Goal: Transaction & Acquisition: Purchase product/service

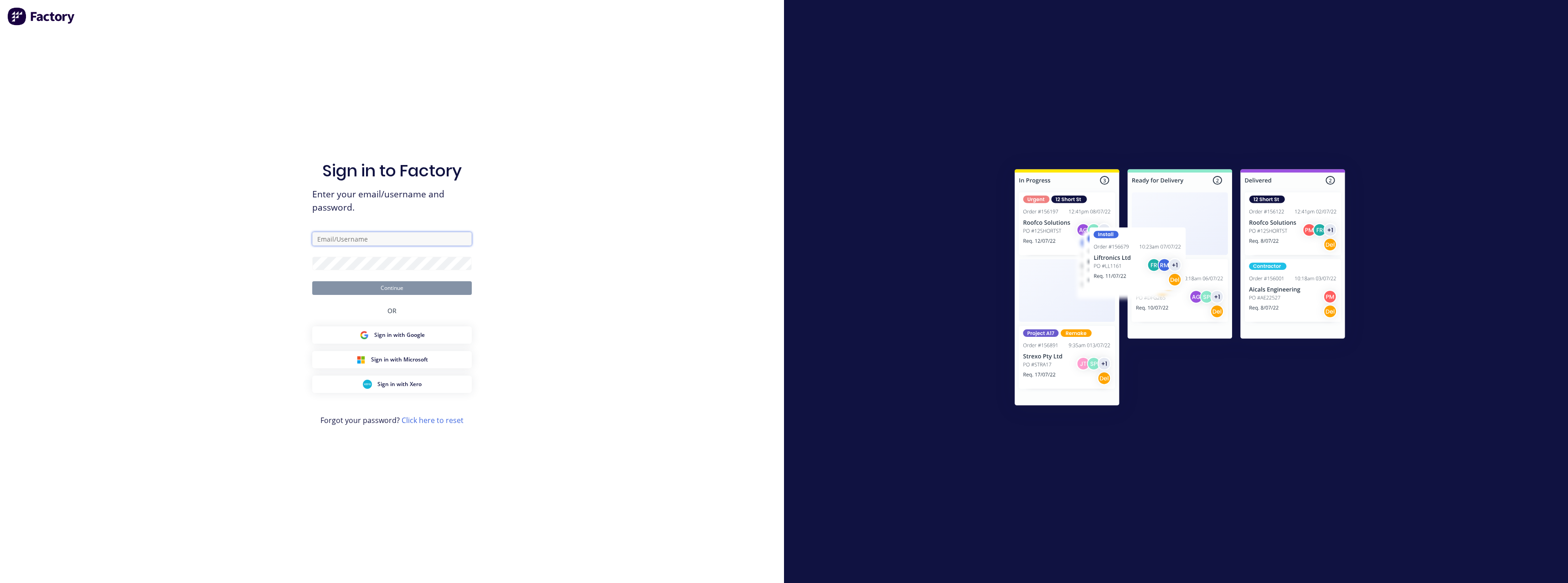
type input "[PERSON_NAME][EMAIL_ADDRESS][DOMAIN_NAME]"
click at [383, 289] on button "Continue" at bounding box center [392, 288] width 160 height 14
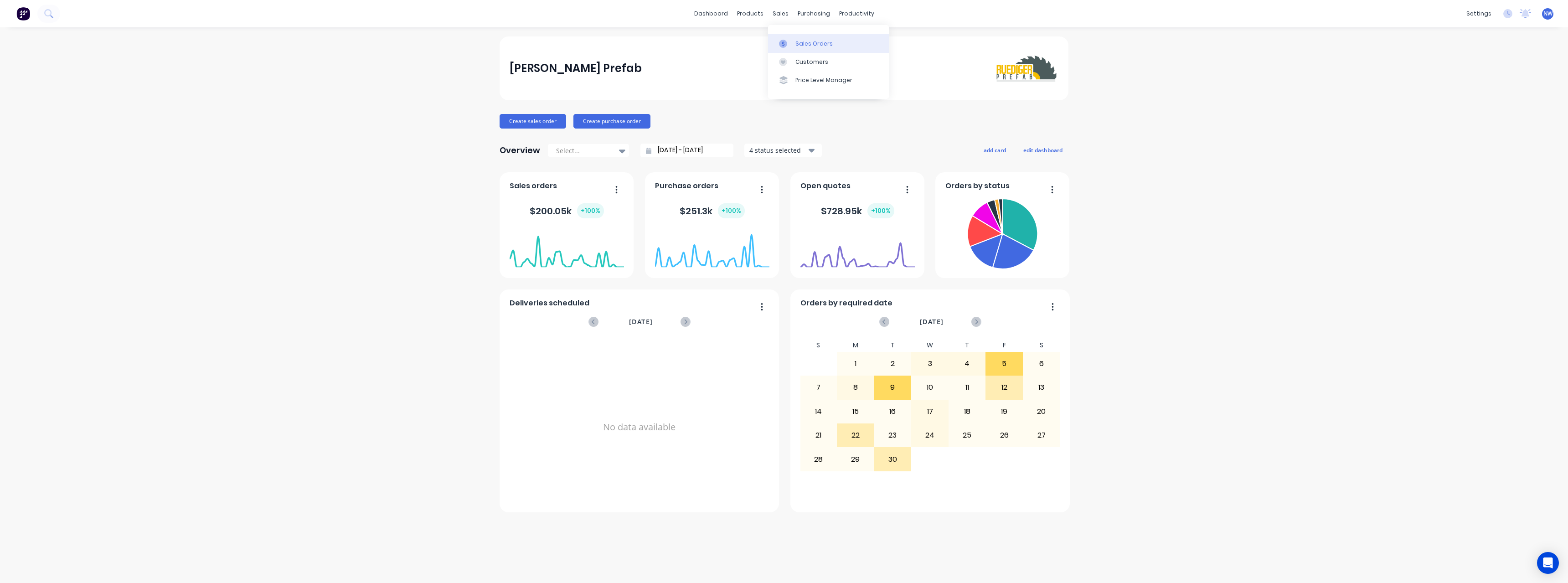
click at [786, 39] on link "Sales Orders" at bounding box center [828, 43] width 121 height 18
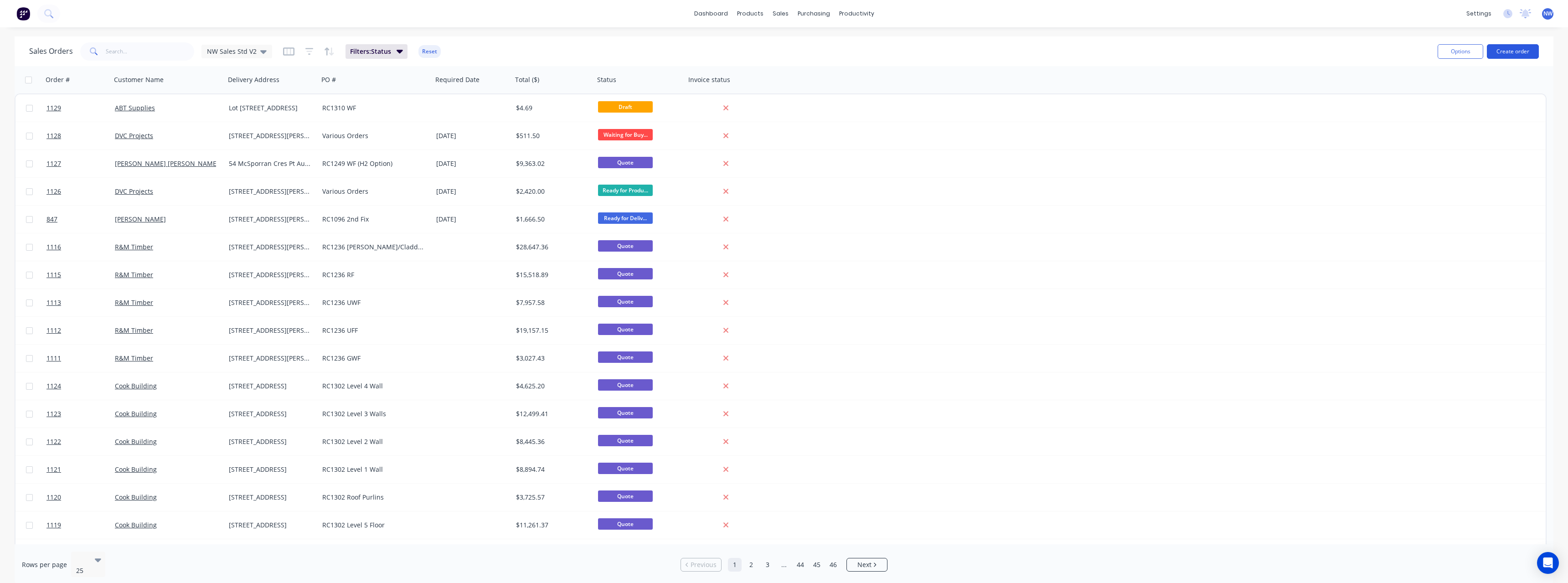
click at [1530, 52] on button "Create order" at bounding box center [1513, 51] width 52 height 15
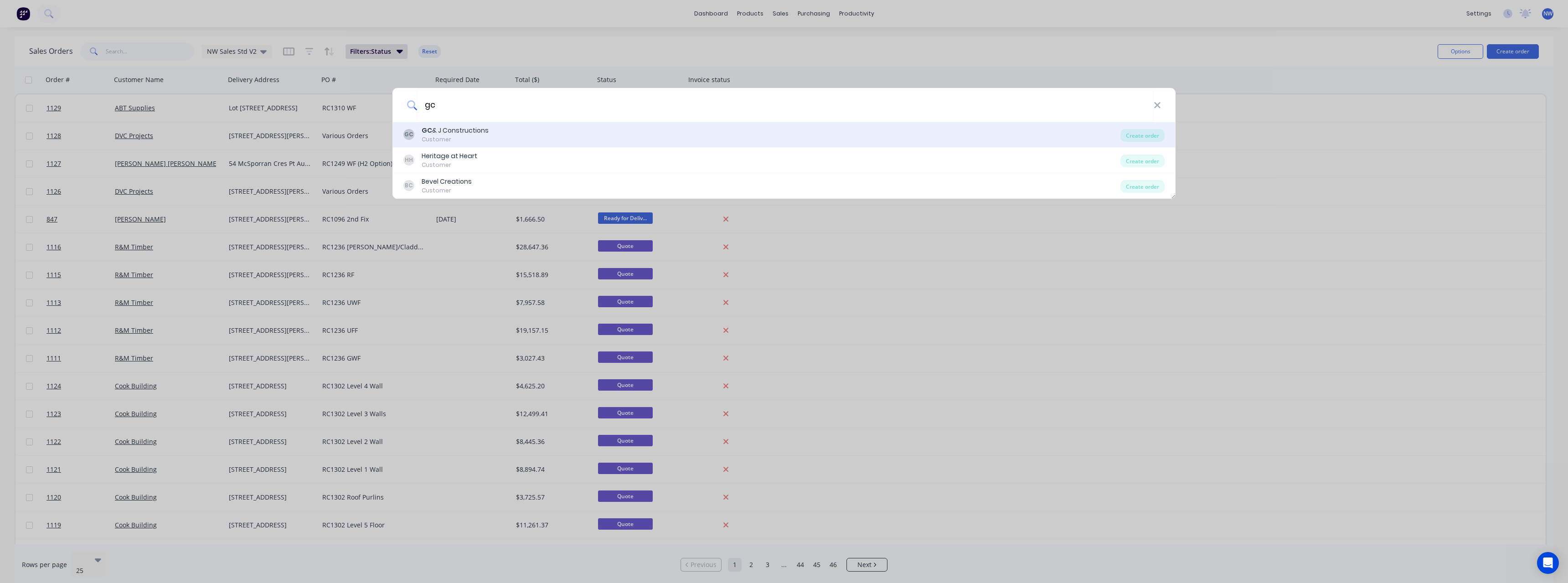
type input "gc"
click at [464, 136] on div "Customer" at bounding box center [455, 140] width 67 height 9
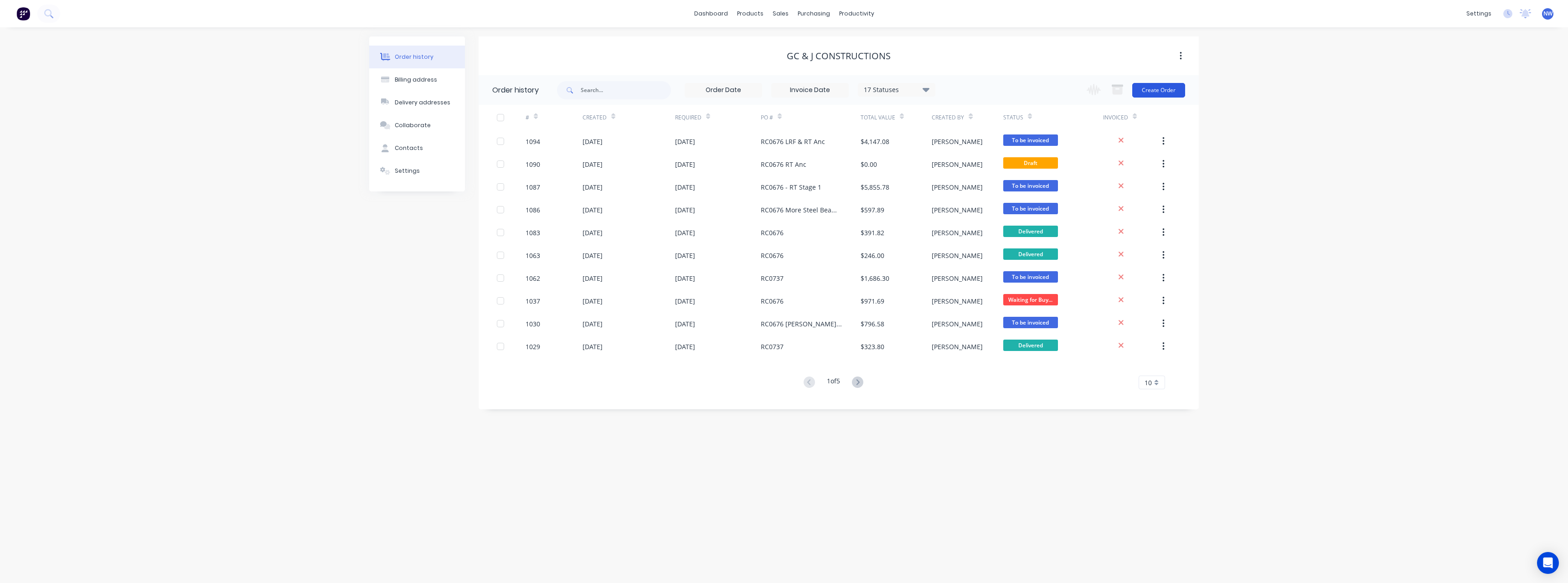
click at [1157, 91] on button "Create Order" at bounding box center [1159, 90] width 53 height 15
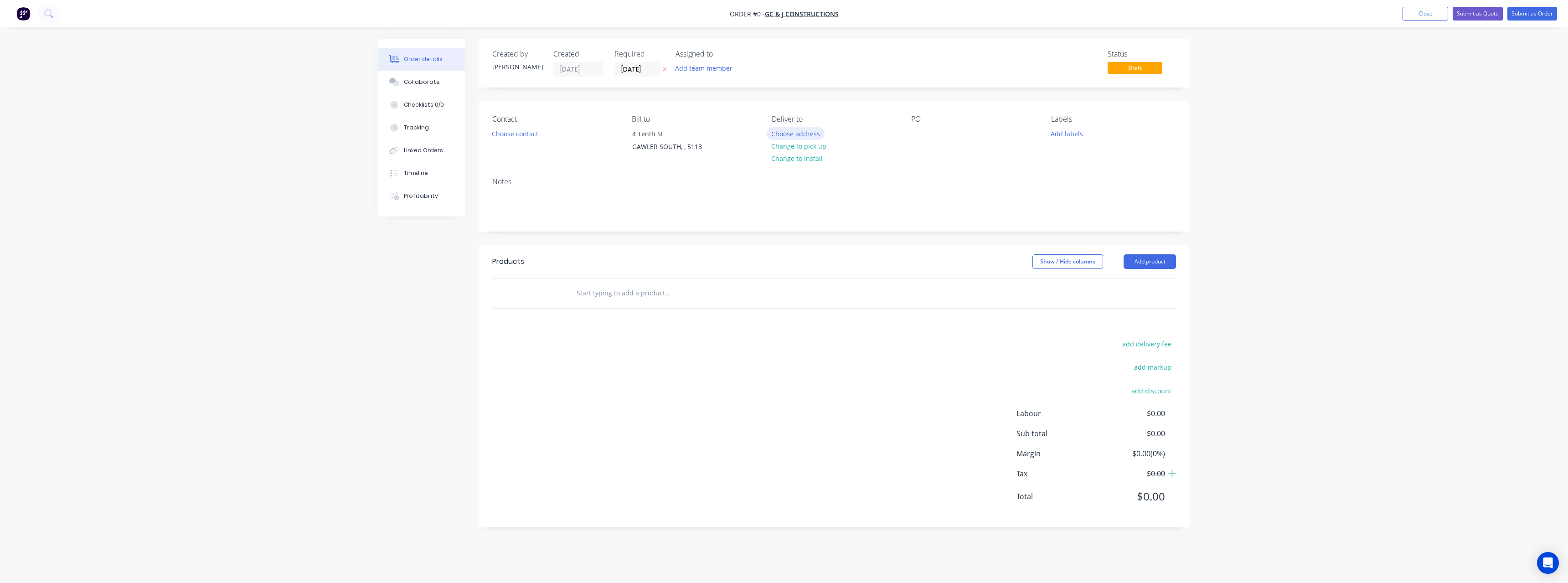
click at [775, 132] on button "Choose address" at bounding box center [796, 133] width 58 height 12
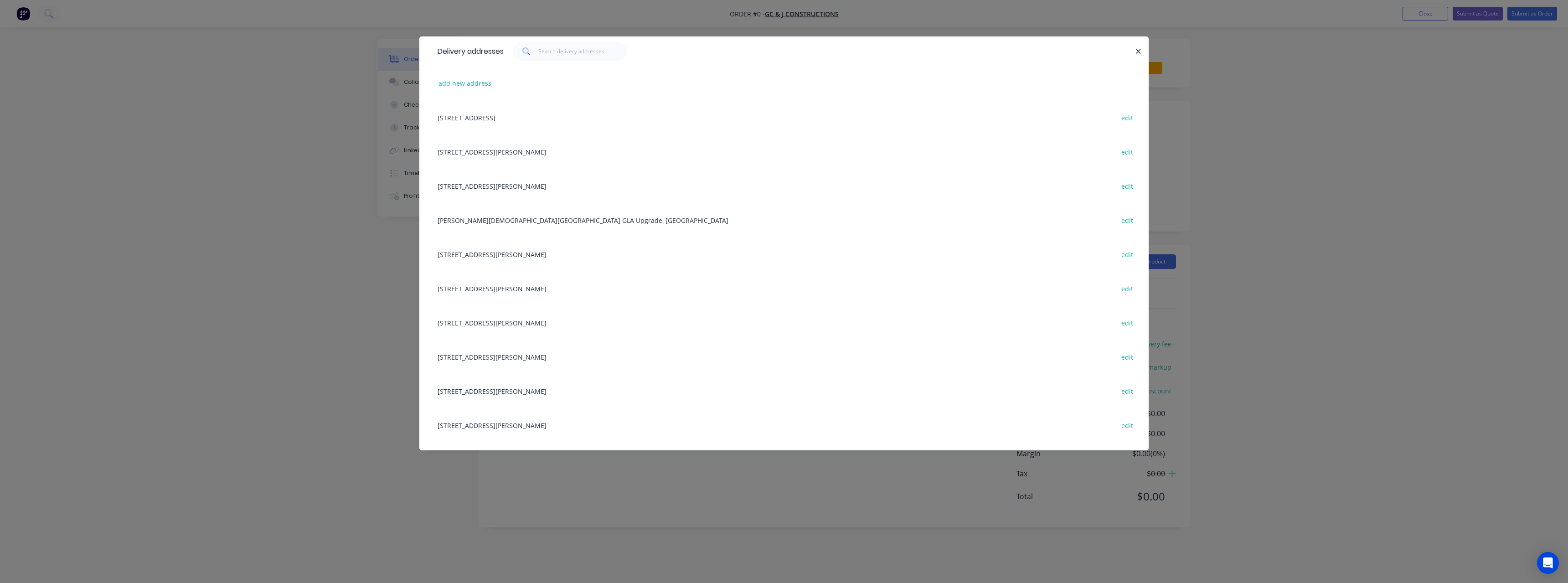
click at [556, 286] on div "[STREET_ADDRESS] edit" at bounding box center [784, 288] width 702 height 34
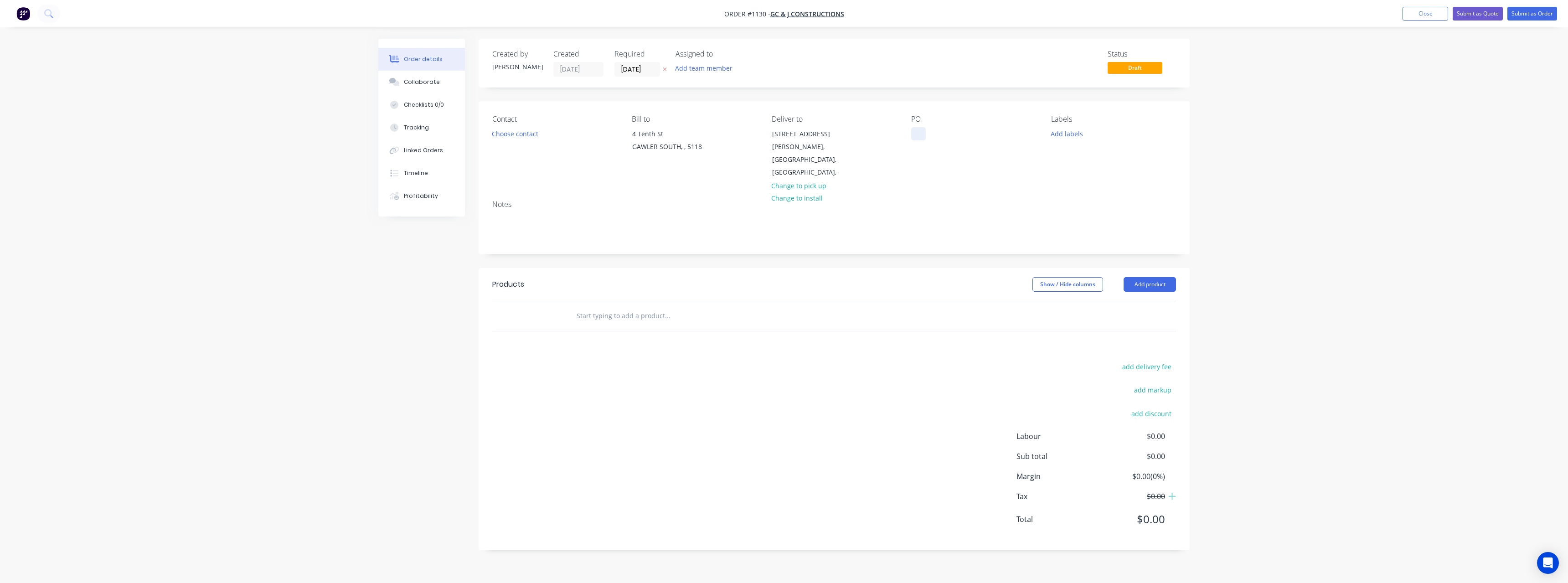
click at [921, 132] on div at bounding box center [918, 133] width 15 height 13
click at [1069, 133] on button "Add labels" at bounding box center [1066, 133] width 42 height 12
click at [1109, 179] on div "Stick Materials" at bounding box center [1098, 178] width 46 height 10
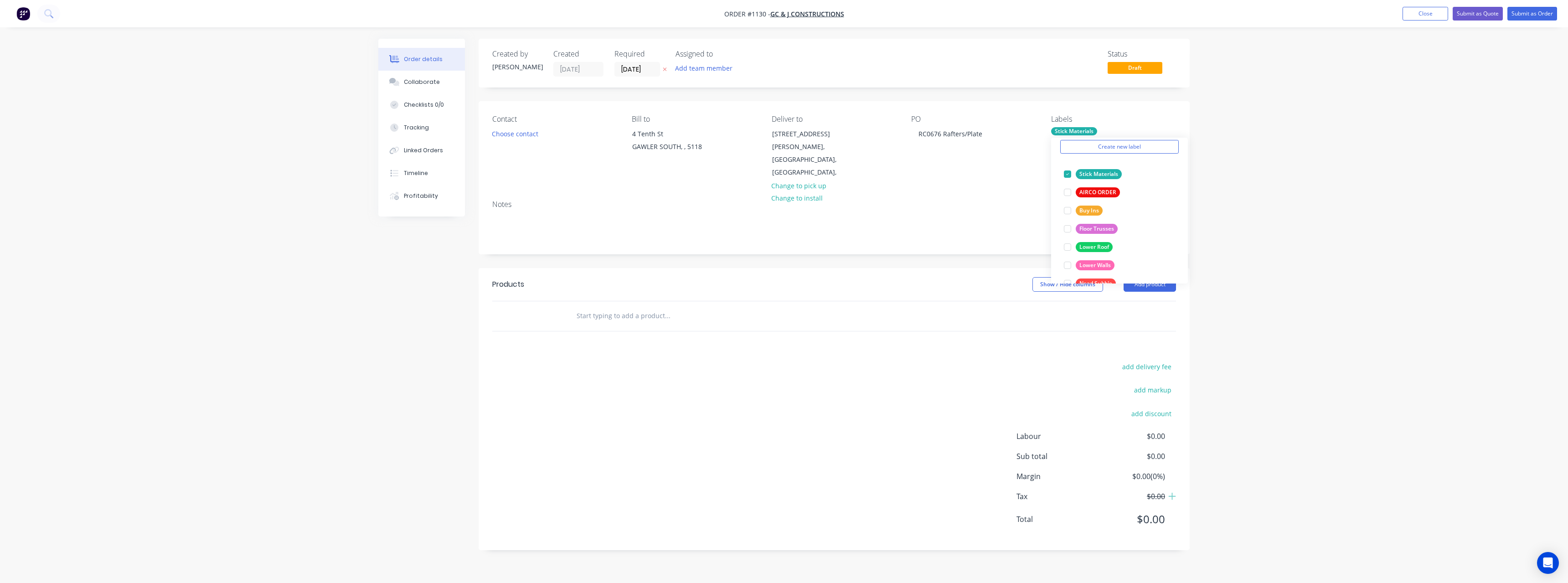
click at [642, 307] on input "text" at bounding box center [667, 316] width 182 height 18
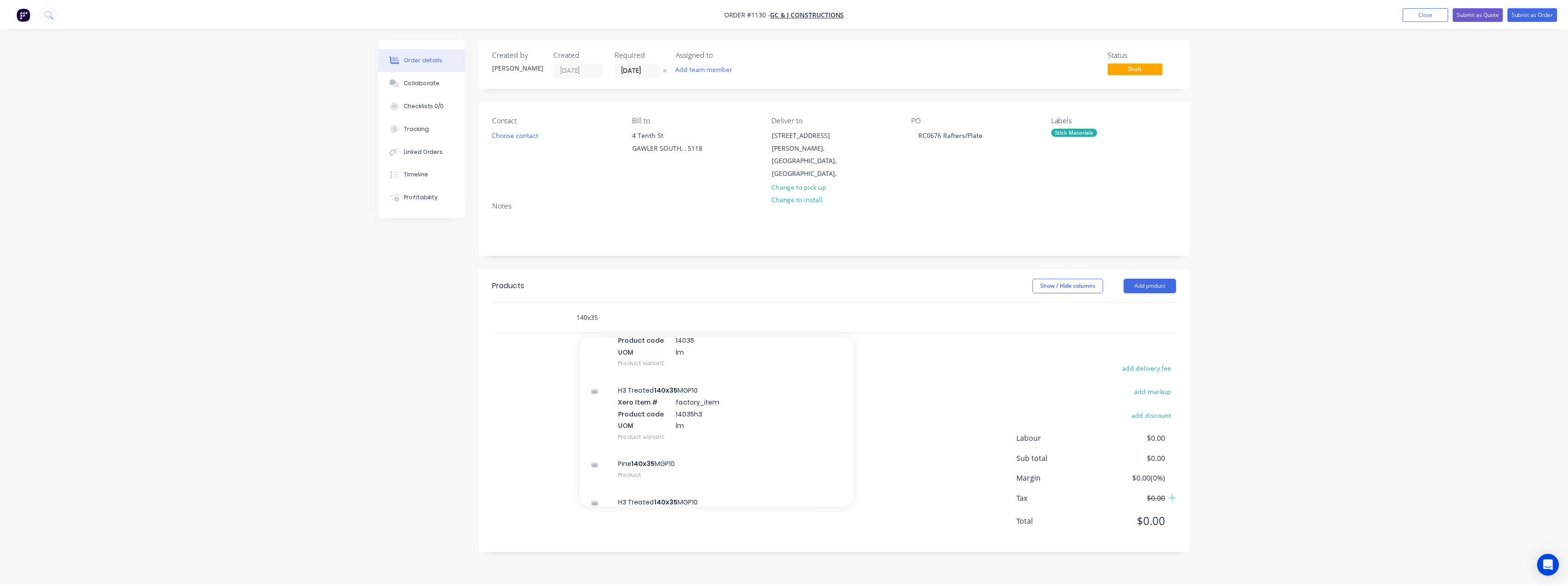
scroll to position [183, 0]
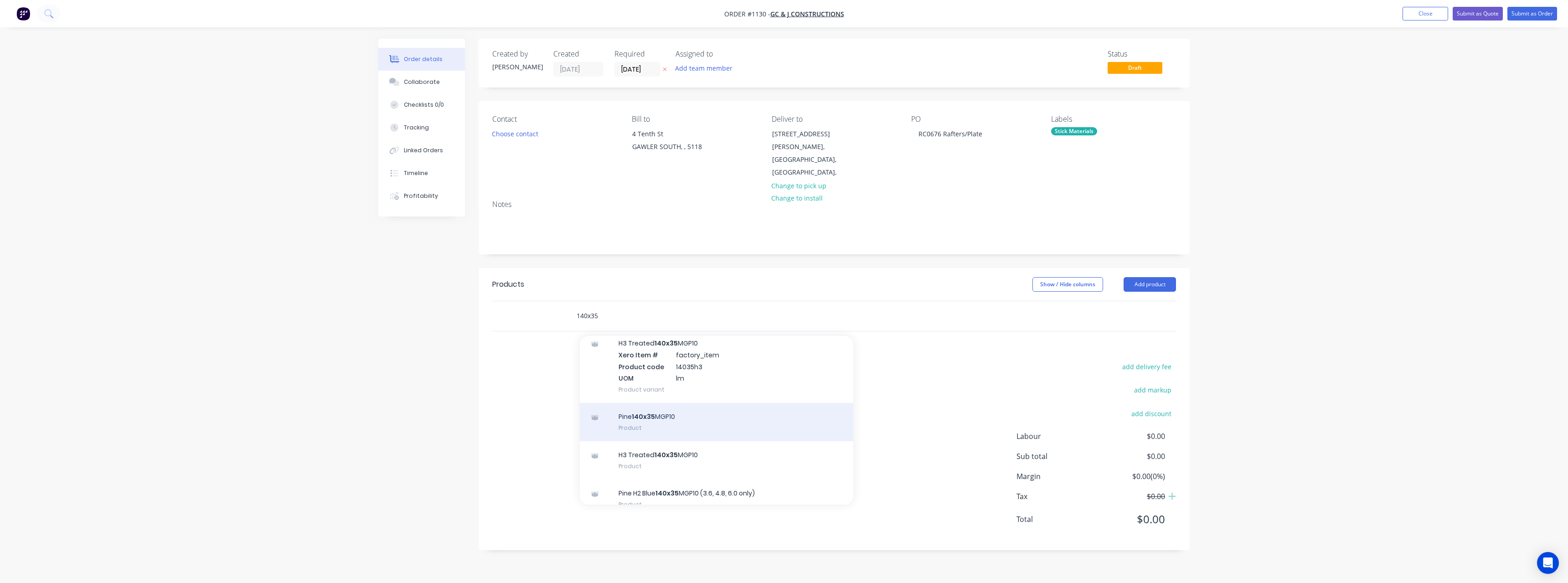
type input "140x35"
click at [692, 404] on div "Pine 140x35 MGP10 Product" at bounding box center [716, 422] width 274 height 38
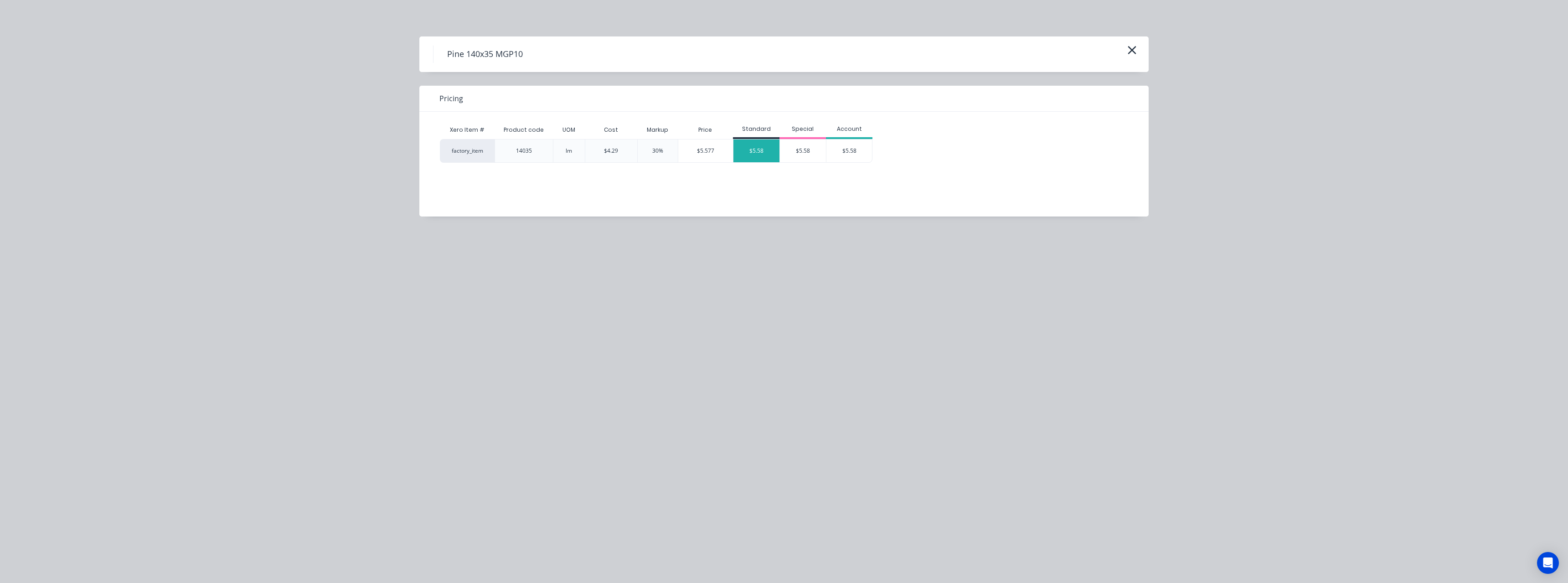
click at [745, 154] on div "$5.58" at bounding box center [756, 150] width 46 height 23
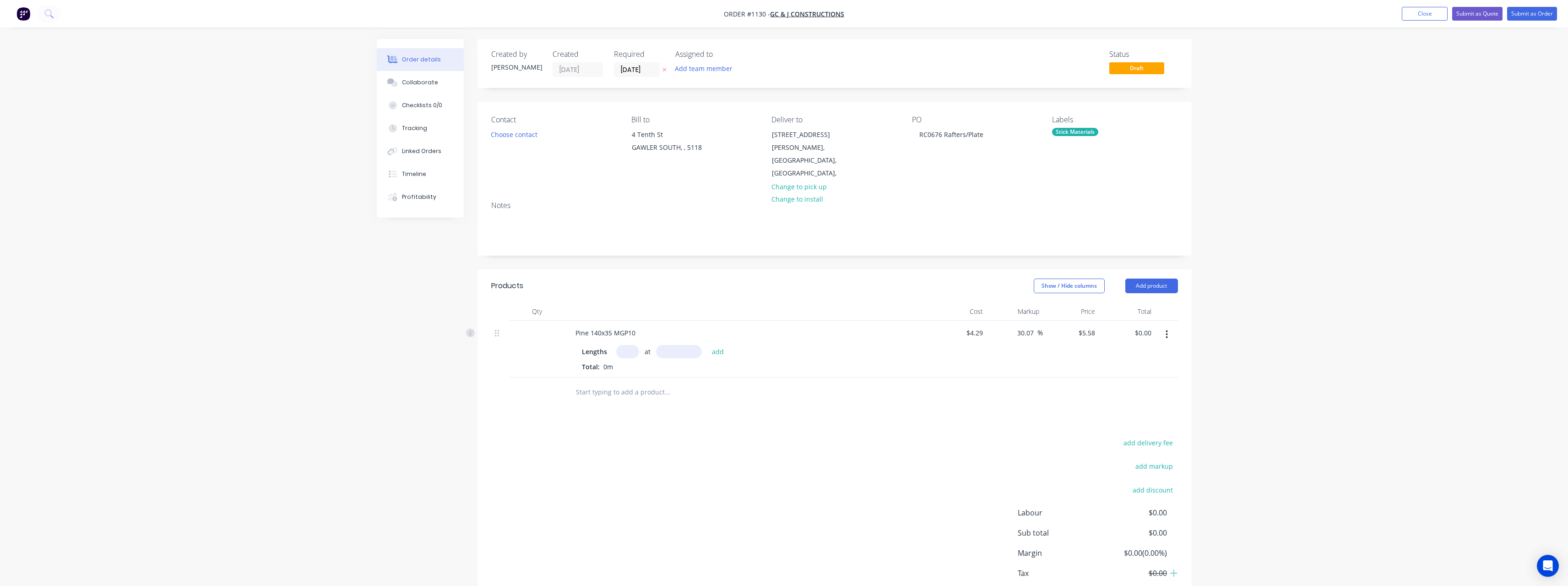
click at [629, 345] on input "text" at bounding box center [627, 351] width 23 height 13
type input "13"
type input "6000"
click at [707, 345] on button "add" at bounding box center [717, 351] width 21 height 13
type input "$435.24"
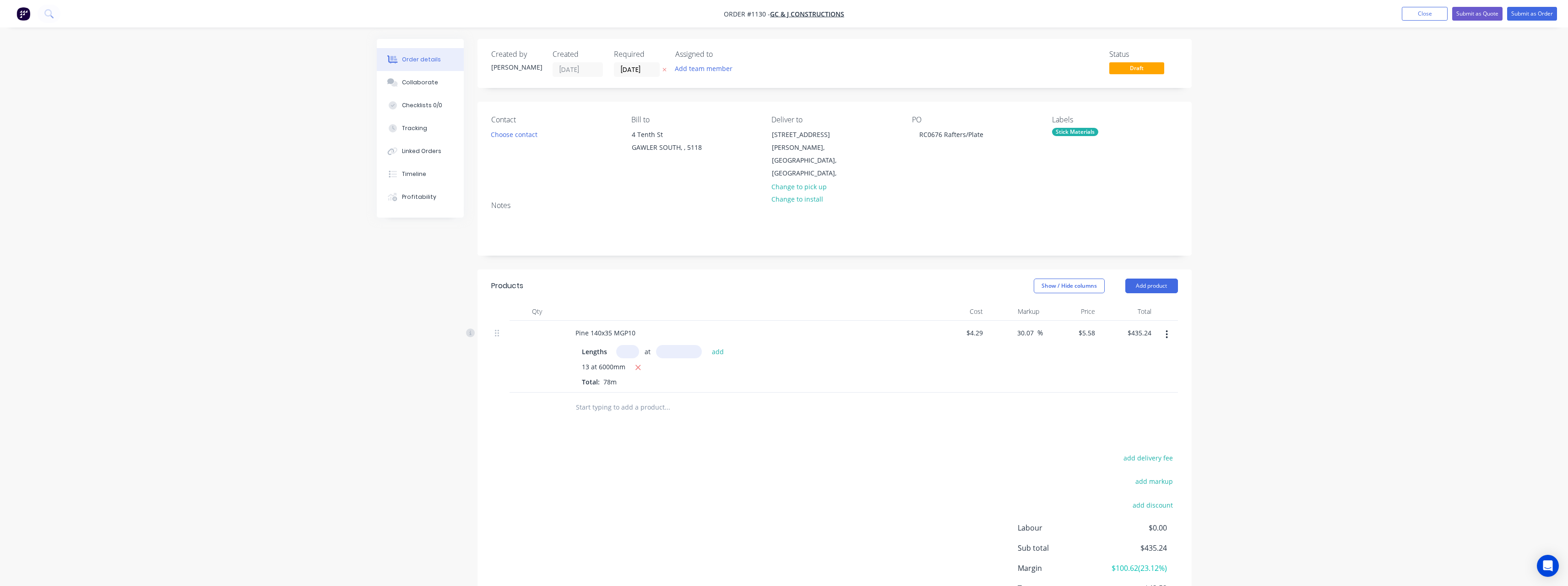
click at [611, 398] on input "text" at bounding box center [667, 407] width 183 height 18
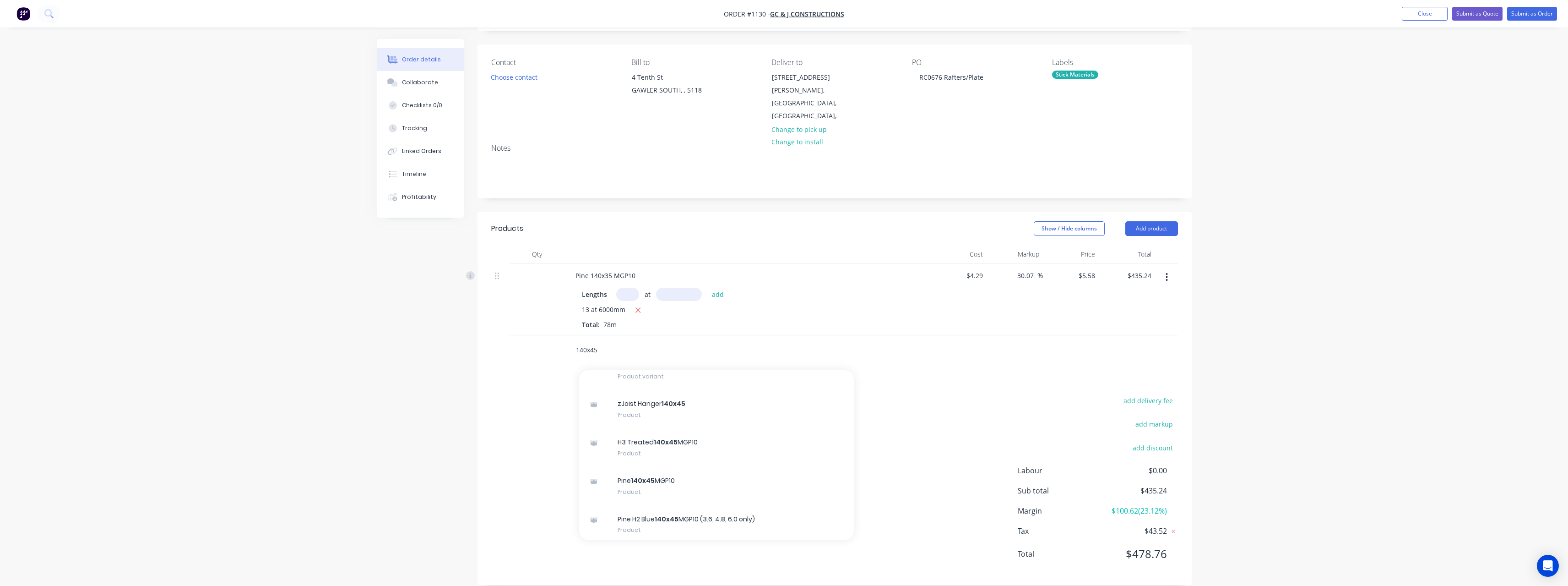
scroll to position [320, 0]
type input "140x45"
click at [693, 463] on div "Pine 140x45 MGP10 Product" at bounding box center [716, 482] width 275 height 38
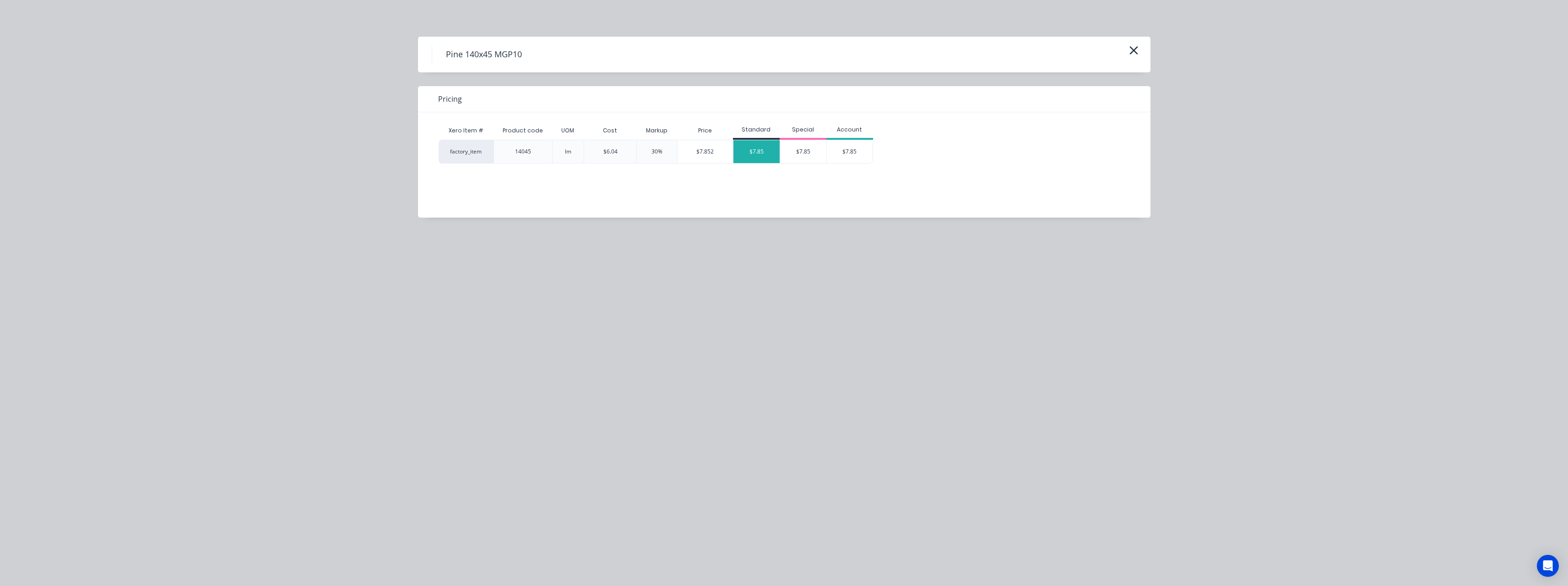
click at [763, 156] on div "$7.85" at bounding box center [756, 151] width 46 height 23
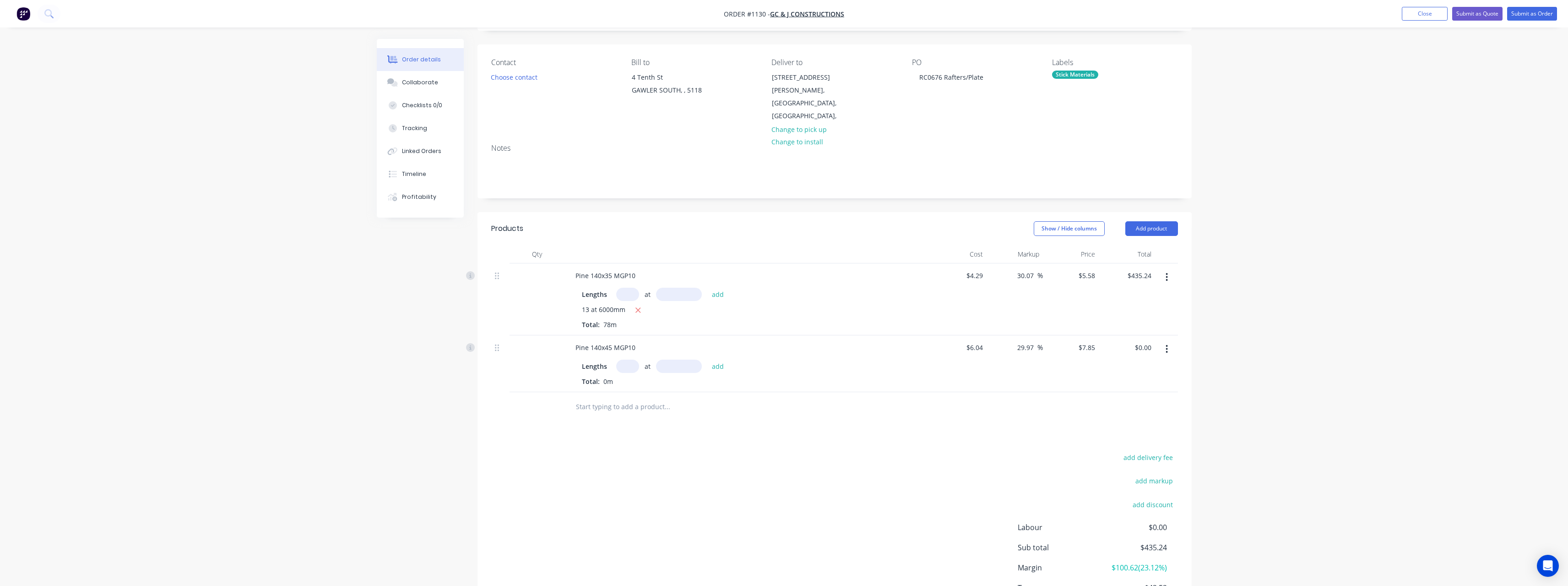
click at [630, 360] on input "text" at bounding box center [627, 366] width 23 height 13
type input "2"
type input "6000"
click at [707, 360] on button "add" at bounding box center [717, 366] width 21 height 13
type input "$94.20"
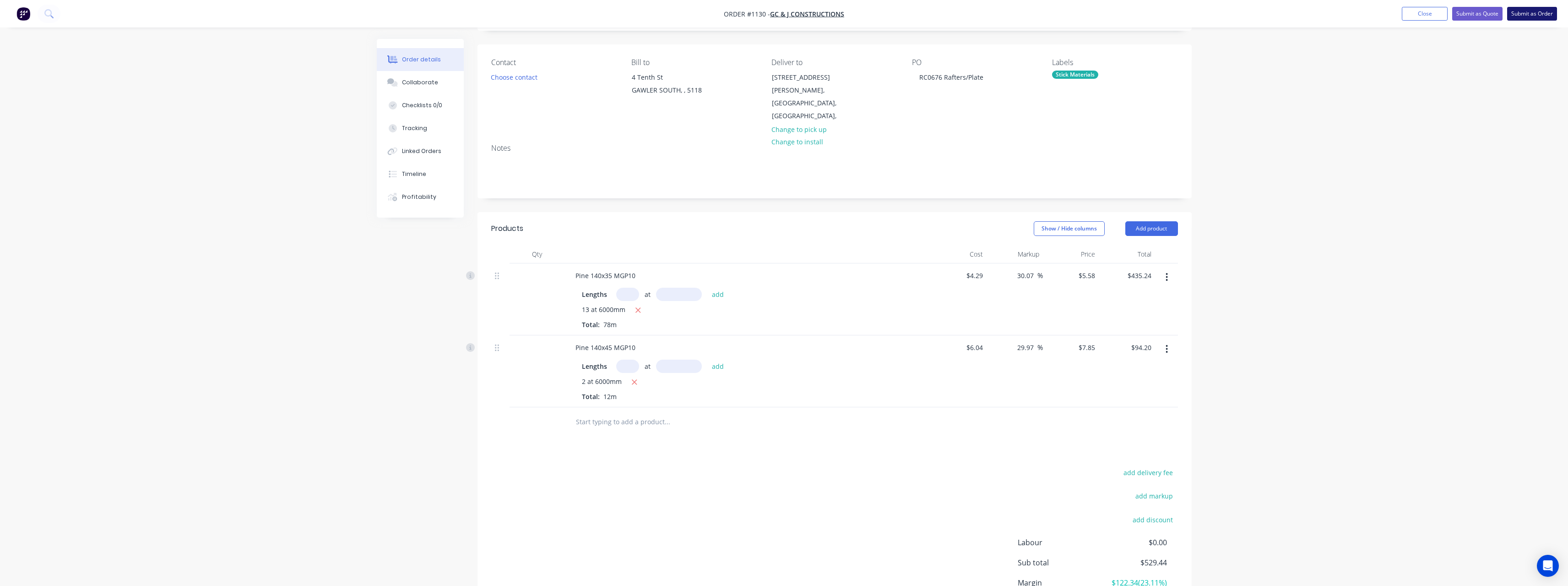
click at [1516, 15] on button "Submit as Order" at bounding box center [1532, 14] width 50 height 14
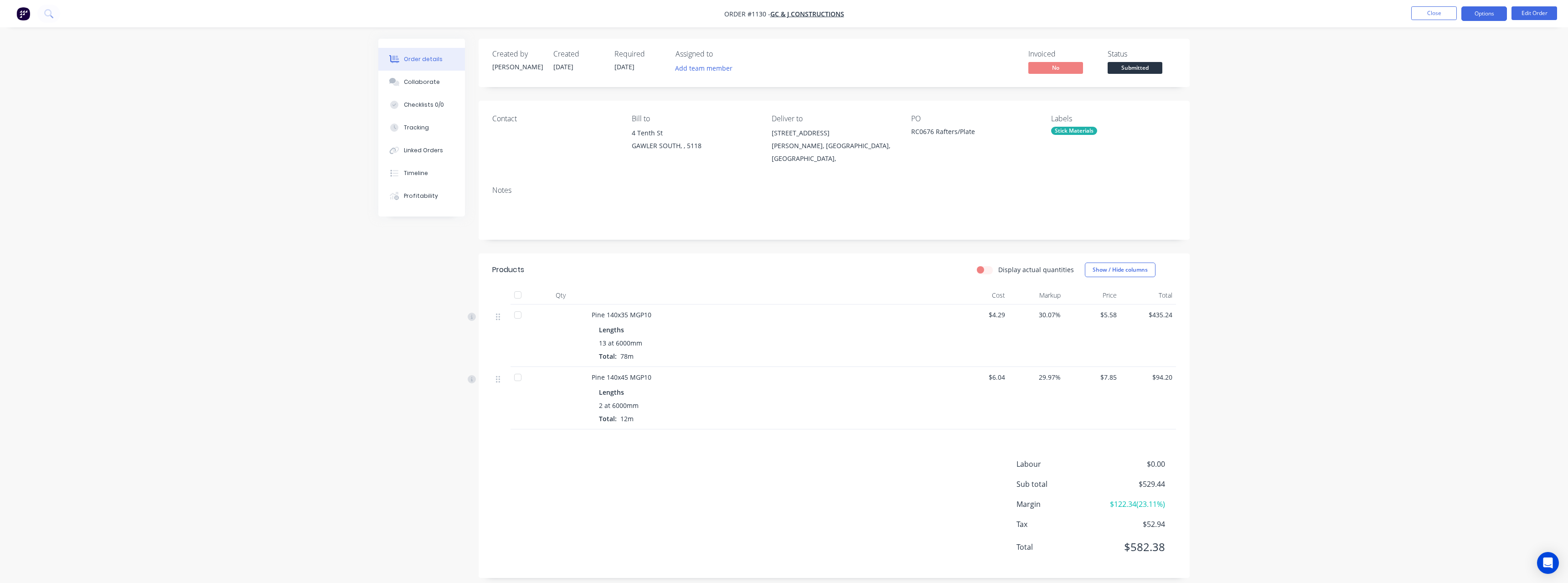
click at [1483, 18] on button "Options" at bounding box center [1484, 13] width 45 height 15
click at [1449, 107] on div "Work Order" at bounding box center [1457, 110] width 84 height 13
click at [1438, 93] on div "Without pricing" at bounding box center [1457, 91] width 84 height 13
click at [1535, 12] on button "Edit Order" at bounding box center [1534, 13] width 45 height 14
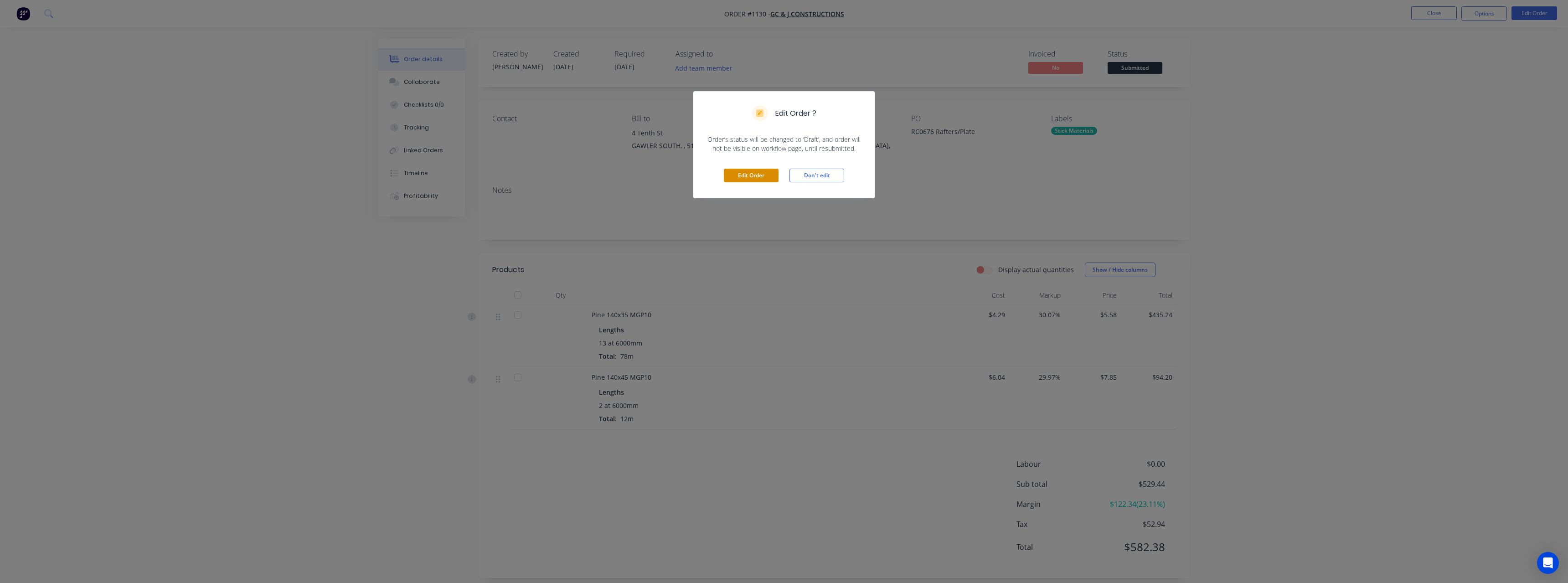
click at [740, 175] on button "Edit Order" at bounding box center [751, 175] width 55 height 14
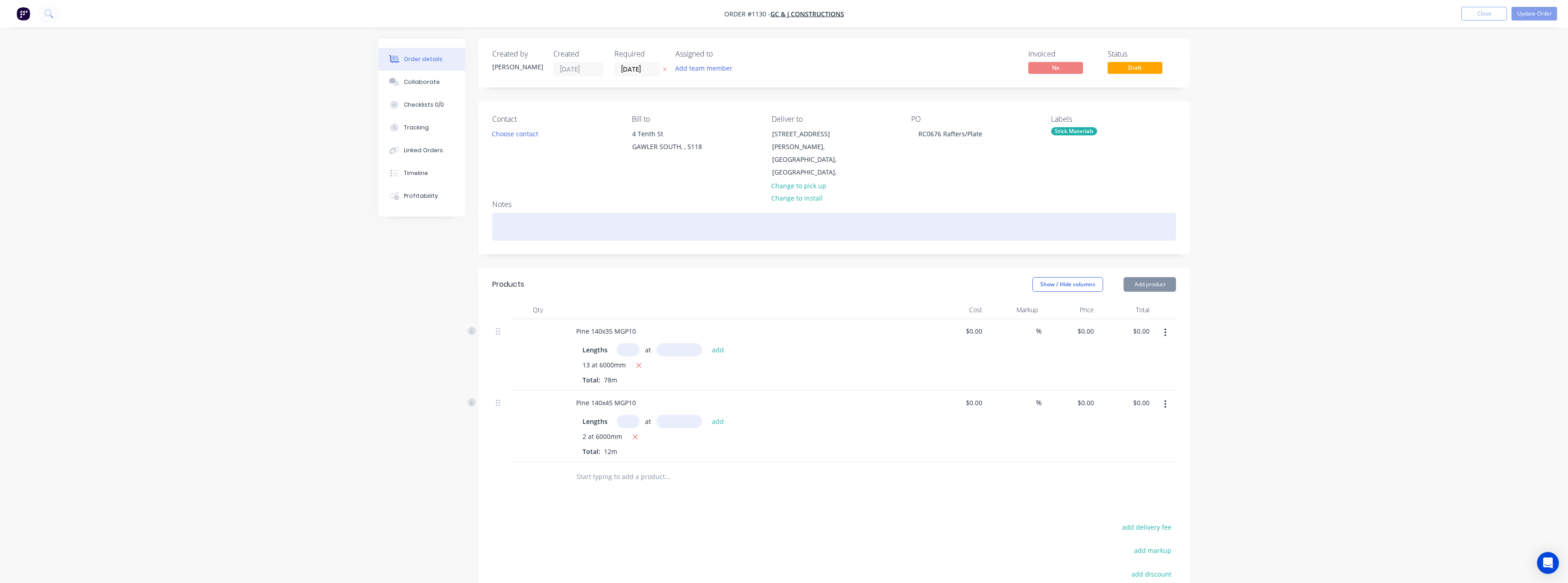
type input "$4.29"
type input "30.07"
type input "$5.58"
type input "$435.24"
type input "$6.04"
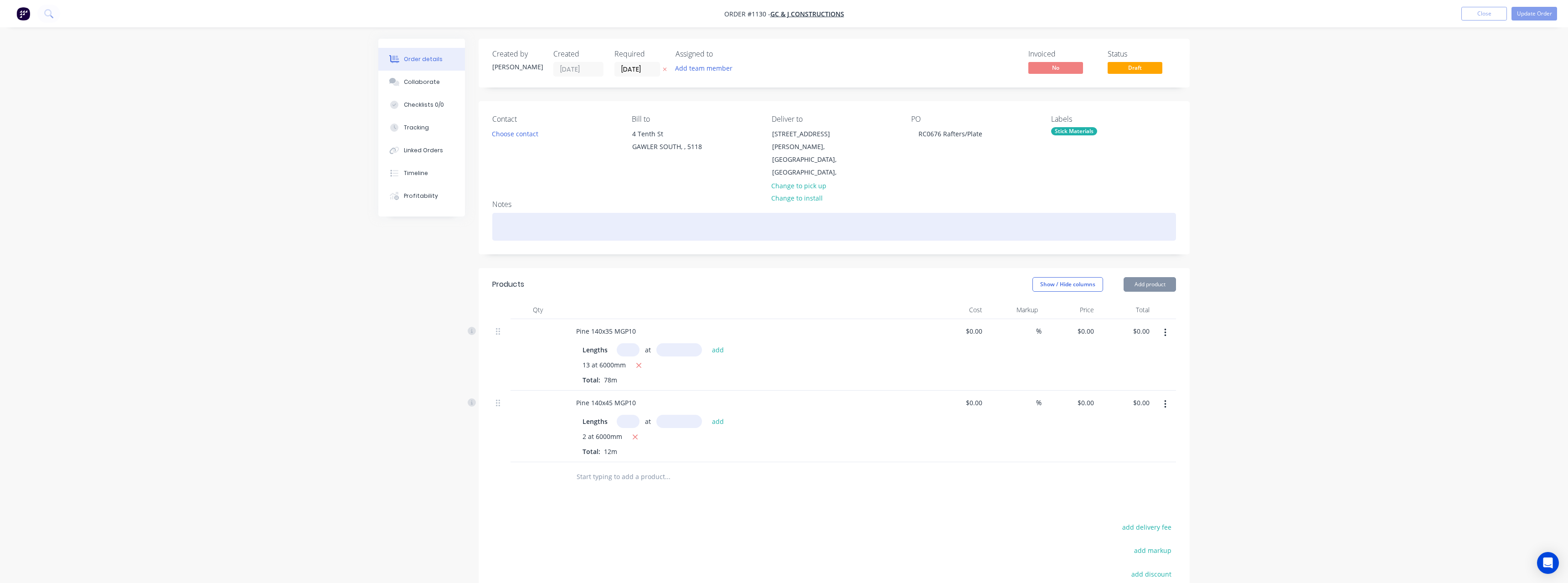
type input "29.97"
type input "$7.85"
type input "$94.20"
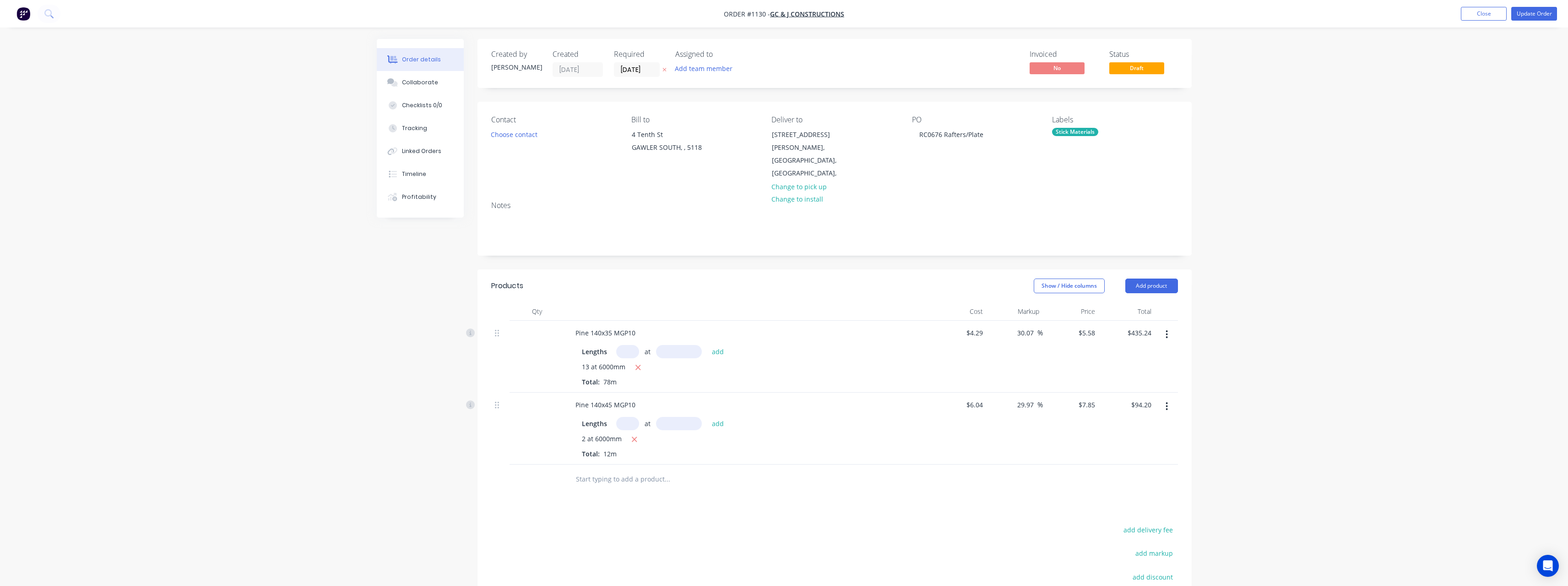
click at [604, 470] on input "text" at bounding box center [667, 479] width 183 height 18
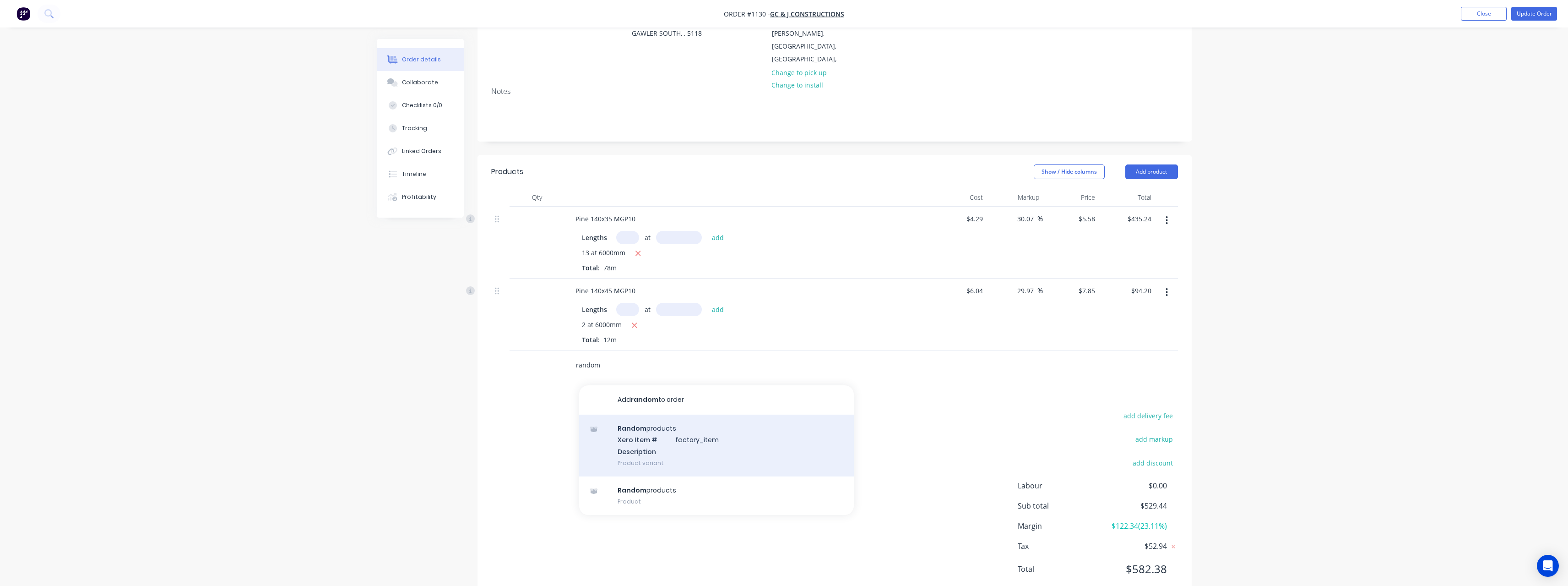
scroll to position [129, 0]
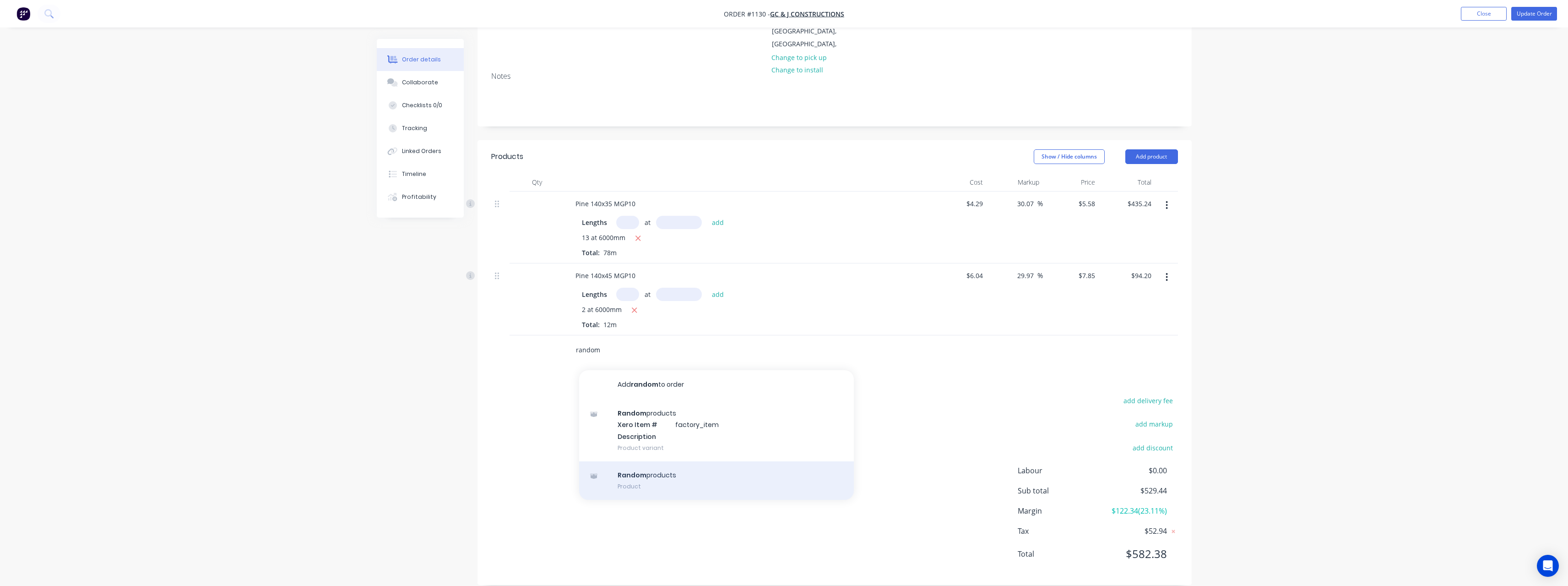
type input "random"
click at [692, 466] on div "Random products Product" at bounding box center [716, 480] width 275 height 38
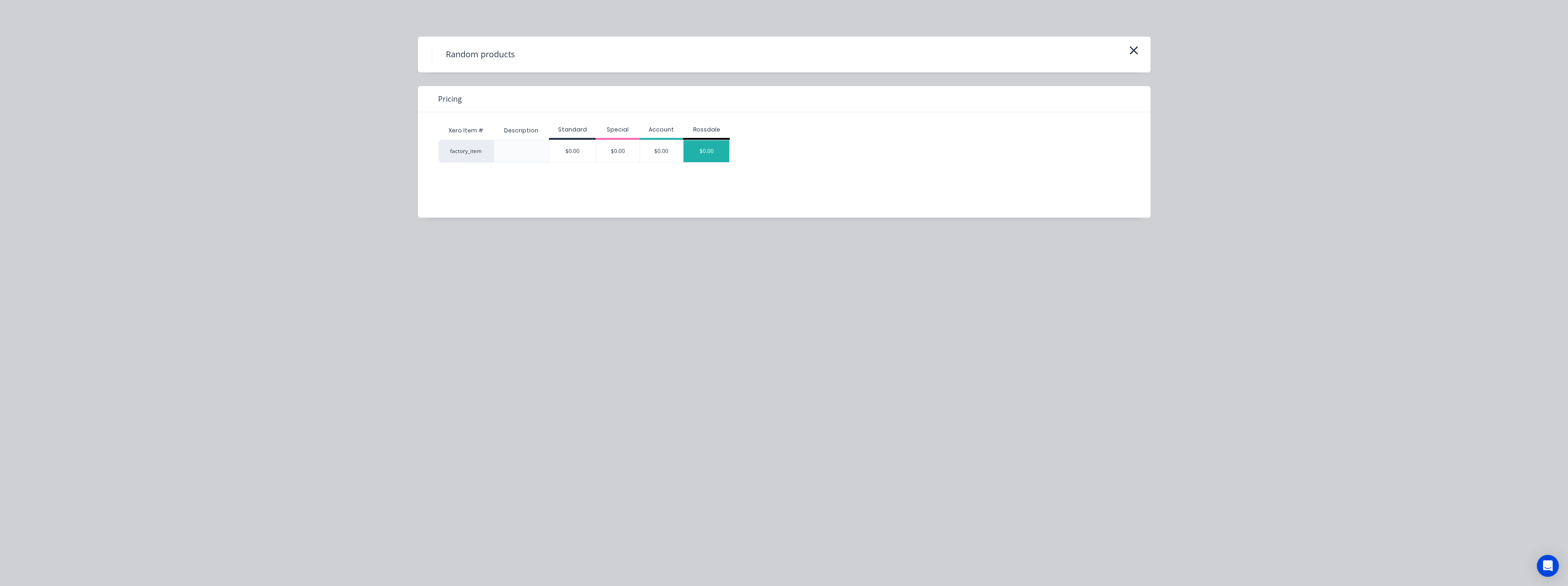
click at [715, 149] on div "$0.00" at bounding box center [706, 151] width 45 height 22
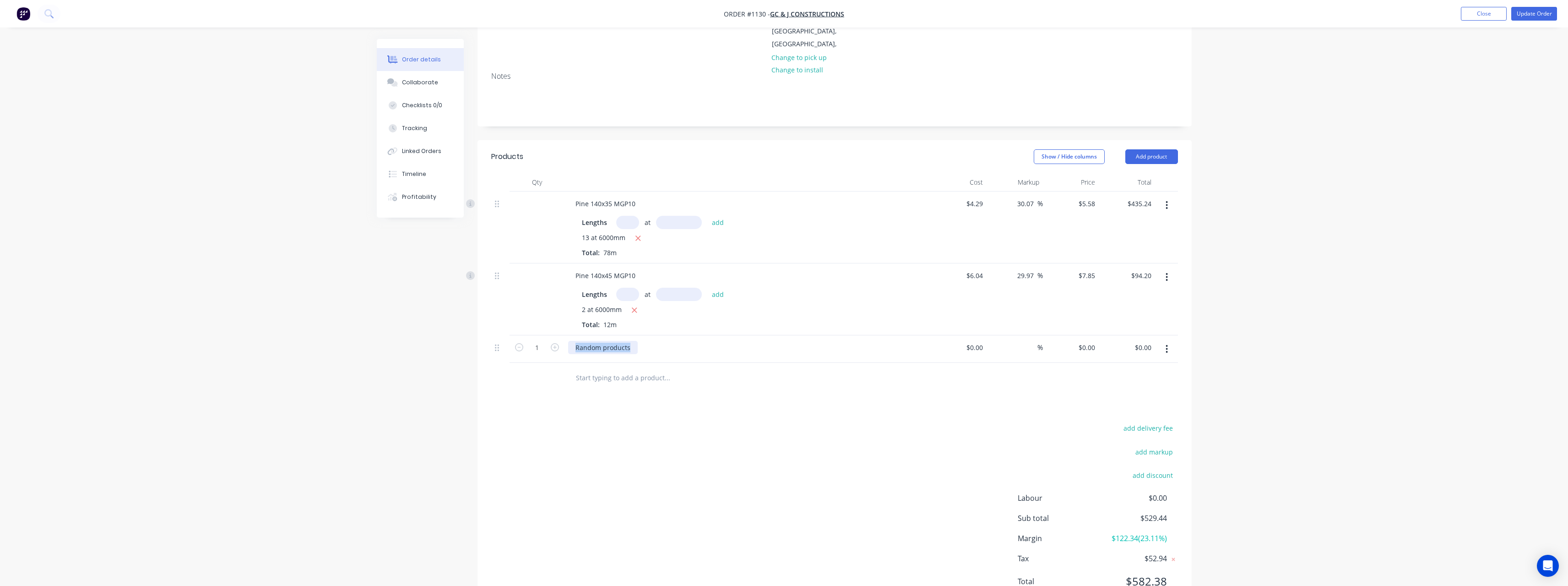
drag, startPoint x: 633, startPoint y: 337, endPoint x: 552, endPoint y: 339, distance: 81.0
click at [552, 339] on div "1 Random products $0.00 $0.00 % $0.00 $0.00 $0.00 $0.00" at bounding box center [834, 349] width 687 height 28
click at [642, 368] on input "text" at bounding box center [667, 377] width 183 height 18
click at [1532, 10] on button "Update Order" at bounding box center [1534, 14] width 45 height 14
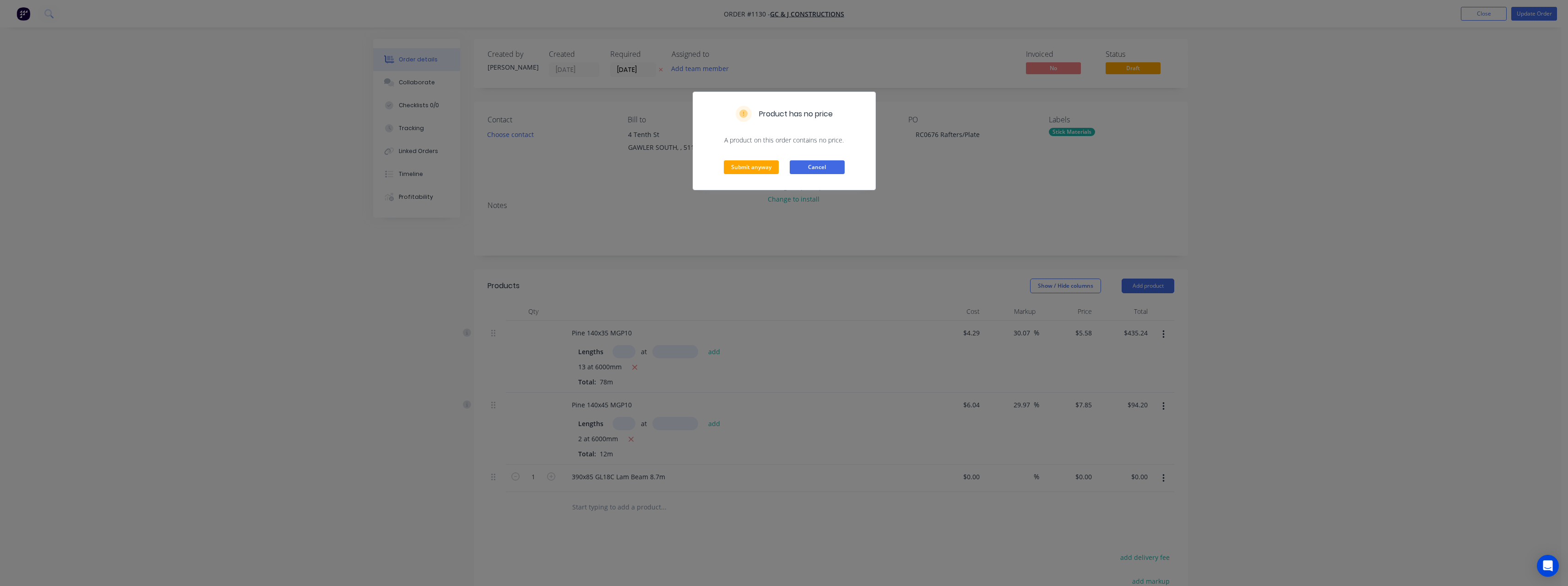
click at [832, 172] on button "Cancel" at bounding box center [817, 168] width 55 height 14
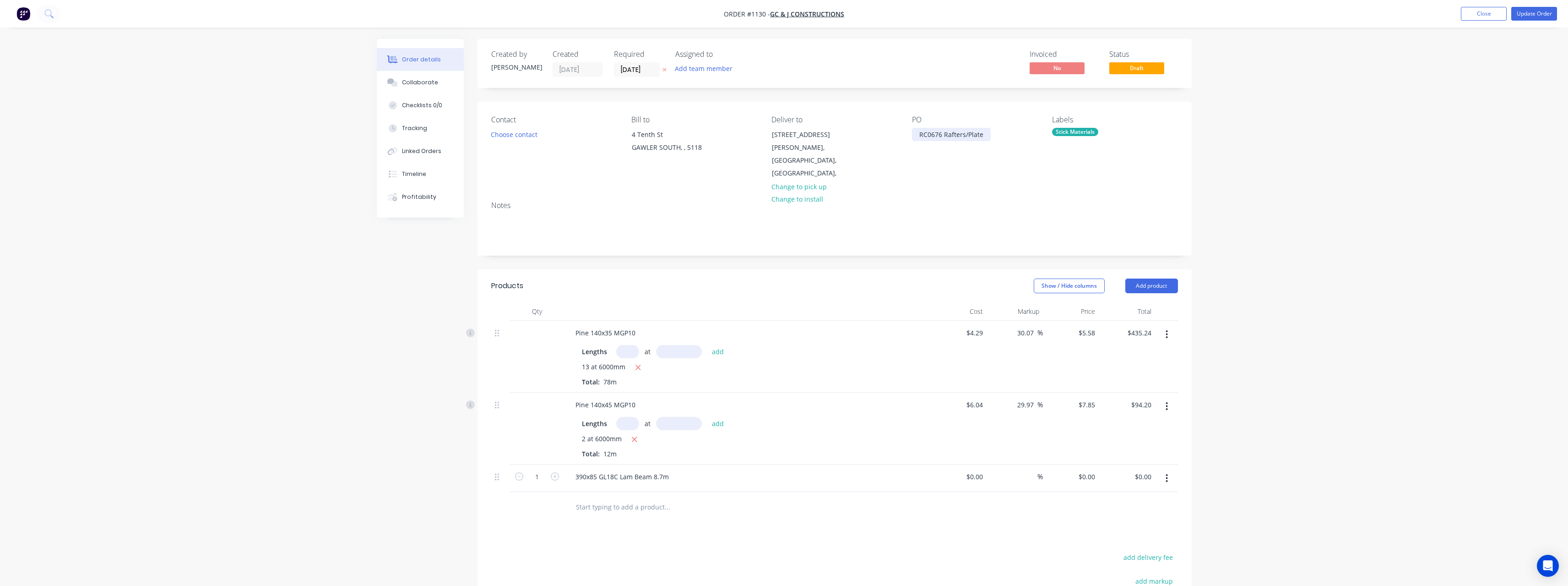
click at [985, 136] on div "RC0676 Rafters/Plate" at bounding box center [951, 134] width 79 height 13
click at [1529, 17] on button "Update Order" at bounding box center [1534, 14] width 45 height 14
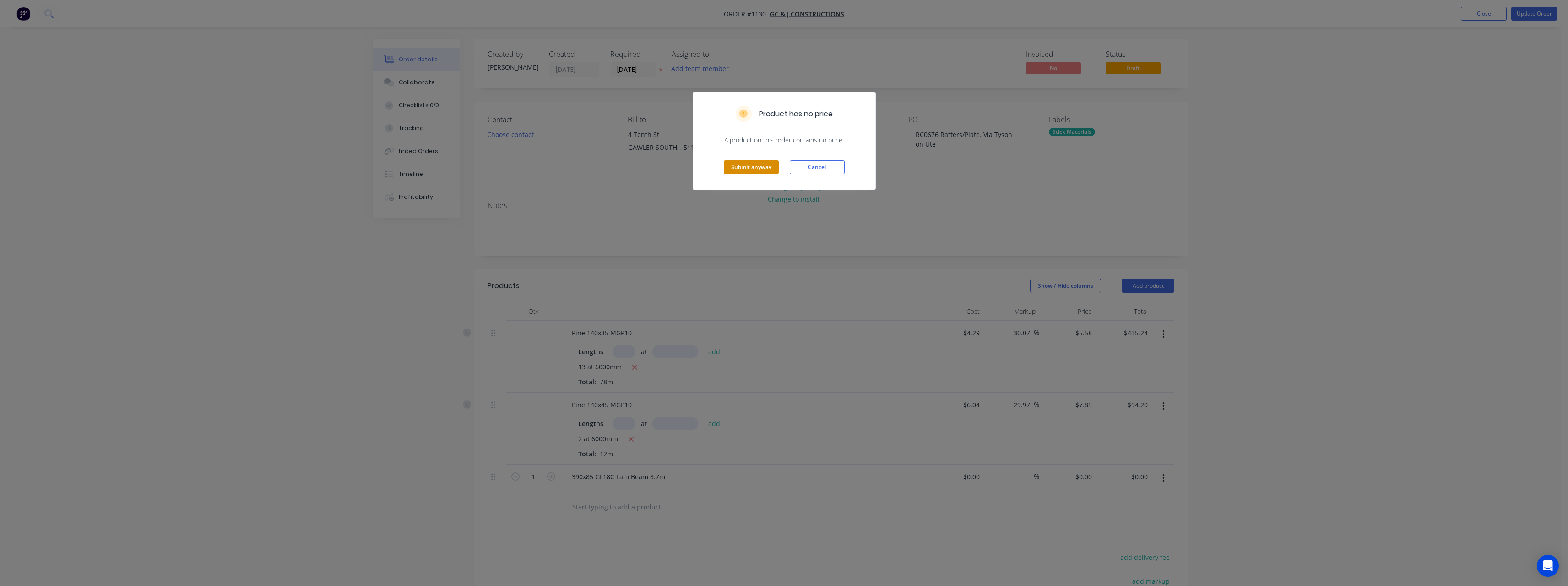
click at [768, 168] on button "Submit anyway" at bounding box center [752, 168] width 55 height 14
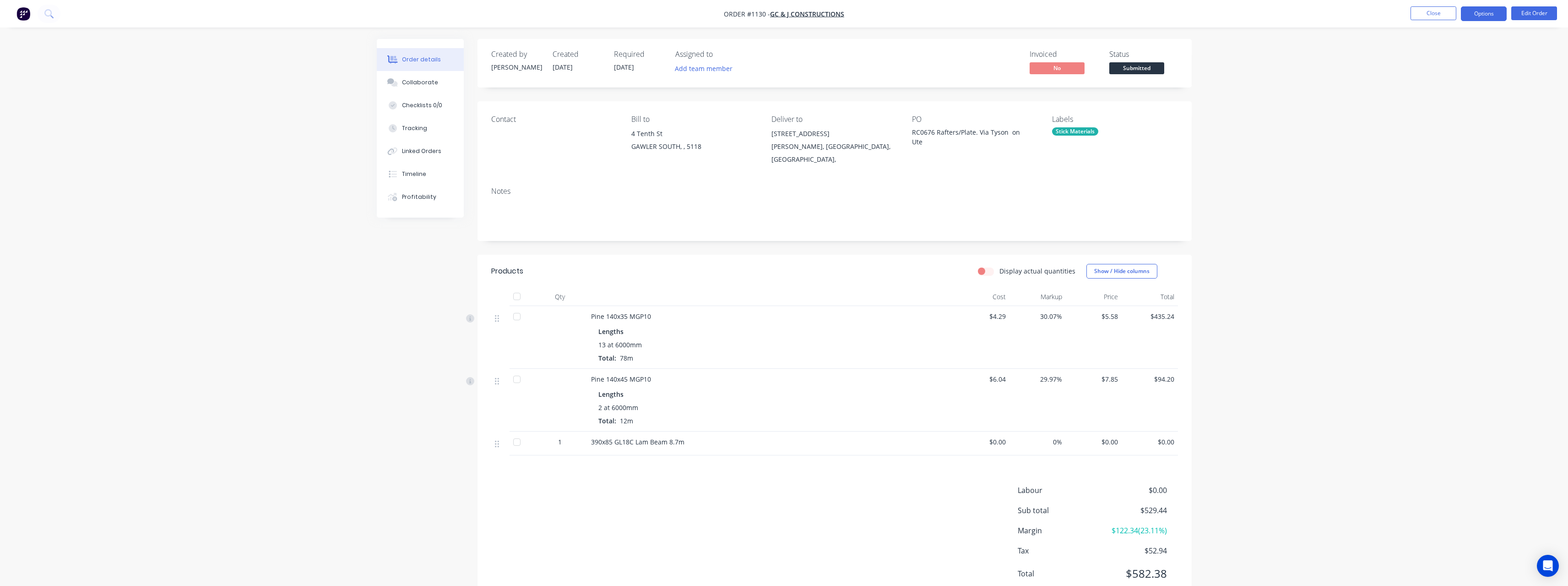
click at [1482, 17] on button "Options" at bounding box center [1483, 13] width 45 height 15
click at [1470, 124] on div "Delivery Docket" at bounding box center [1456, 128] width 85 height 13
click at [1460, 92] on div "Without pricing" at bounding box center [1456, 92] width 85 height 13
click at [214, 67] on div "Order details Collaborate Checklists 0/0 Tracking Linked Orders Timeline Profit…" at bounding box center [784, 309] width 1568 height 618
click at [1138, 72] on span "Submitted" at bounding box center [1137, 68] width 55 height 12
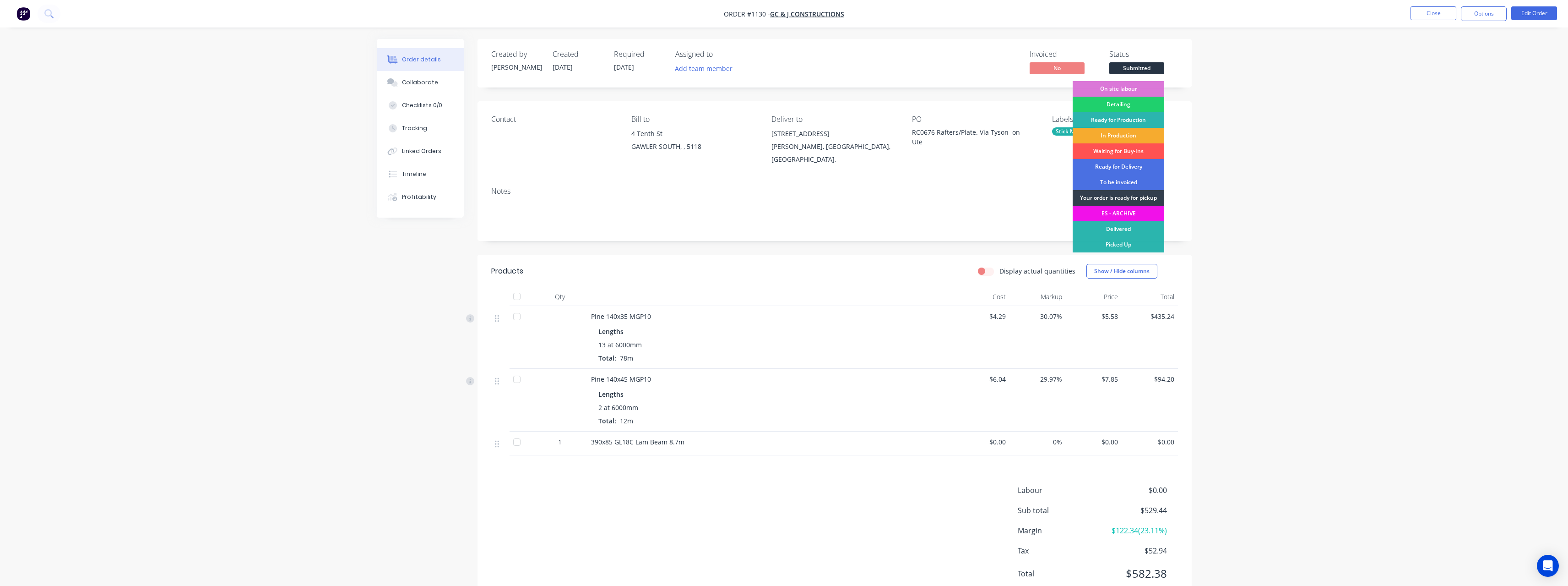
click at [1141, 132] on div "In Production" at bounding box center [1118, 136] width 92 height 16
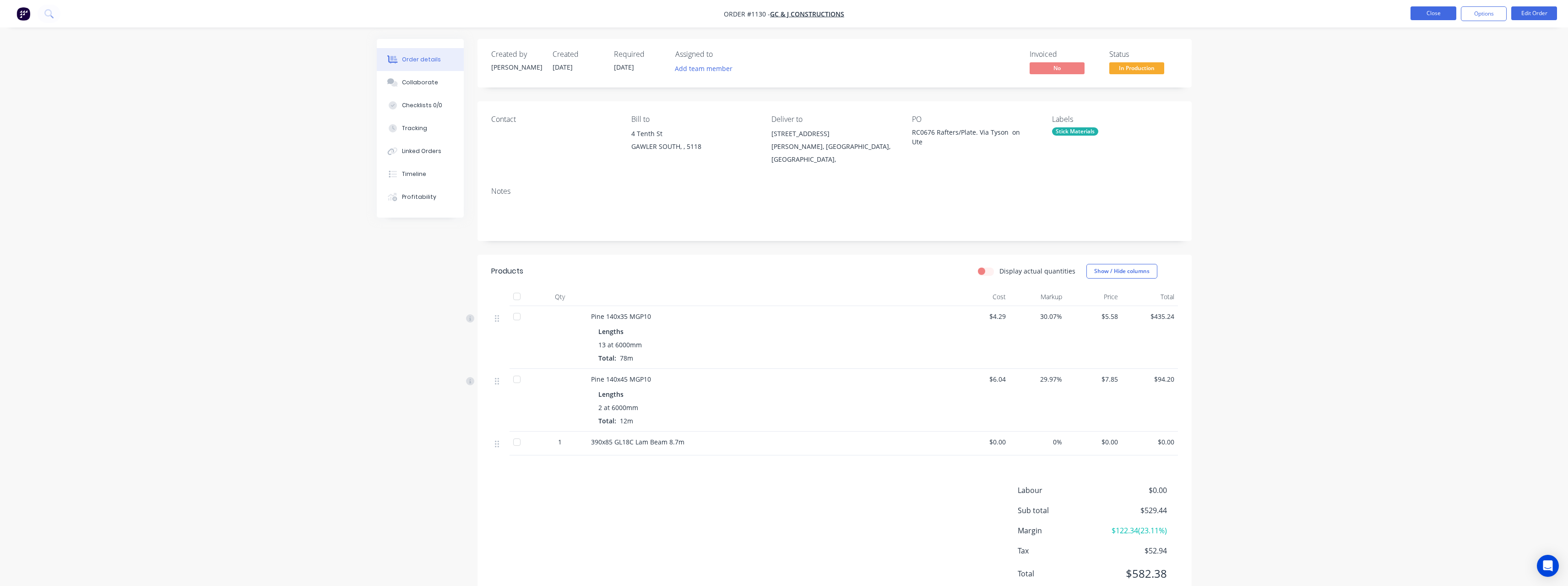
click at [1430, 13] on button "Close" at bounding box center [1433, 13] width 45 height 14
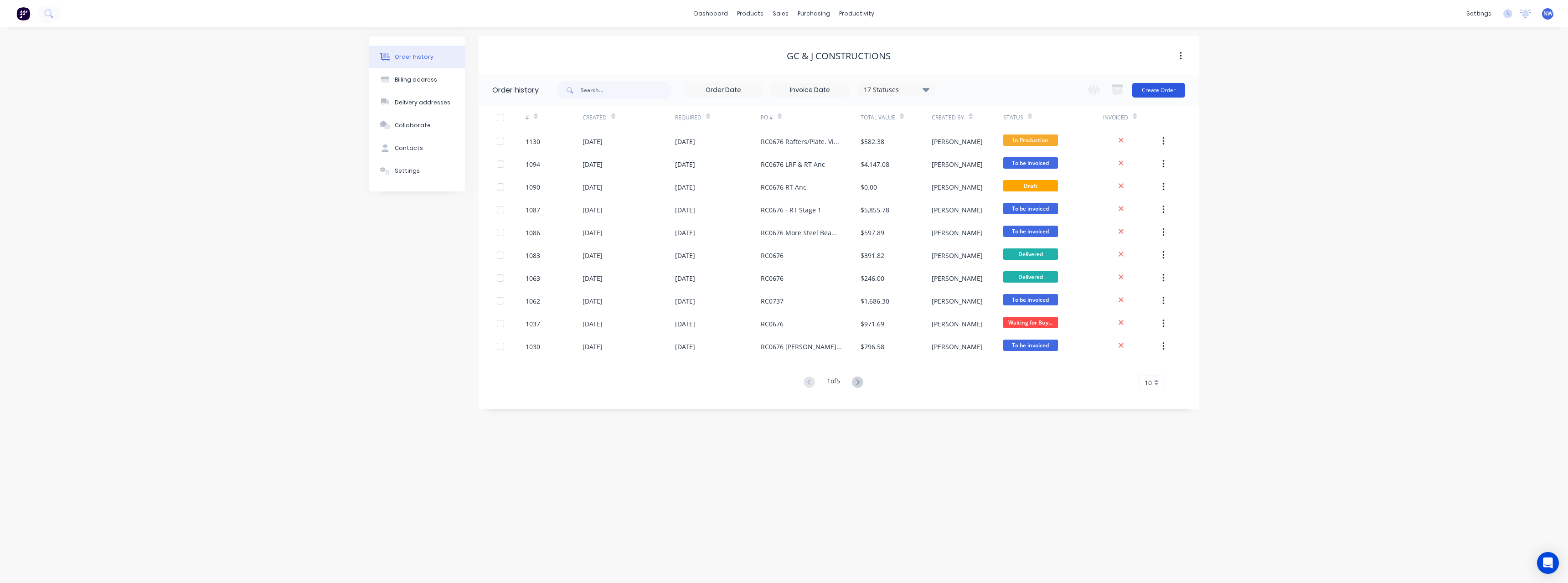
click at [1172, 87] on button "Create Order" at bounding box center [1159, 90] width 53 height 15
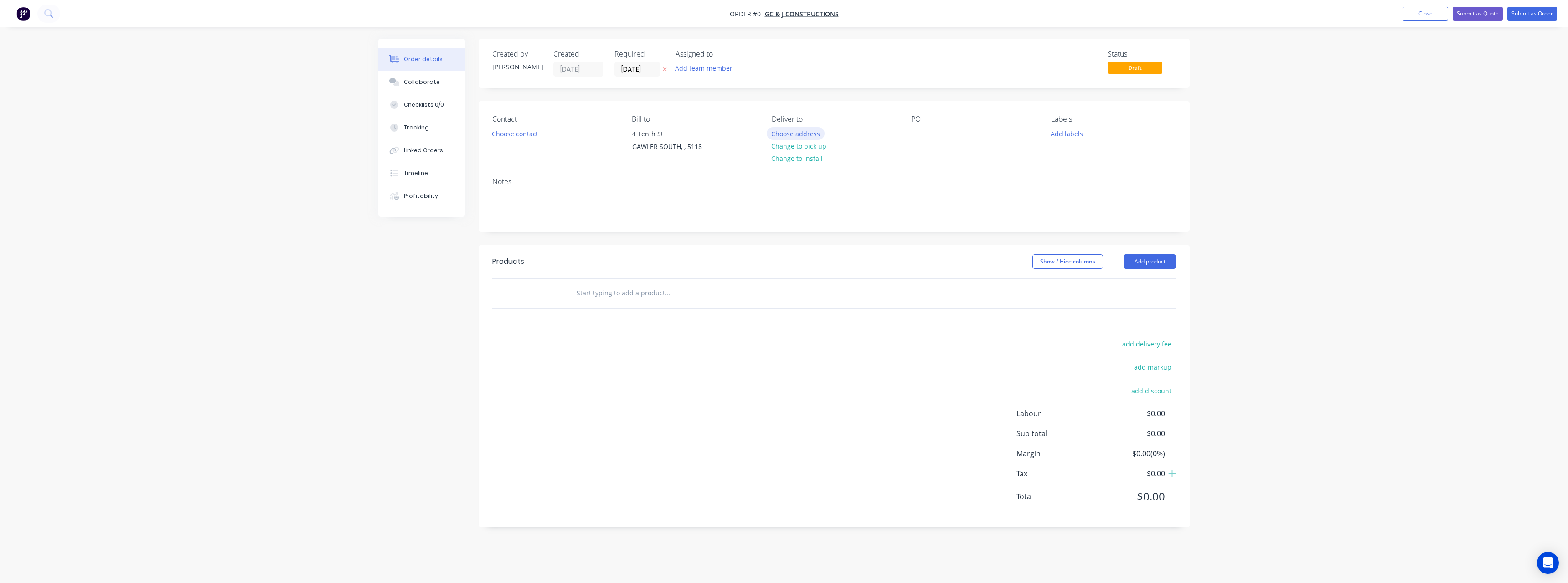
click at [816, 134] on button "Choose address" at bounding box center [796, 133] width 58 height 12
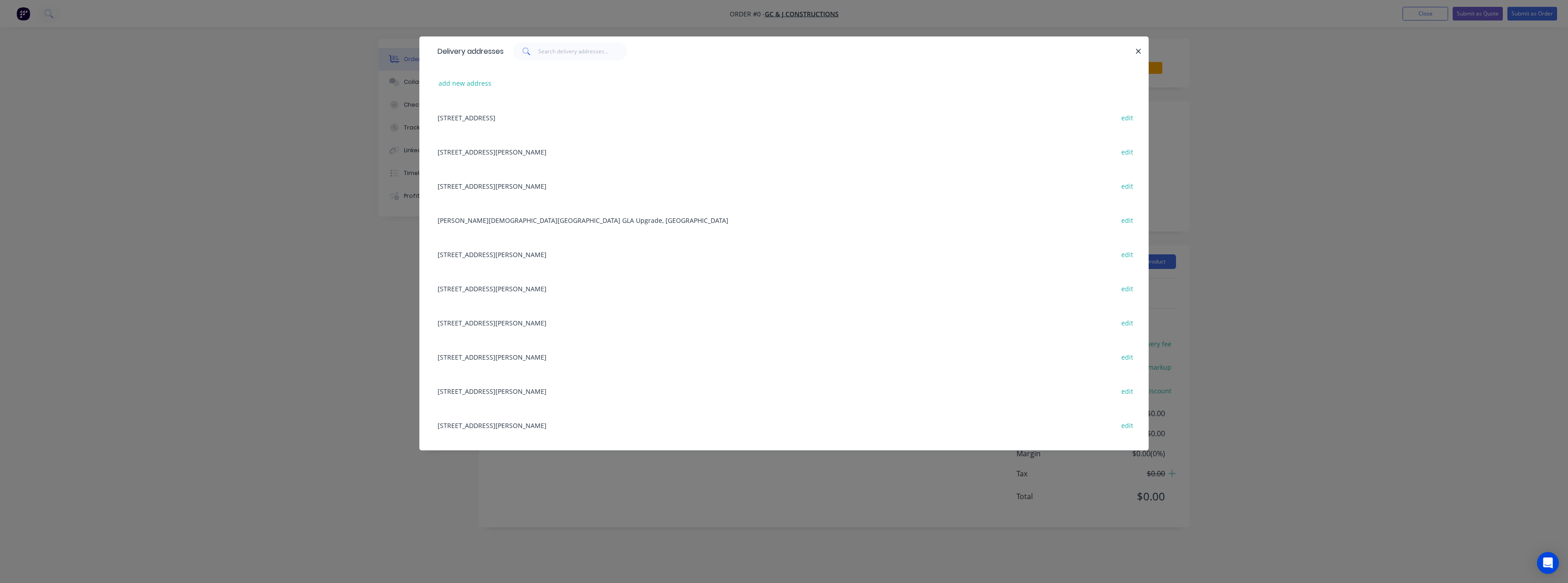
click at [572, 288] on div "[STREET_ADDRESS] edit" at bounding box center [784, 288] width 702 height 34
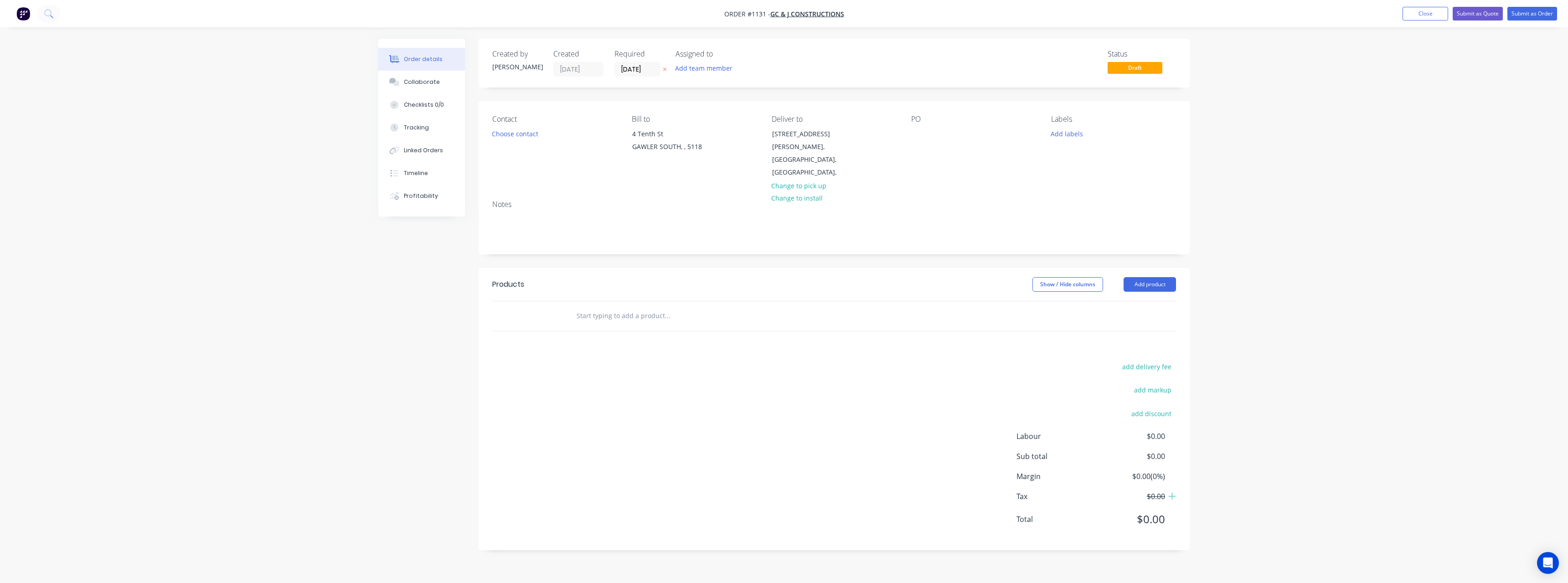
click at [924, 125] on div "PO" at bounding box center [973, 147] width 125 height 64
click at [921, 136] on div at bounding box center [918, 133] width 15 height 13
click at [1061, 133] on button "Add labels" at bounding box center [1066, 133] width 42 height 12
click at [1118, 181] on div "Stick Materials" at bounding box center [1098, 178] width 46 height 10
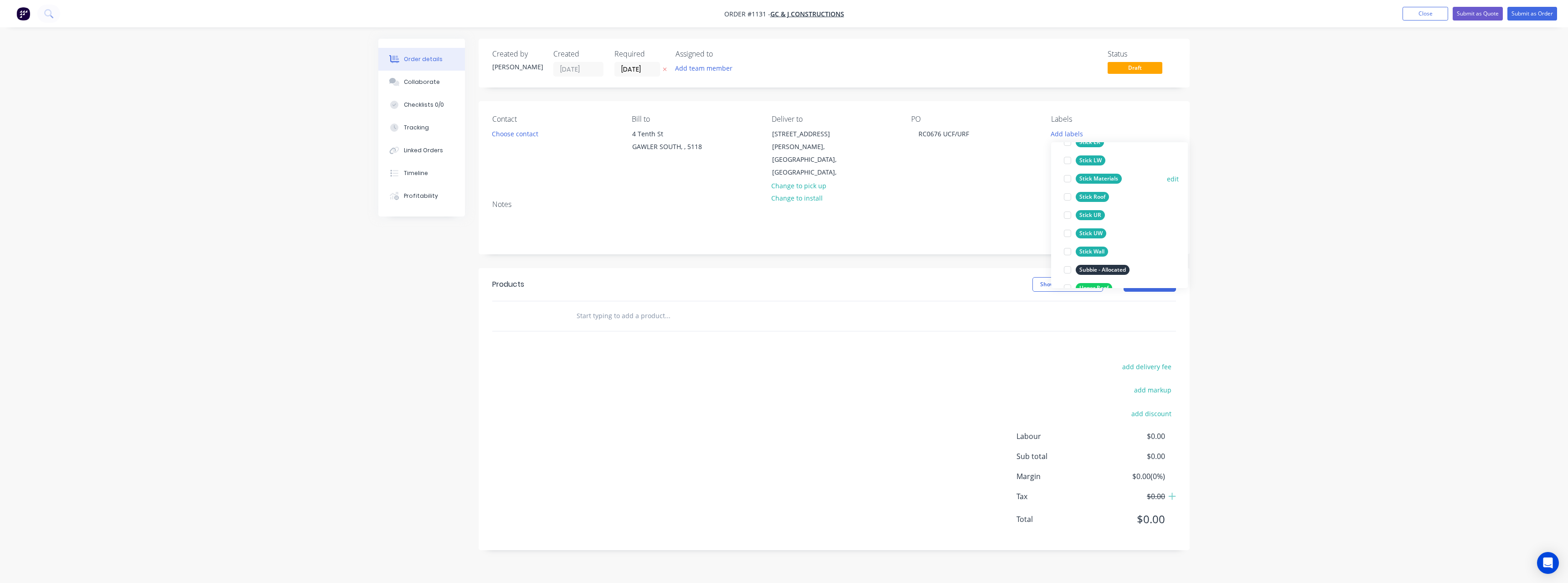
scroll to position [37, 0]
click at [646, 307] on input "text" at bounding box center [667, 316] width 182 height 18
click at [654, 307] on input "text" at bounding box center [667, 316] width 182 height 18
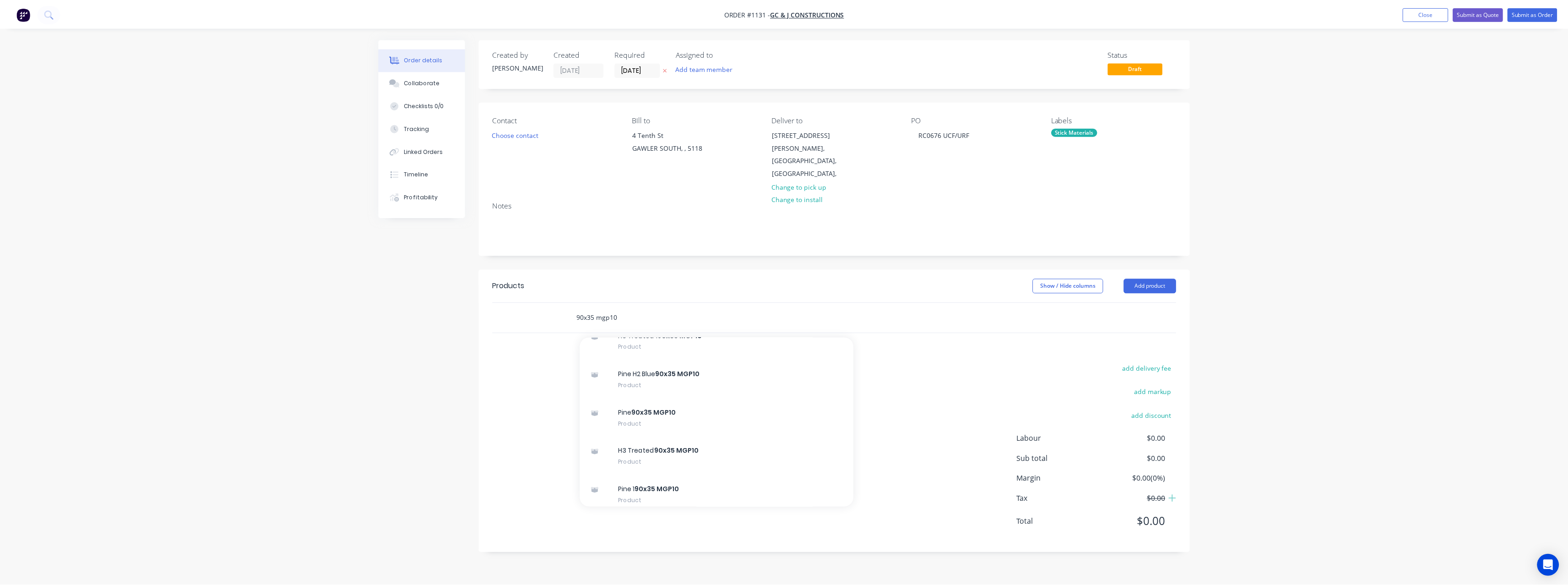
scroll to position [504, 0]
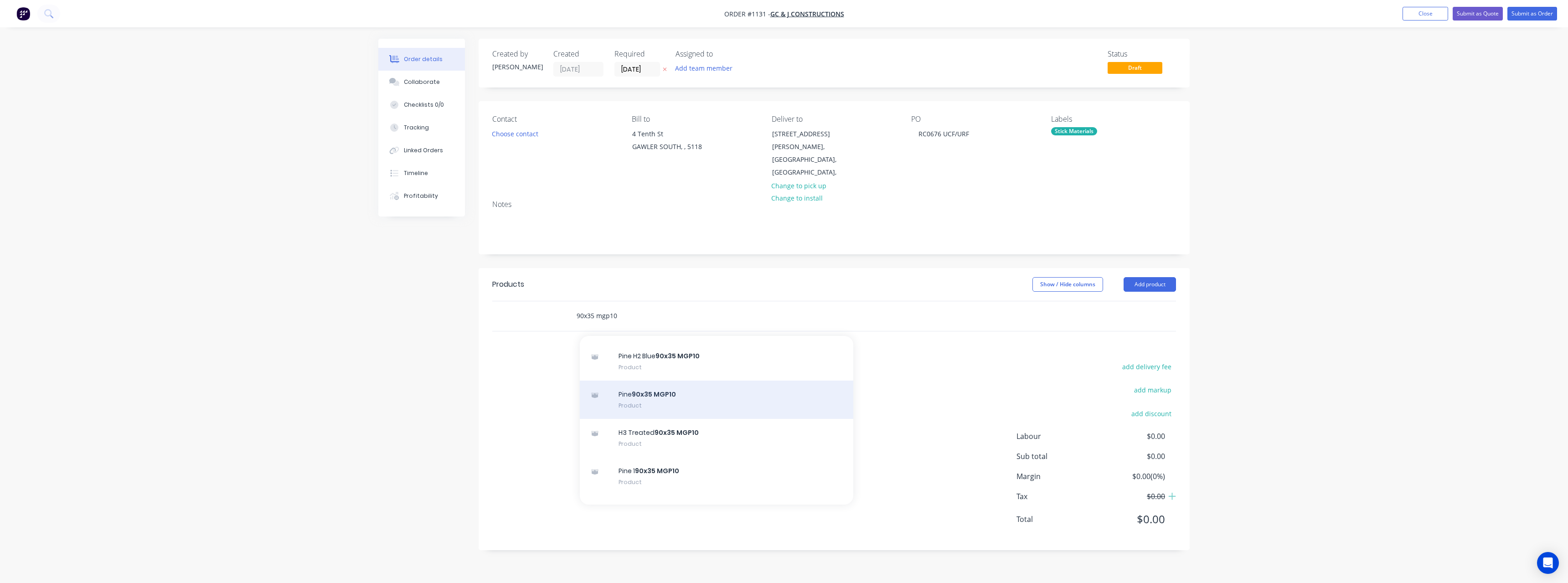
type input "90x35 mgp10"
click at [721, 383] on div "Pine 90x35 MGP10 Product" at bounding box center [716, 399] width 274 height 38
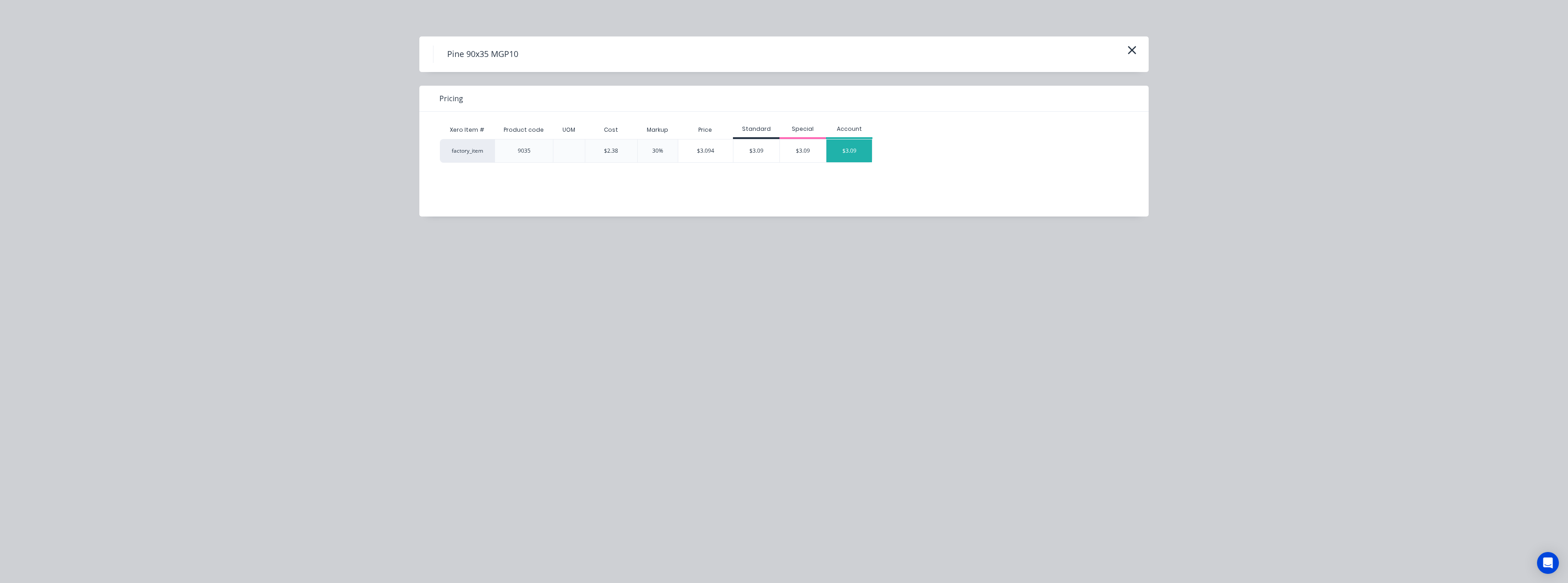
click at [846, 150] on div "$3.09" at bounding box center [849, 150] width 45 height 23
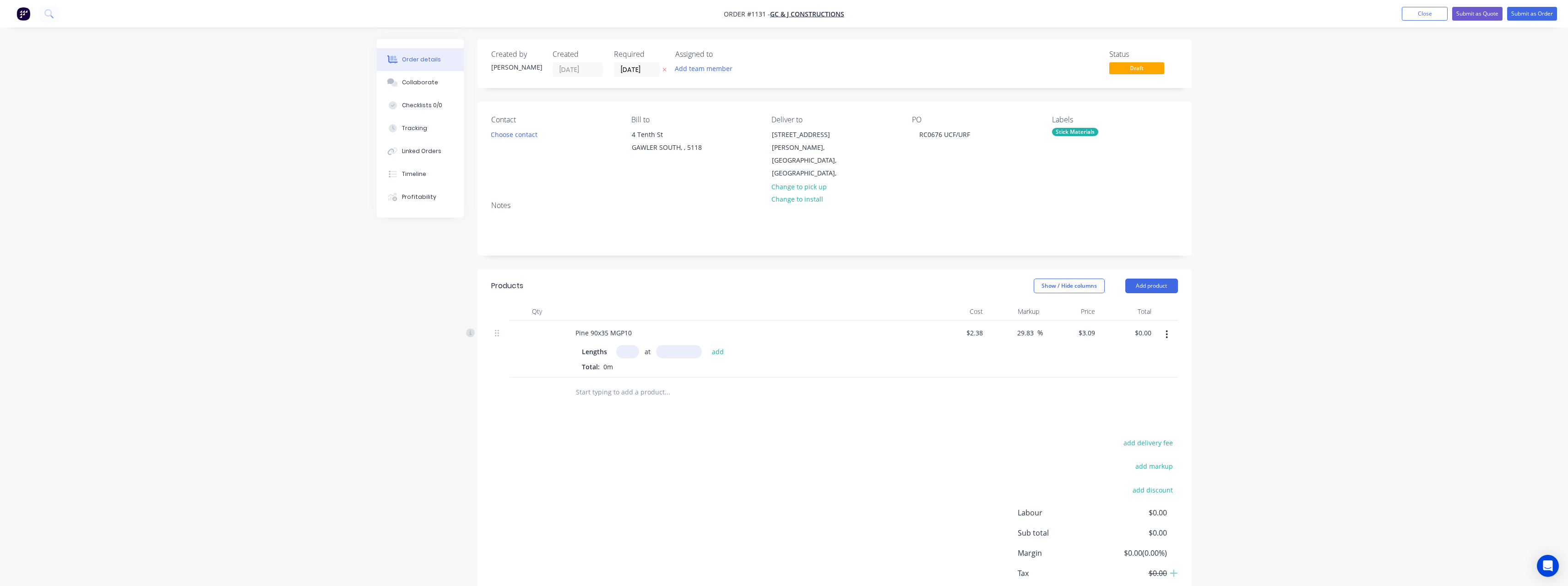
click at [629, 345] on input "text" at bounding box center [627, 351] width 23 height 13
type input "78"
click at [707, 345] on button "add" at bounding box center [717, 351] width 21 height 13
type input "6"
type input "78"
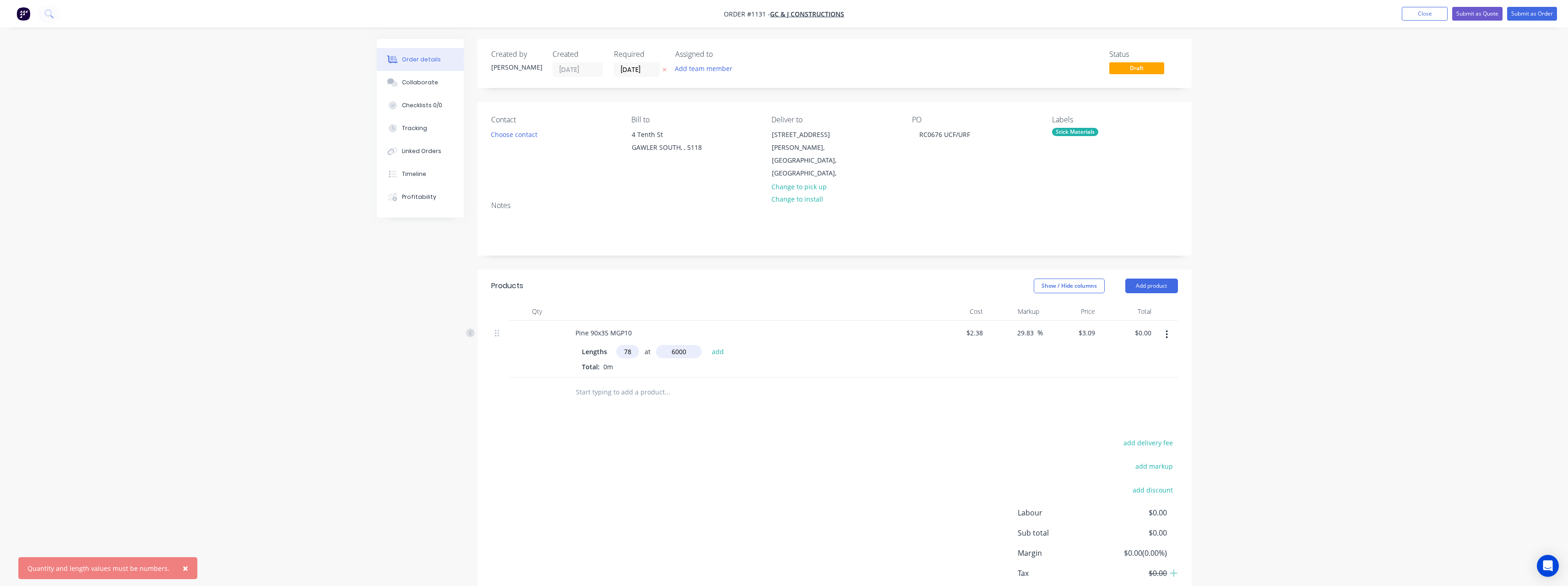
type input "6000"
click at [707, 345] on button "add" at bounding box center [717, 351] width 21 height 13
type input "$1,446.12"
type input "8"
type input "5400"
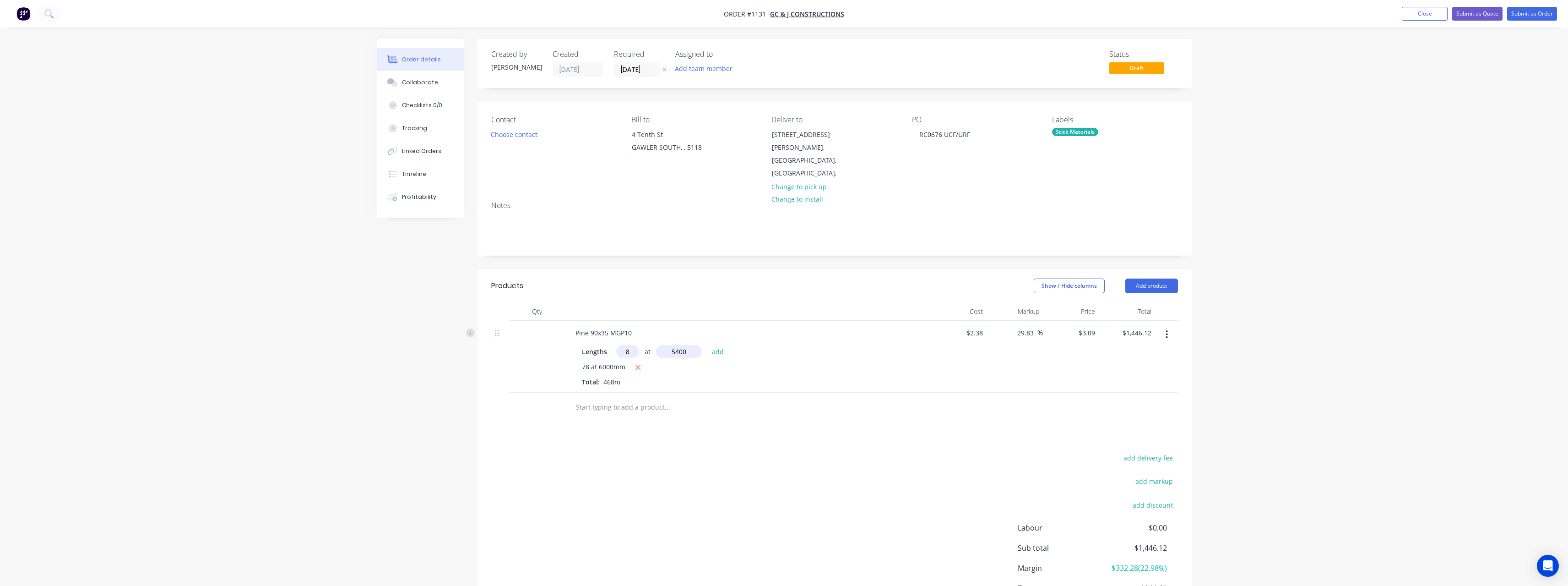
click at [707, 345] on button "add" at bounding box center [717, 351] width 21 height 13
type input "$1,579.61"
type input "7"
type input "4800"
click at [707, 345] on button "add" at bounding box center [717, 351] width 21 height 13
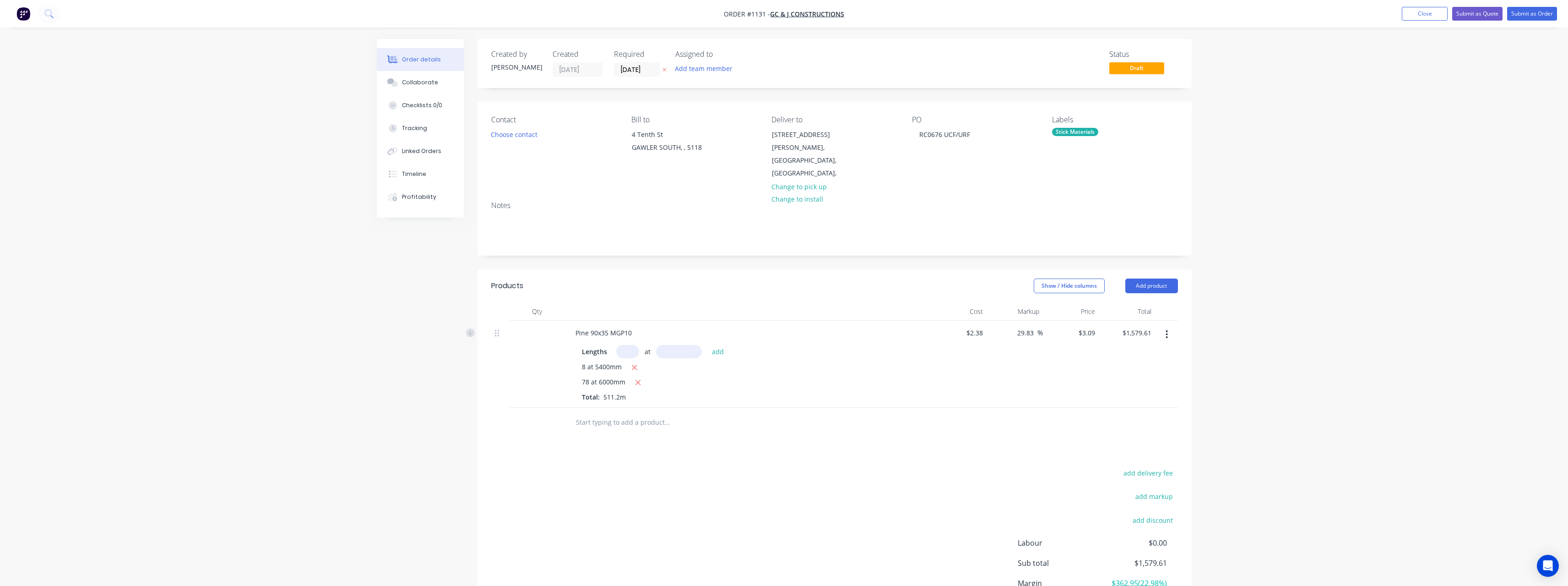
type input "$1,683.43"
type input "17"
type input "4200"
click at [707, 345] on button "add" at bounding box center [717, 351] width 21 height 13
type input "$1,904.06"
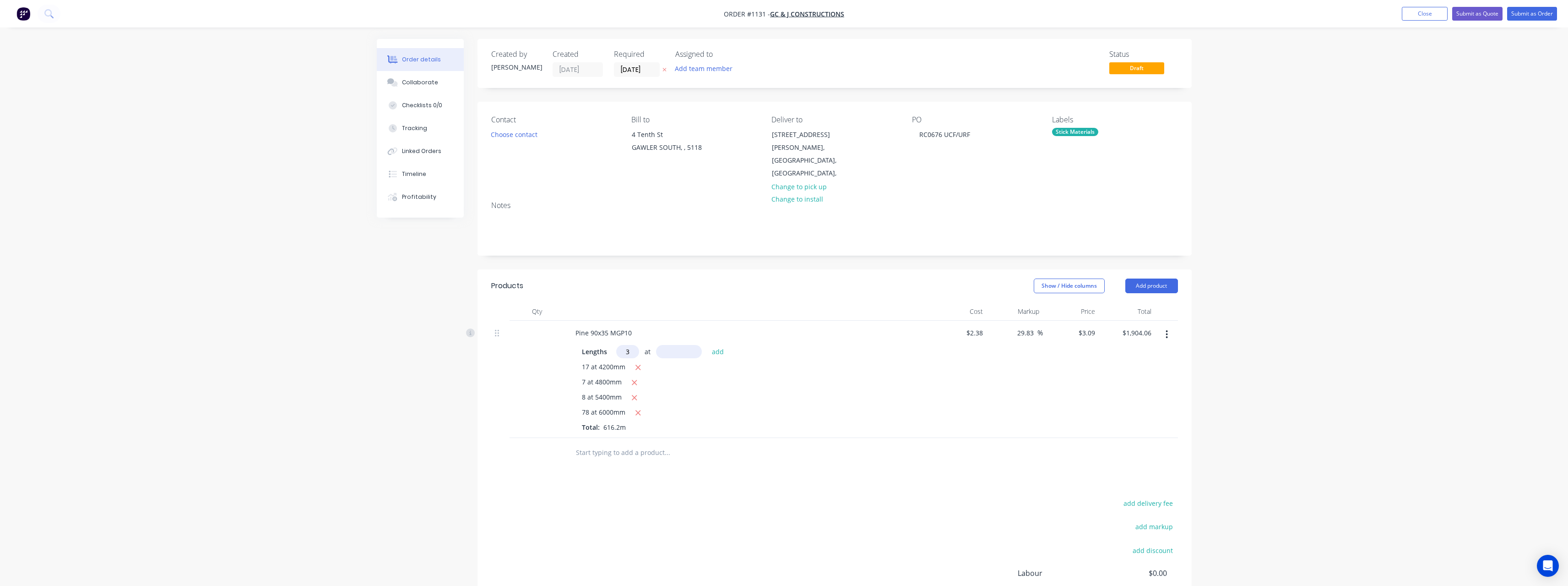
type input "3"
type input "3600"
click at [707, 345] on button "add" at bounding box center [717, 351] width 21 height 13
type input "$1,937.43"
type input "6"
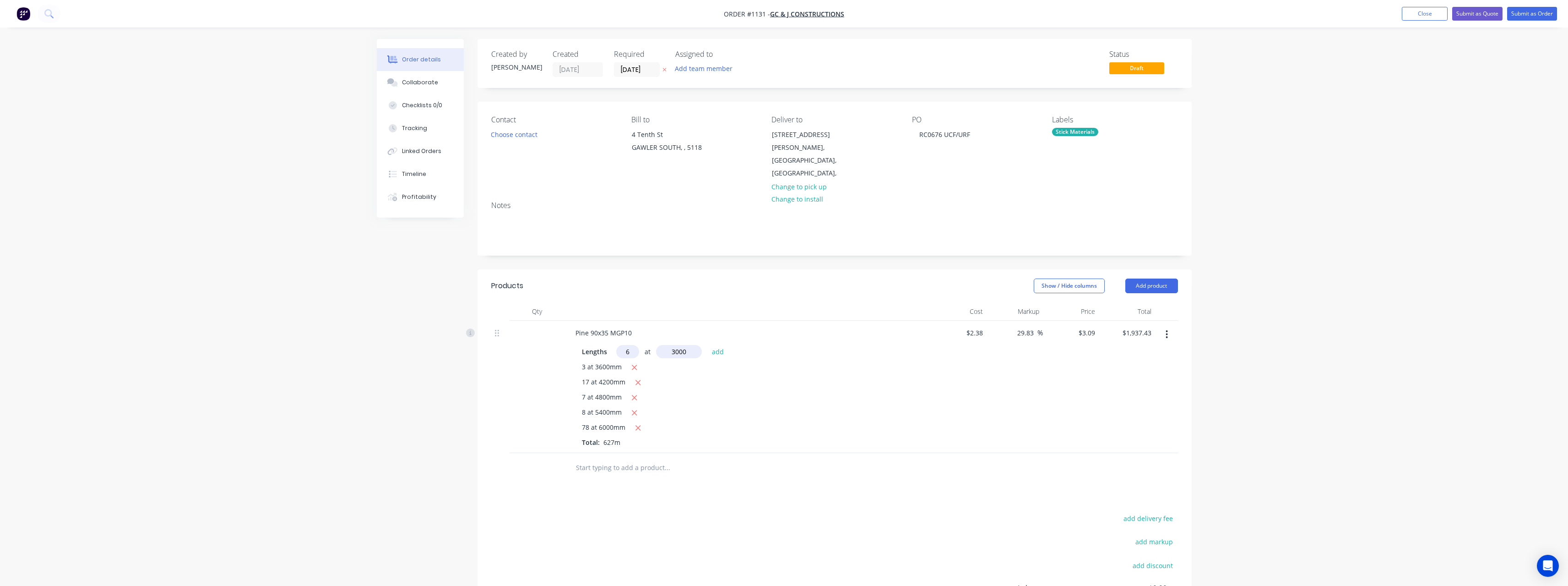
type input "3000"
click at [707, 345] on button "add" at bounding box center [717, 351] width 21 height 13
type input "$1,993.05"
type input "19"
type input "4200"
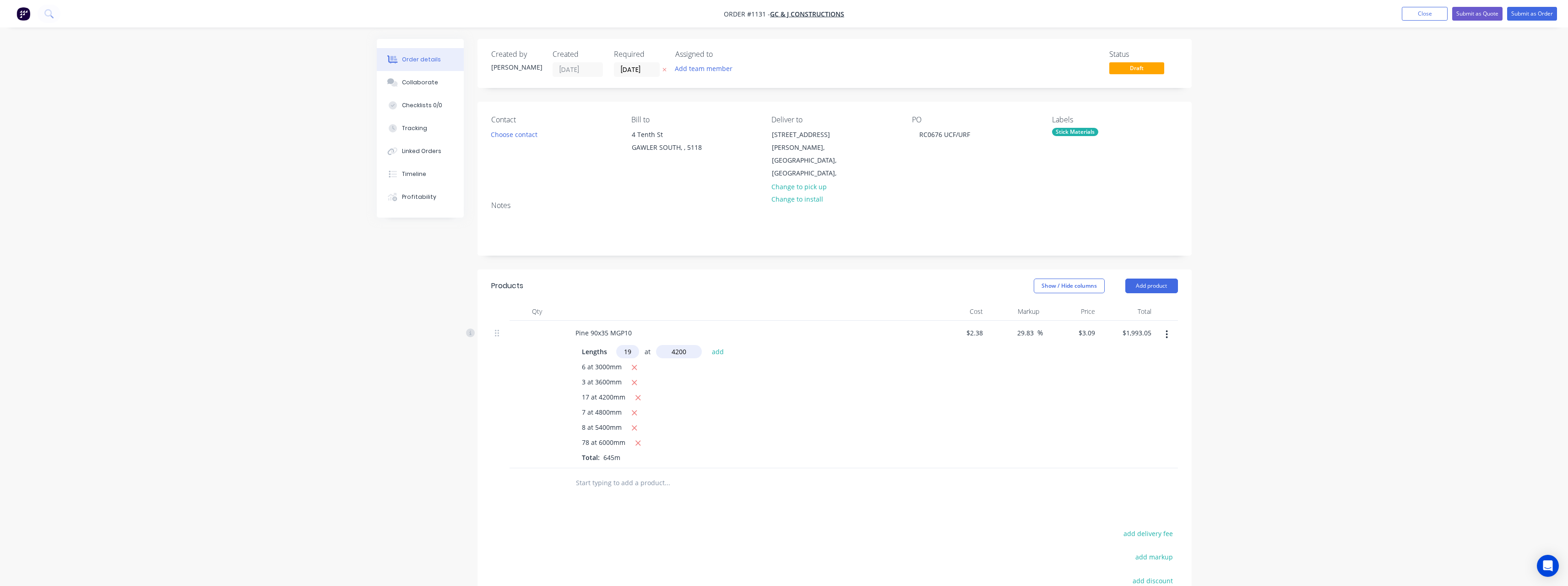
click at [707, 345] on button "add" at bounding box center [717, 351] width 21 height 13
click at [642, 392] on button "button" at bounding box center [638, 398] width 12 height 12
type input "$2,019.01"
click at [636, 345] on input "text" at bounding box center [627, 351] width 23 height 13
type input "6"
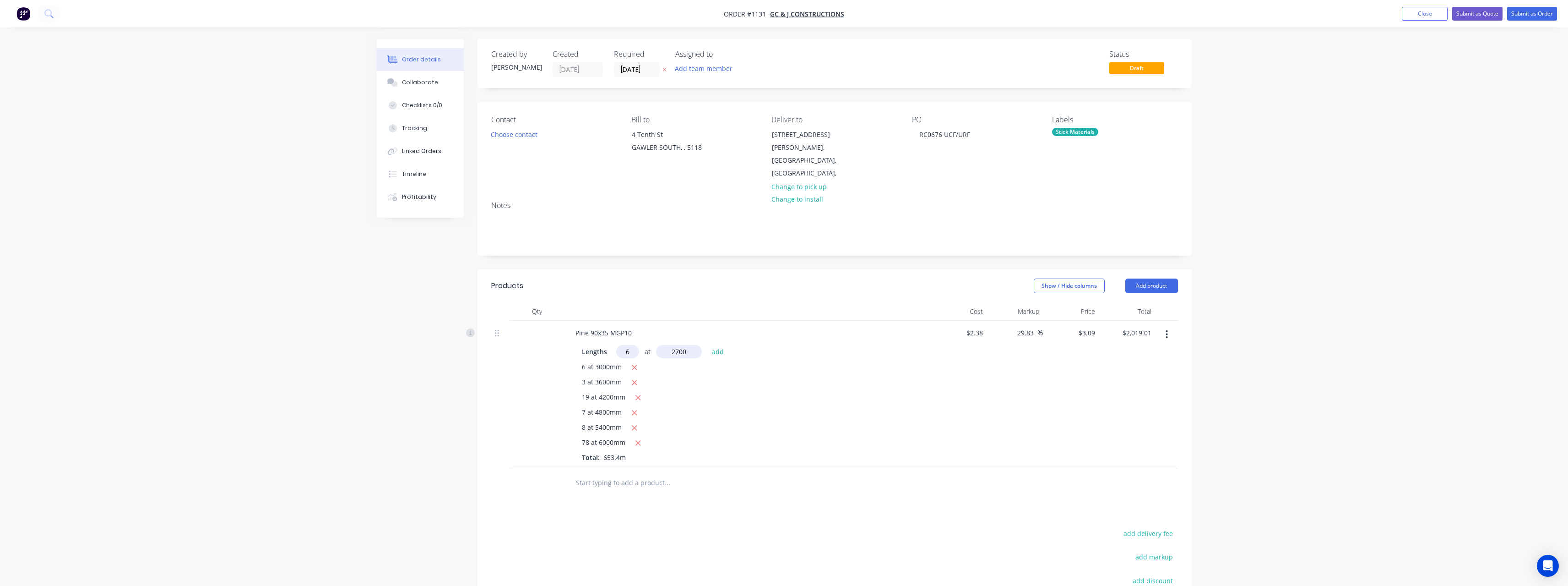
type input "2700"
click at [707, 345] on button "add" at bounding box center [717, 351] width 21 height 13
type input "$2,069.06"
type input "21"
type input "4200"
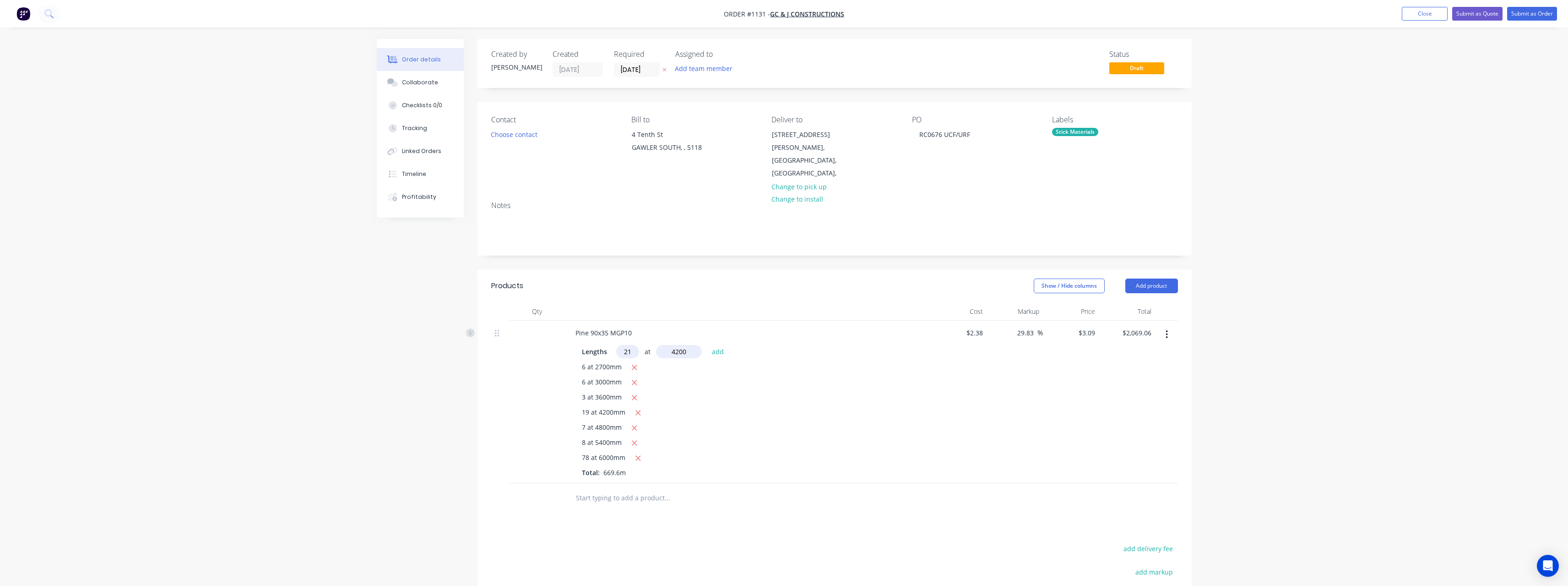
click at [707, 345] on button "add" at bounding box center [717, 351] width 21 height 13
click at [641, 407] on button "button" at bounding box center [638, 413] width 12 height 12
type input "$2,095.02"
click at [628, 489] on input "text" at bounding box center [667, 497] width 183 height 18
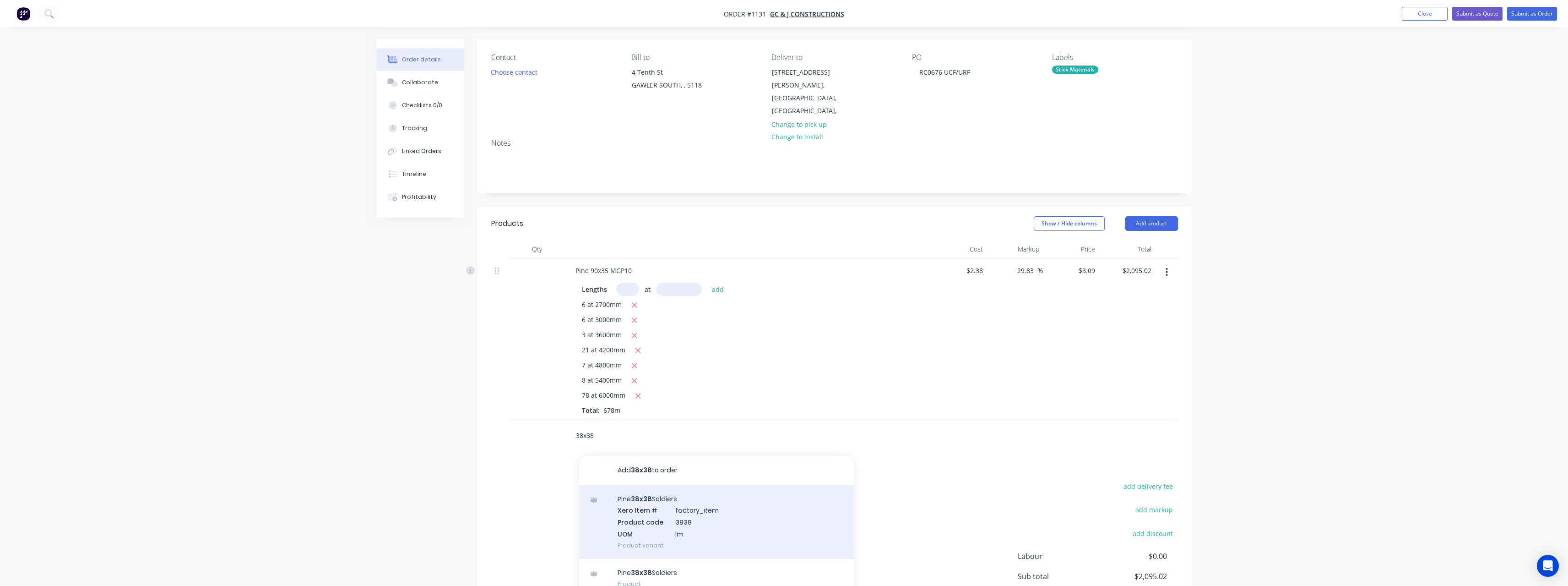
scroll to position [148, 0]
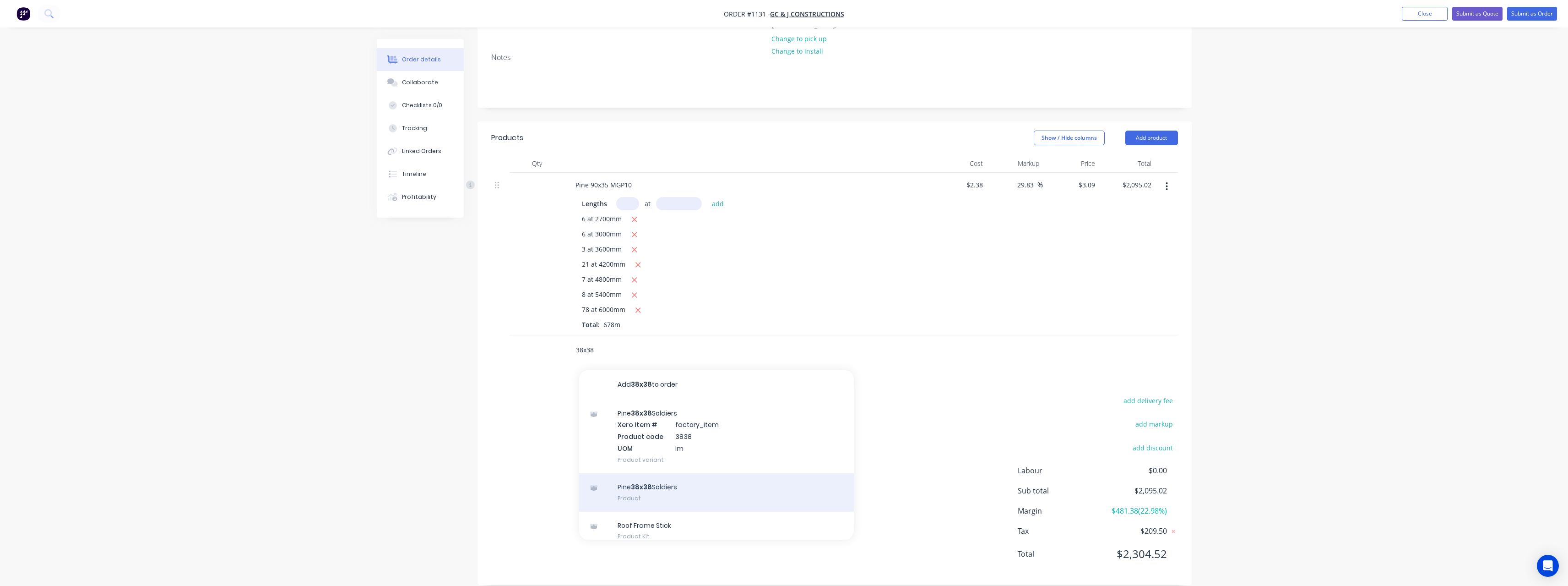
type input "38x38"
click at [683, 473] on div "Pine 38x38 Soldiers Product" at bounding box center [716, 492] width 275 height 38
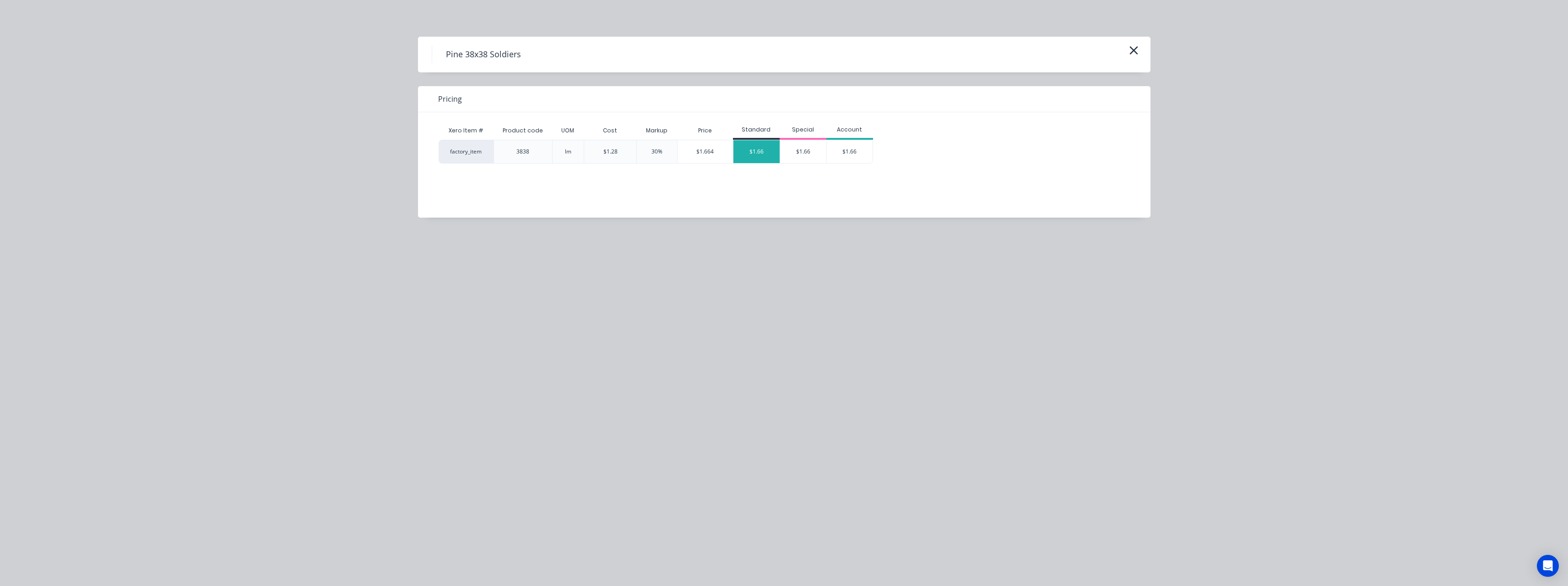
click at [763, 149] on div "$1.66" at bounding box center [756, 151] width 46 height 23
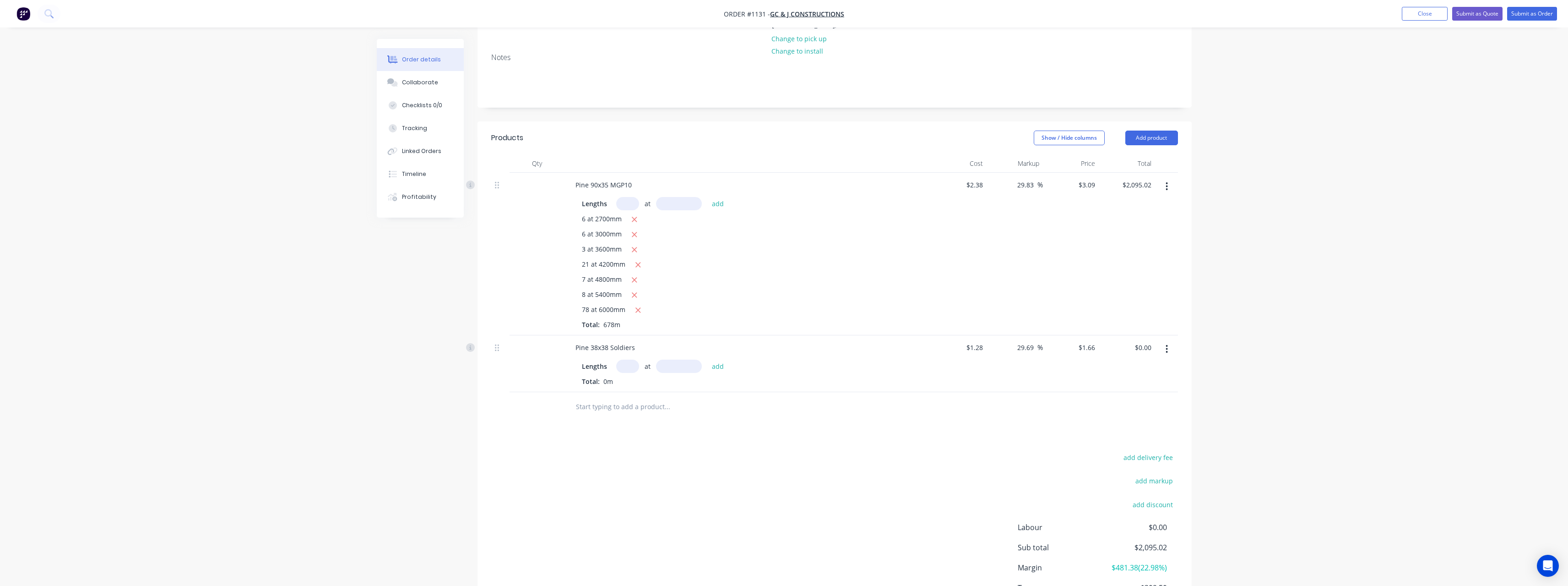
click at [633, 360] on input "text" at bounding box center [627, 366] width 23 height 13
type input "12"
type input "2400"
click at [707, 360] on button "add" at bounding box center [717, 366] width 21 height 13
type input "$47.81"
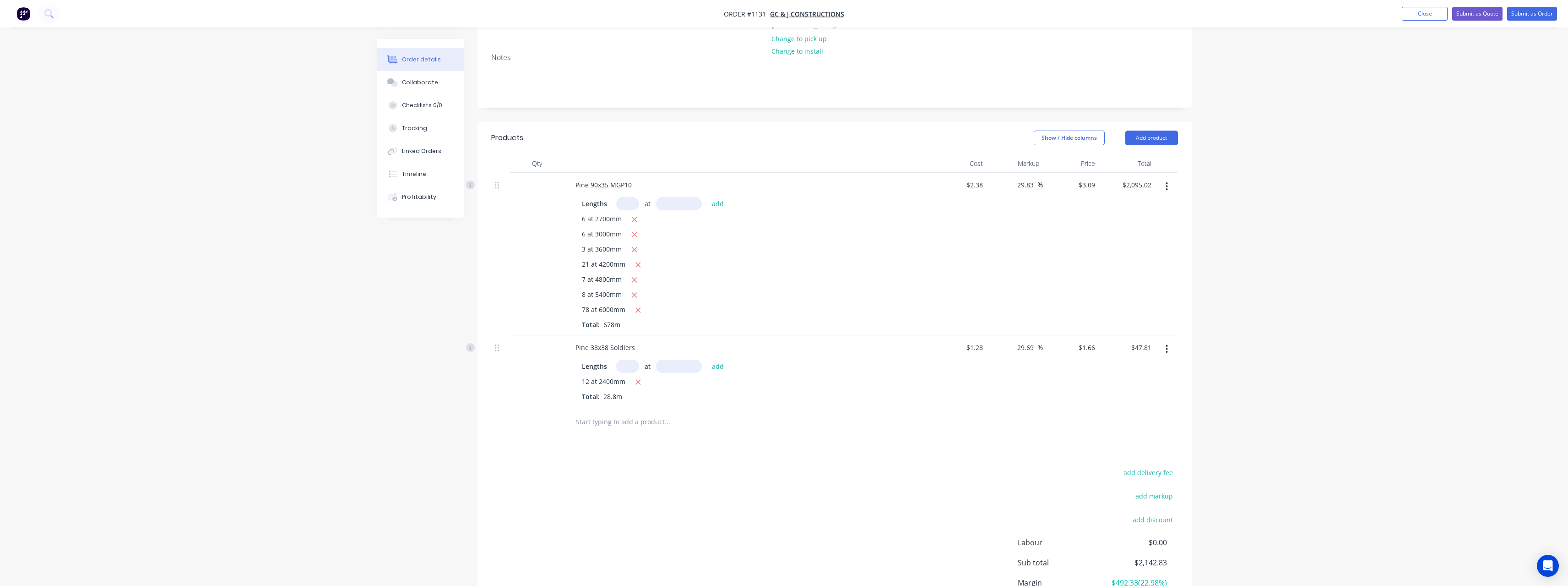
click at [622, 413] on input "text" at bounding box center [667, 421] width 183 height 18
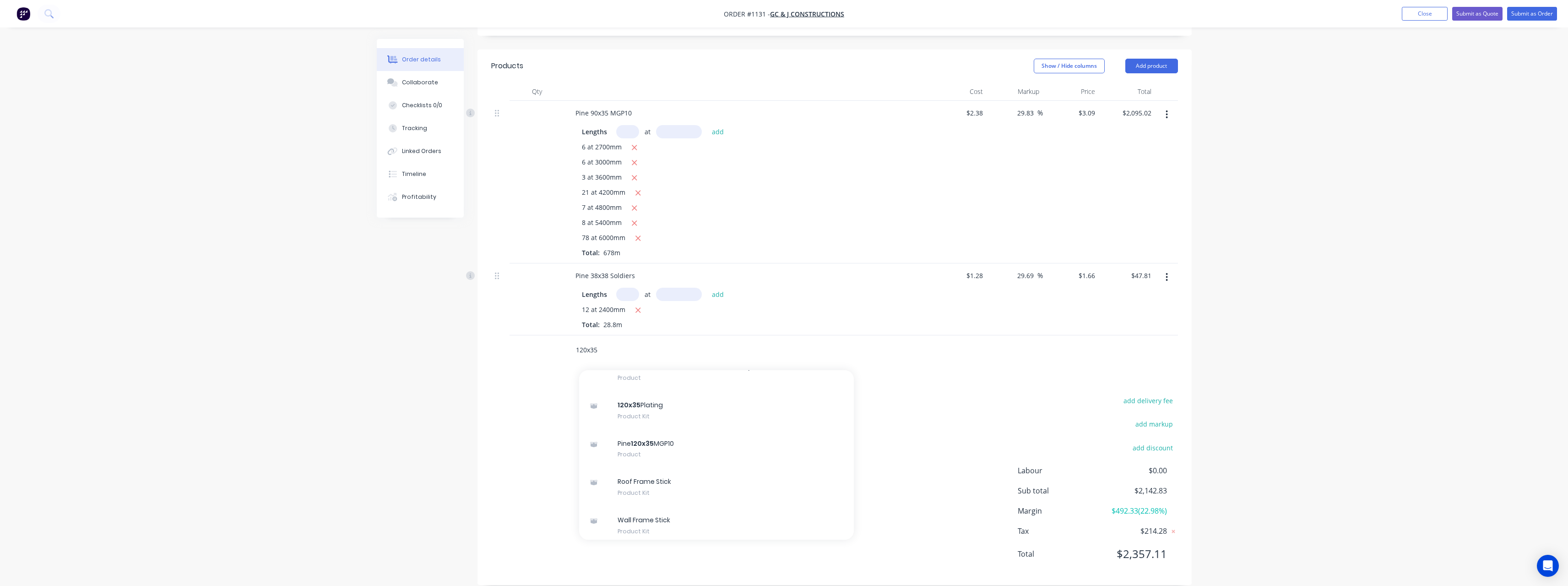
scroll to position [424, 0]
type input "120x35"
click at [749, 429] on div "Pine 120x35 MGP10 Product" at bounding box center [716, 443] width 275 height 38
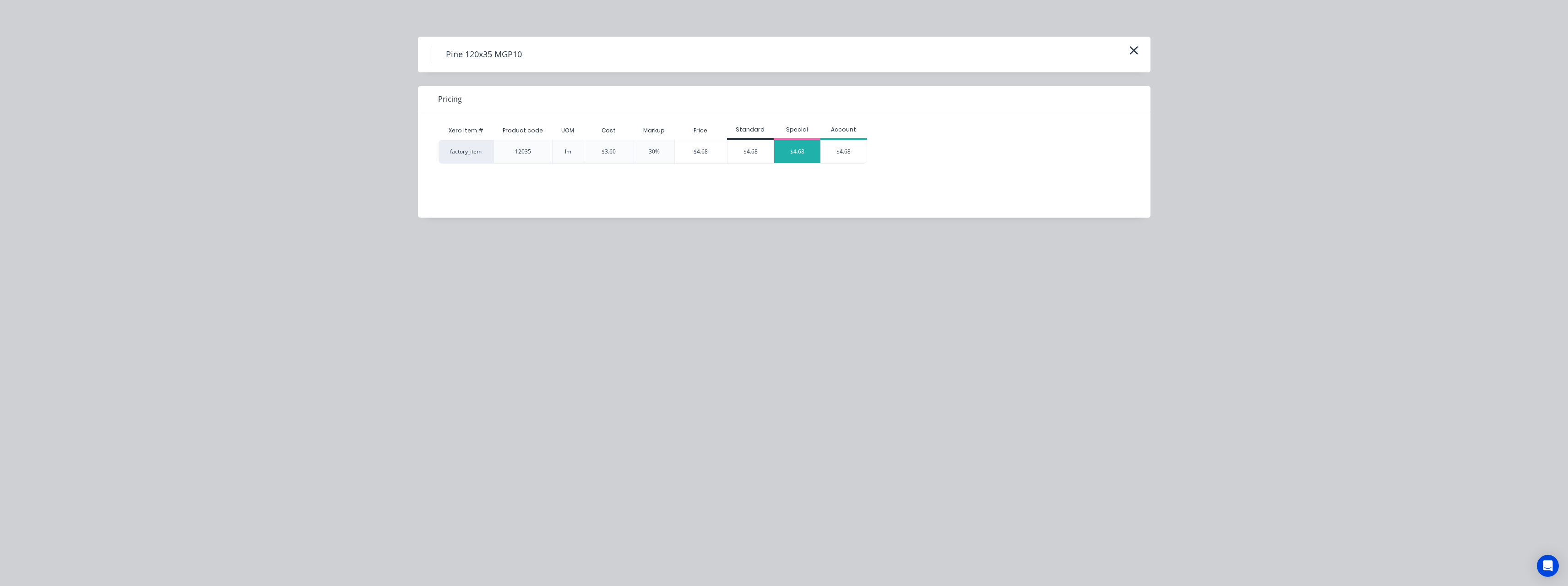
click at [796, 152] on div "$4.68" at bounding box center [797, 151] width 46 height 23
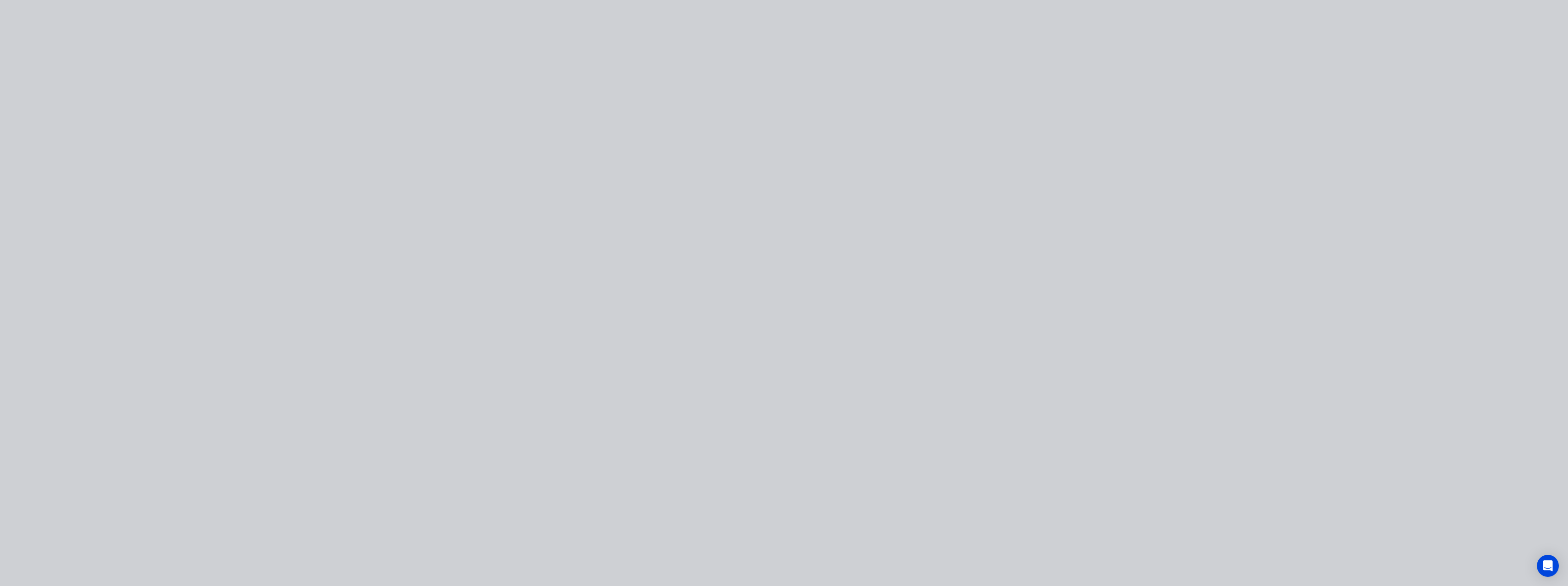
type input "$3.60"
type input "30"
type input "$4.68"
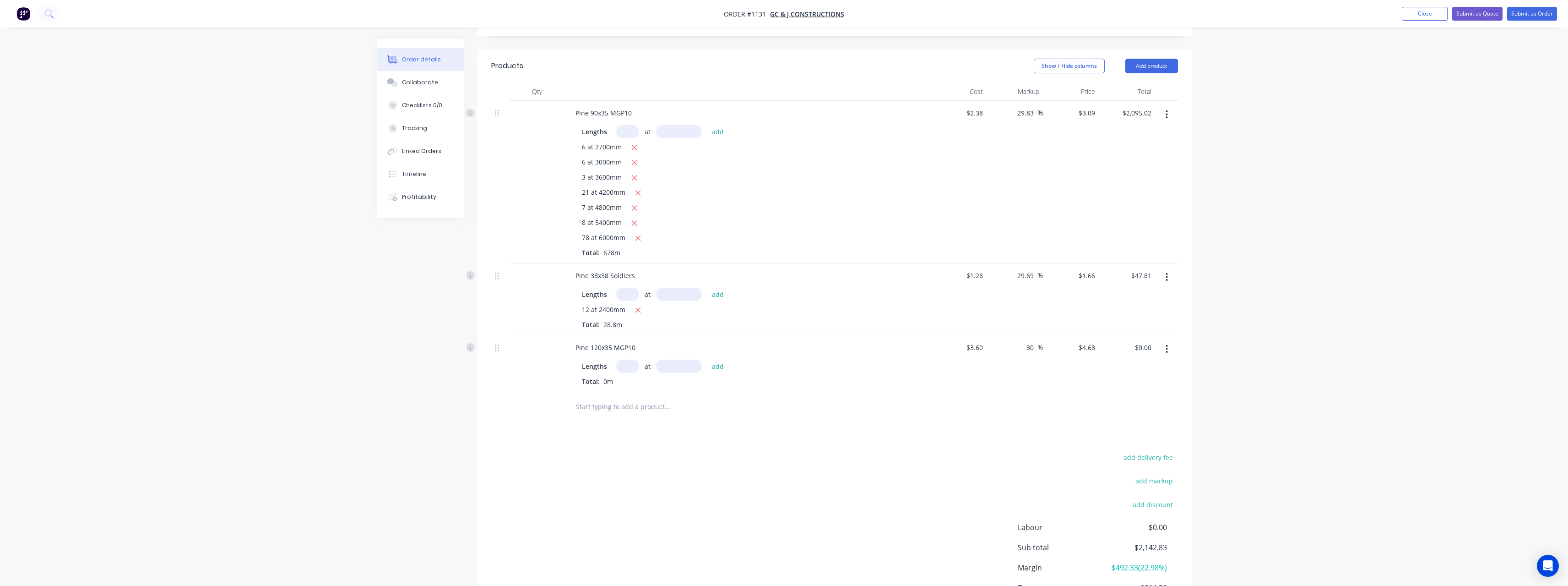
click button "button" at bounding box center [23, 13] width 20 height 15
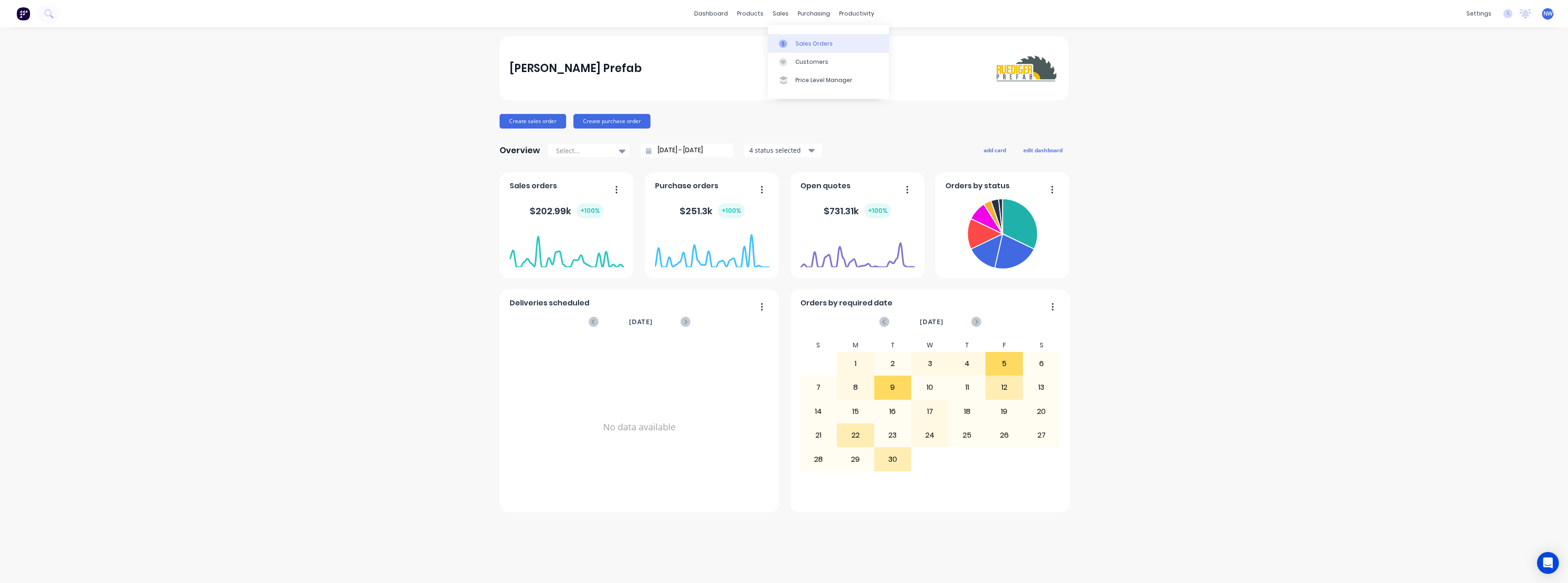
click at [796, 41] on div "Sales Orders" at bounding box center [814, 44] width 37 height 9
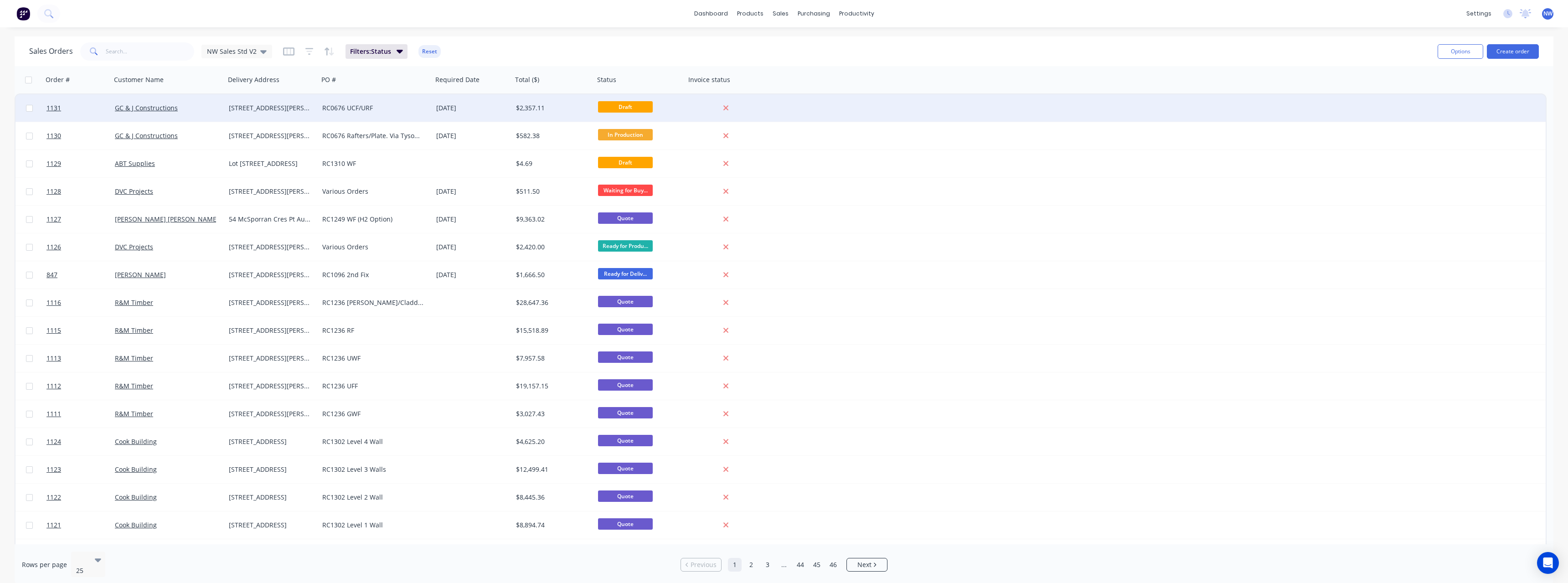
click at [463, 105] on div "[DATE]" at bounding box center [472, 108] width 72 height 9
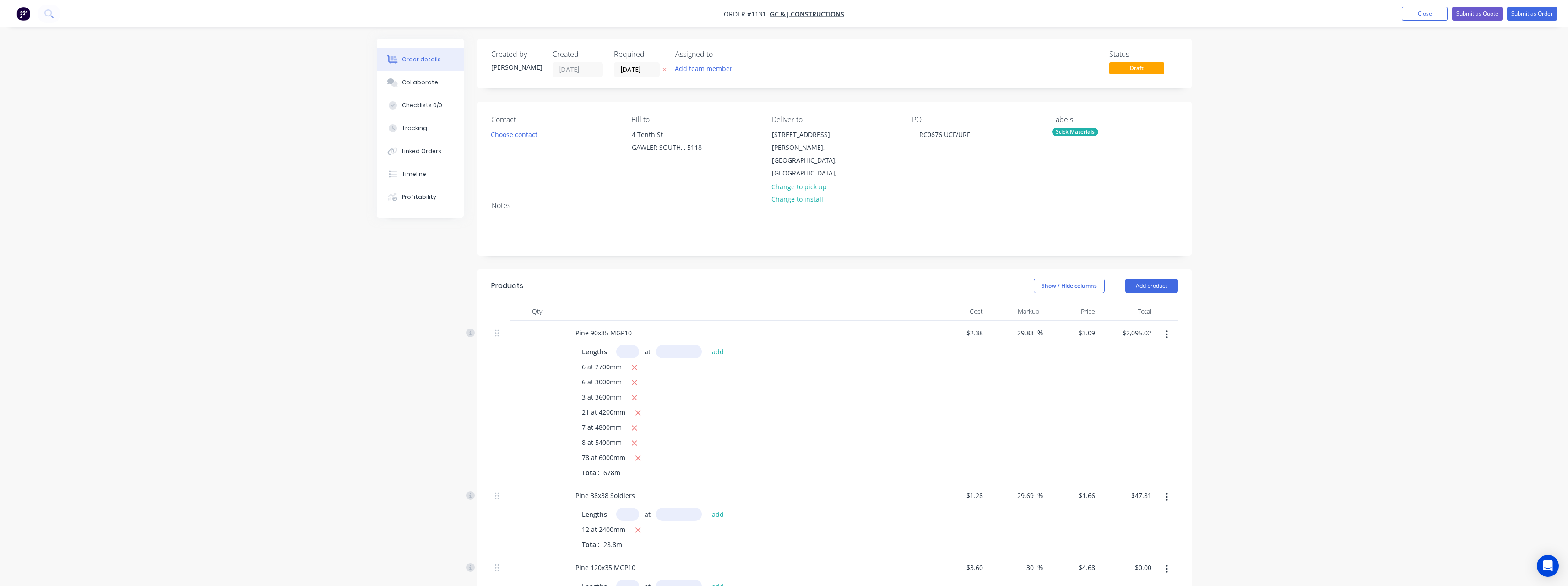
scroll to position [229, 0]
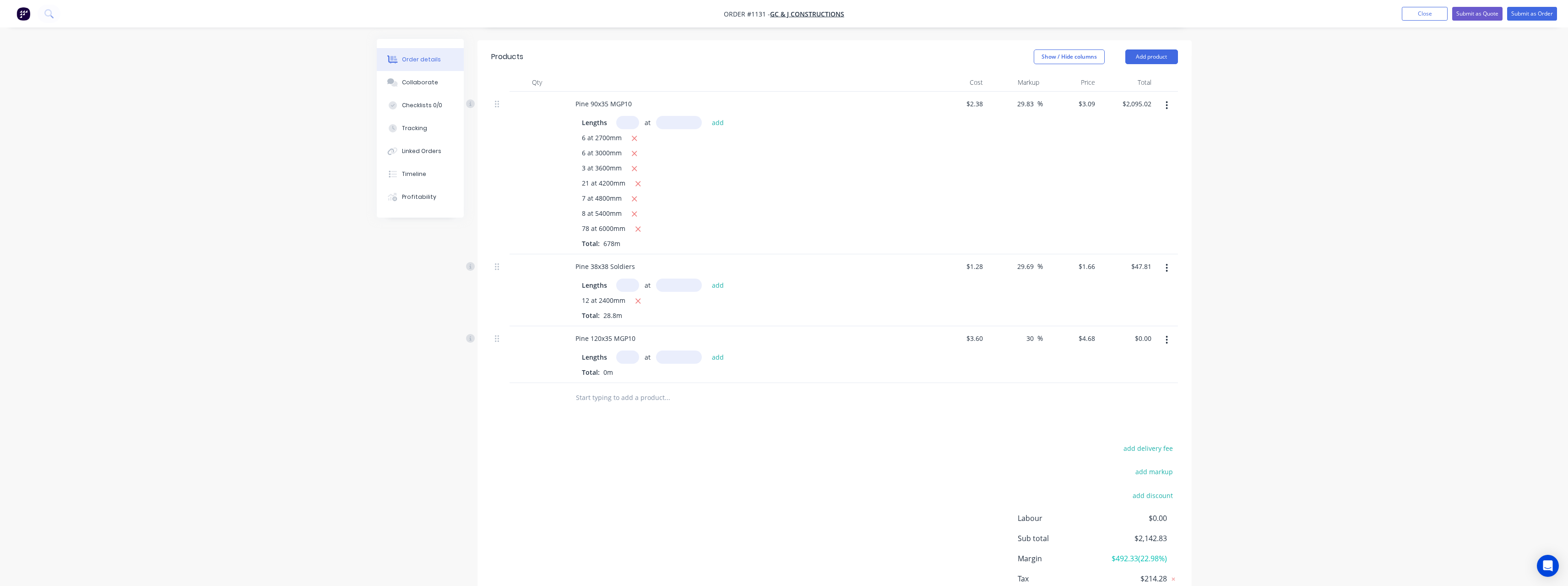
click at [625, 350] on input "text" at bounding box center [627, 356] width 23 height 13
type input "4"
type input "2400"
click at [707, 350] on button "add" at bounding box center [717, 356] width 21 height 13
type input "$44.93"
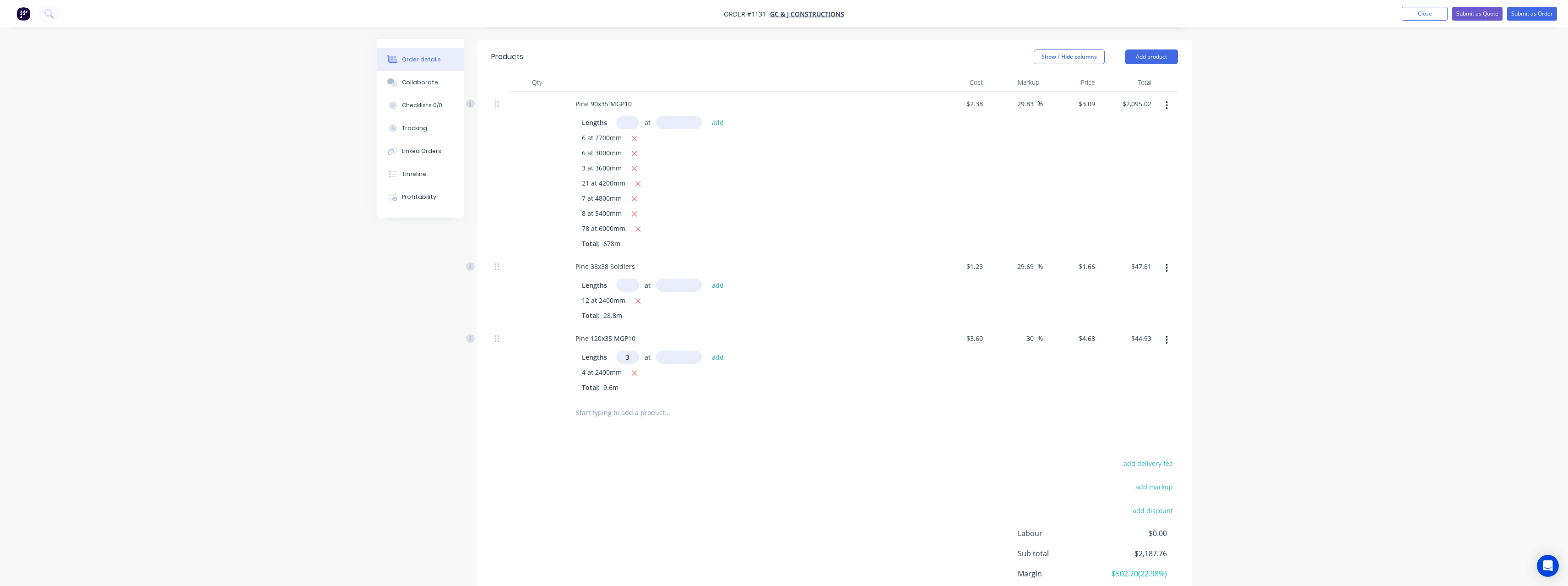
type input "3"
type input "3000"
click at [707, 350] on button "add" at bounding box center [717, 356] width 21 height 13
type input "$87.05"
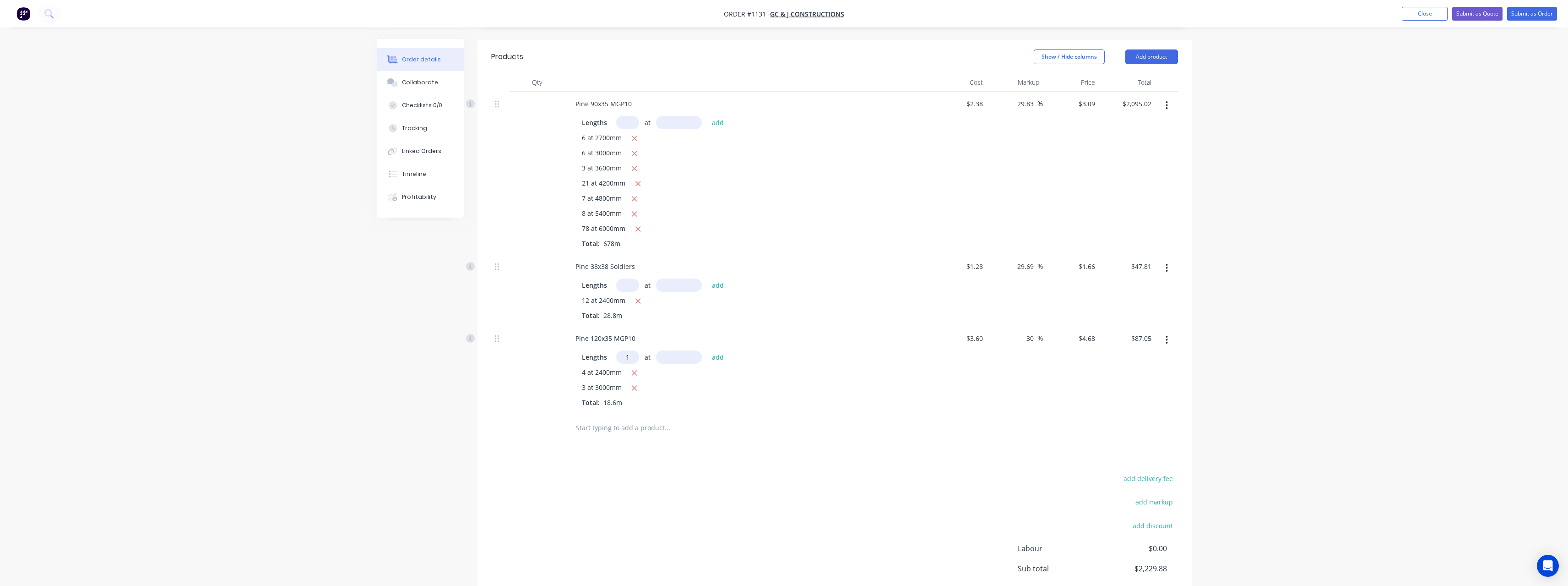
type input "1"
type input "2100"
click at [707, 350] on button "add" at bounding box center [717, 356] width 21 height 13
type input "$96.88"
type input "1"
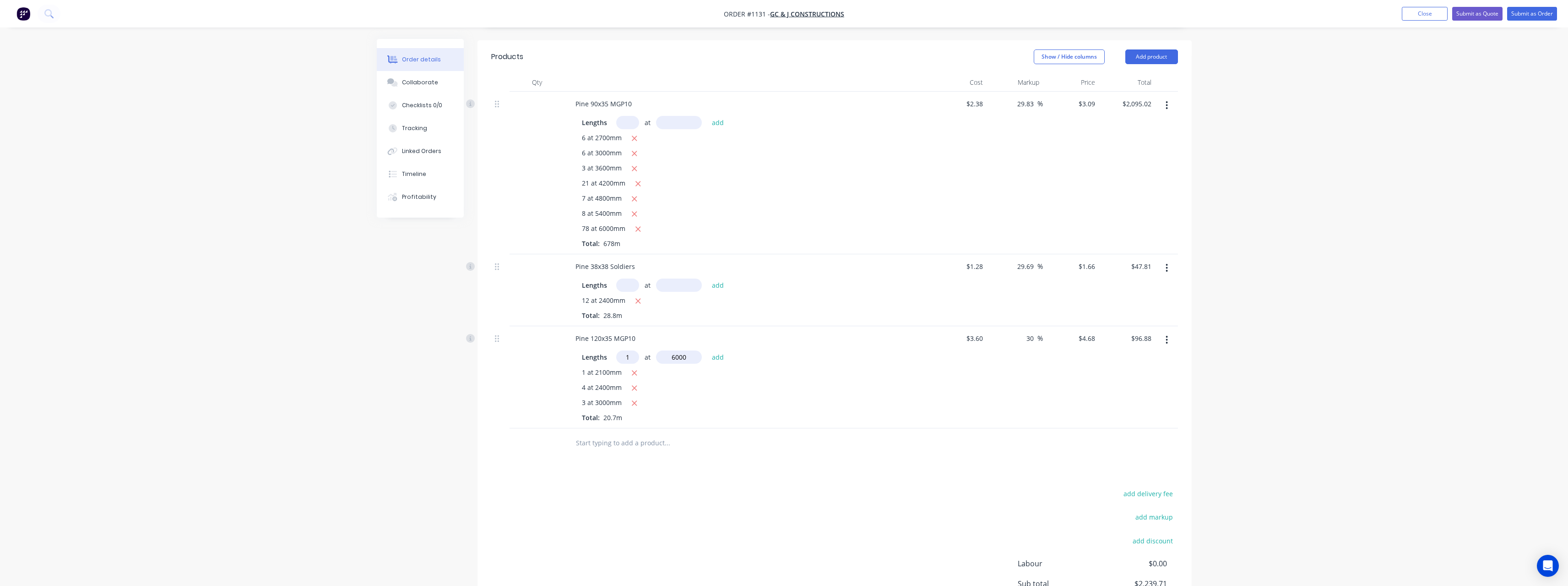
type input "6000"
click at [707, 350] on button "add" at bounding box center [717, 356] width 21 height 13
type input "$124.96"
type input "1"
type input "4800"
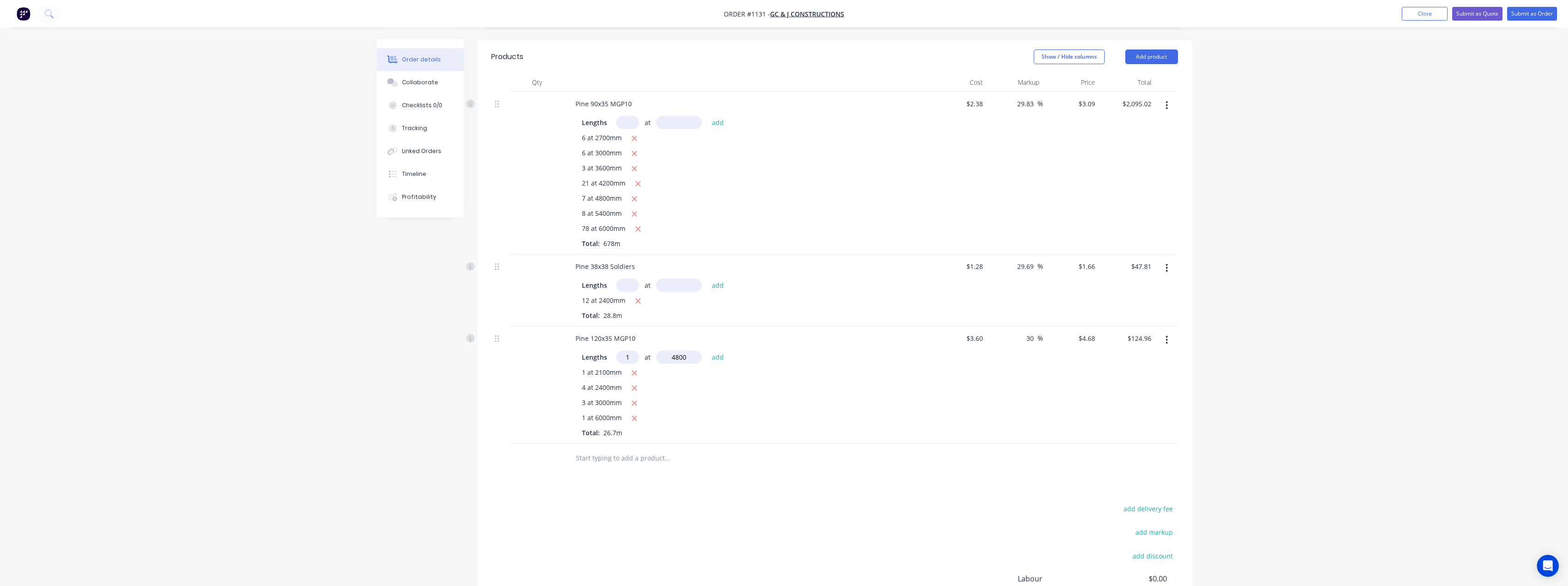
click at [707, 350] on button "add" at bounding box center [717, 356] width 21 height 13
type input "$147.42"
click at [603, 464] on input "text" at bounding box center [667, 472] width 183 height 18
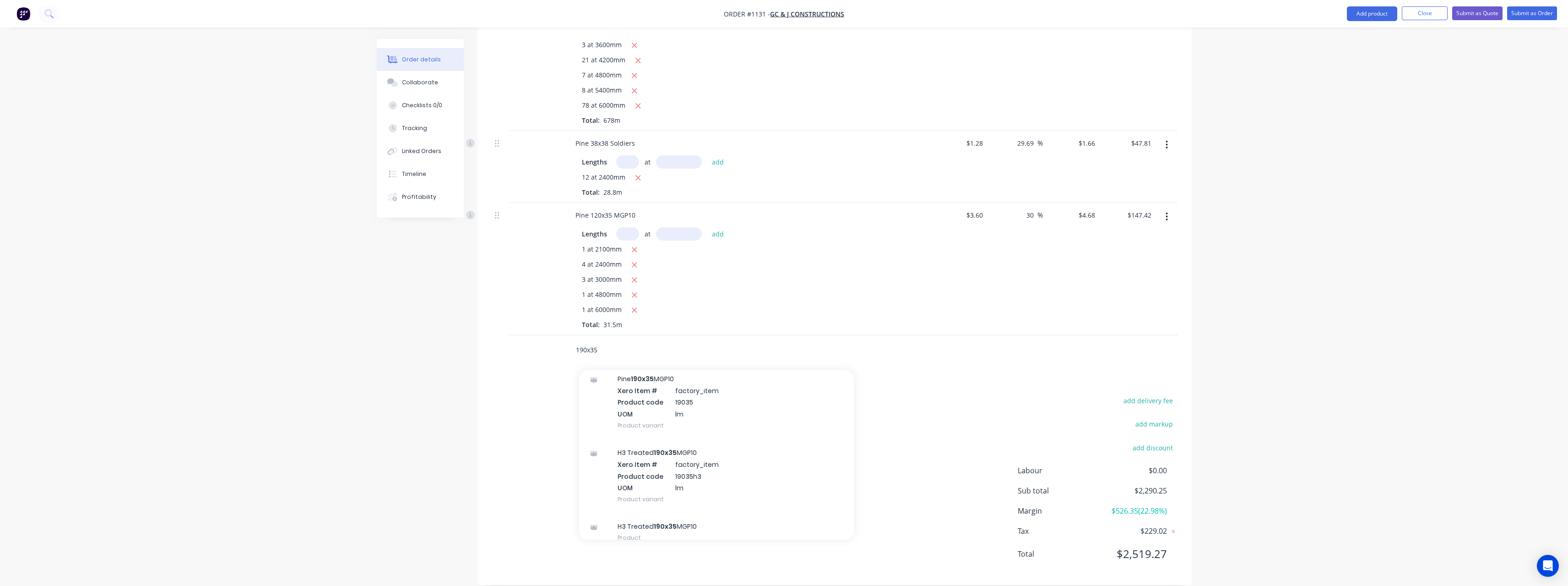
scroll to position [183, 0]
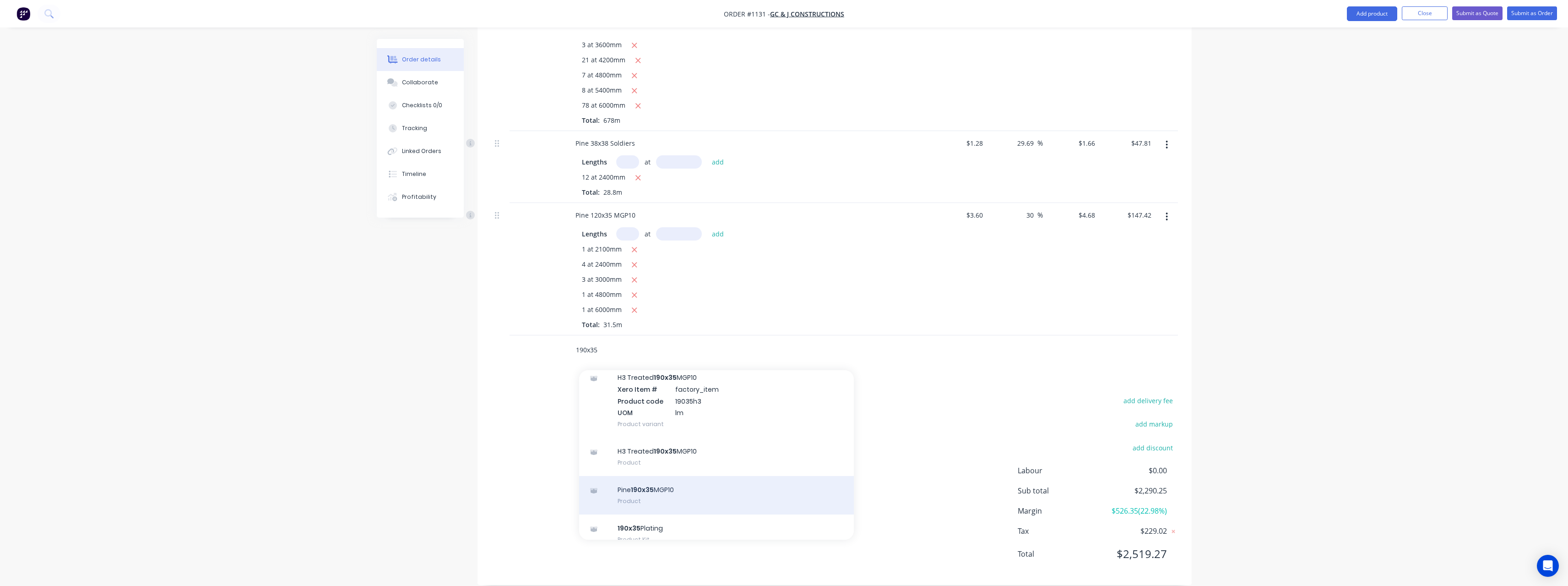
type input "190x35"
click at [734, 478] on div "Pine 190x35 MGP10 Product" at bounding box center [716, 495] width 275 height 38
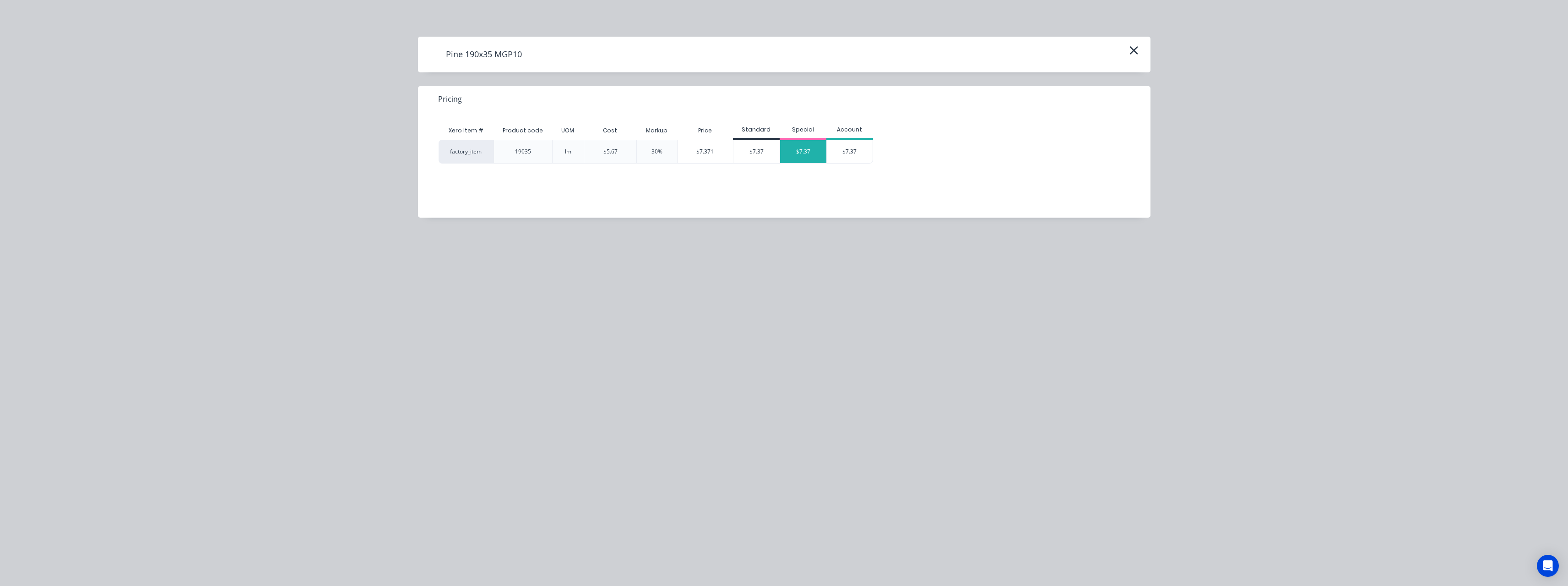
click at [806, 155] on div "$7.37" at bounding box center [802, 151] width 46 height 23
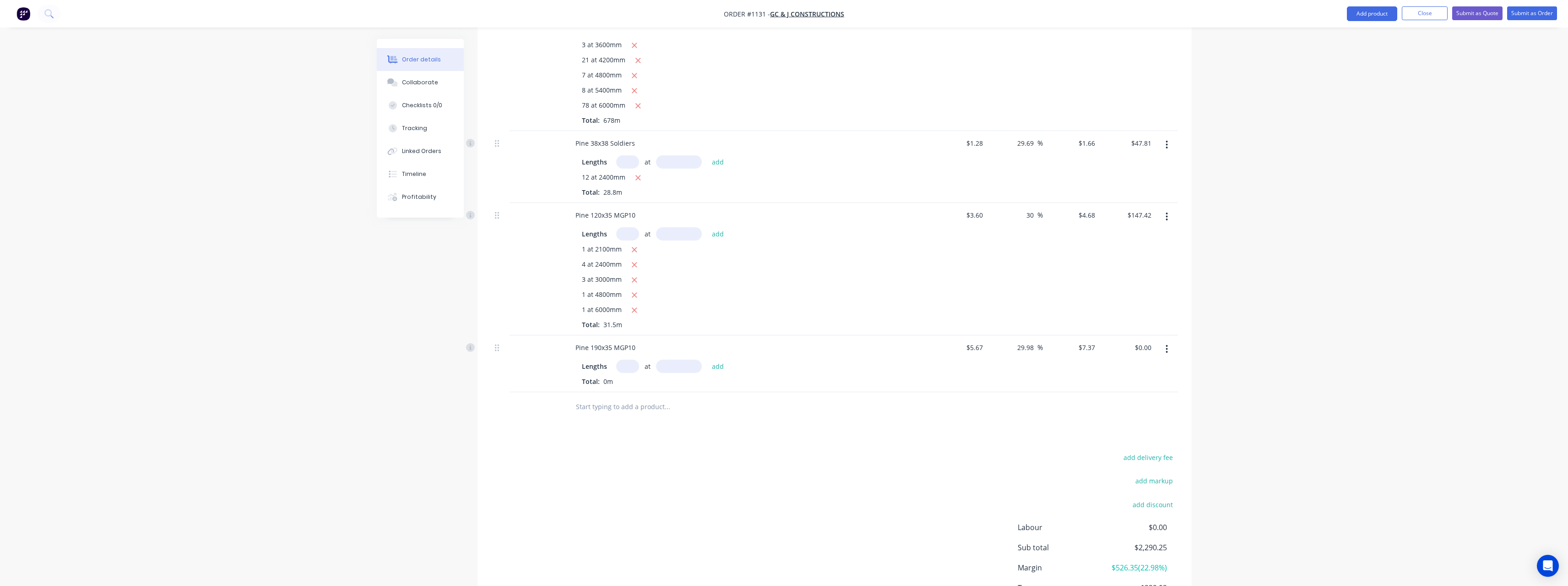
click at [634, 360] on input "text" at bounding box center [627, 366] width 23 height 13
type input "20"
type input "3600"
click at [707, 360] on button "add" at bounding box center [717, 366] width 21 height 13
type input "$530.64"
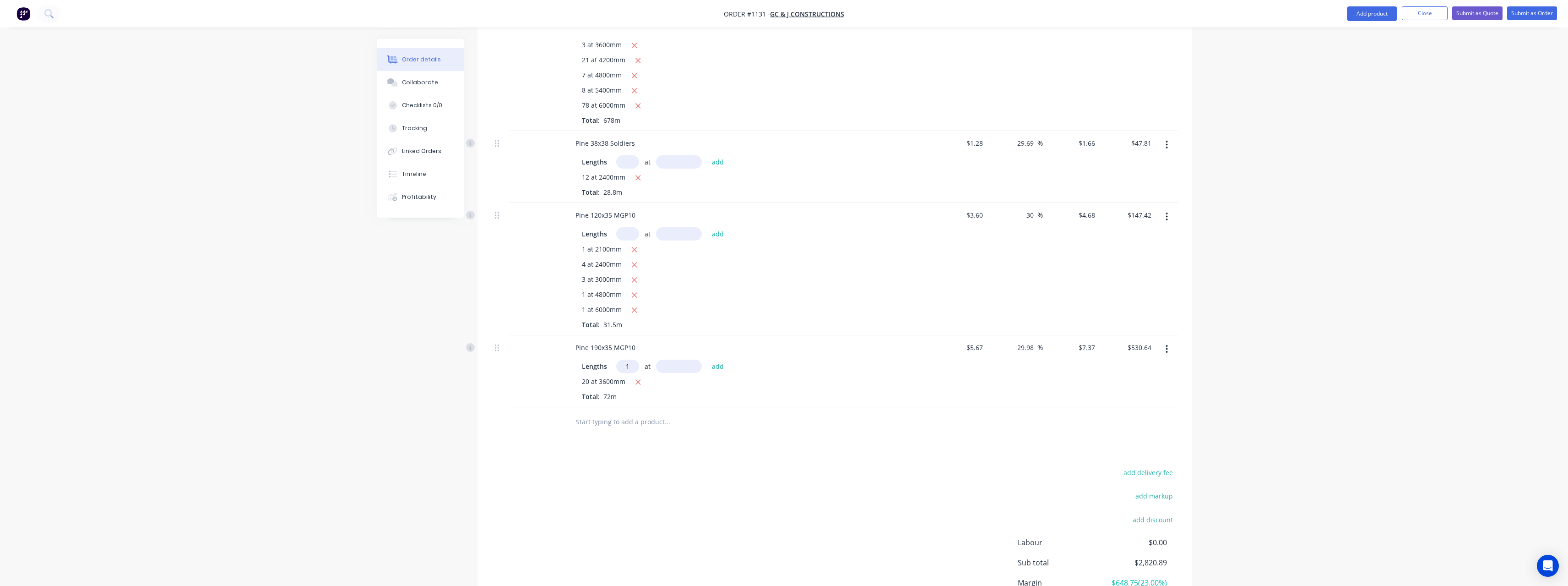
type input "1"
type input "2400"
click at [707, 360] on button "add" at bounding box center [717, 366] width 21 height 13
click at [636, 378] on icon "button" at bounding box center [634, 382] width 6 height 9
click at [636, 378] on icon "button" at bounding box center [638, 382] width 6 height 9
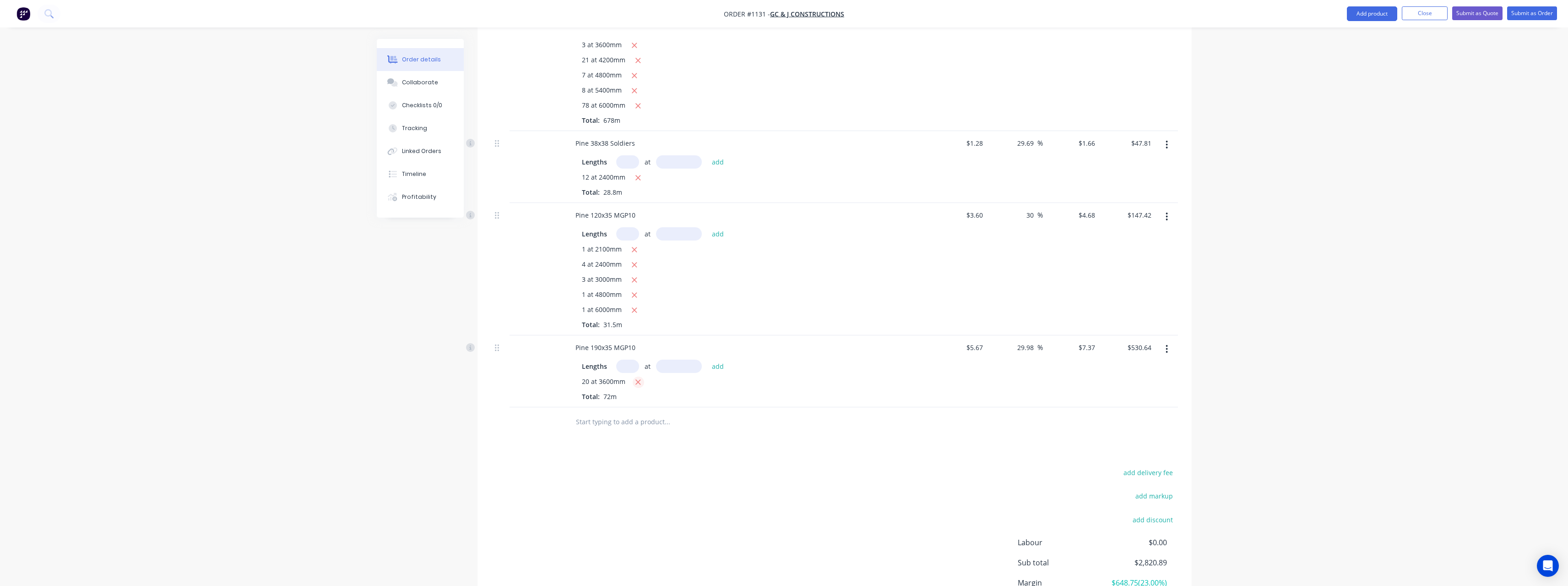
type input "$0.00"
click at [633, 360] on input "text" at bounding box center [627, 366] width 23 height 13
type input "21"
type input "3600"
click at [707, 360] on button "add" at bounding box center [717, 366] width 21 height 13
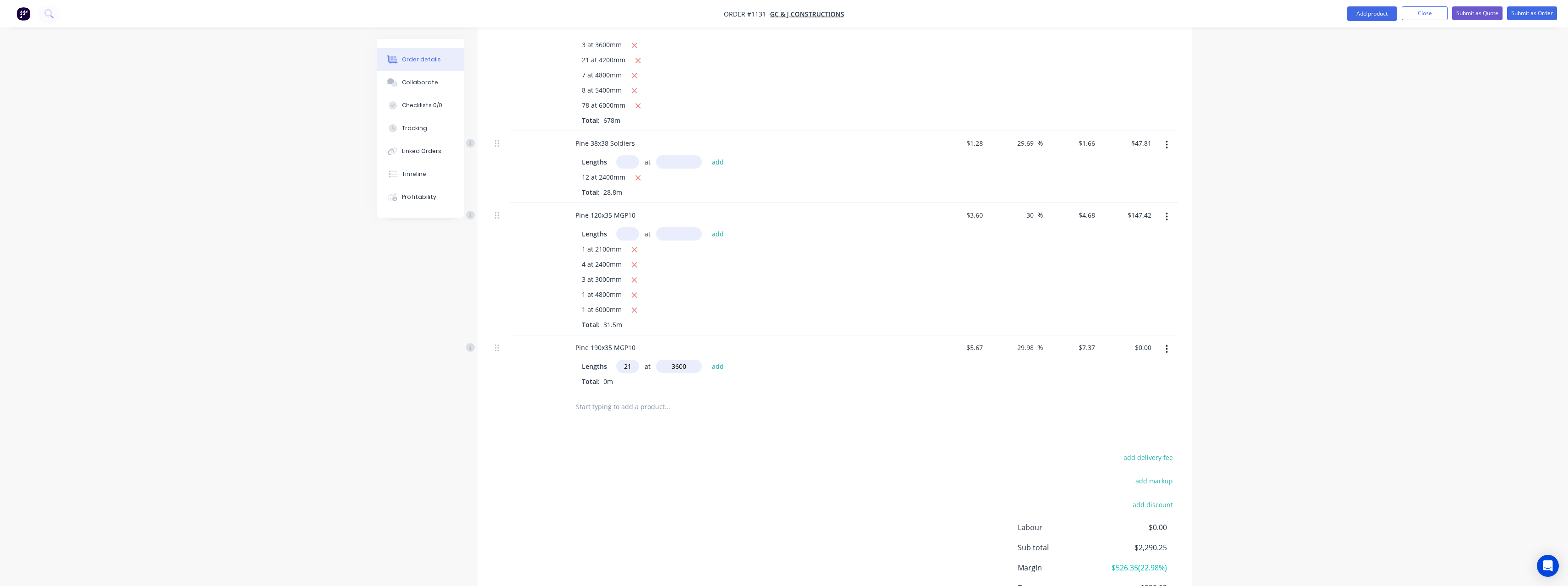
type input "$557.17"
click at [614, 415] on input "text" at bounding box center [667, 421] width 183 height 18
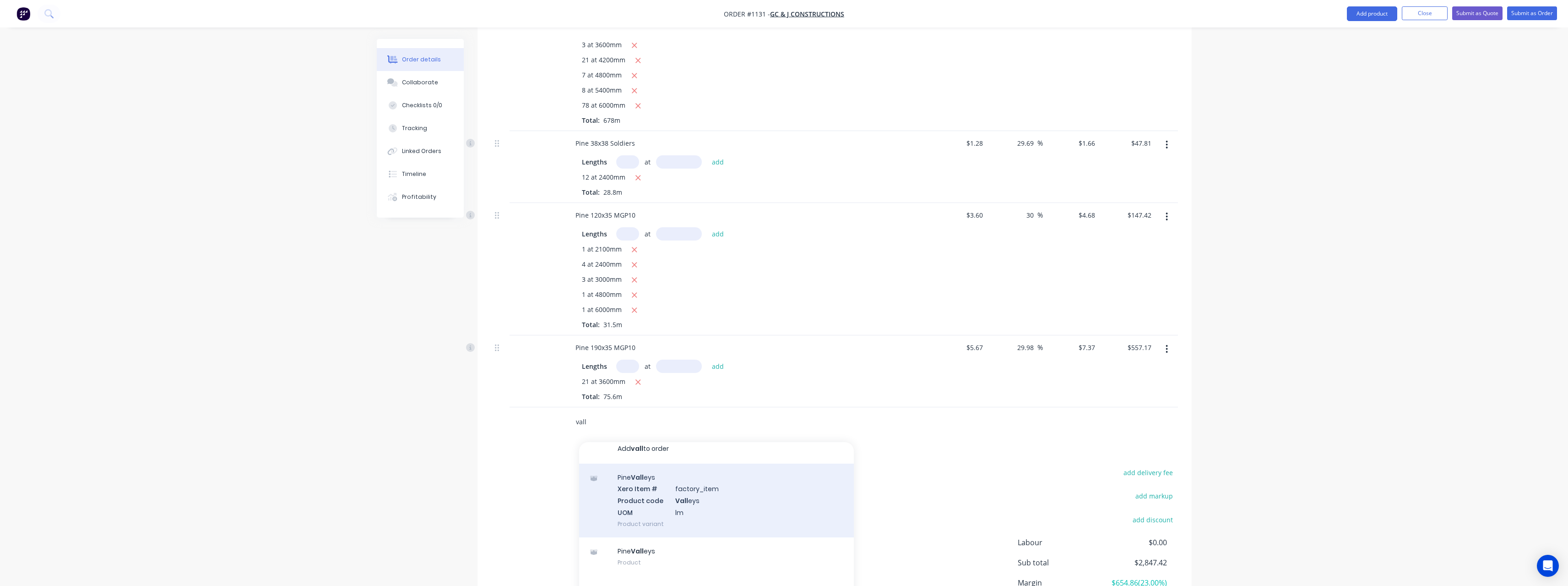
scroll to position [10, 0]
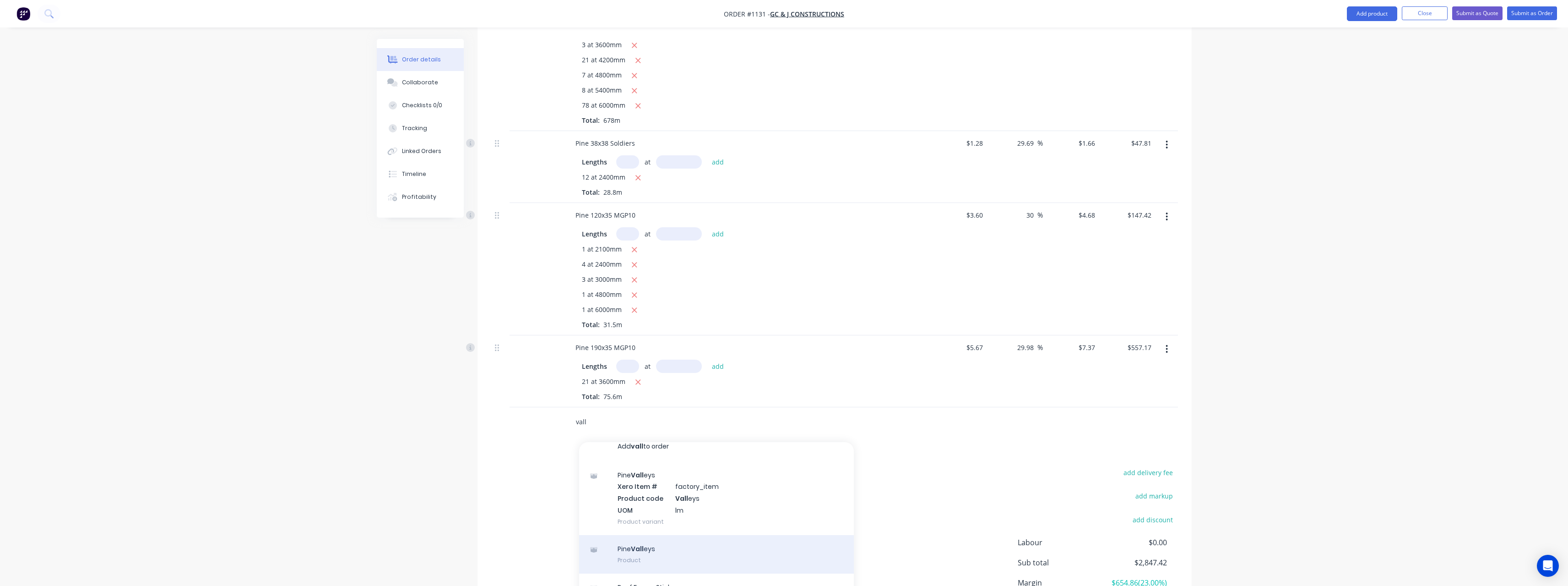
type input "vall"
click at [649, 548] on div "Pine Vall eys Product" at bounding box center [716, 554] width 275 height 38
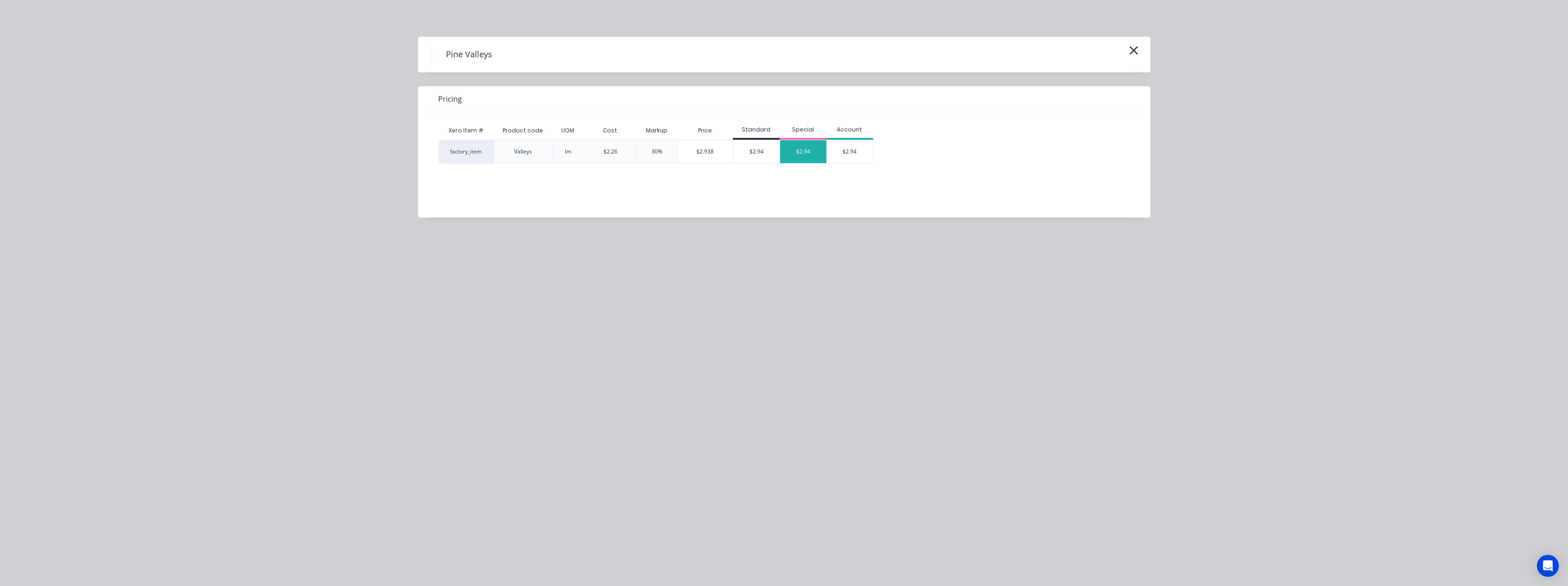
click at [793, 155] on div "$2.94" at bounding box center [802, 151] width 46 height 23
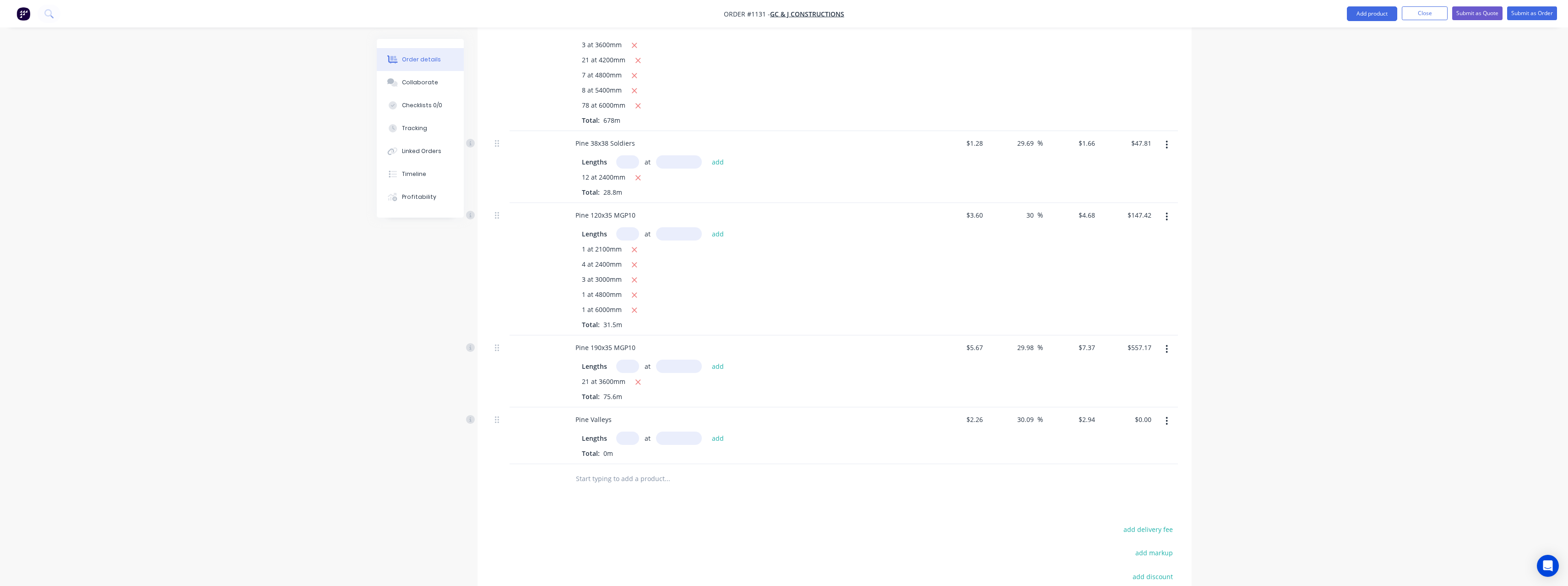
click at [622, 432] on input "text" at bounding box center [627, 438] width 23 height 13
type input "8"
type input "4800"
click at [707, 432] on button "add" at bounding box center [717, 438] width 21 height 13
type input "$112.90"
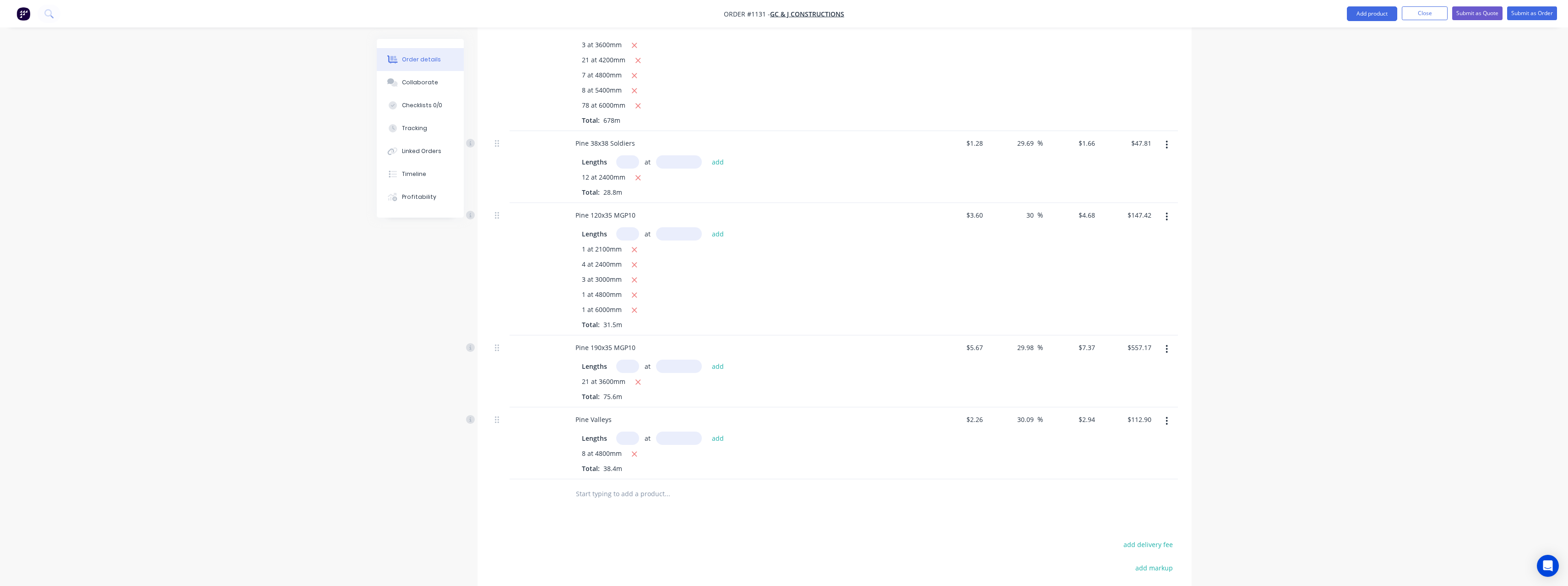
click at [609, 485] on input "text" at bounding box center [667, 494] width 183 height 18
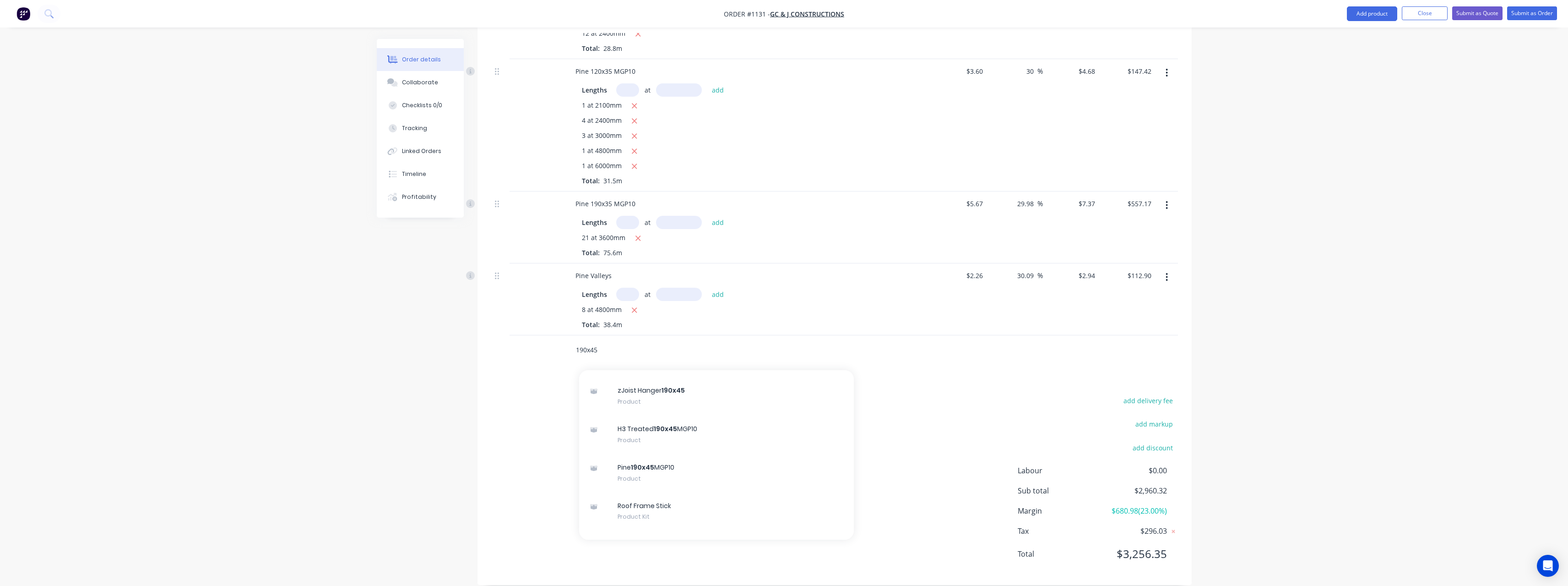
scroll to position [367, 0]
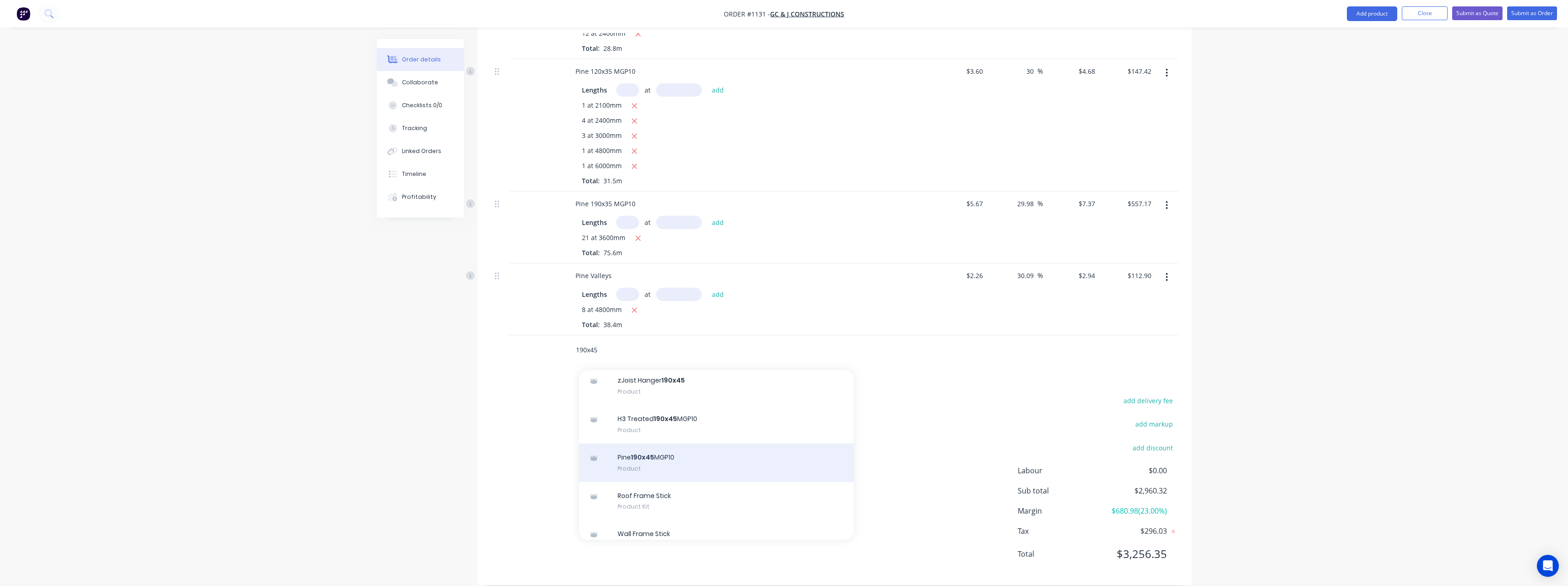
type input "190x45"
click at [734, 443] on div "Pine 190x45 MGP10 Product" at bounding box center [716, 462] width 275 height 38
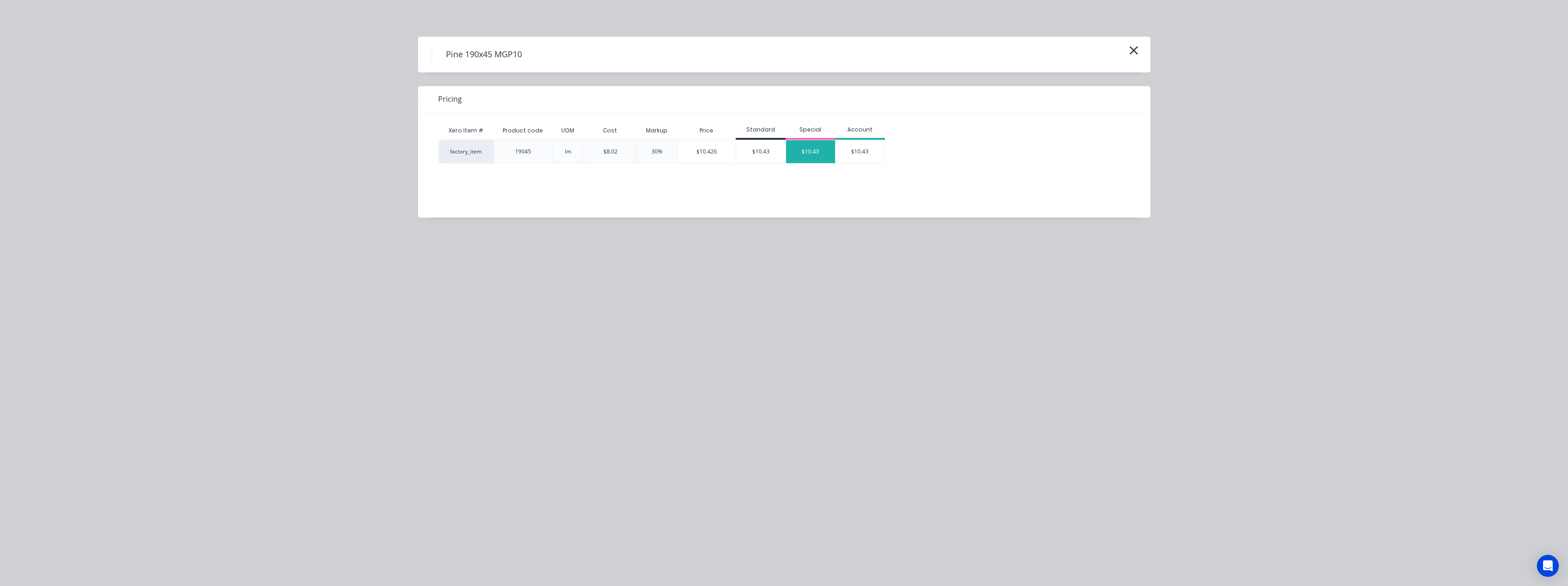
click at [811, 157] on div "$10.43" at bounding box center [810, 151] width 49 height 23
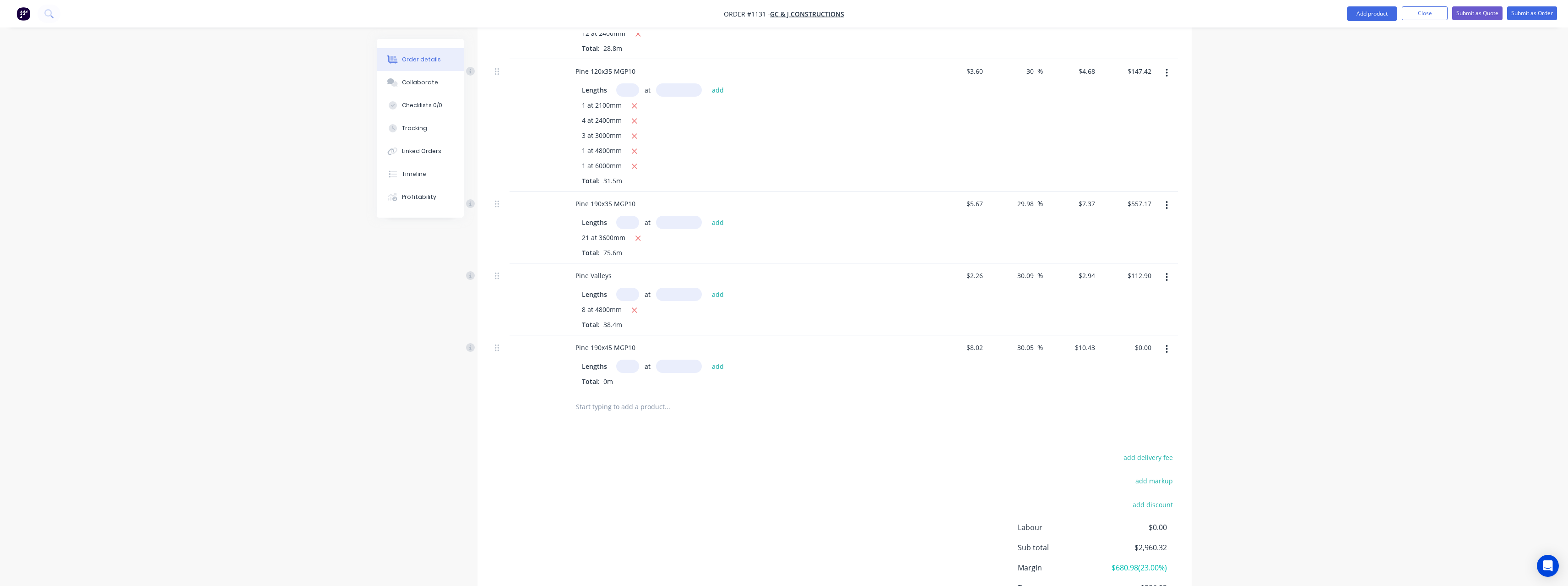
click at [634, 360] on input "text" at bounding box center [627, 366] width 23 height 13
type input "4"
type input "6000"
click at [707, 360] on button "add" at bounding box center [717, 366] width 21 height 13
type input "$250.32"
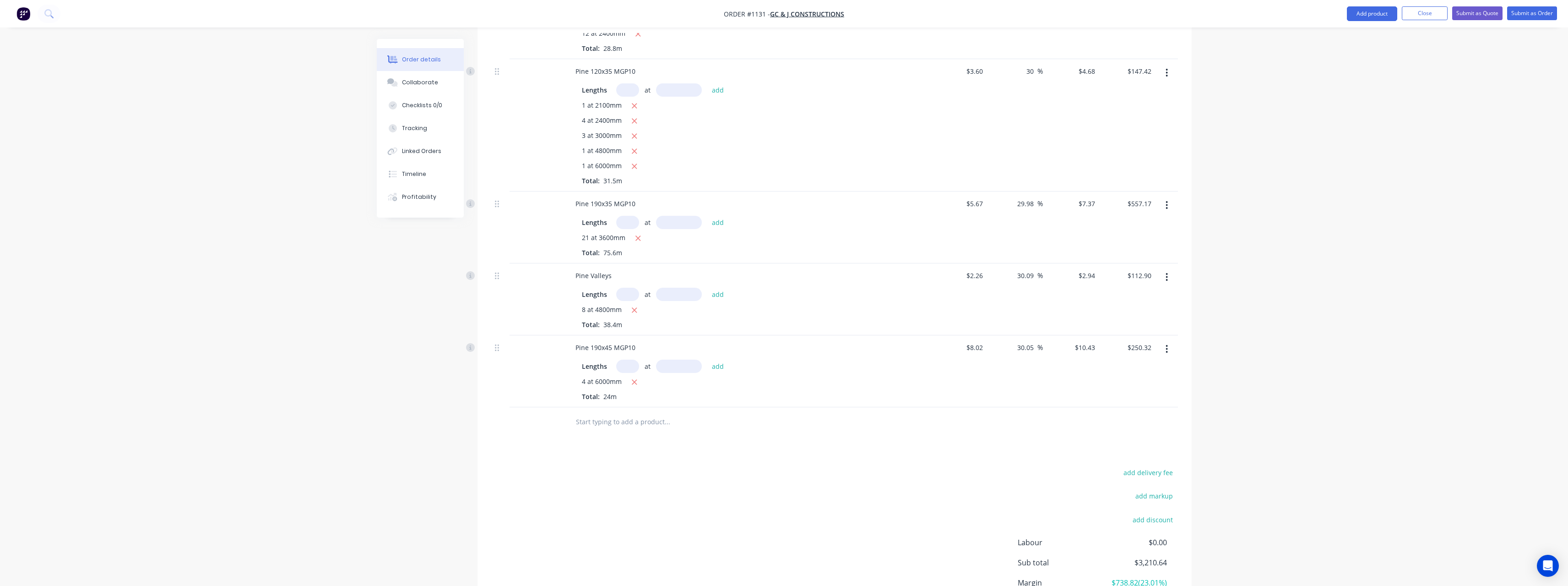
click at [618, 413] on input "text" at bounding box center [667, 421] width 183 height 18
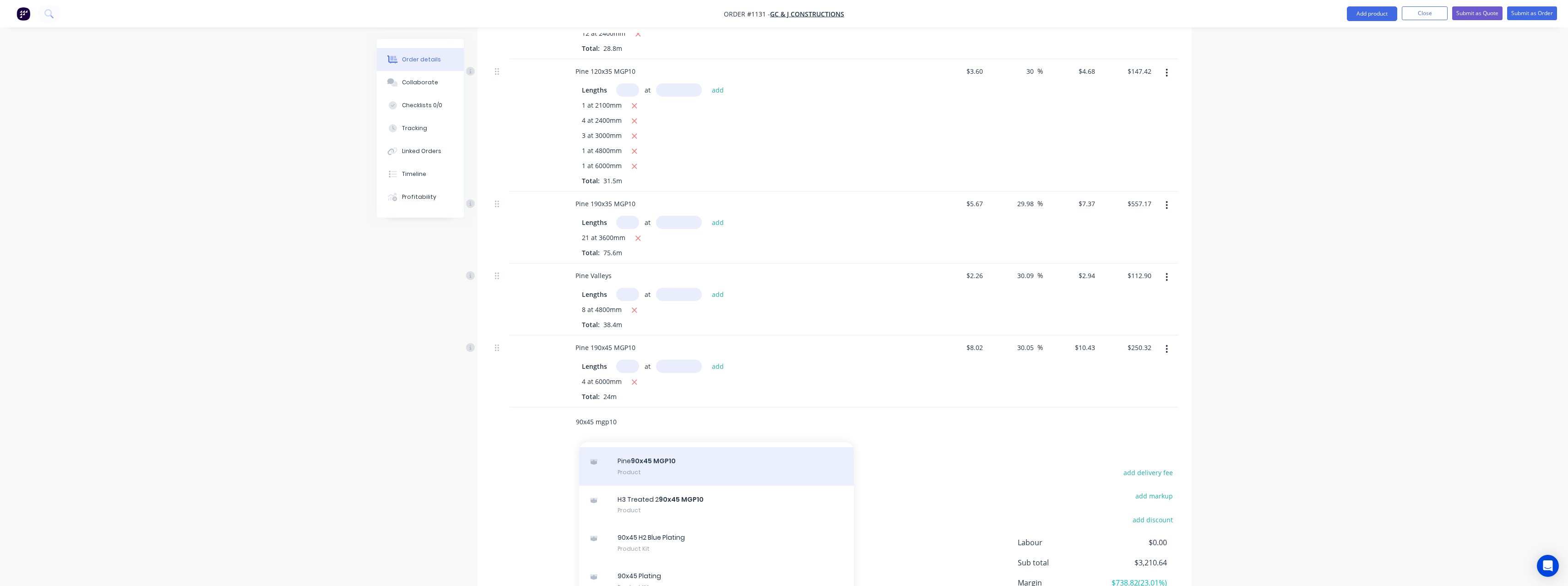
type input "90x45 mgp10"
click at [748, 458] on div "Pine 90x45 MGP10 Product" at bounding box center [716, 466] width 275 height 38
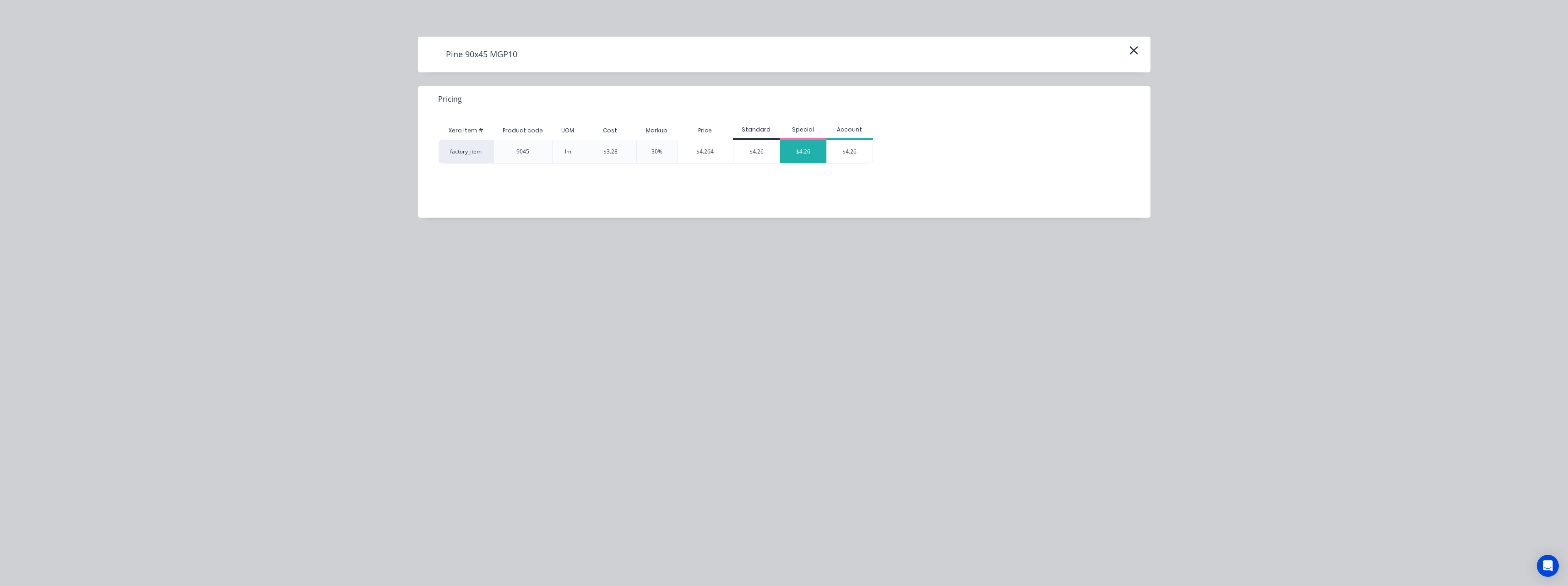
click at [796, 156] on div "$4.26" at bounding box center [802, 151] width 46 height 23
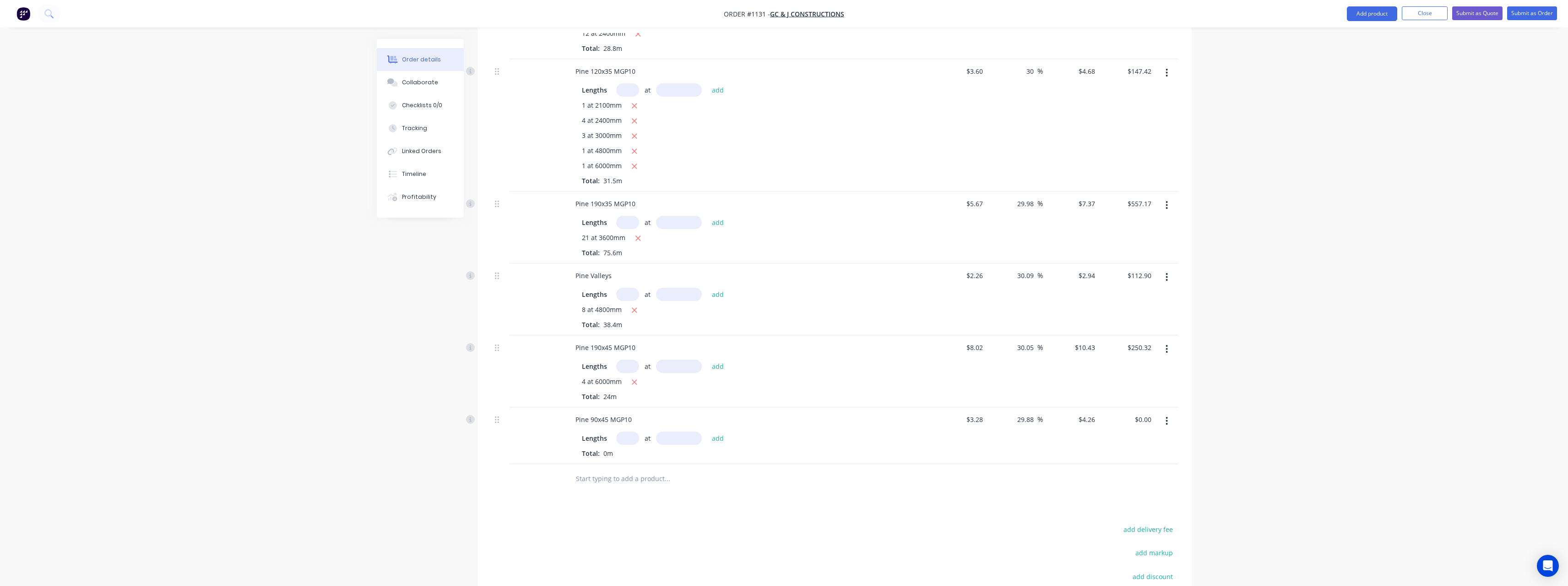
click at [633, 432] on input "text" at bounding box center [627, 438] width 23 height 13
type input "15"
type input "6000"
click at [707, 432] on button "add" at bounding box center [717, 438] width 21 height 13
type input "$383.40"
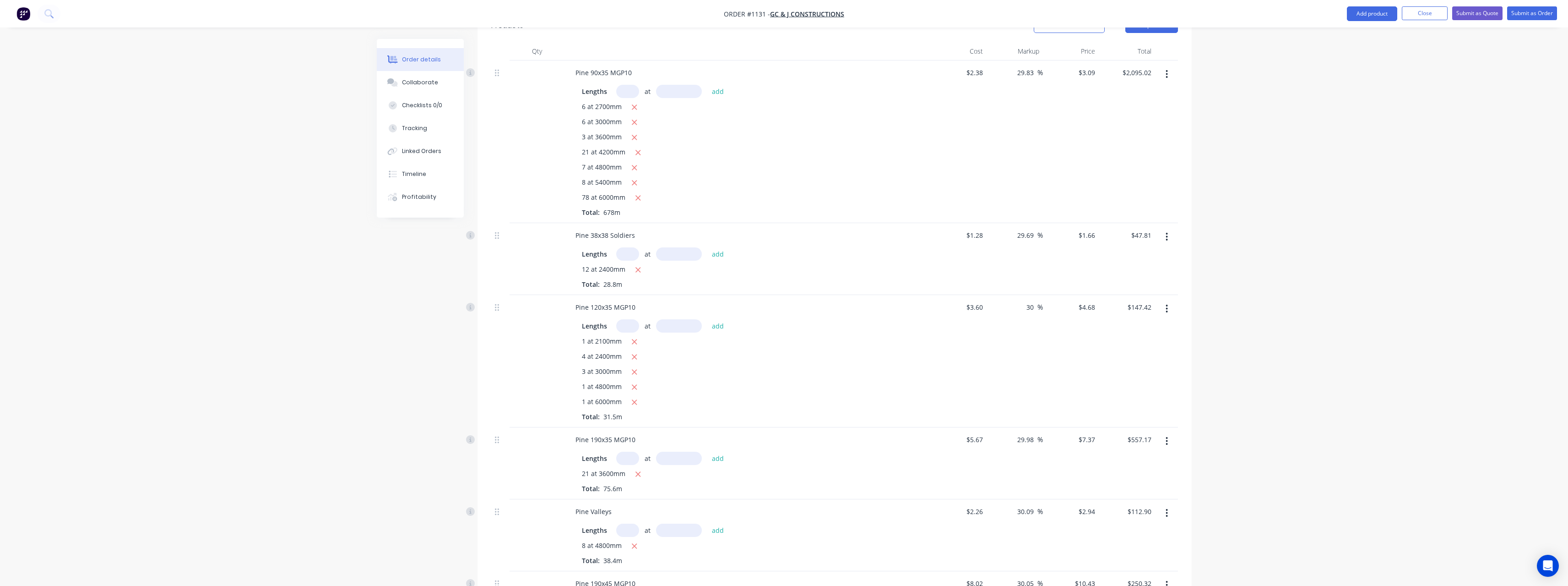
scroll to position [38, 0]
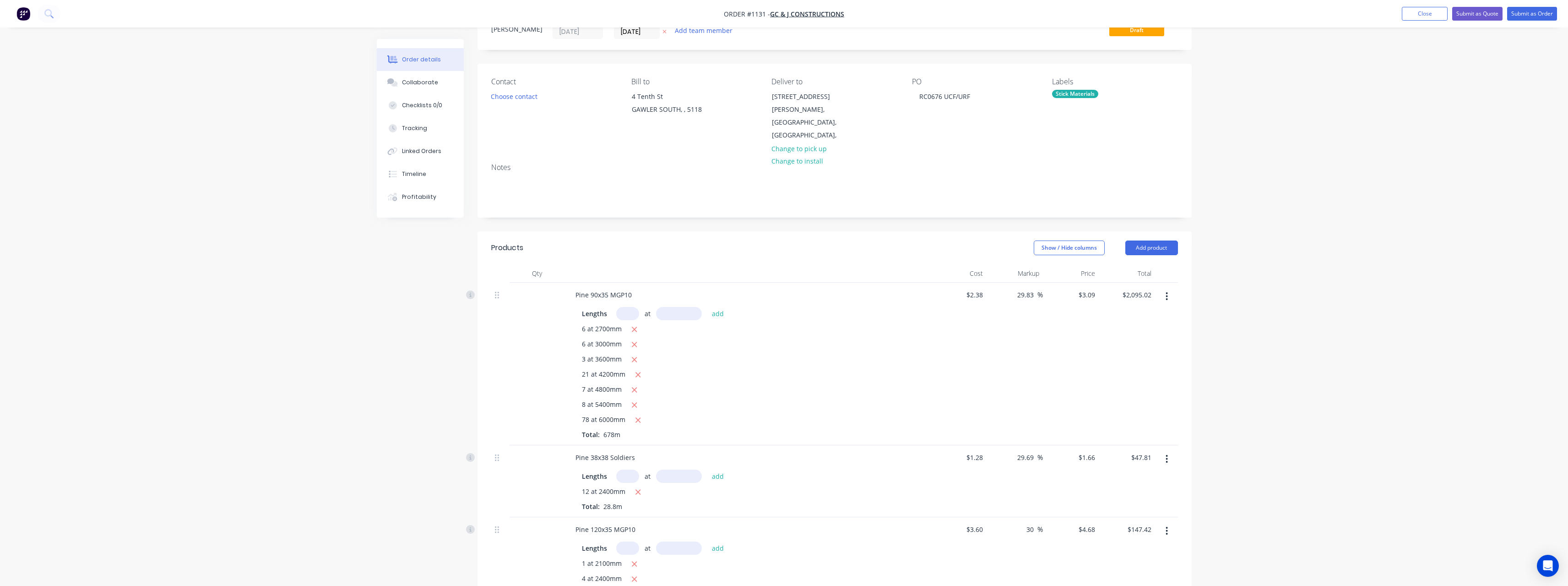
click at [633, 307] on input "text" at bounding box center [627, 313] width 23 height 13
type input "84"
type input "6000"
click at [707, 307] on button "add" at bounding box center [717, 313] width 21 height 13
click at [638, 418] on icon "button" at bounding box center [638, 420] width 5 height 5
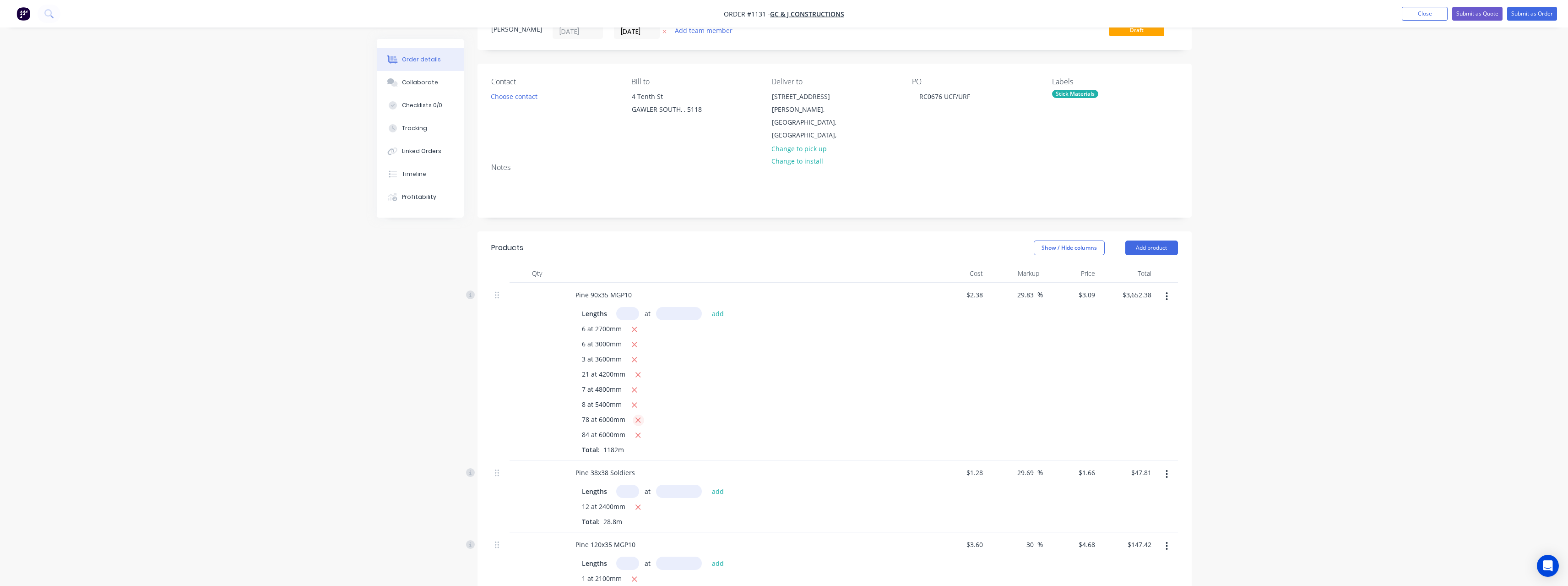
type input "$2,206.26"
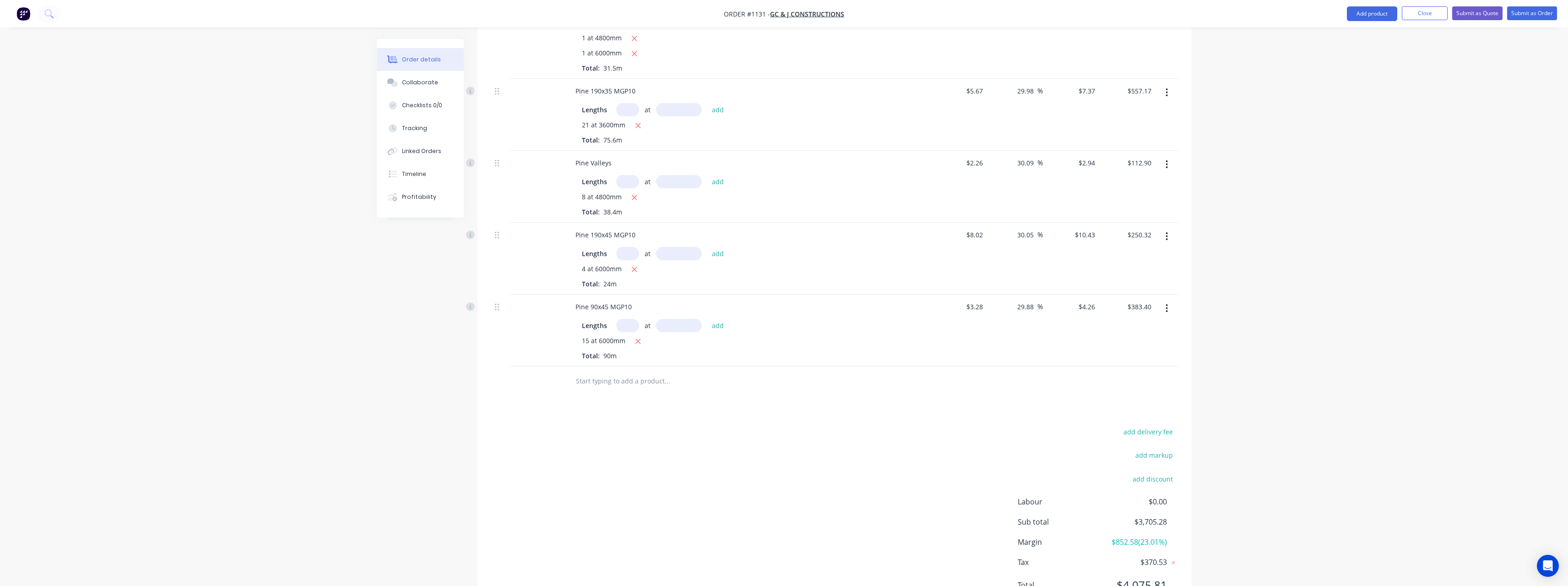
scroll to position [634, 0]
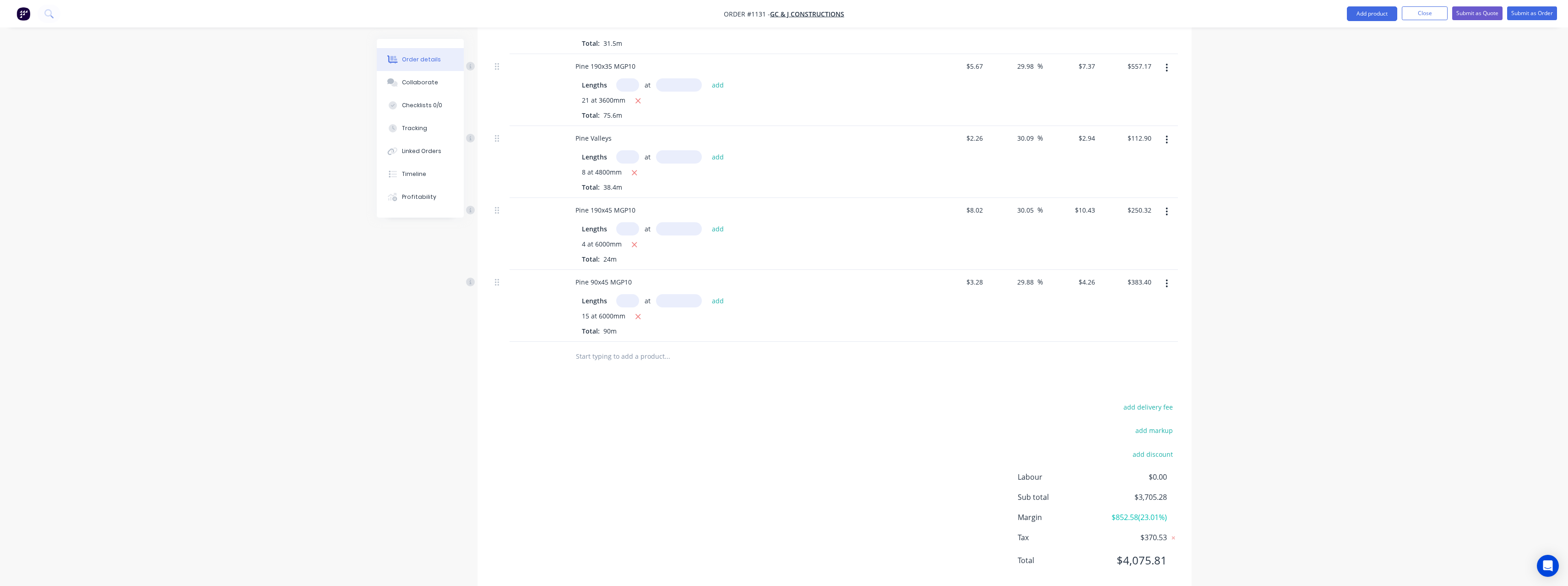
click at [640, 347] on input "text" at bounding box center [667, 356] width 183 height 18
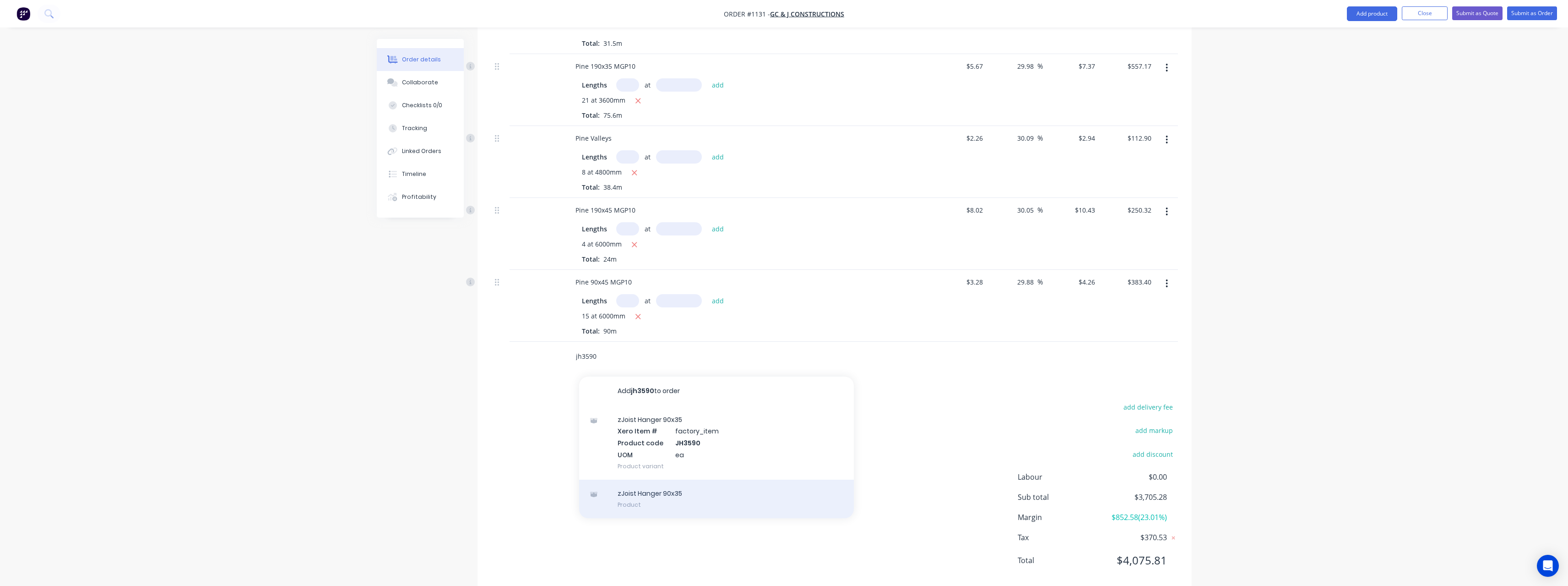
type input "jh3590"
click at [677, 481] on div "zJoist Hanger 90x35 Product" at bounding box center [716, 498] width 275 height 38
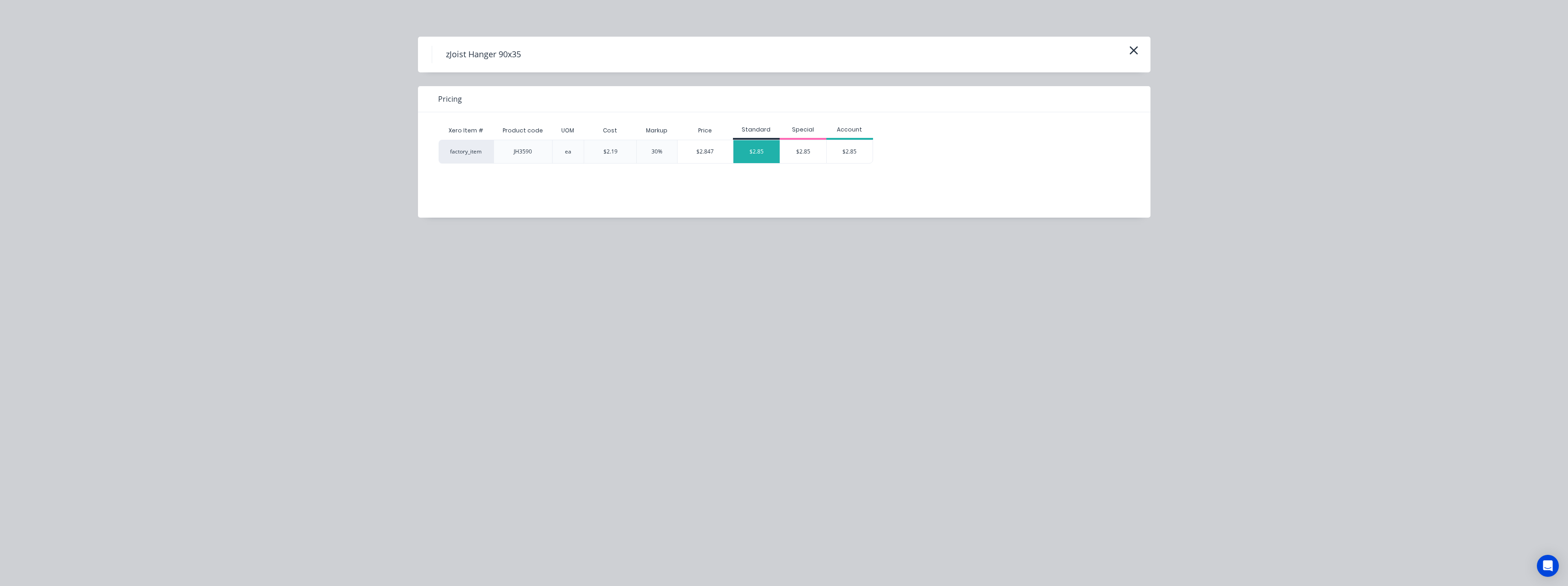
click at [751, 152] on div "$2.85" at bounding box center [756, 151] width 46 height 23
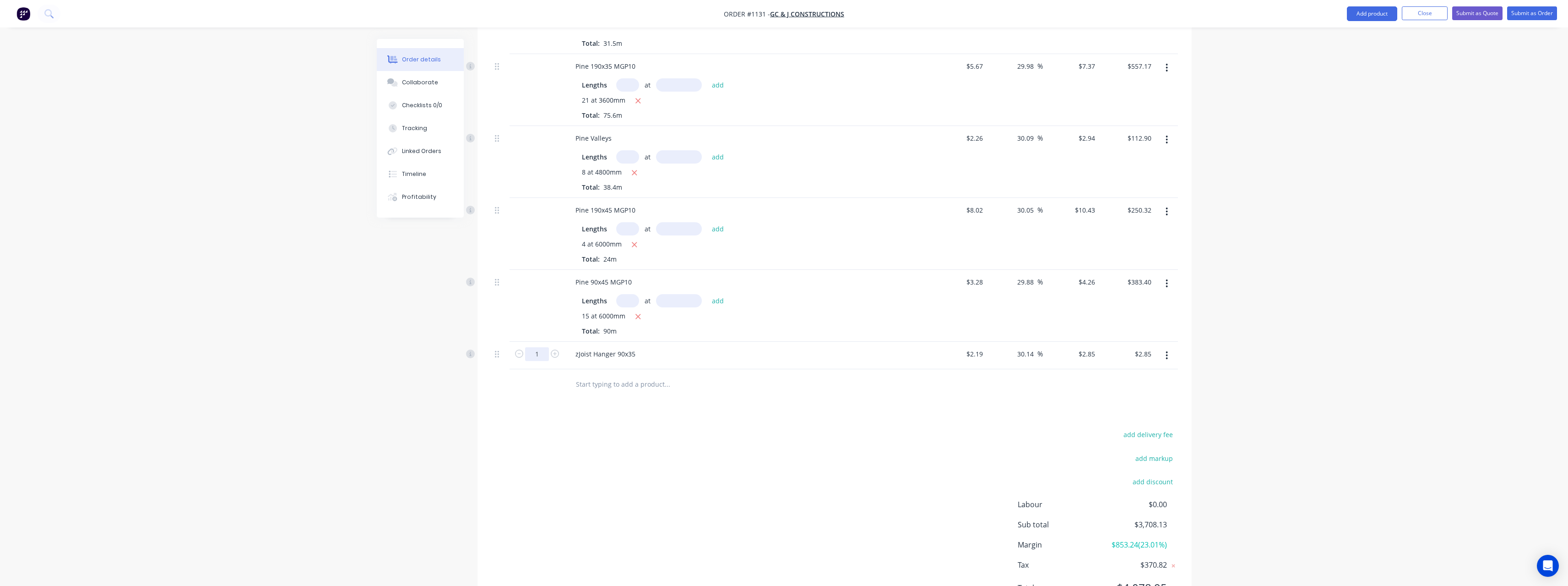
click at [542, 347] on input "1" at bounding box center [537, 354] width 23 height 14
type input "34"
type input "$96.90"
click at [615, 374] on input "text" at bounding box center [667, 383] width 183 height 18
click at [600, 374] on input "text" at bounding box center [667, 383] width 183 height 18
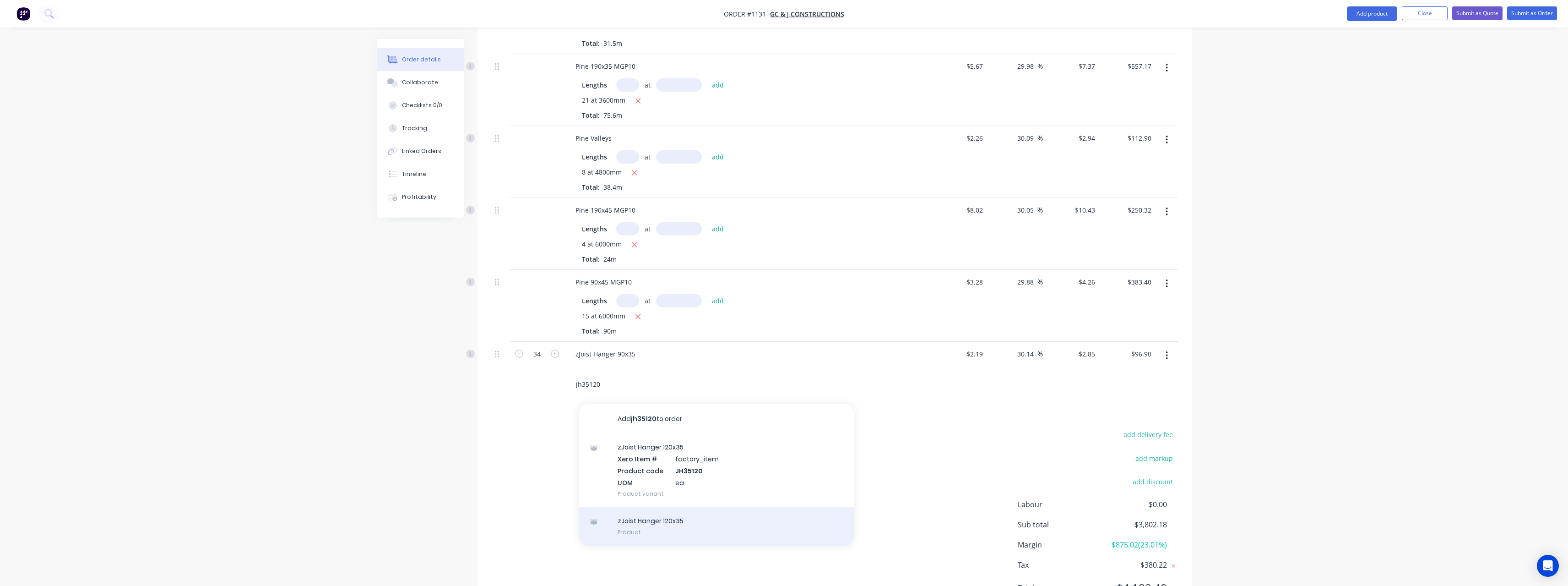
type input "jh35120"
click at [656, 514] on div "zJoist Hanger 120x35 Product" at bounding box center [716, 526] width 275 height 38
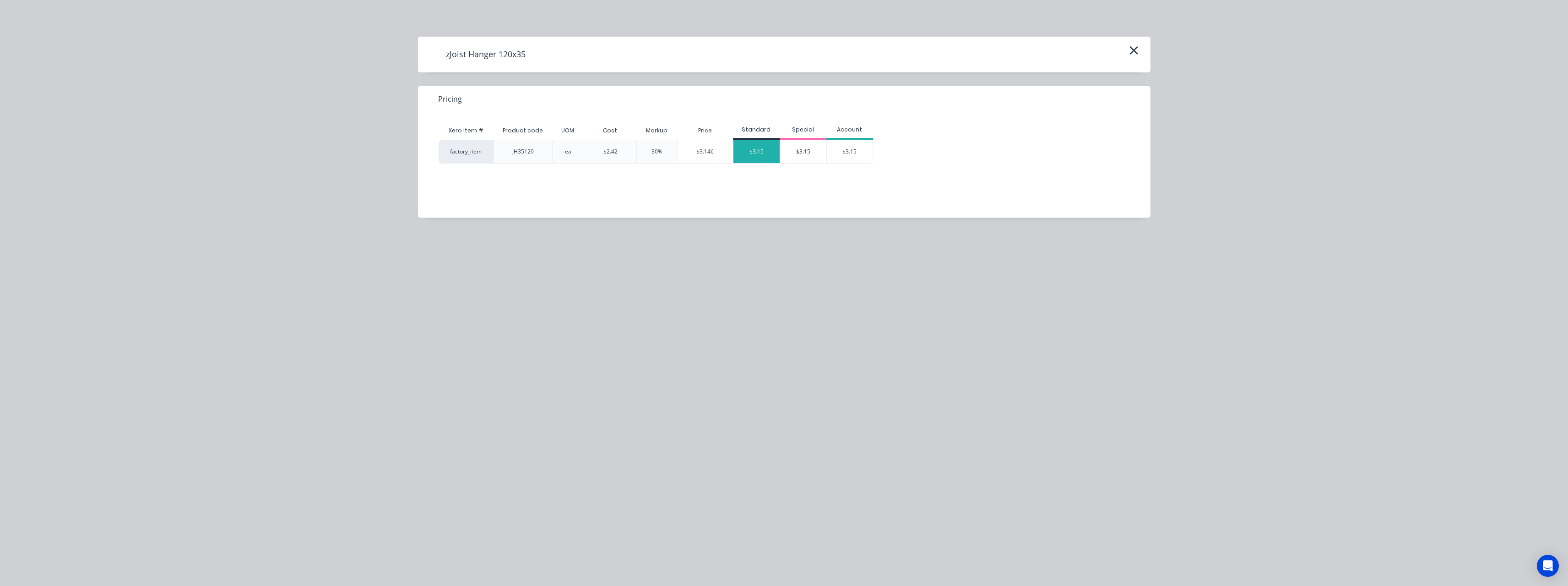
click at [755, 159] on div "$3.15" at bounding box center [756, 151] width 46 height 23
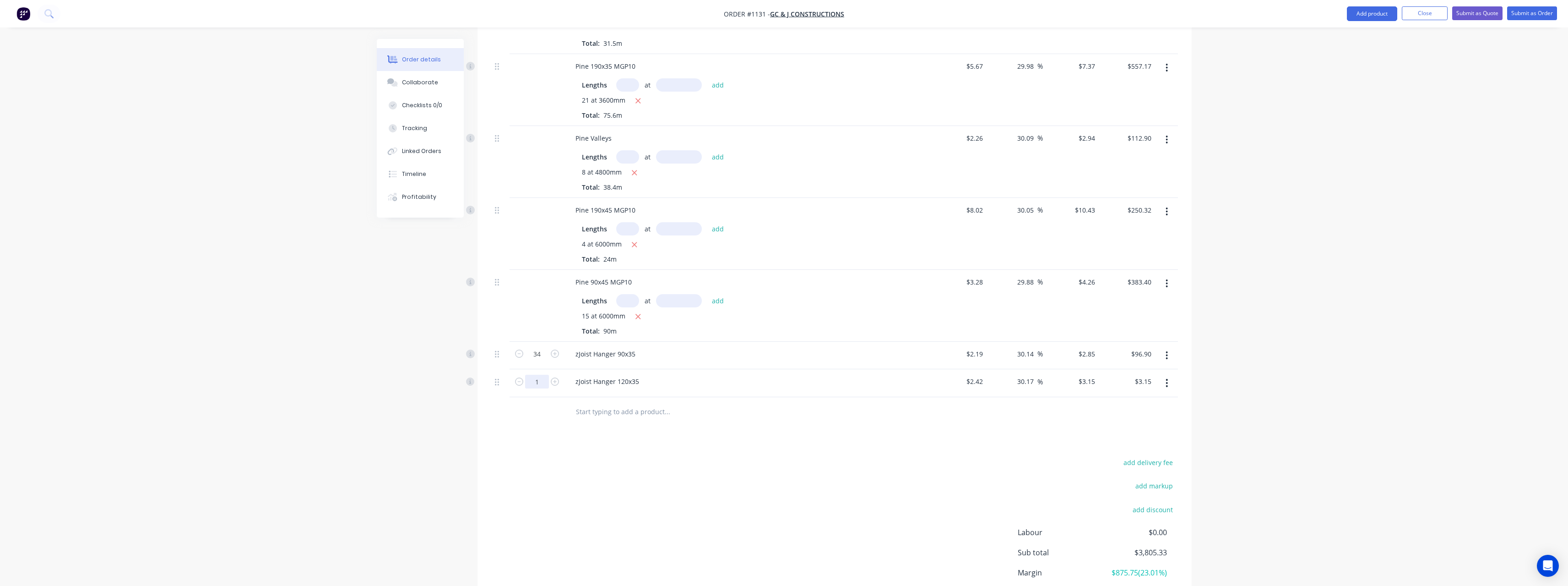
click at [543, 374] on input "1" at bounding box center [537, 382] width 23 height 14
type input "15"
type input "$47.25"
click at [631, 403] on input "text" at bounding box center [667, 411] width 183 height 18
click at [1543, 10] on button "Submit as Order" at bounding box center [1532, 13] width 50 height 14
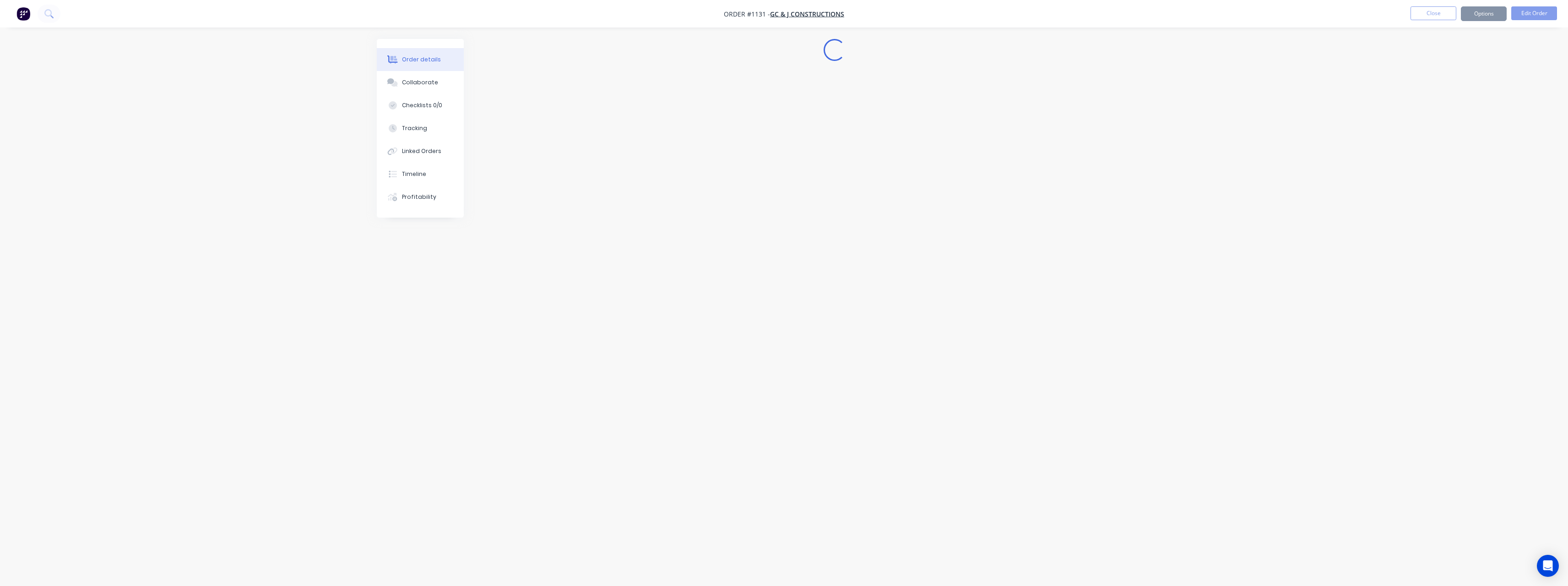
scroll to position [0, 0]
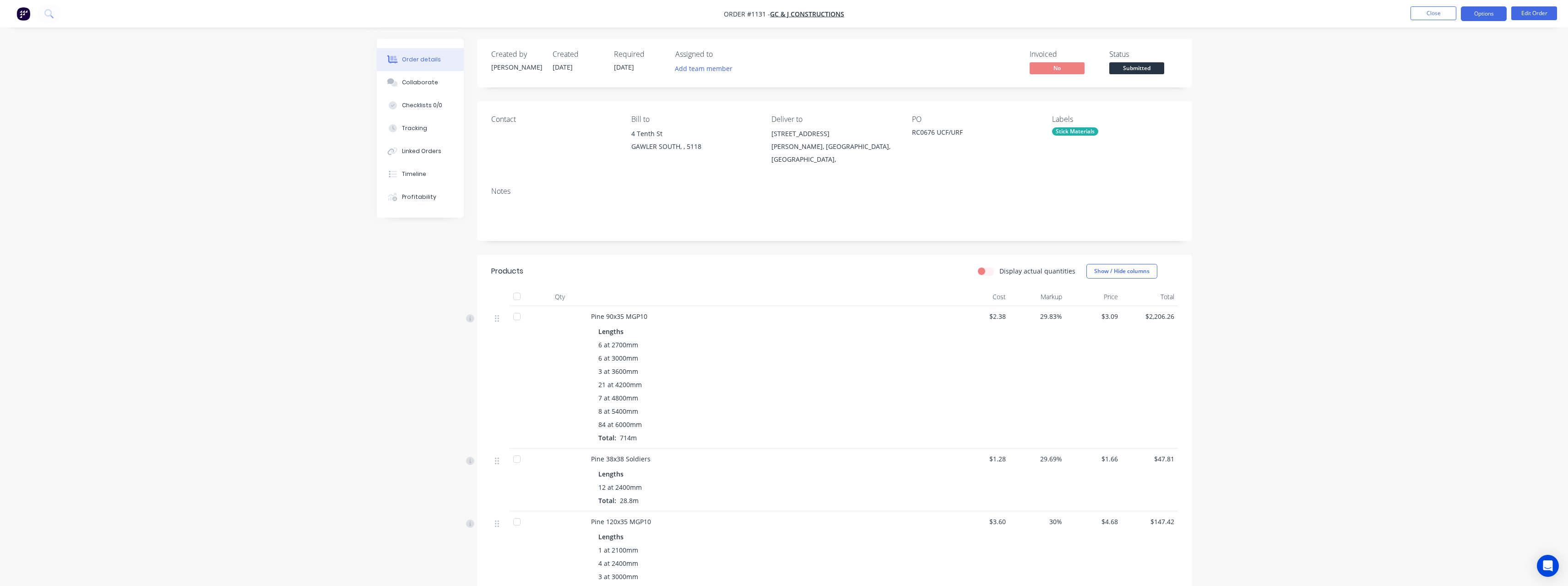
click at [1476, 17] on button "Options" at bounding box center [1483, 13] width 45 height 15
click at [1462, 107] on div "Work Order" at bounding box center [1456, 110] width 85 height 13
click at [1443, 90] on div "Without pricing" at bounding box center [1456, 92] width 85 height 13
click at [1128, 71] on span "Submitted" at bounding box center [1137, 68] width 55 height 12
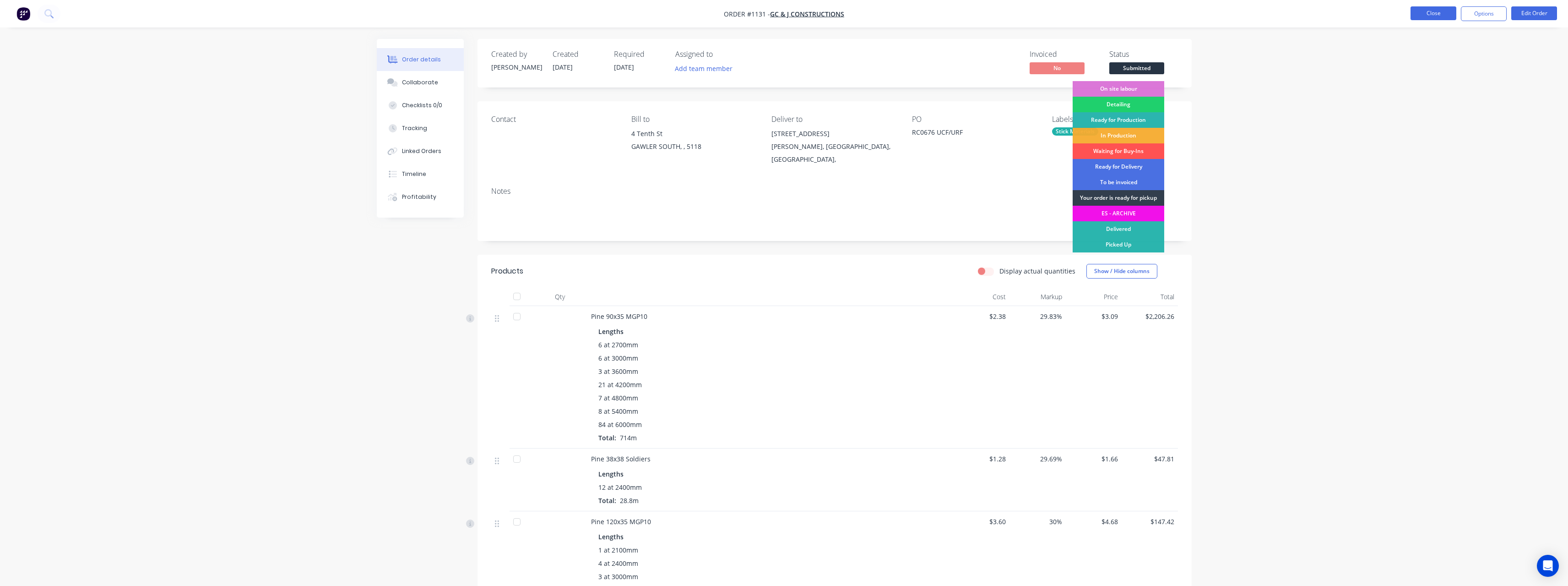
click at [1432, 11] on button "Close" at bounding box center [1433, 13] width 45 height 14
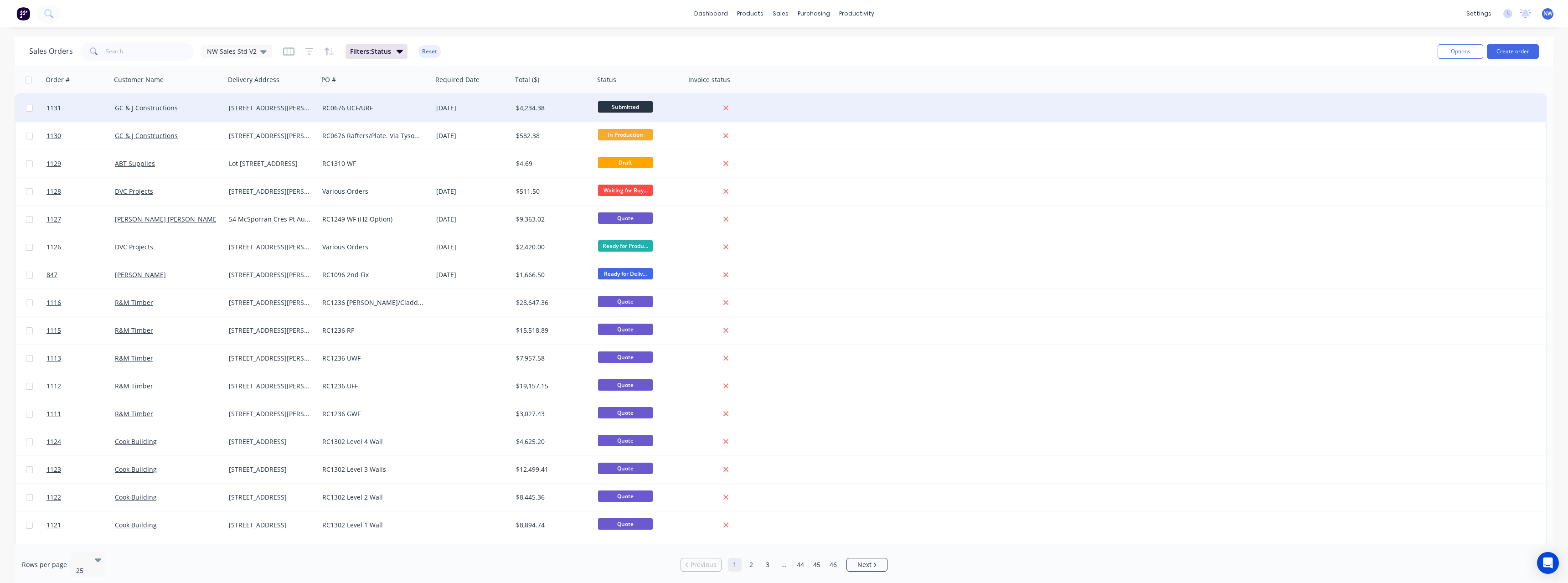
click at [528, 114] on div "$4,234.38" at bounding box center [553, 108] width 82 height 27
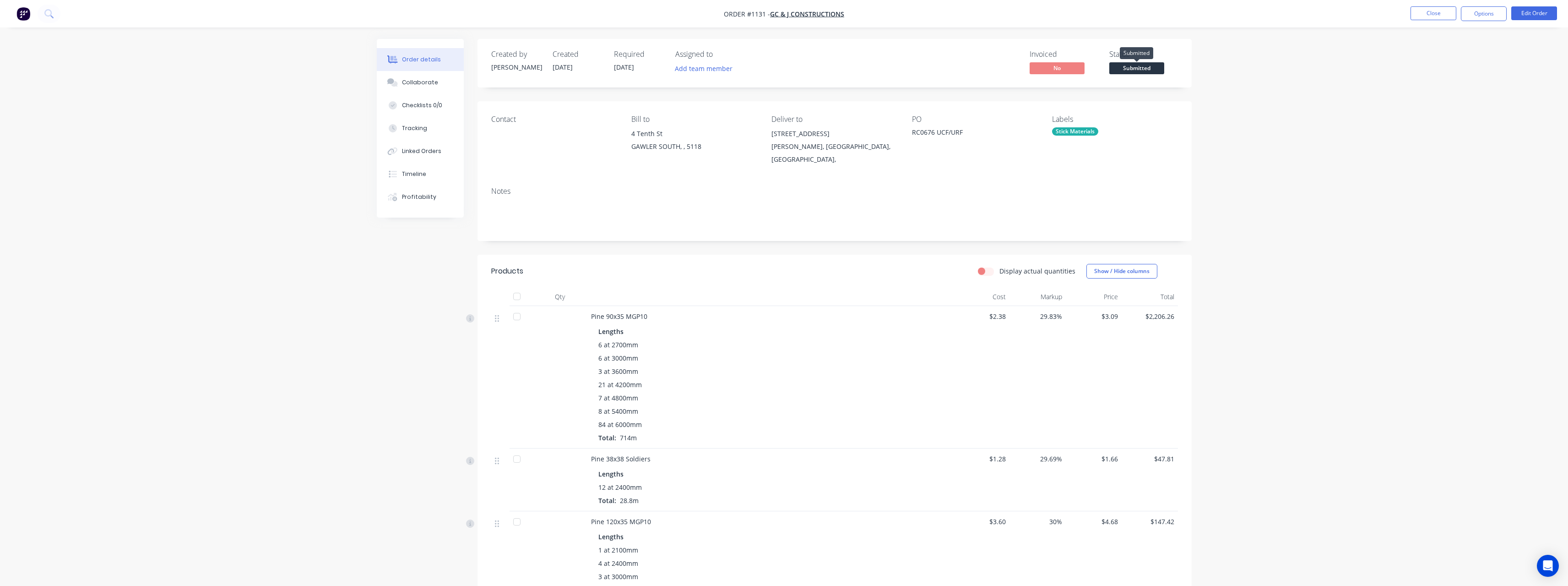
click at [1132, 69] on span "Submitted" at bounding box center [1137, 68] width 55 height 12
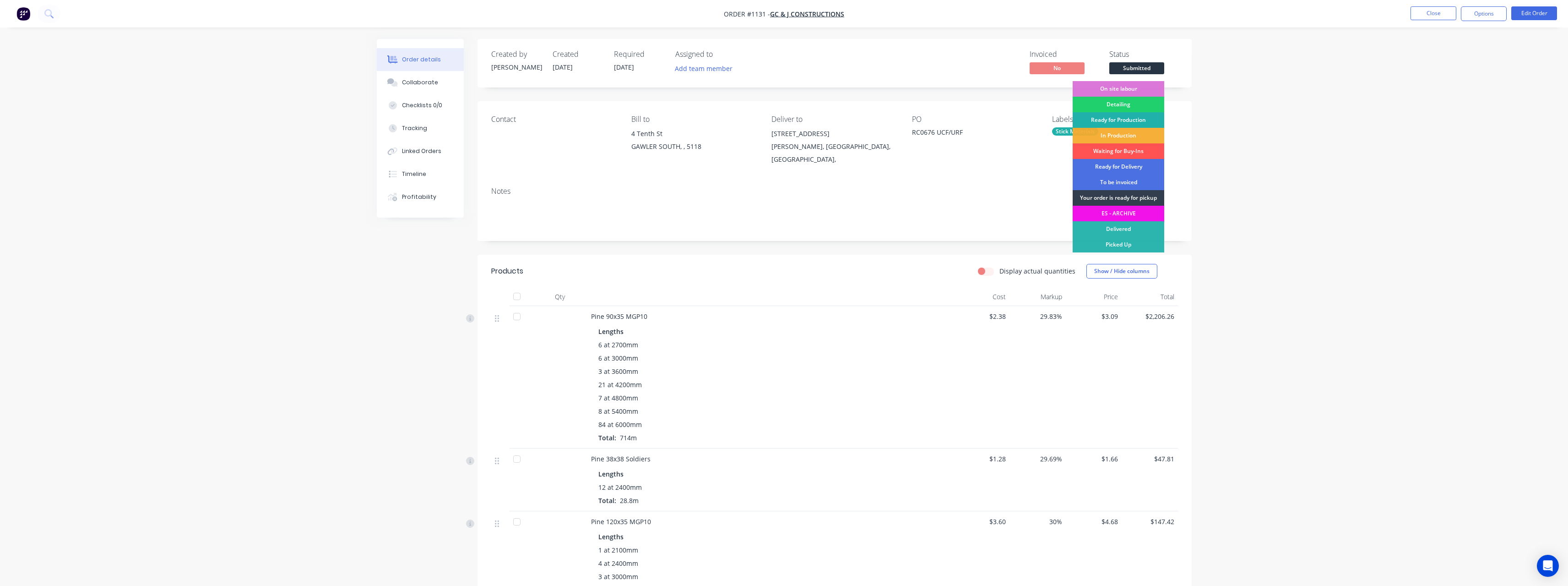
click at [1130, 120] on div "Ready for Production" at bounding box center [1118, 120] width 92 height 16
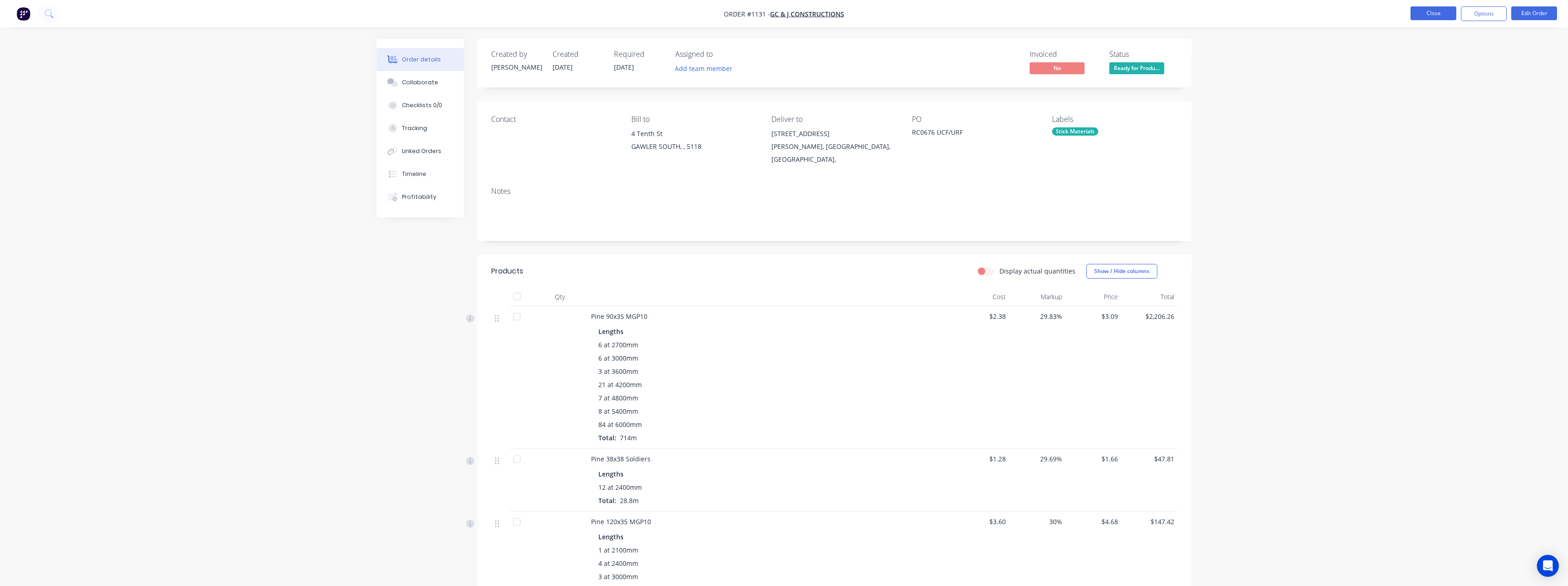
click at [1428, 14] on button "Close" at bounding box center [1433, 13] width 45 height 14
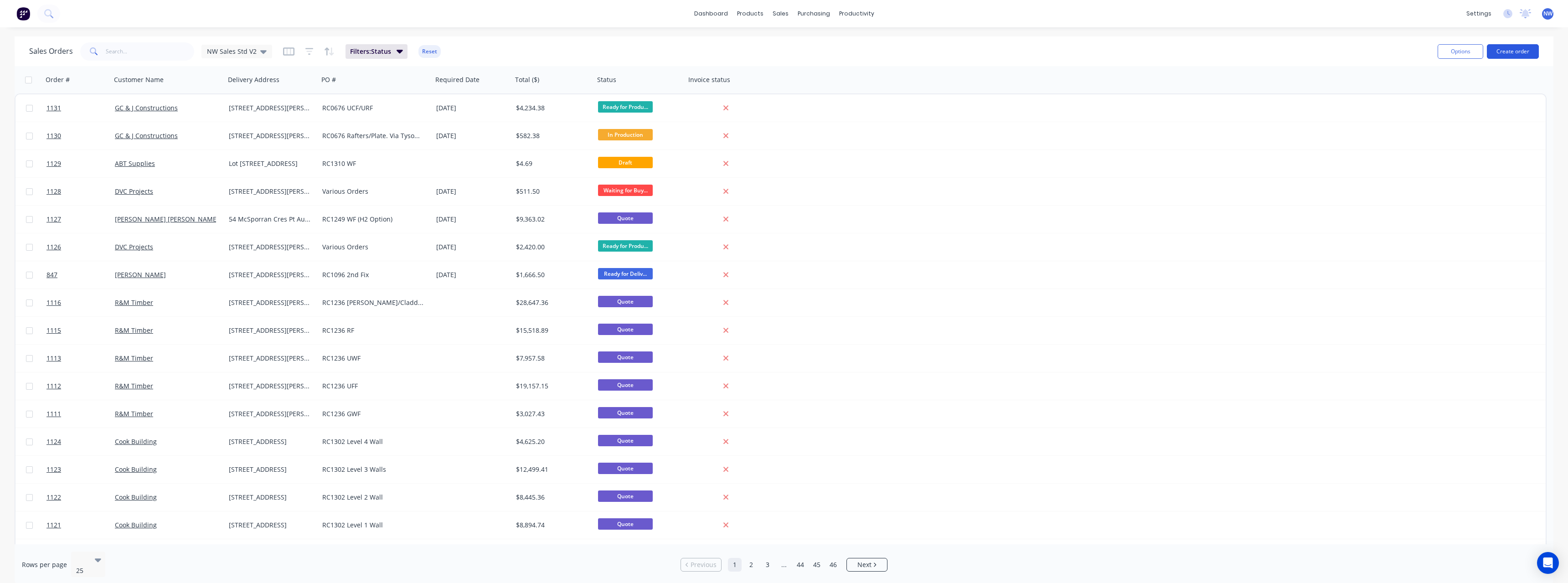
click at [1513, 49] on button "Create order" at bounding box center [1513, 51] width 52 height 15
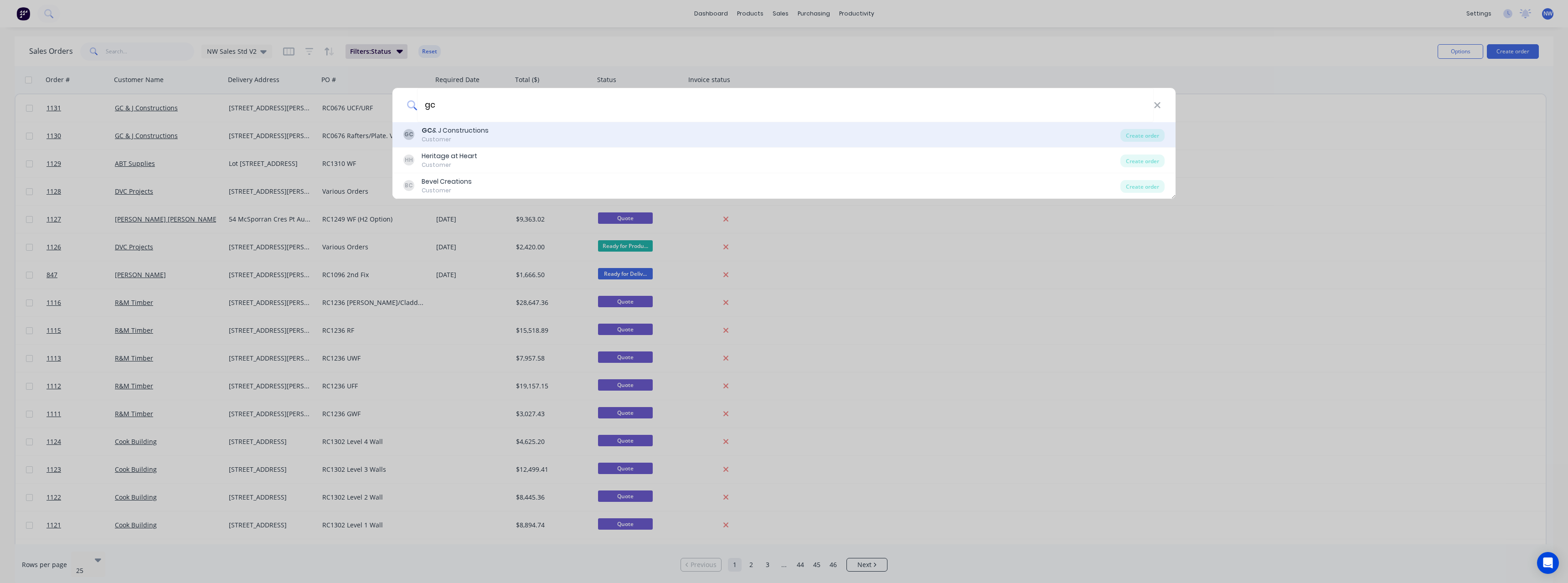
type input "gc"
click at [523, 136] on div "GC GC & J Constructions Customer" at bounding box center [762, 134] width 717 height 18
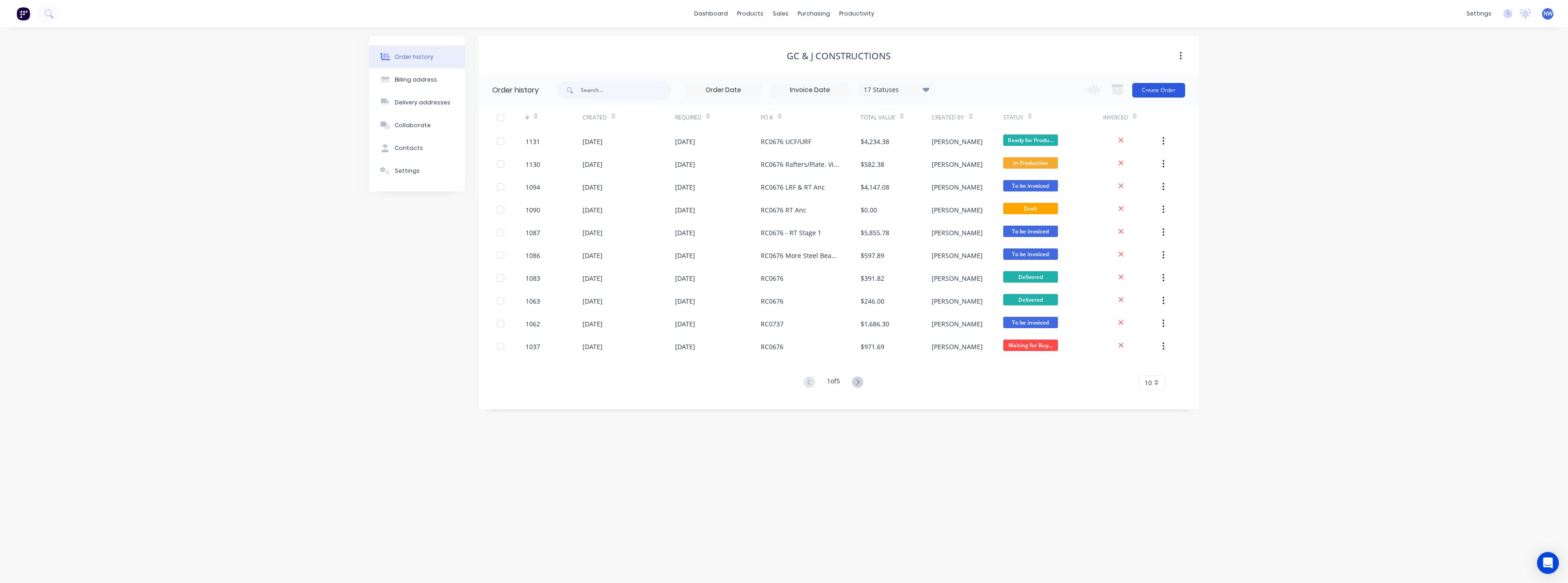
click at [1143, 92] on button "Create Order" at bounding box center [1159, 90] width 53 height 15
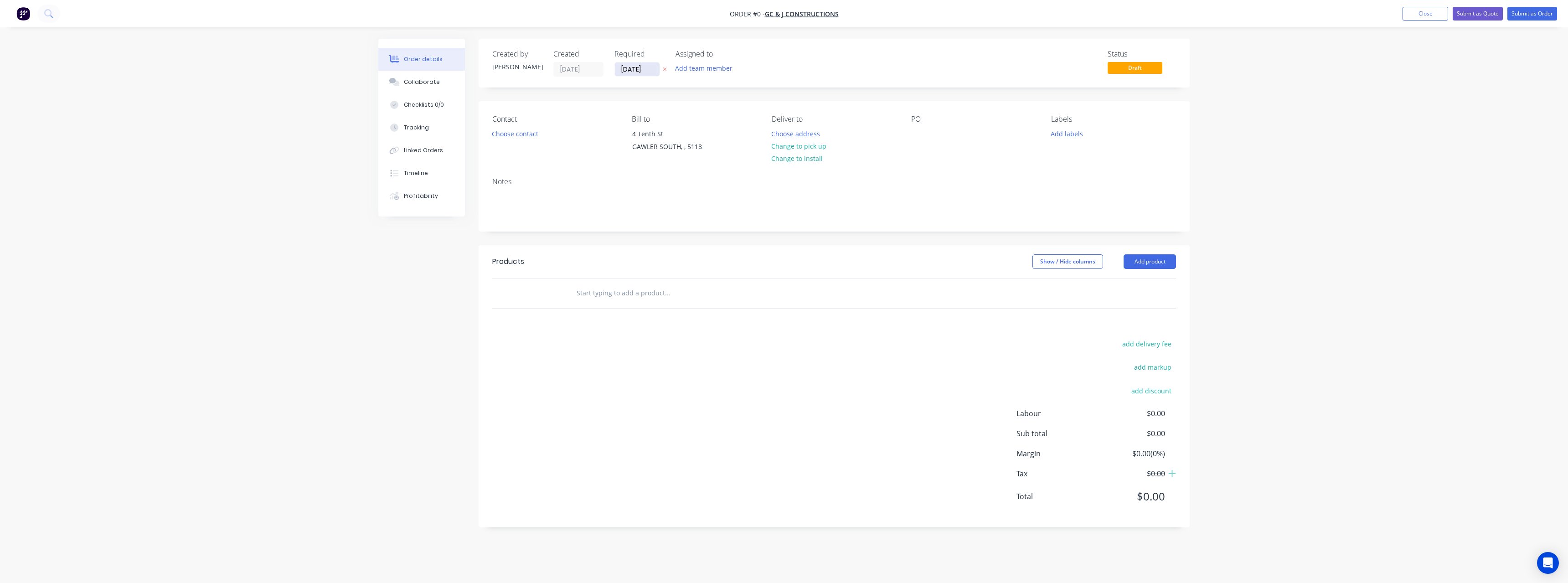
click at [654, 67] on input "[DATE]" at bounding box center [637, 69] width 44 height 14
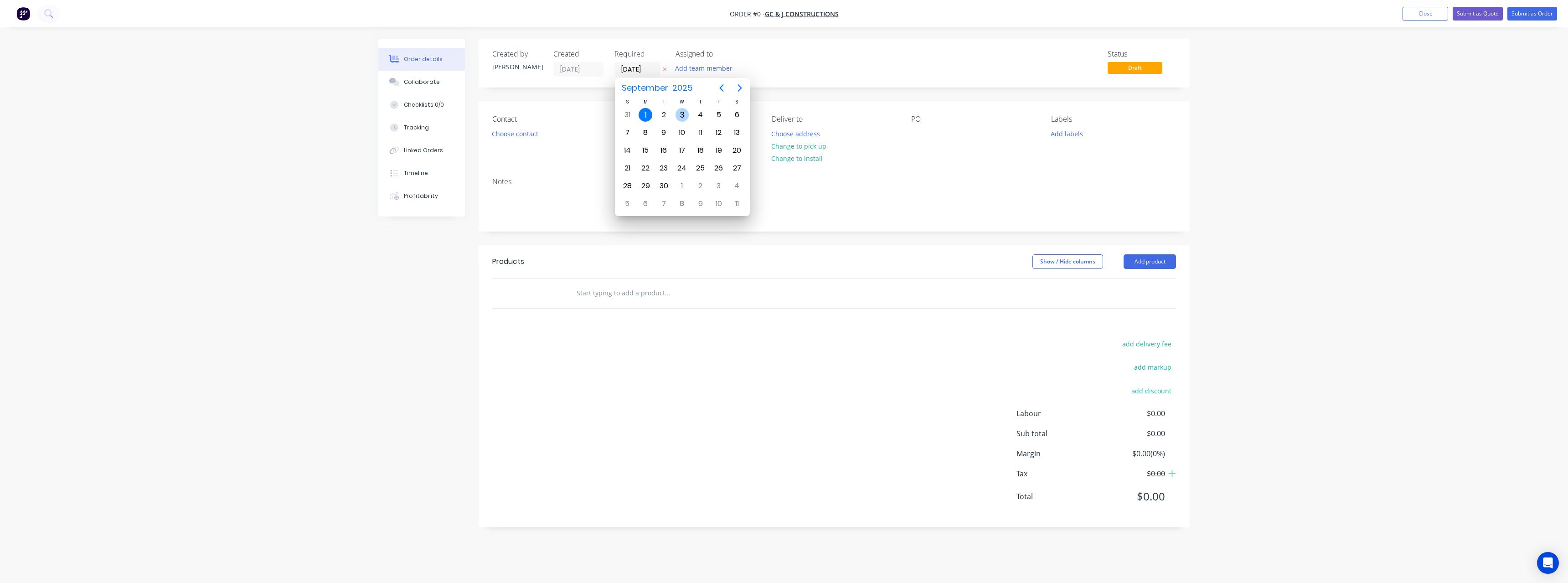
click at [681, 118] on div "3" at bounding box center [683, 115] width 14 height 14
type input "[DATE]"
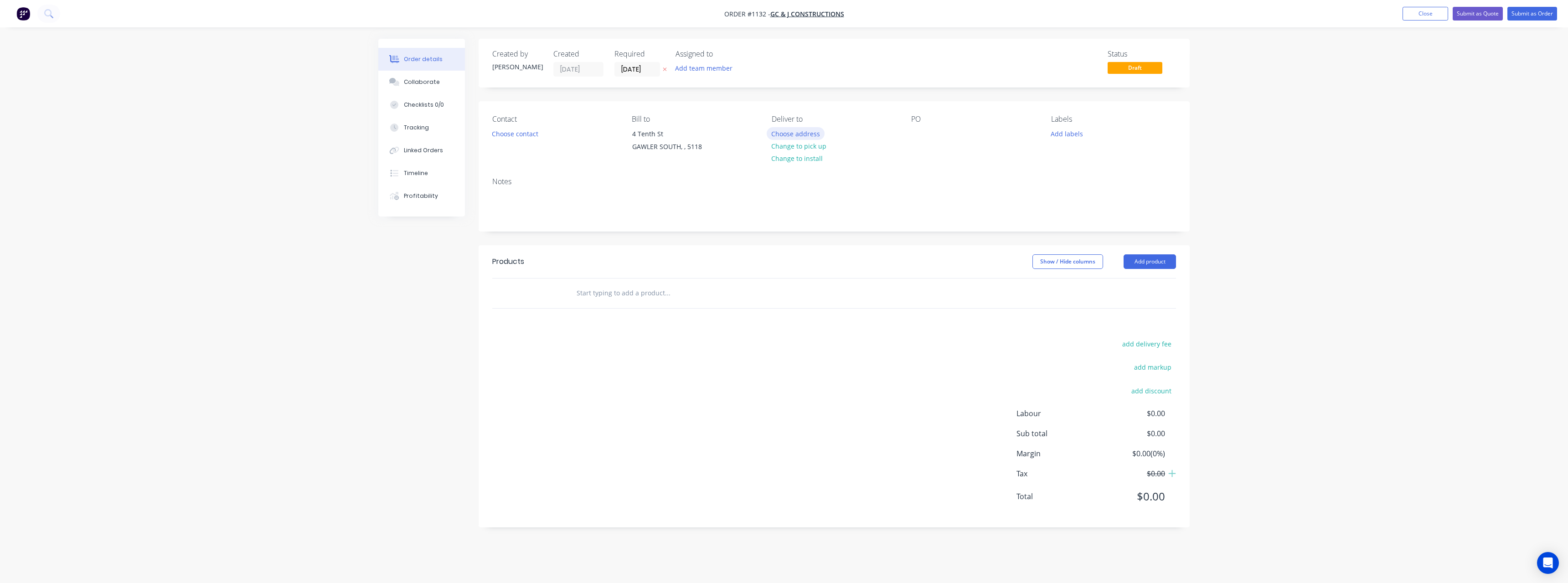
click at [782, 136] on button "Choose address" at bounding box center [796, 133] width 58 height 12
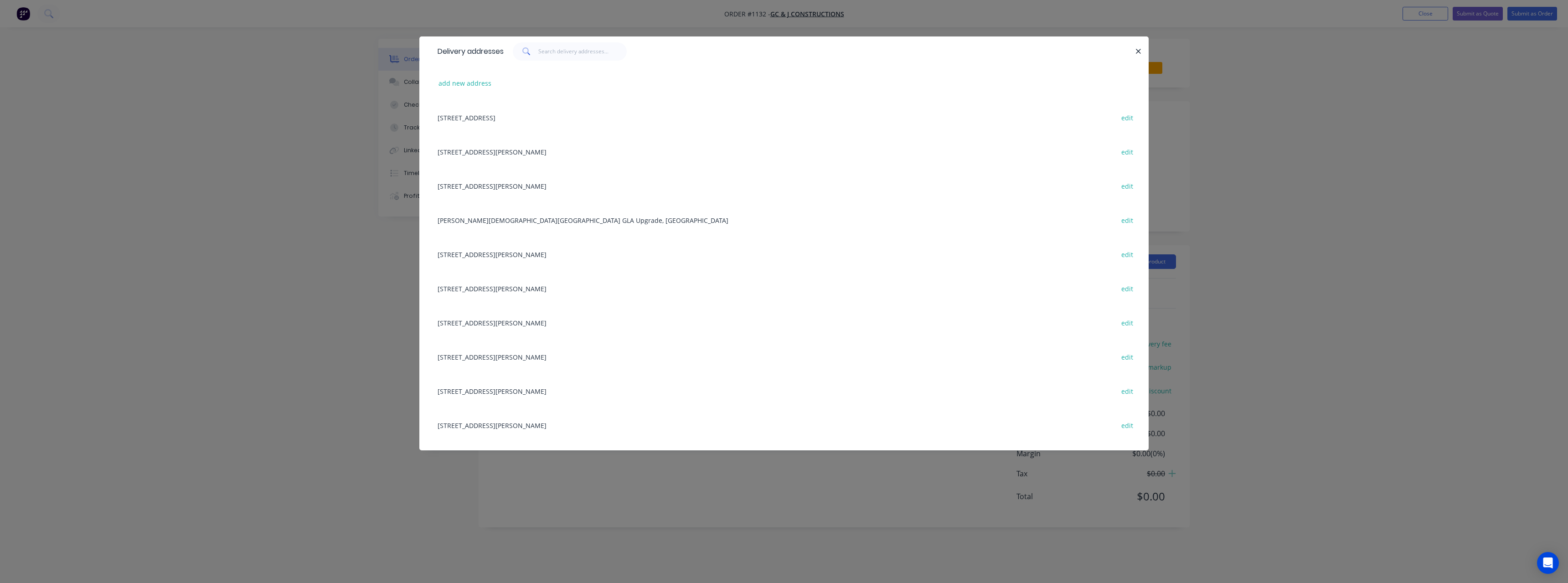
click at [574, 284] on div "[STREET_ADDRESS] edit" at bounding box center [784, 288] width 702 height 34
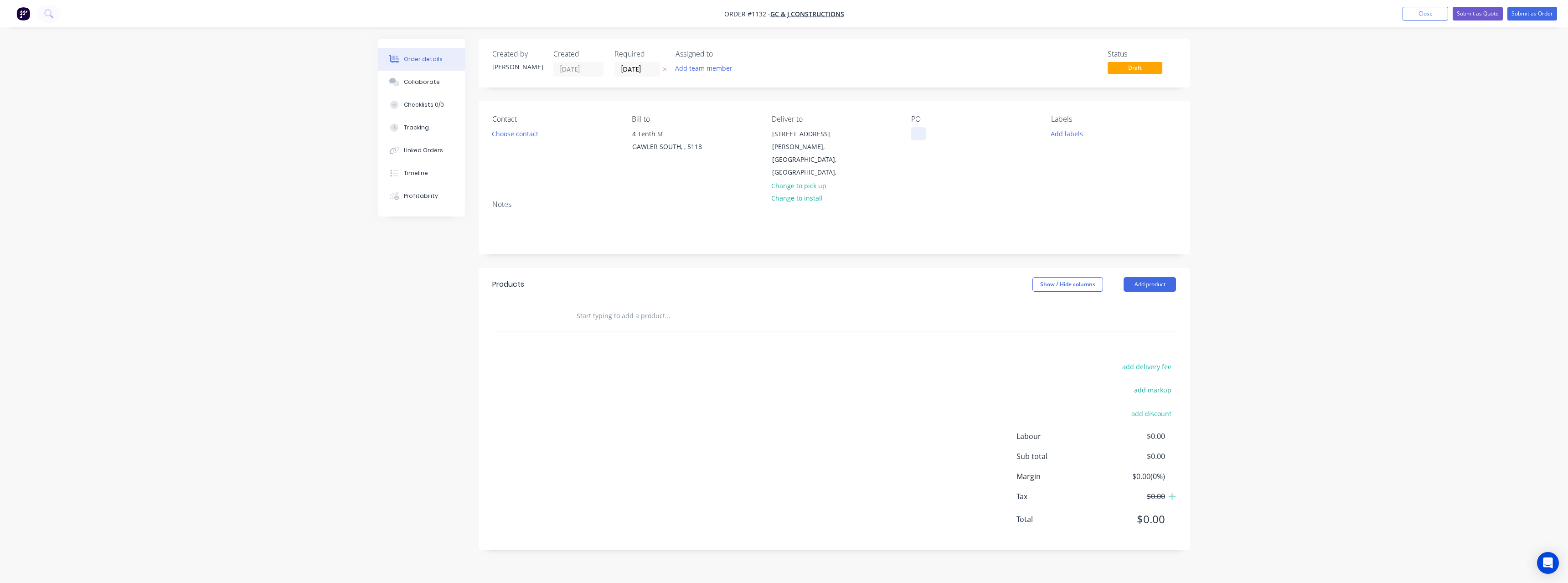
drag, startPoint x: 913, startPoint y: 131, endPoint x: 896, endPoint y: 154, distance: 28.6
click at [913, 132] on div at bounding box center [918, 133] width 15 height 13
click at [645, 307] on input "text" at bounding box center [667, 316] width 182 height 18
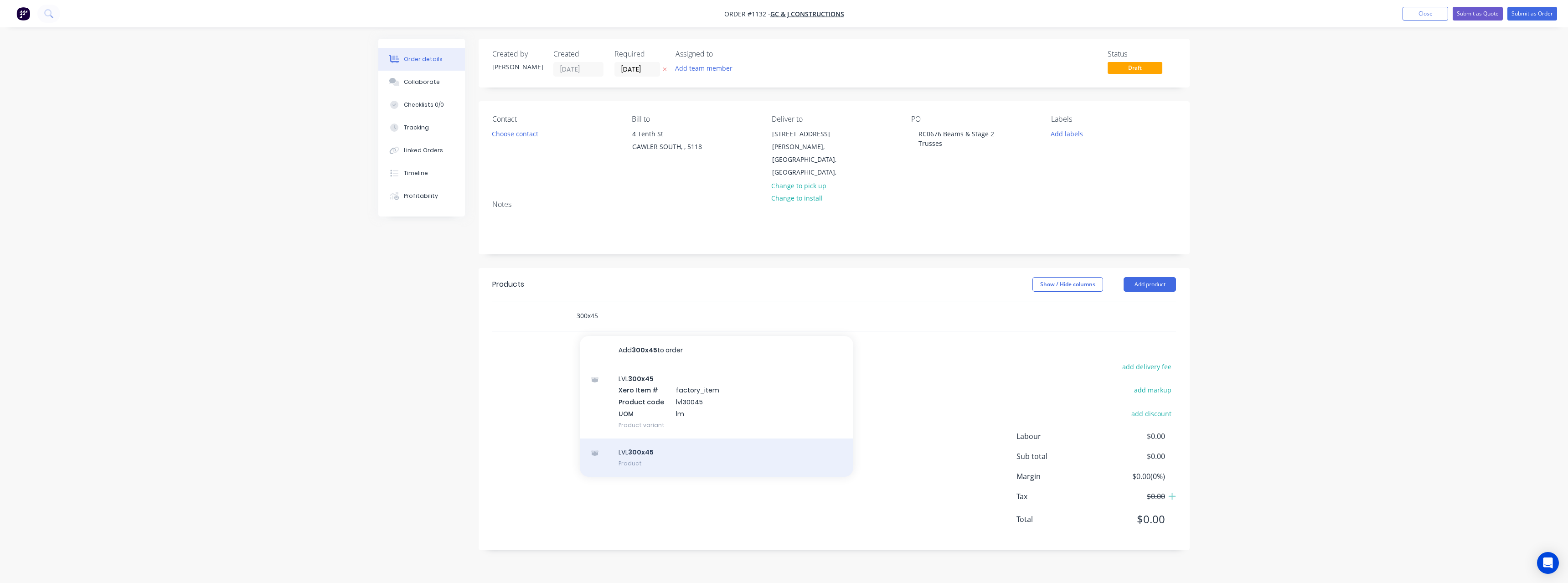
type input "300x45"
click at [656, 439] on div "LVL 300x45 Product" at bounding box center [716, 458] width 274 height 38
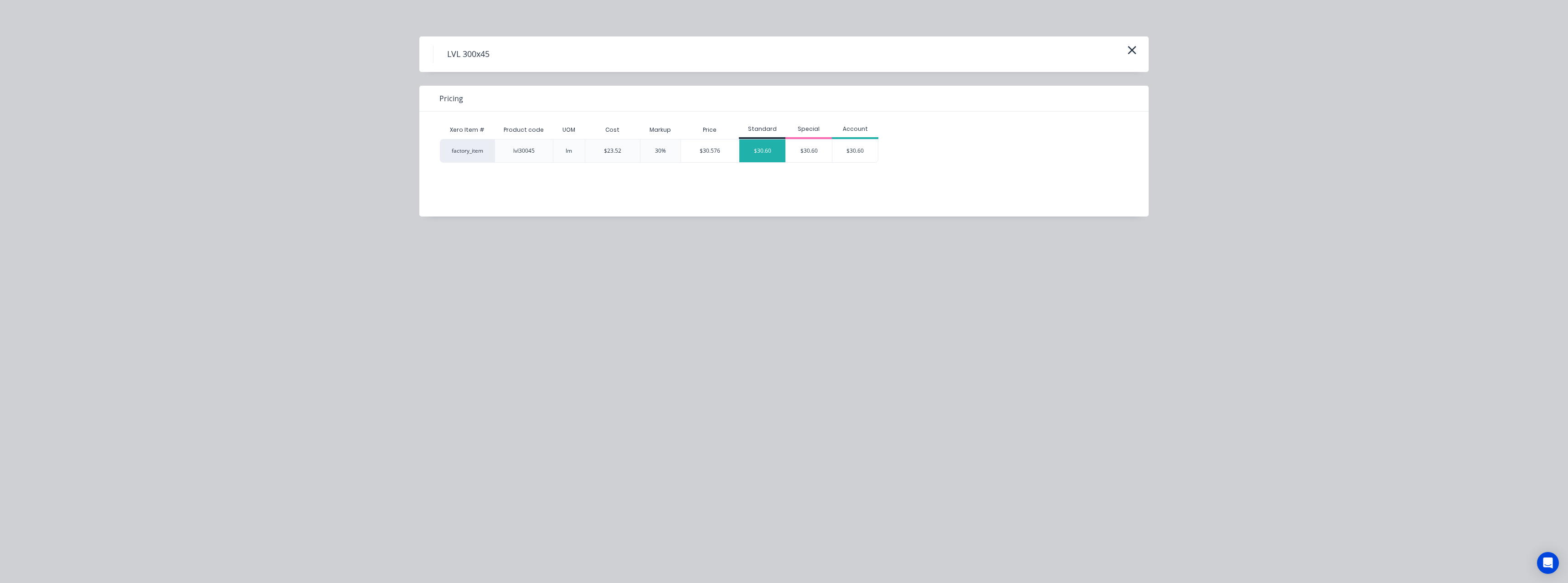
click at [762, 154] on div "$30.60" at bounding box center [761, 150] width 46 height 23
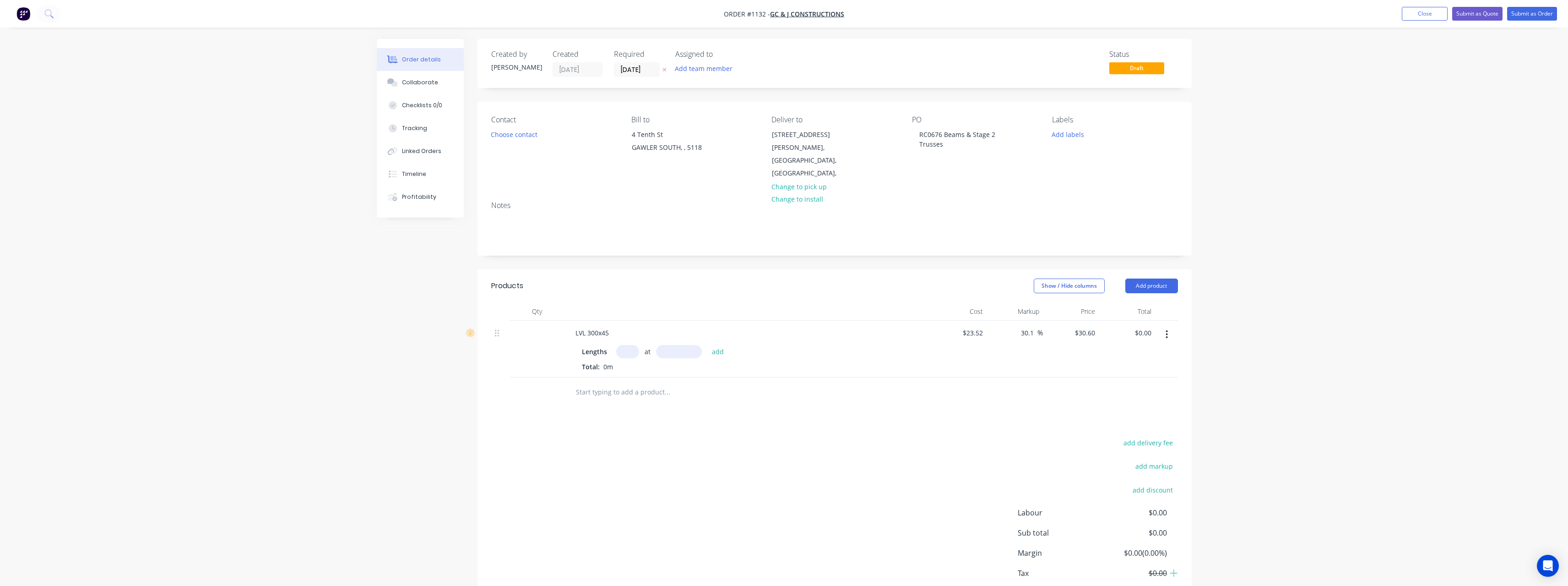
click at [621, 345] on input "text" at bounding box center [627, 351] width 23 height 13
type input "1"
type input "3900"
click at [707, 345] on button "add" at bounding box center [717, 351] width 21 height 13
type input "$119.34"
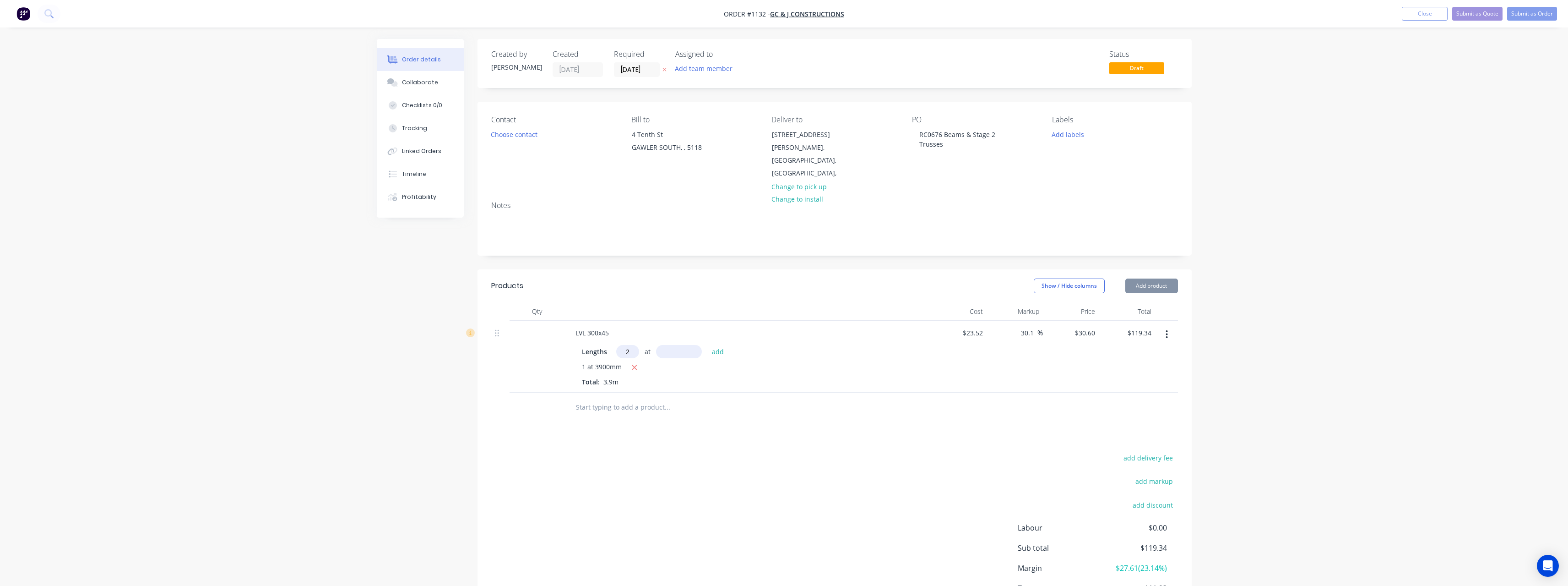
type input "2"
type input "4200"
click at [707, 345] on button "add" at bounding box center [717, 351] width 21 height 13
type input "$376.38"
click at [619, 413] on input "text" at bounding box center [667, 421] width 183 height 18
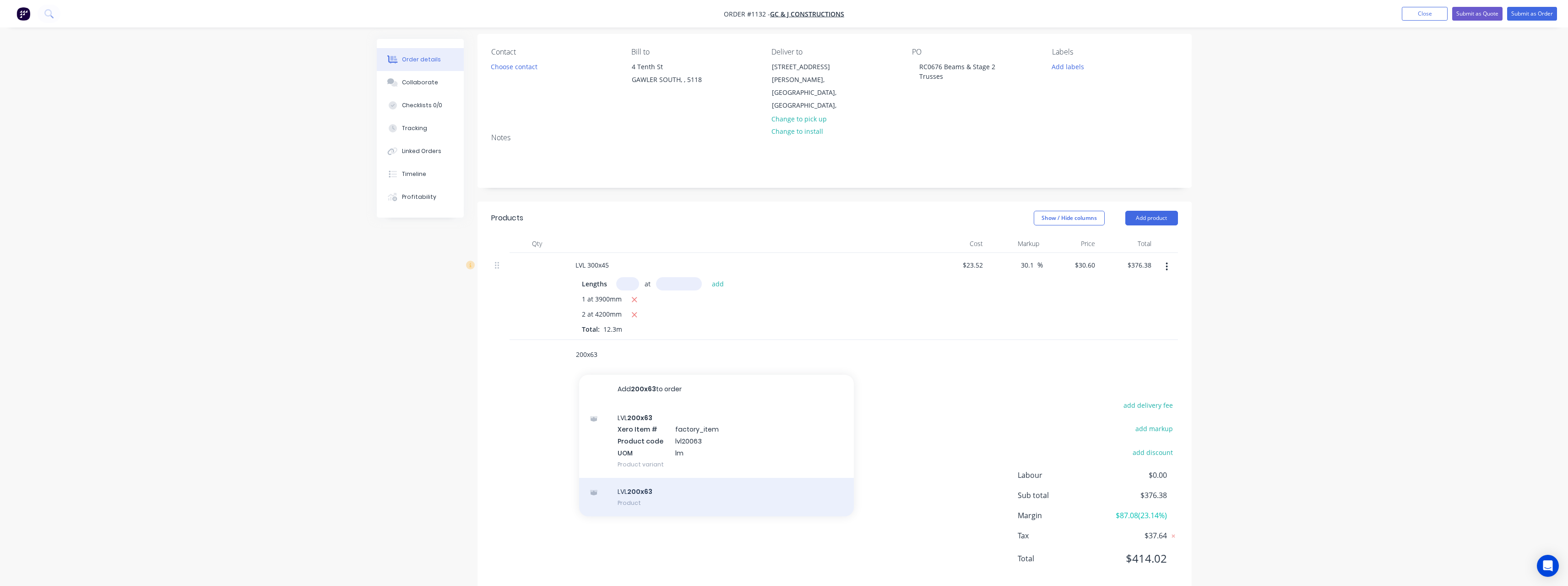
scroll to position [72, 0]
type input "200x63"
click at [640, 483] on div "LVL 200x63 Product" at bounding box center [716, 492] width 275 height 38
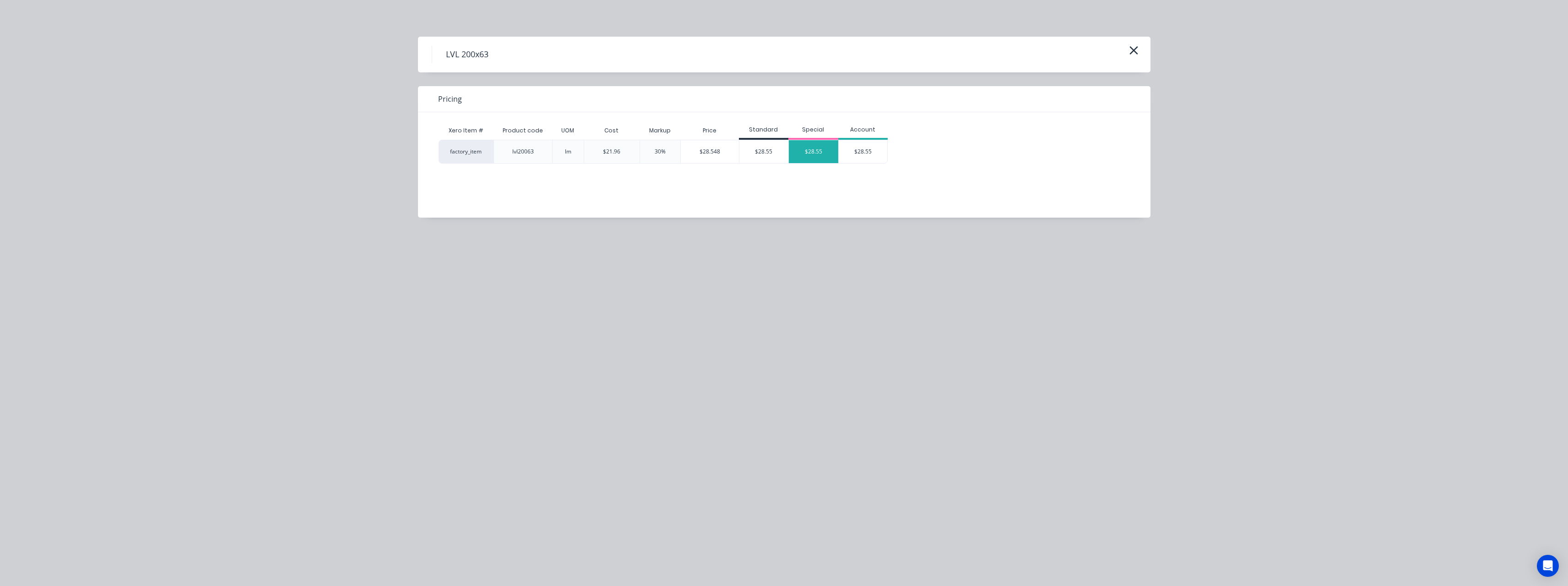
click at [796, 152] on div "$28.55" at bounding box center [813, 151] width 49 height 23
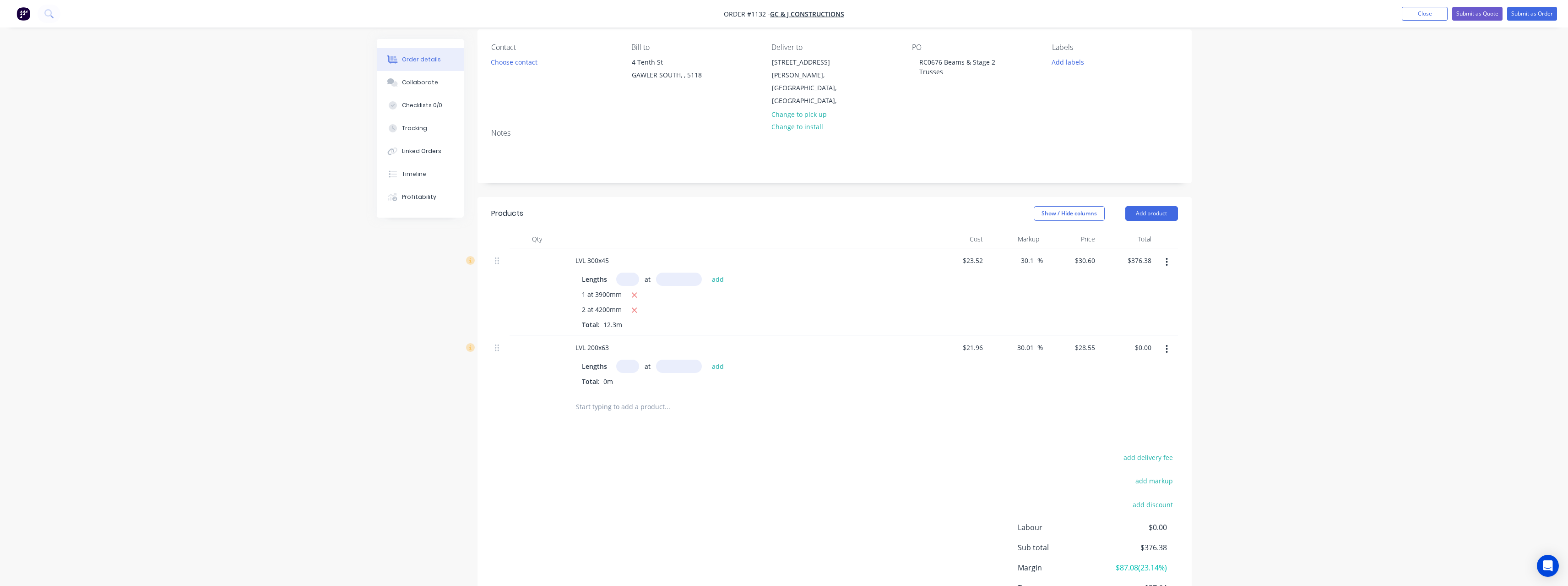
click at [630, 360] on input "text" at bounding box center [627, 366] width 23 height 13
type input "1"
type input "4500"
click at [707, 360] on button "add" at bounding box center [717, 366] width 21 height 13
type input "$128.48"
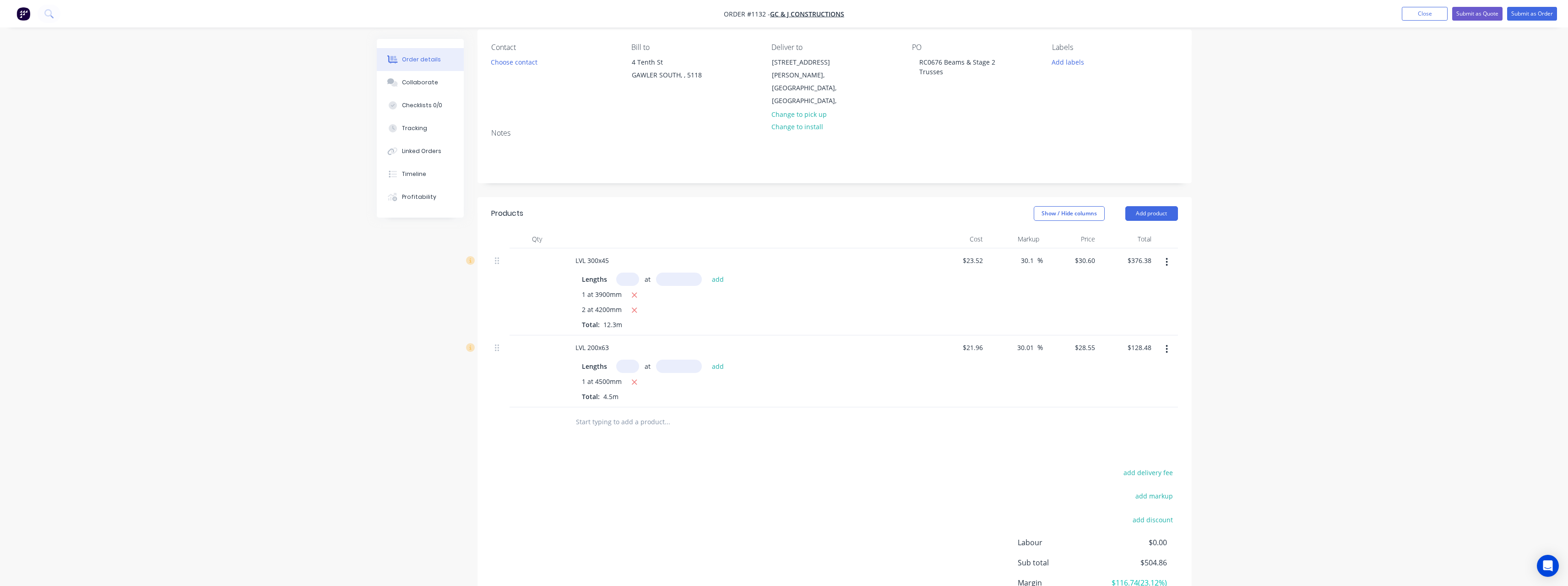
click at [604, 413] on input "text" at bounding box center [667, 421] width 183 height 18
type input "r"
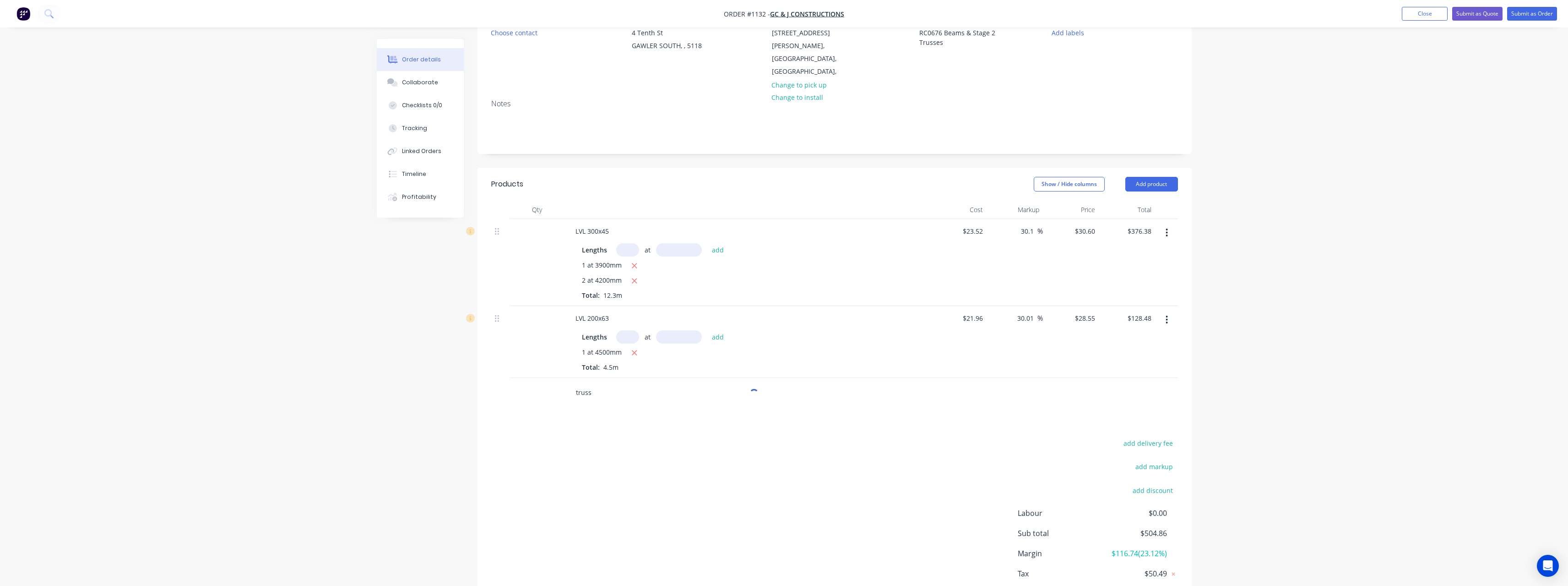
scroll to position [144, 0]
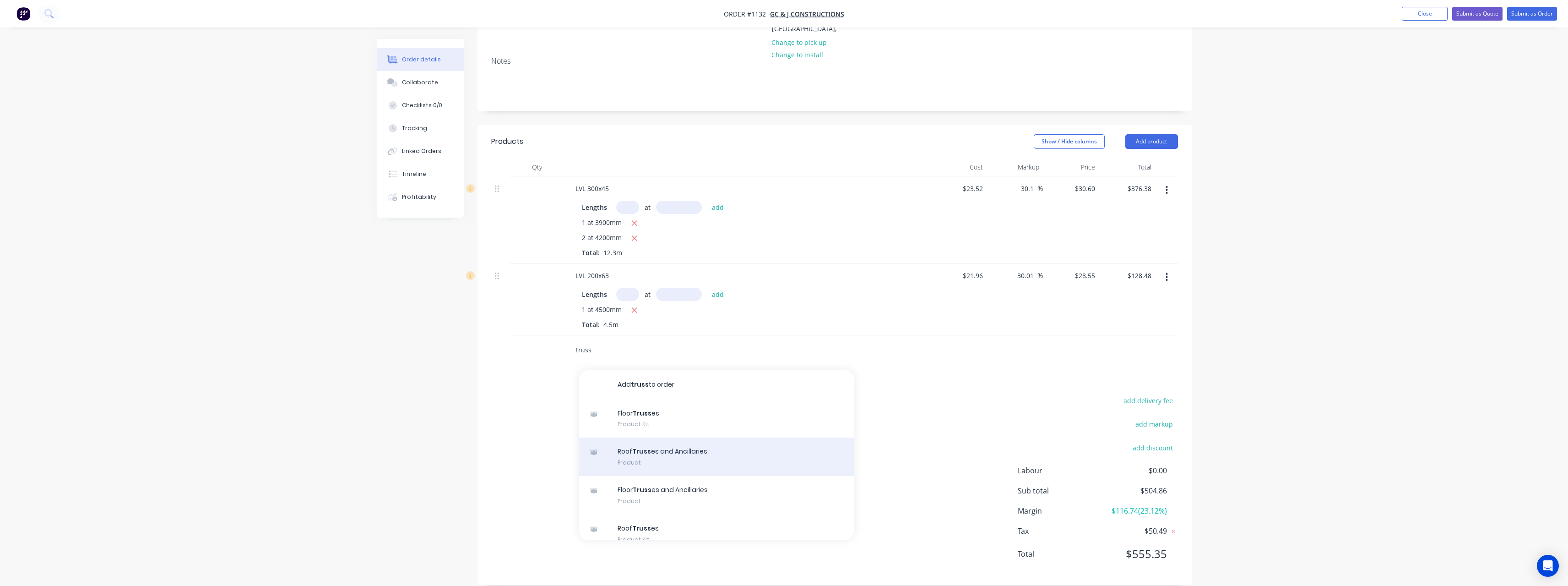
type input "truss"
click at [744, 440] on div "Roof Truss es and Ancillaries Product" at bounding box center [716, 456] width 275 height 38
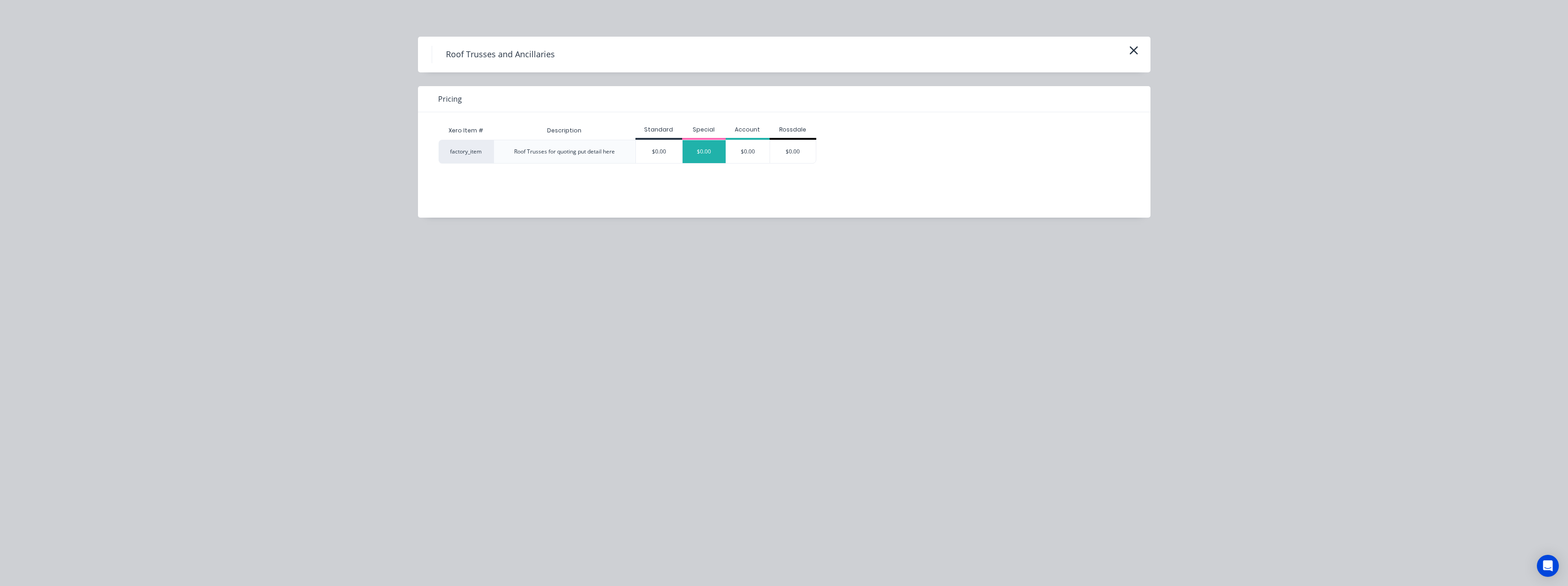
click at [716, 147] on div "$0.00" at bounding box center [705, 151] width 44 height 23
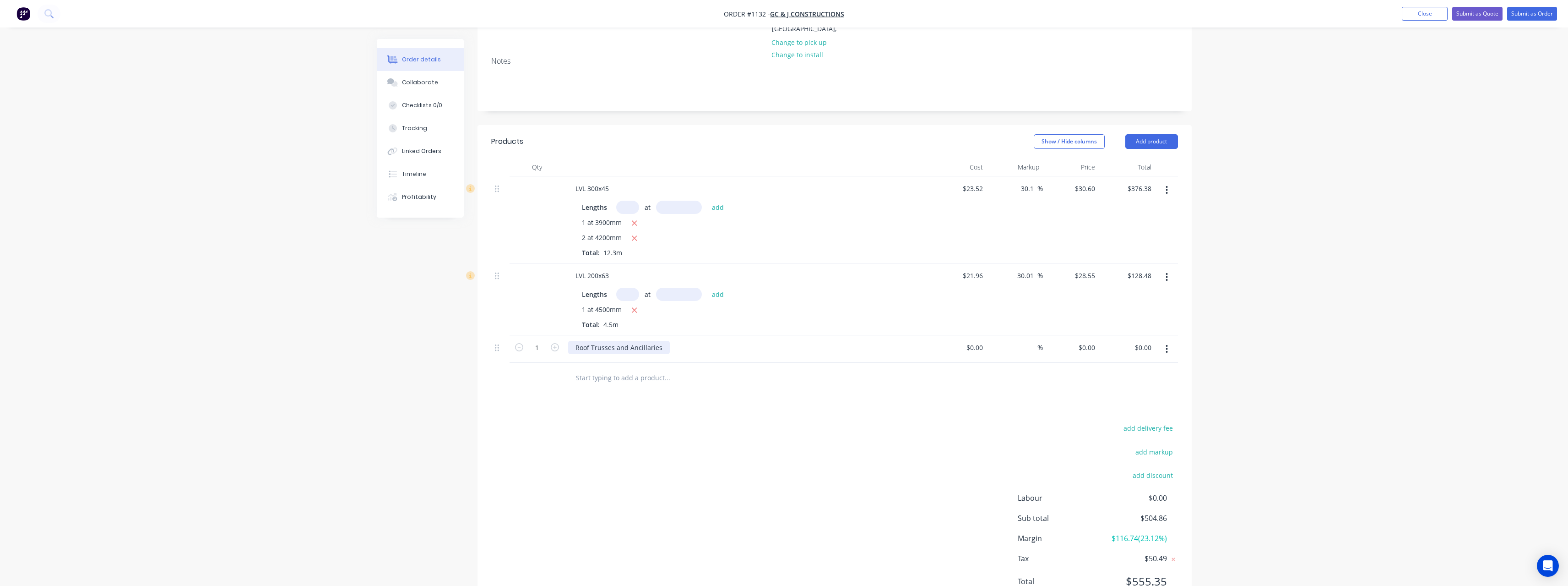
click at [665, 341] on div "Roof Trusses and Ancillaries" at bounding box center [619, 347] width 102 height 13
click at [599, 368] on input "text" at bounding box center [667, 377] width 183 height 18
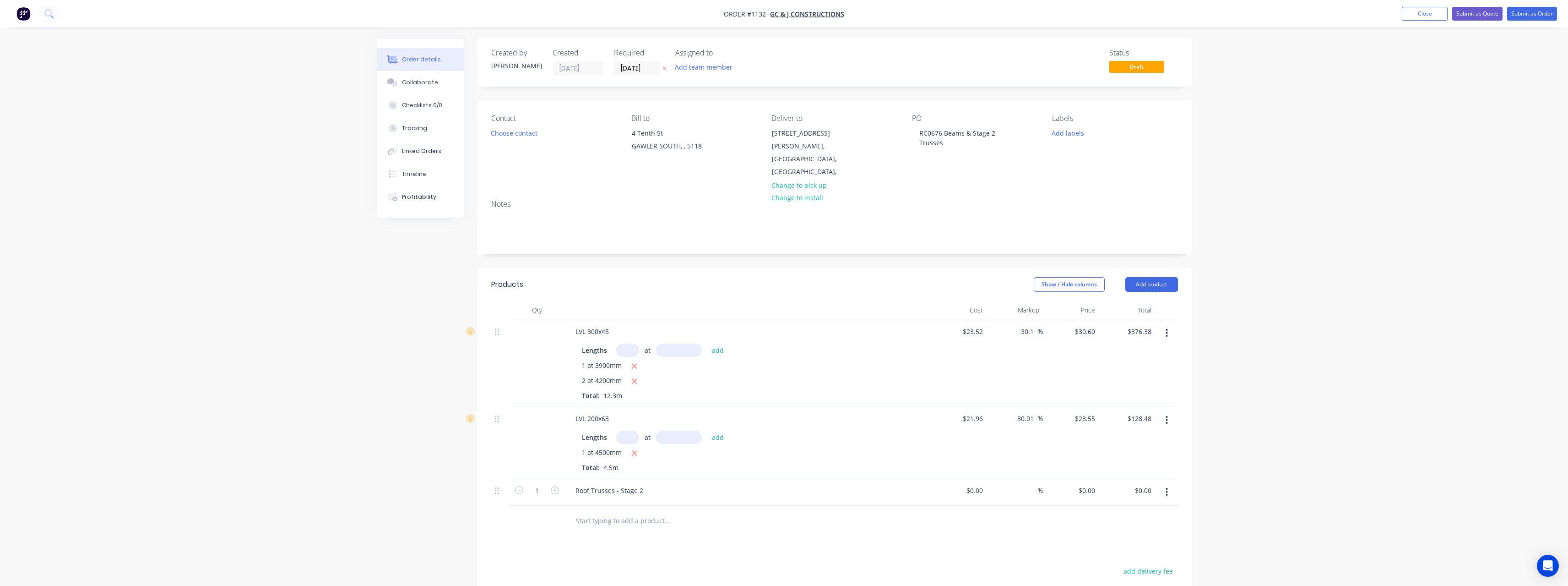
scroll to position [0, 0]
click at [1530, 14] on button "Submit as Order" at bounding box center [1532, 14] width 50 height 14
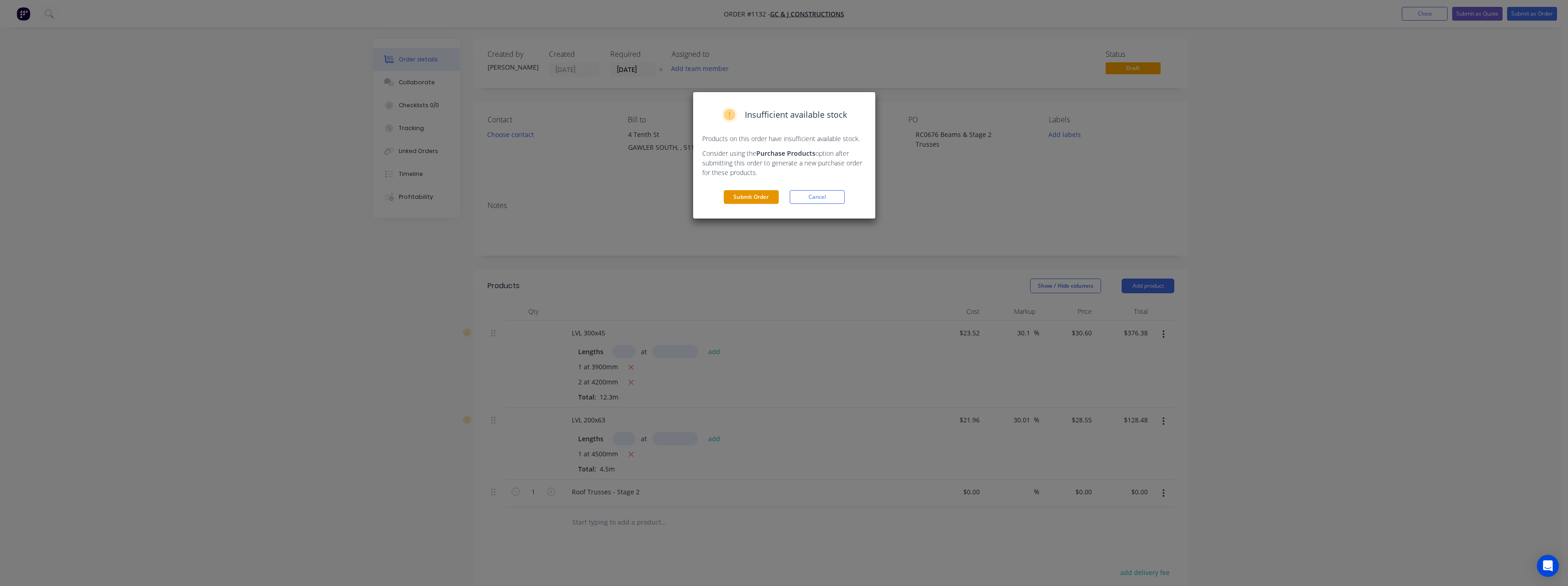
click at [742, 198] on button "Submit Order" at bounding box center [752, 197] width 55 height 14
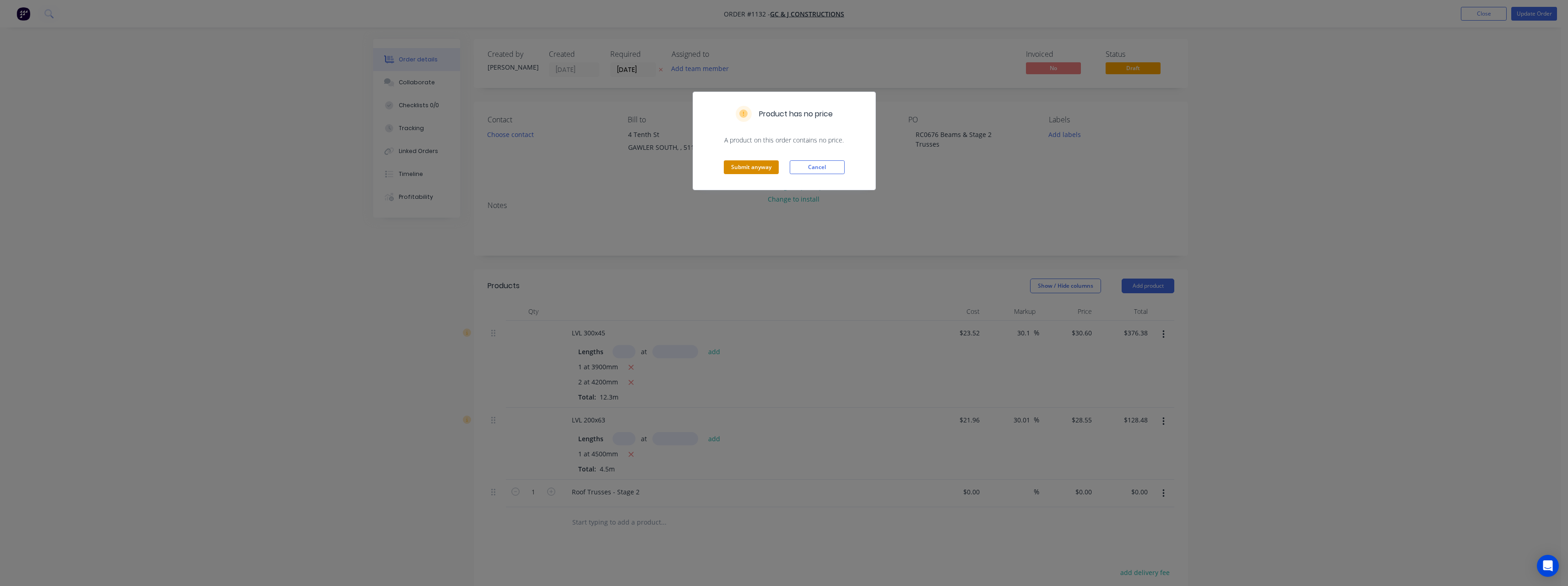
click at [738, 161] on button "Submit anyway" at bounding box center [752, 168] width 55 height 14
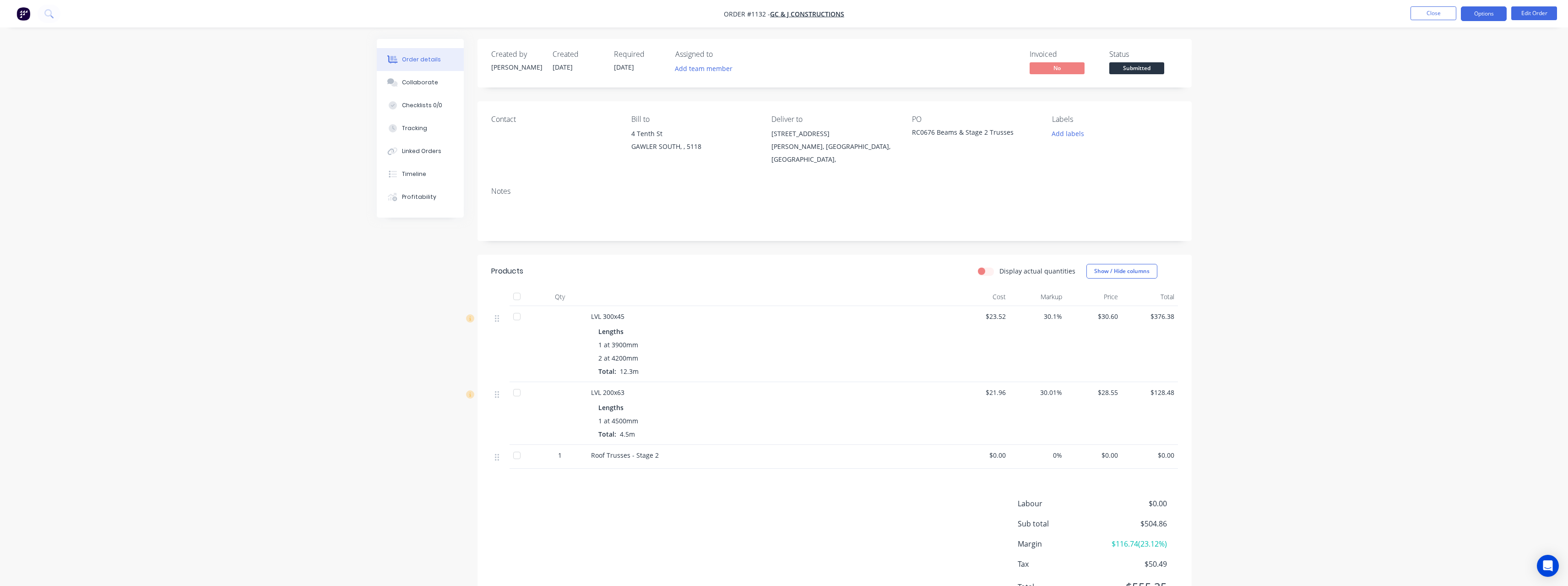
click at [1486, 15] on button "Options" at bounding box center [1483, 13] width 45 height 15
click at [1460, 124] on div "Delivery Docket" at bounding box center [1456, 128] width 85 height 13
click at [1430, 96] on div "Without pricing" at bounding box center [1456, 92] width 85 height 13
click at [1145, 69] on span "Submitted" at bounding box center [1137, 68] width 55 height 12
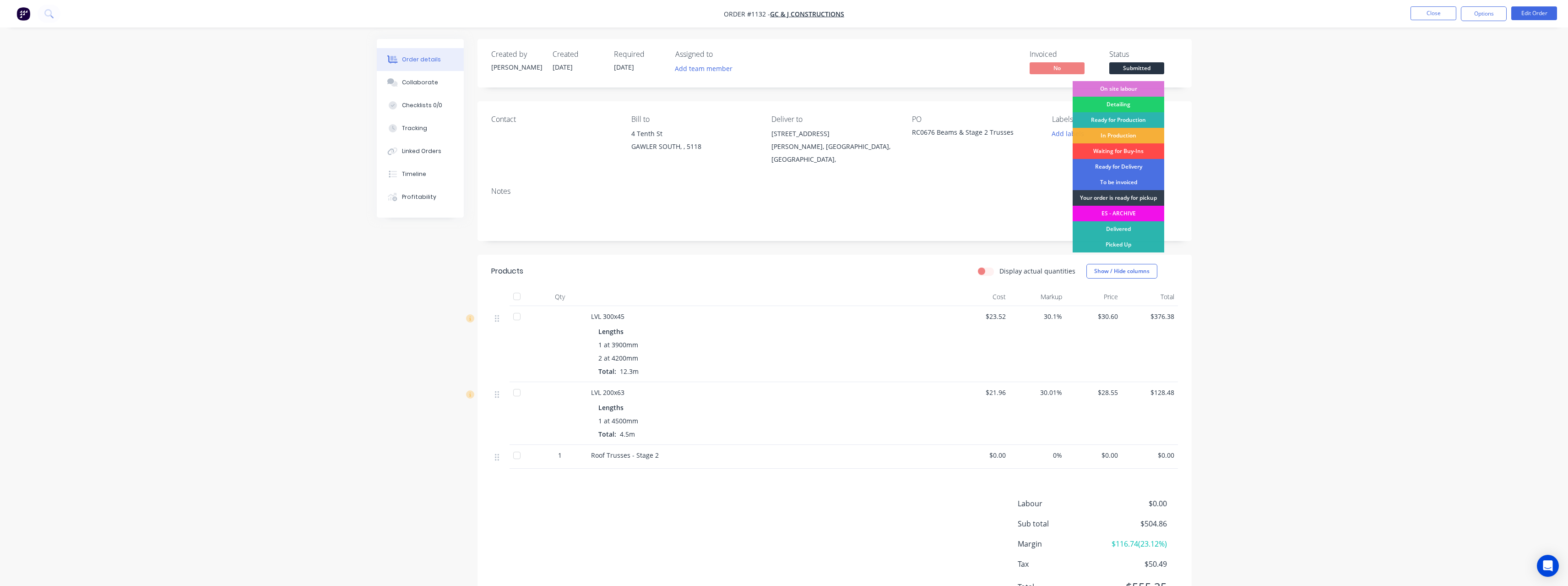
click at [1123, 150] on div "Waiting for Buy-Ins" at bounding box center [1118, 151] width 92 height 16
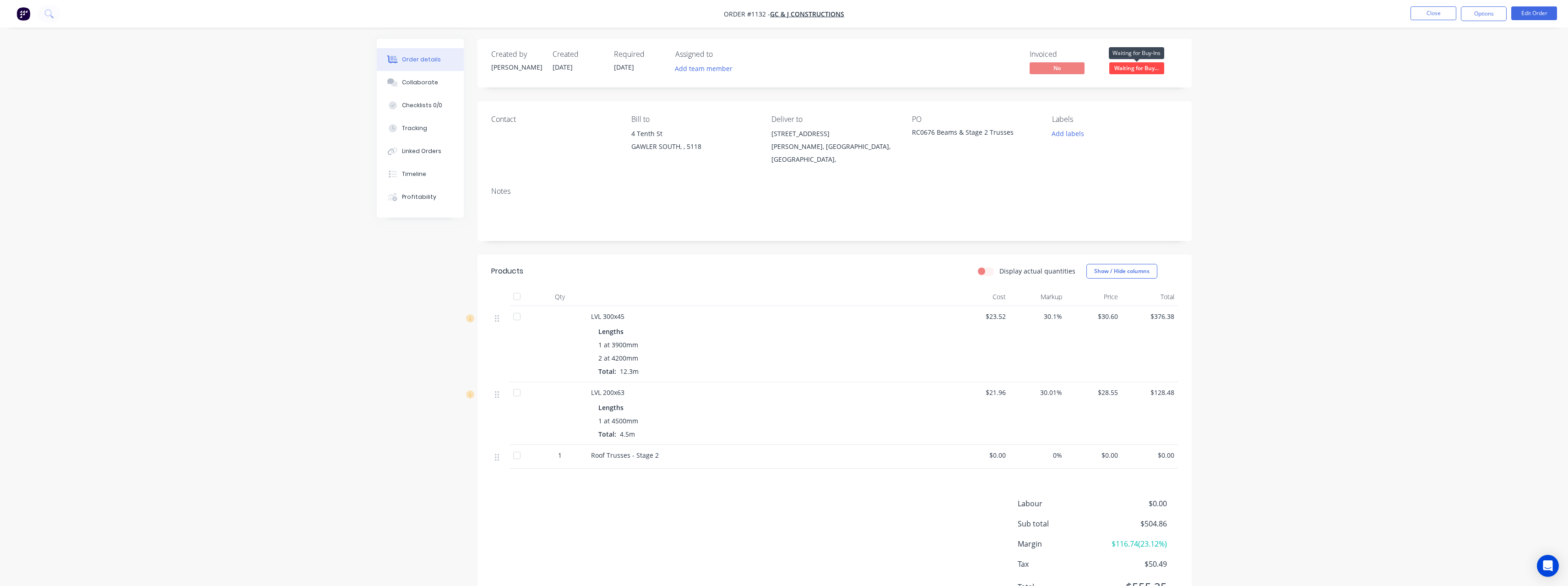
click at [1128, 71] on span "Waiting for Buy..." at bounding box center [1137, 68] width 55 height 12
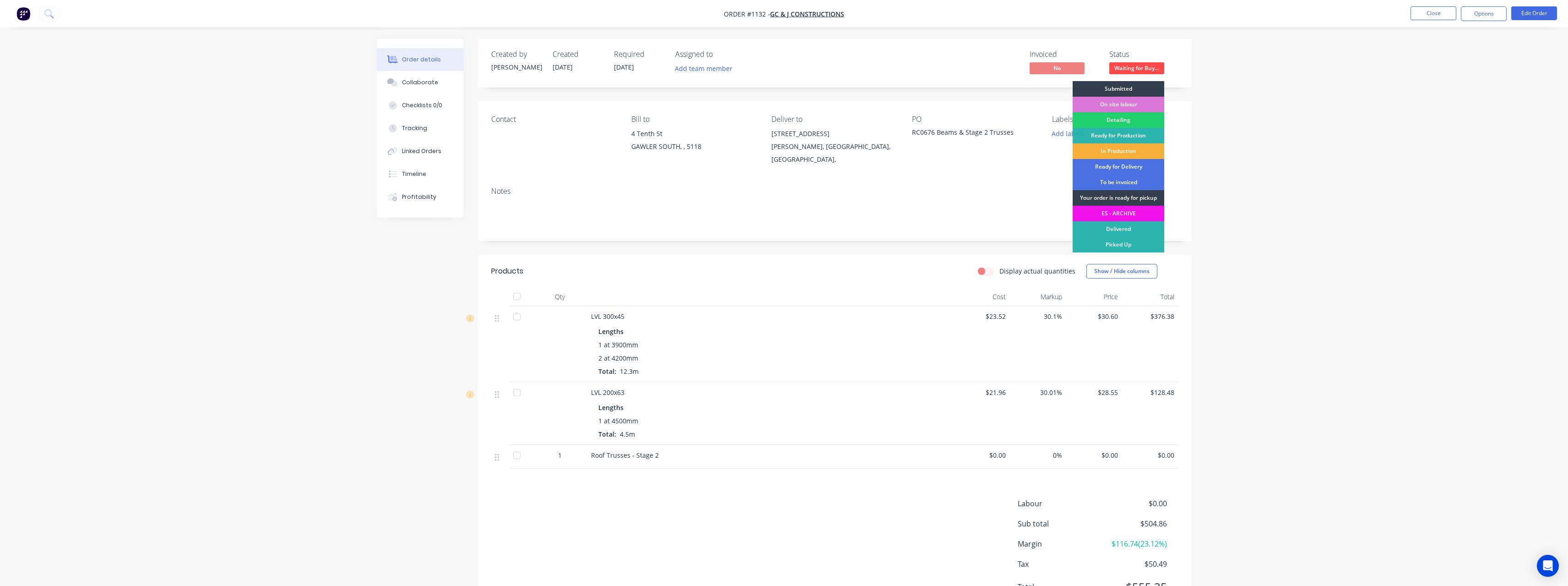
click at [1242, 126] on div "Order details Collaborate Checklists 0/0 Tracking Linked Orders Timeline Profit…" at bounding box center [784, 316] width 1568 height 631
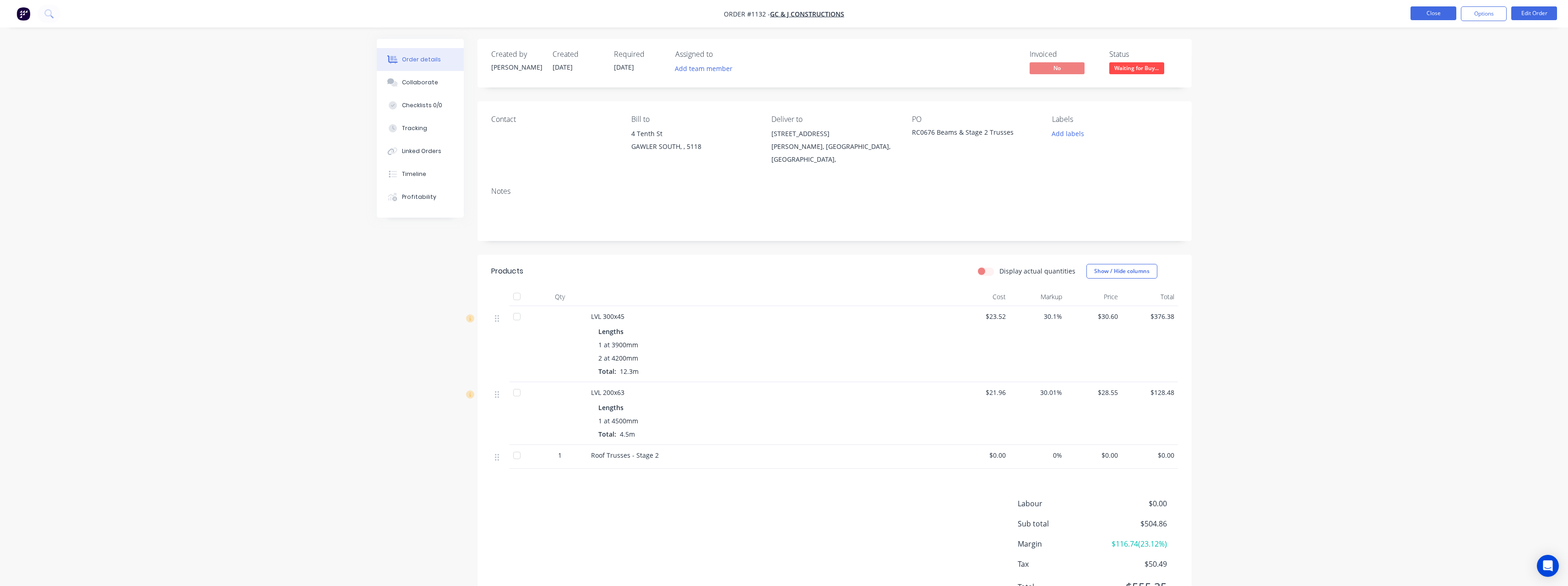
click at [1445, 12] on button "Close" at bounding box center [1433, 13] width 45 height 14
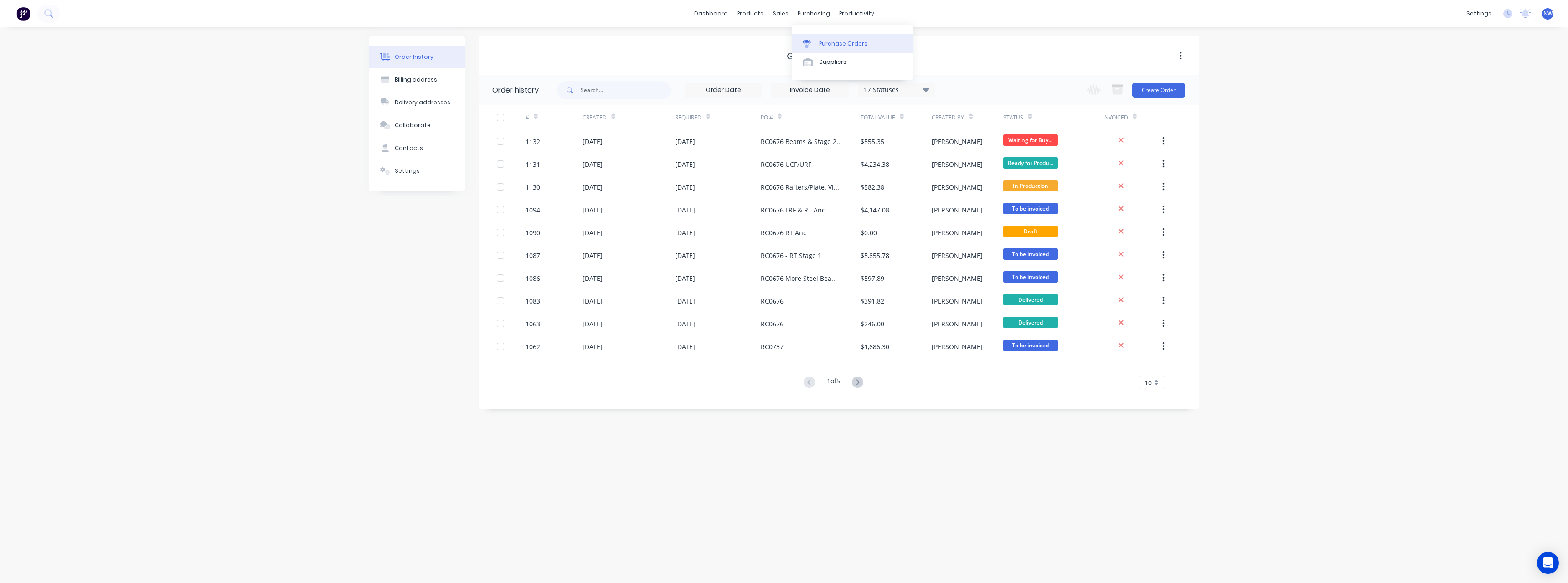
click at [829, 41] on div "Purchase Orders" at bounding box center [843, 44] width 48 height 9
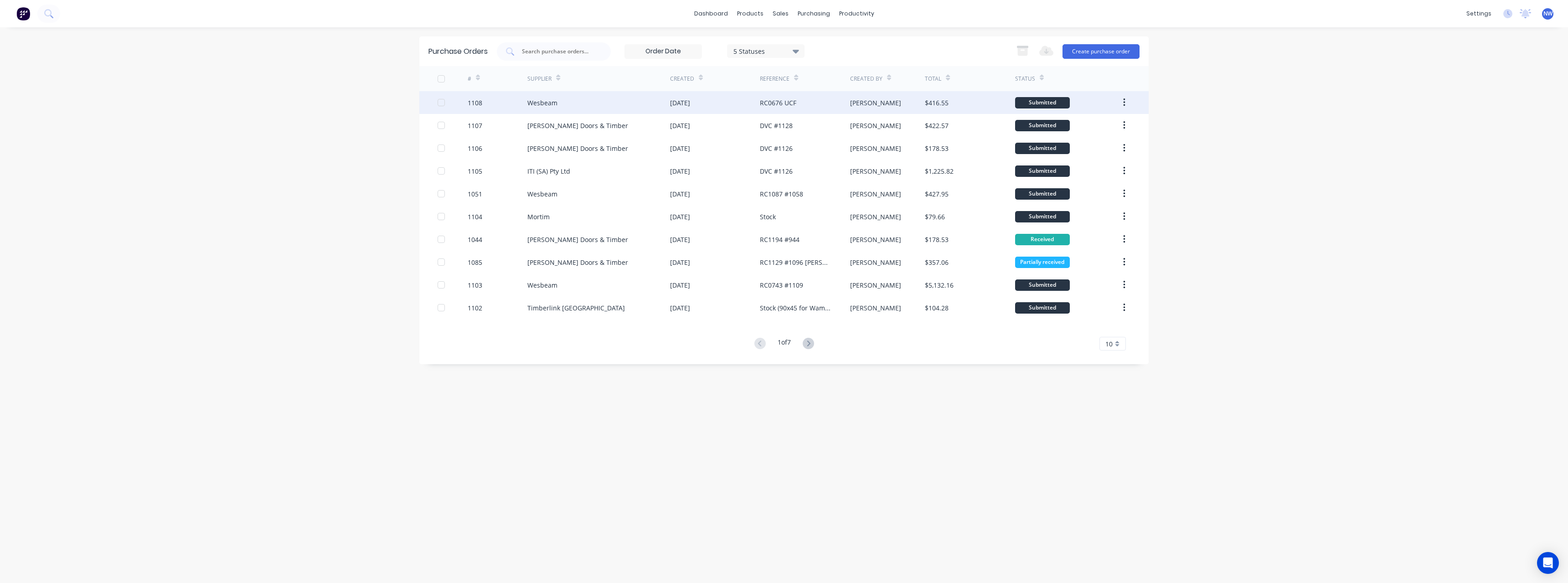
click at [687, 110] on div "[DATE]" at bounding box center [715, 102] width 90 height 23
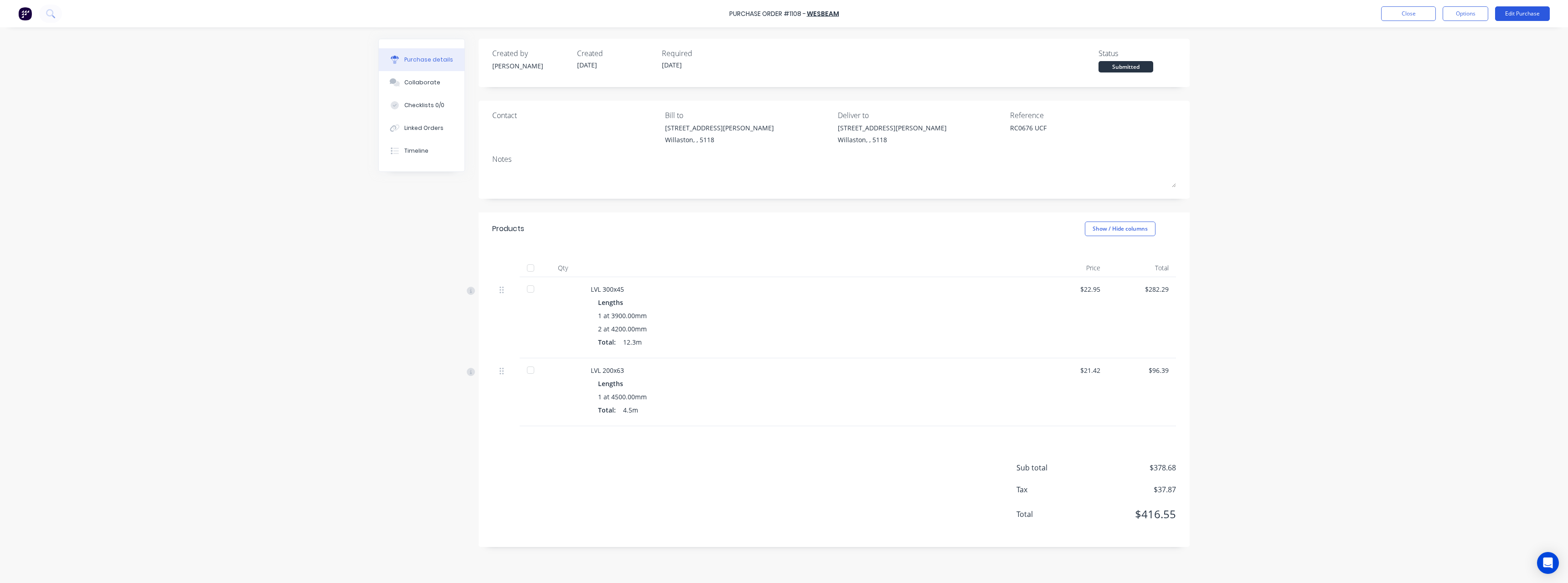
click at [1527, 14] on button "Edit Purchase" at bounding box center [1522, 13] width 55 height 15
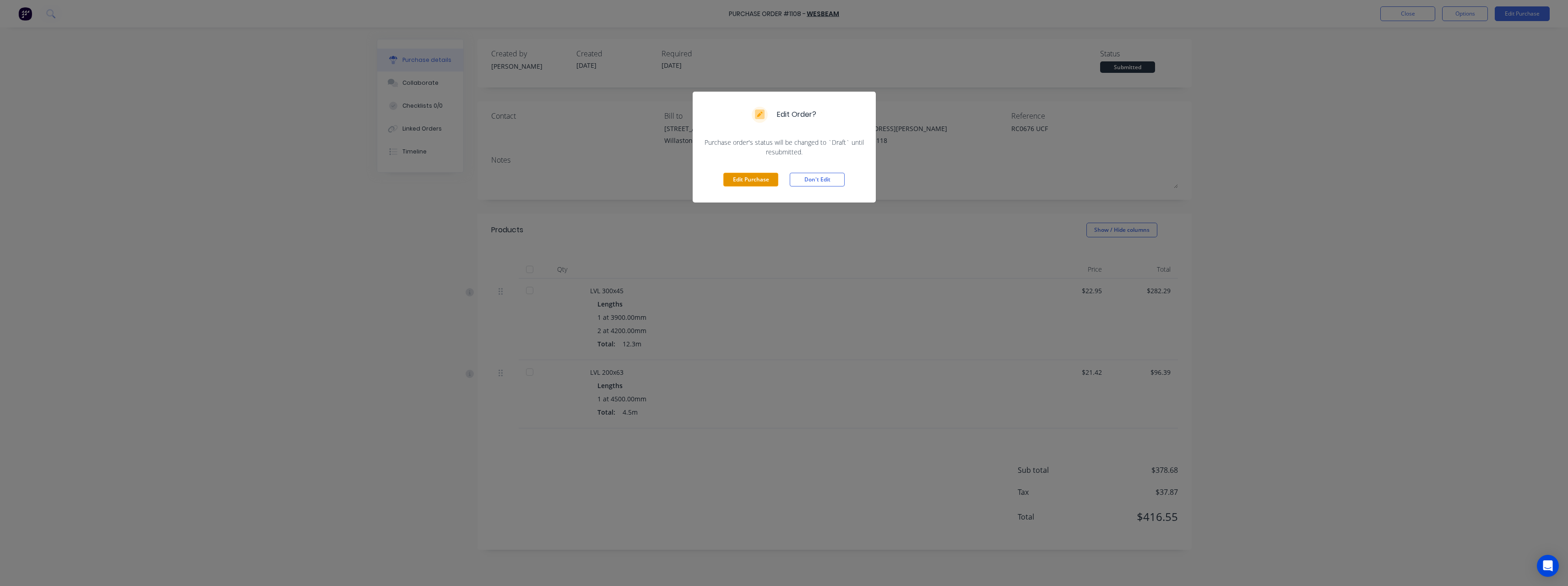
click at [768, 179] on button "Edit Purchase" at bounding box center [751, 179] width 55 height 14
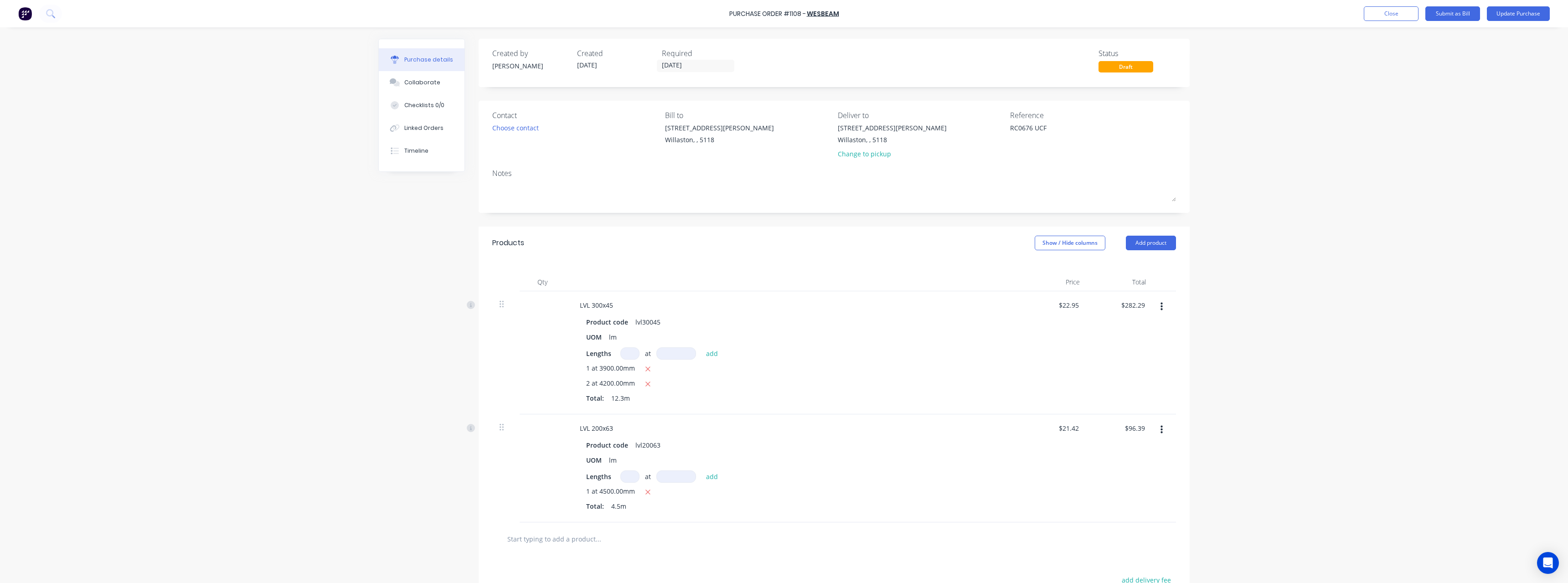
drag, startPoint x: 1050, startPoint y: 132, endPoint x: 1047, endPoint y: 155, distance: 23.2
click at [1050, 133] on textarea "RC0676 UCF" at bounding box center [1067, 133] width 114 height 20
type textarea "RC0676 UCF #1132"
click at [1509, 16] on button "Update Purchase" at bounding box center [1518, 13] width 63 height 15
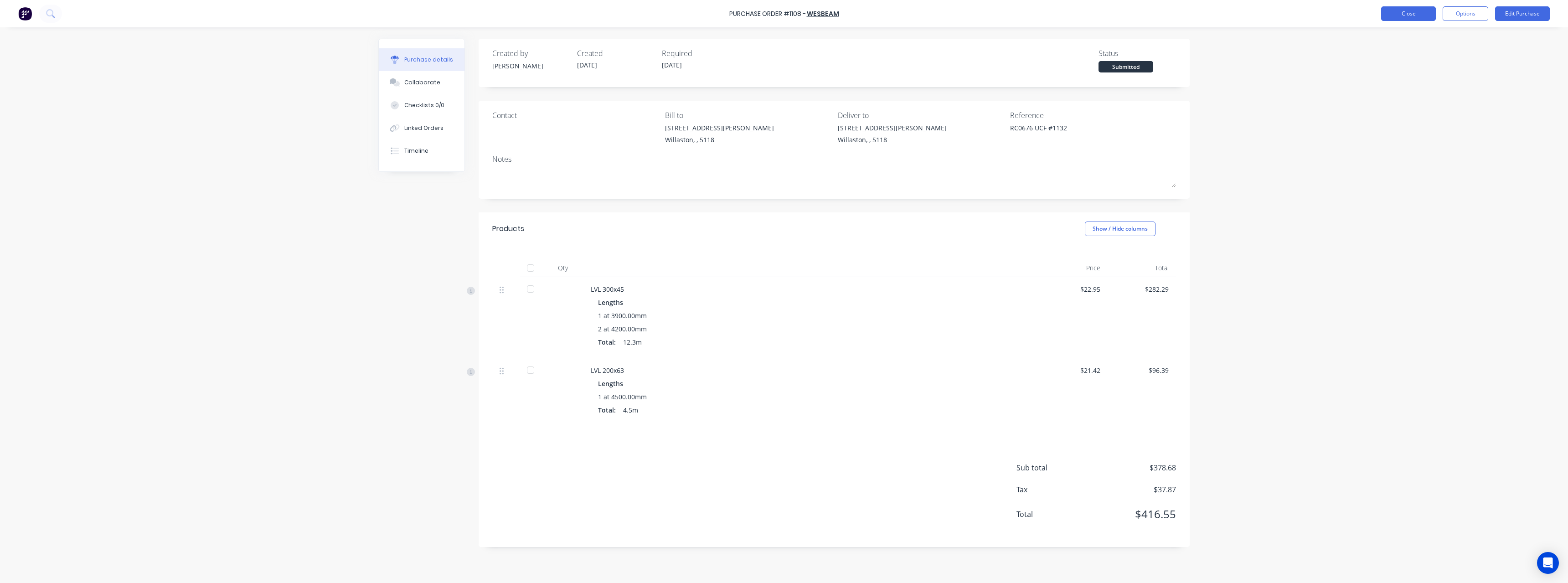
click at [1404, 15] on button "Close" at bounding box center [1408, 13] width 55 height 15
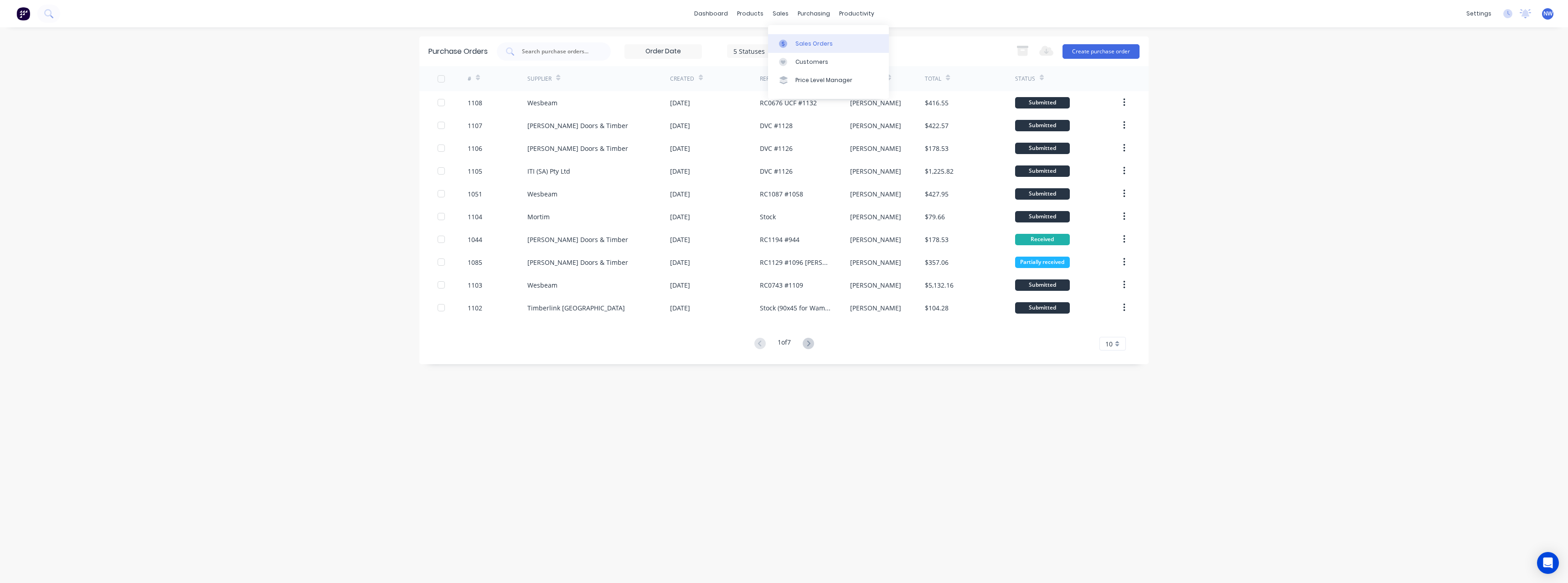
click at [808, 40] on div "Sales Orders" at bounding box center [814, 44] width 37 height 9
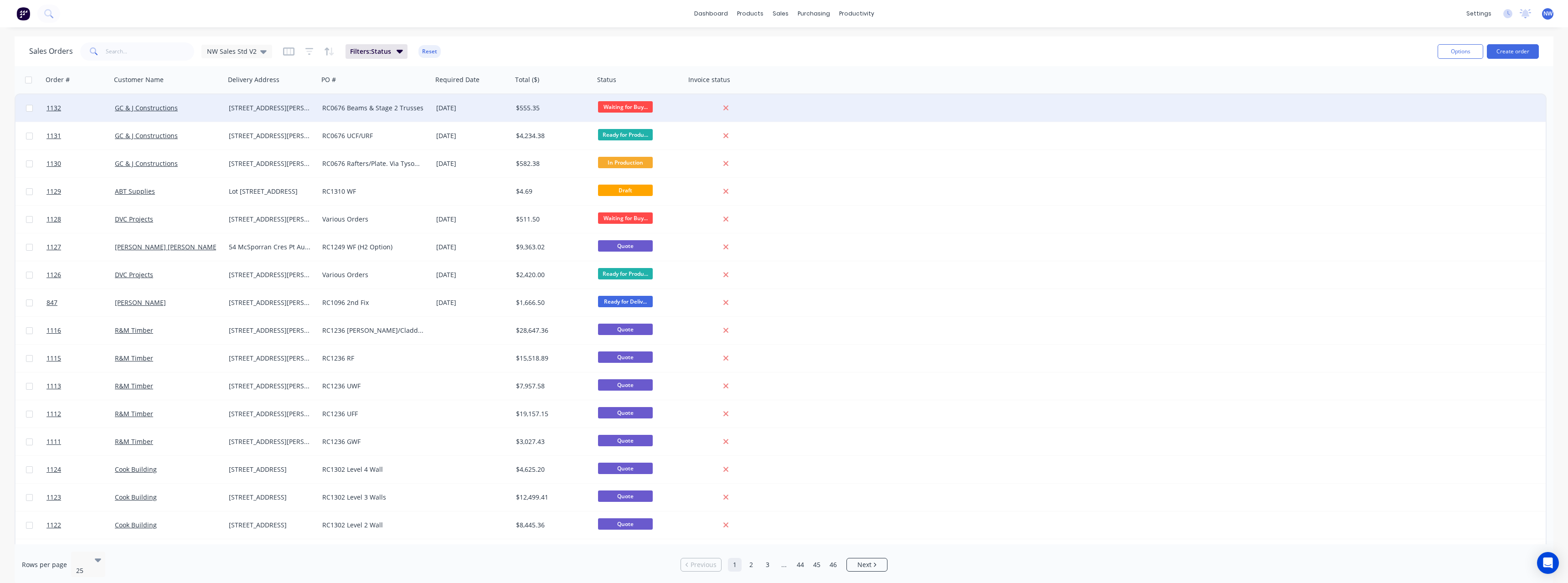
click at [290, 108] on div "[STREET_ADDRESS][PERSON_NAME]" at bounding box center [270, 108] width 82 height 9
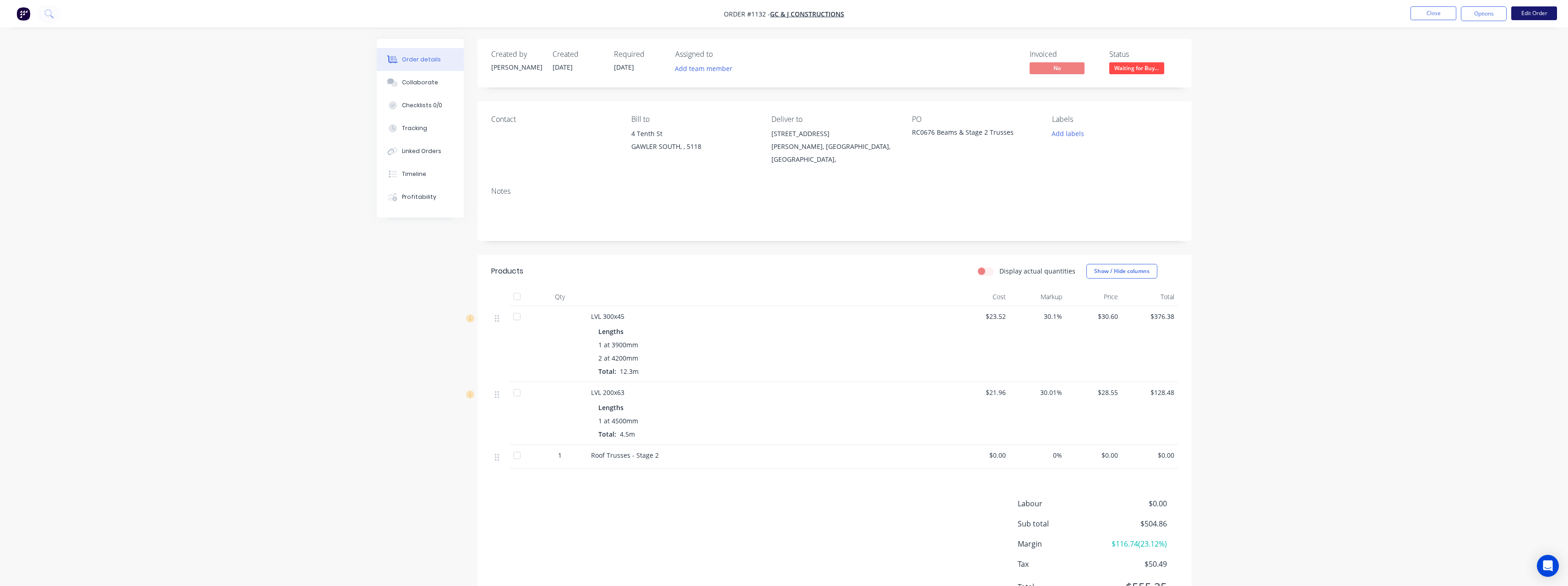
click at [1527, 15] on button "Edit Order" at bounding box center [1534, 13] width 45 height 14
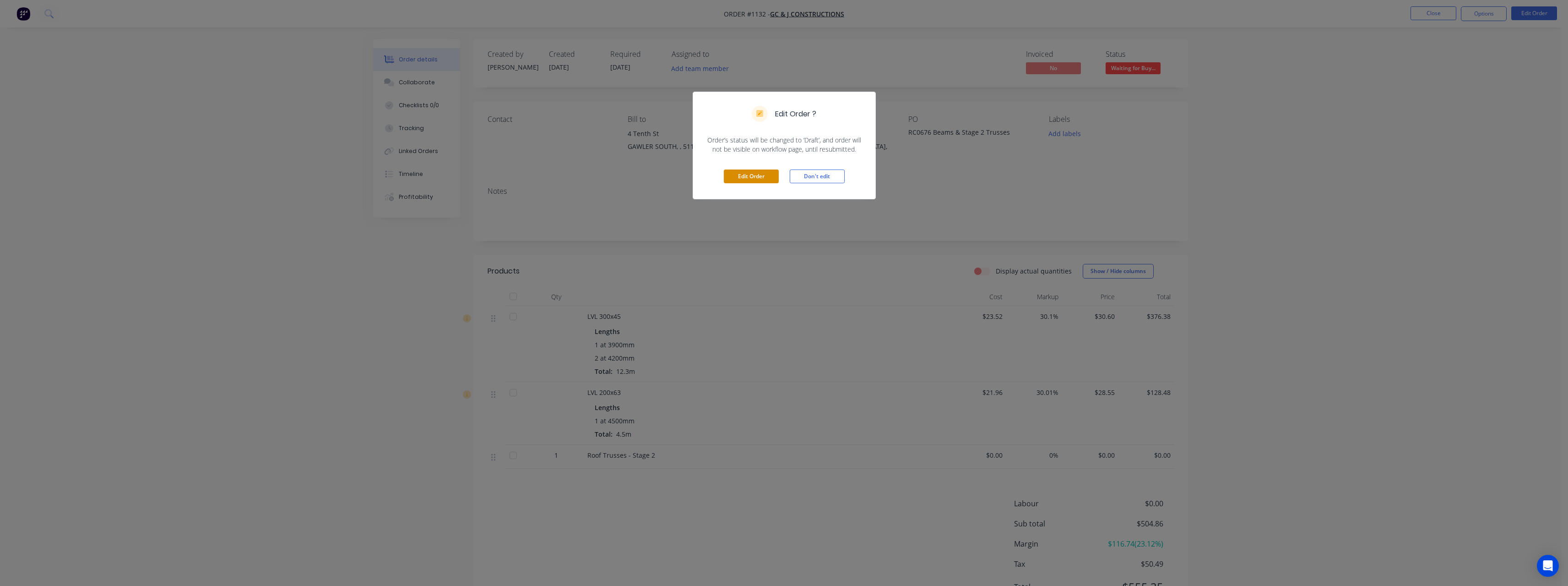
click at [728, 179] on button "Edit Order" at bounding box center [752, 176] width 55 height 14
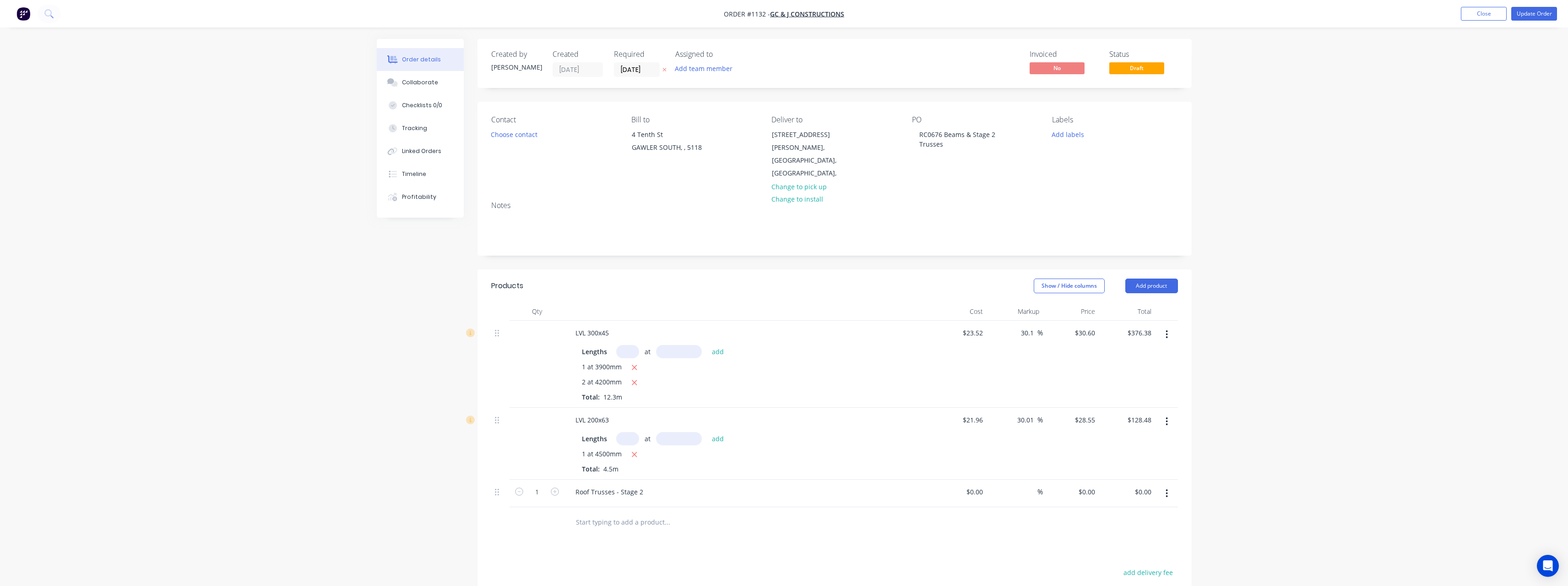
click at [610, 512] on input "text" at bounding box center [667, 521] width 183 height 18
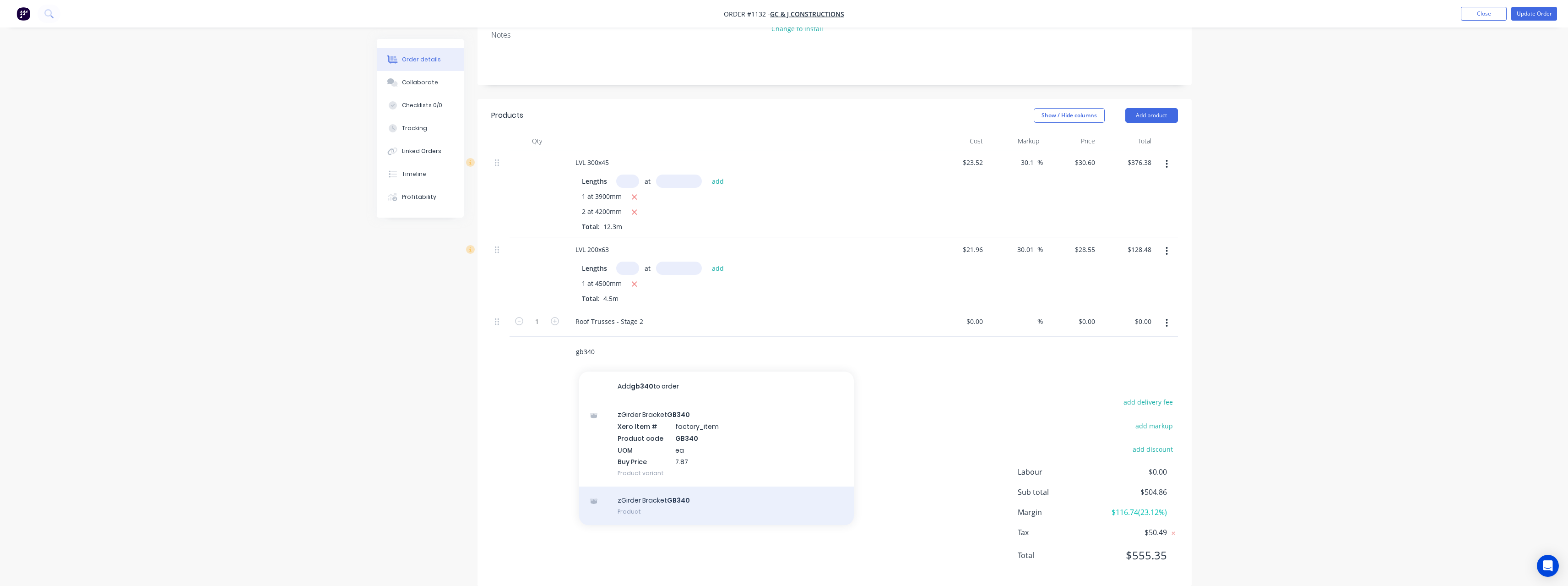
scroll to position [172, 0]
type input "gb340"
click at [795, 493] on div "zGirder Bracket GB340 Product" at bounding box center [716, 504] width 275 height 38
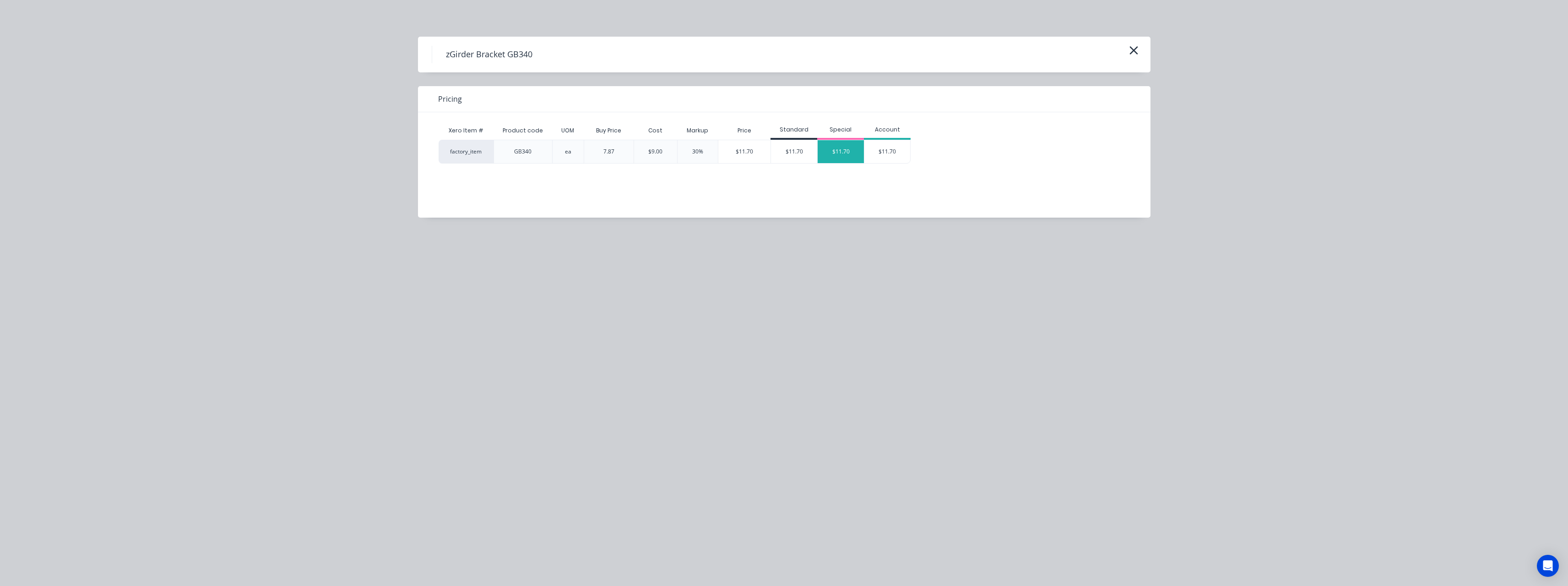
click at [838, 157] on div "$11.70" at bounding box center [840, 151] width 46 height 23
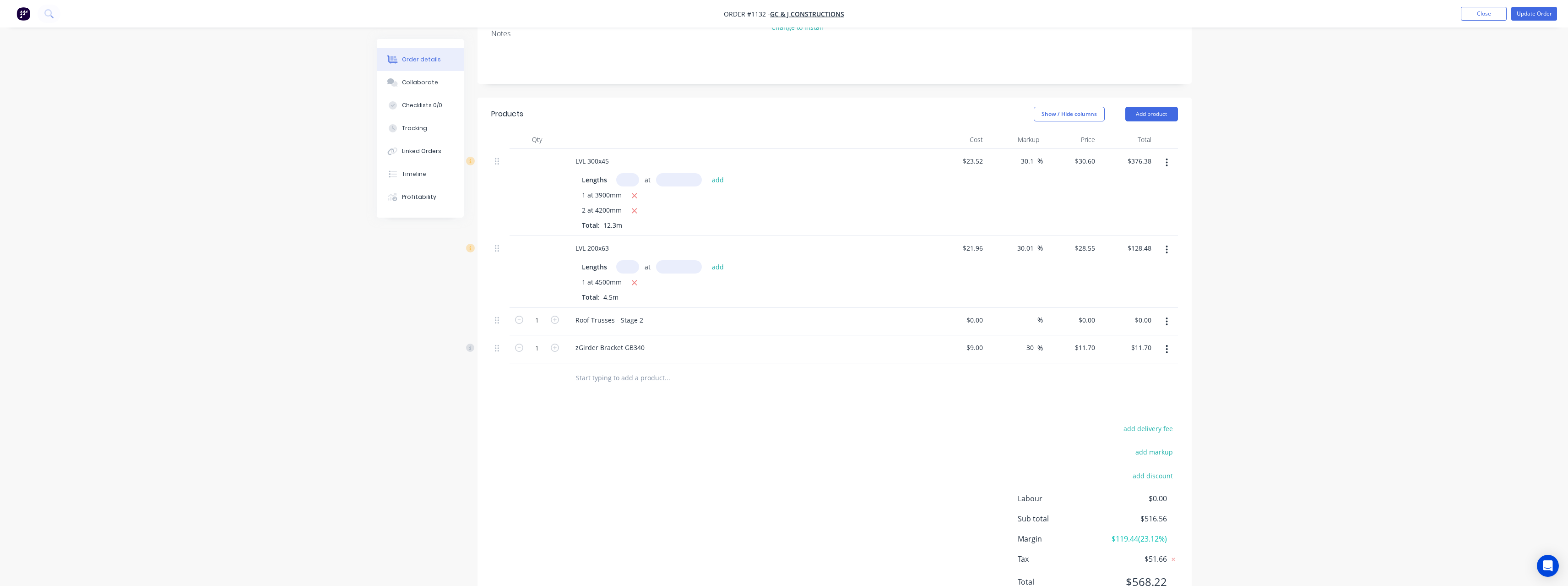
click at [632, 369] on input "text" at bounding box center [667, 378] width 183 height 18
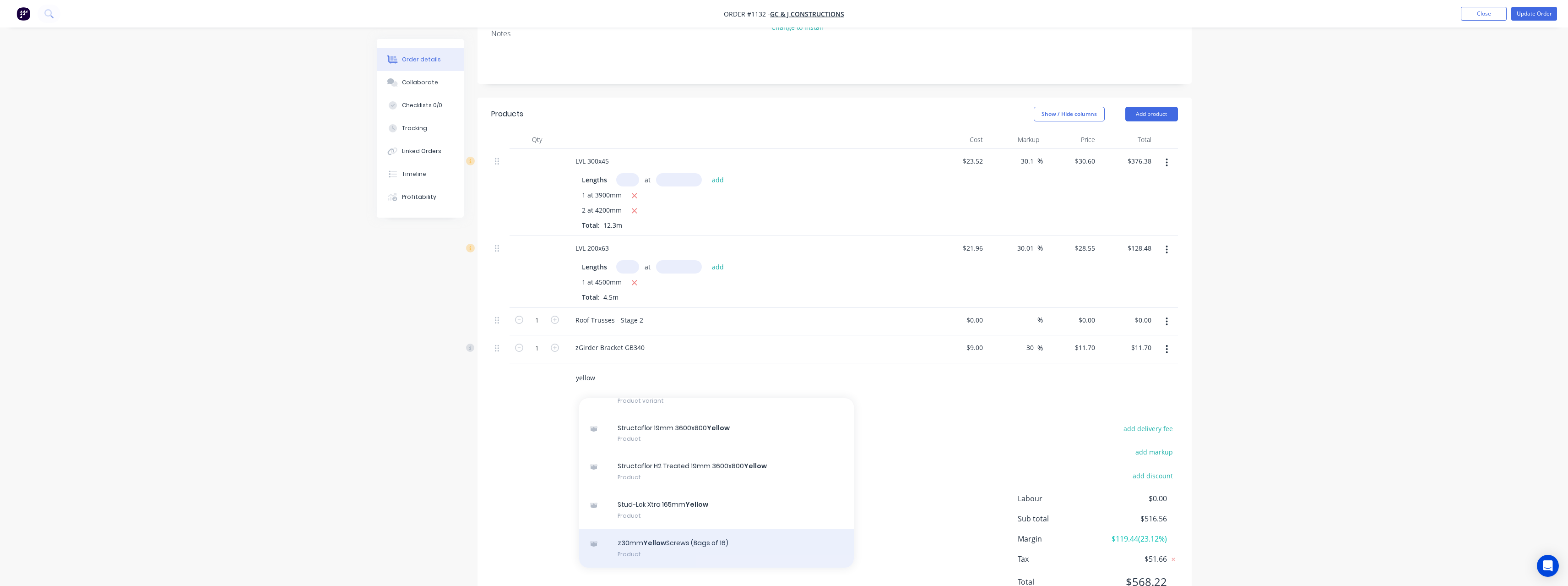
type input "yellow"
click at [696, 531] on div "z30mm Yellow Screws (Bags of 16) Product" at bounding box center [716, 548] width 275 height 38
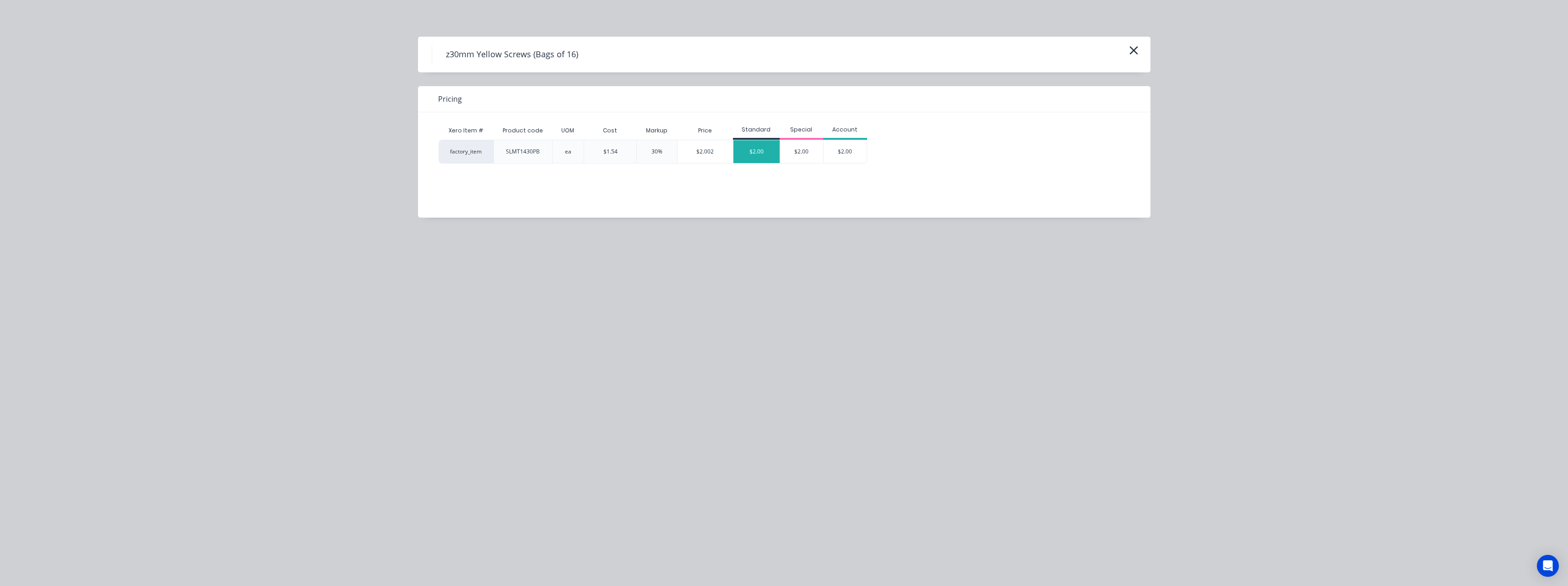
click at [759, 158] on div "$2.00" at bounding box center [756, 151] width 46 height 23
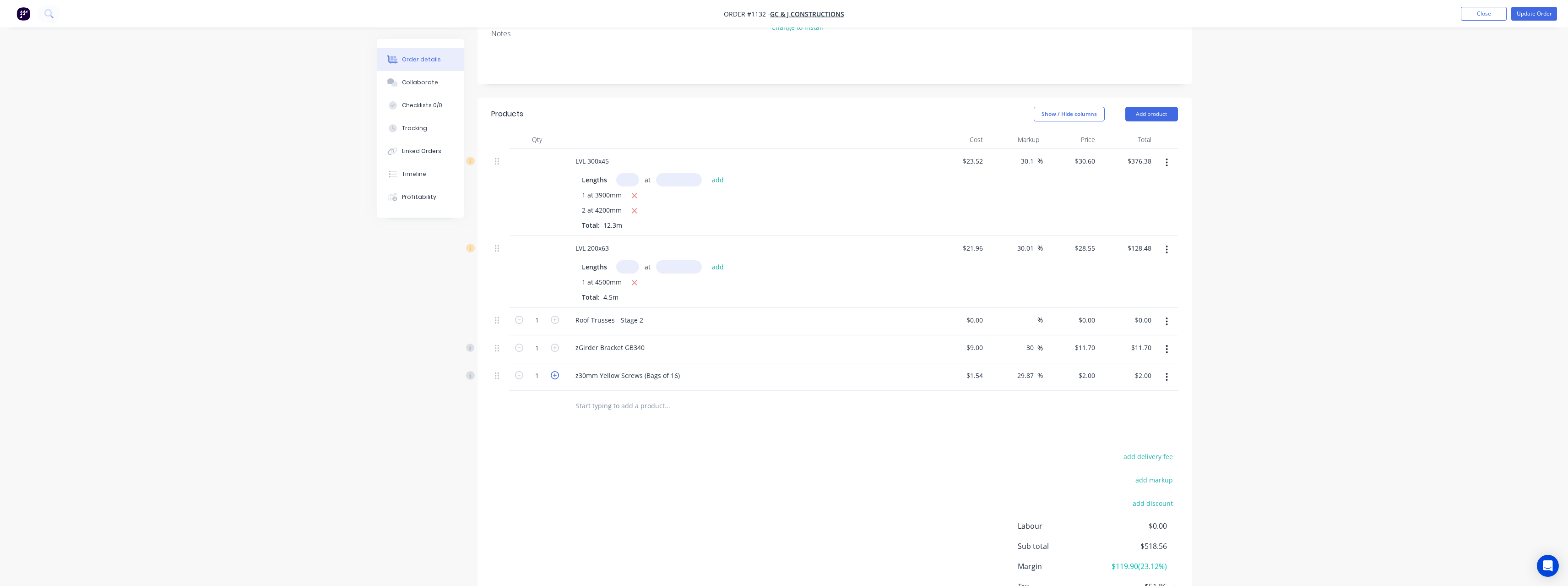
click at [557, 371] on icon "button" at bounding box center [554, 375] width 9 height 9
click at [556, 371] on icon "button" at bounding box center [554, 375] width 9 height 9
click at [557, 344] on icon "button" at bounding box center [554, 348] width 9 height 9
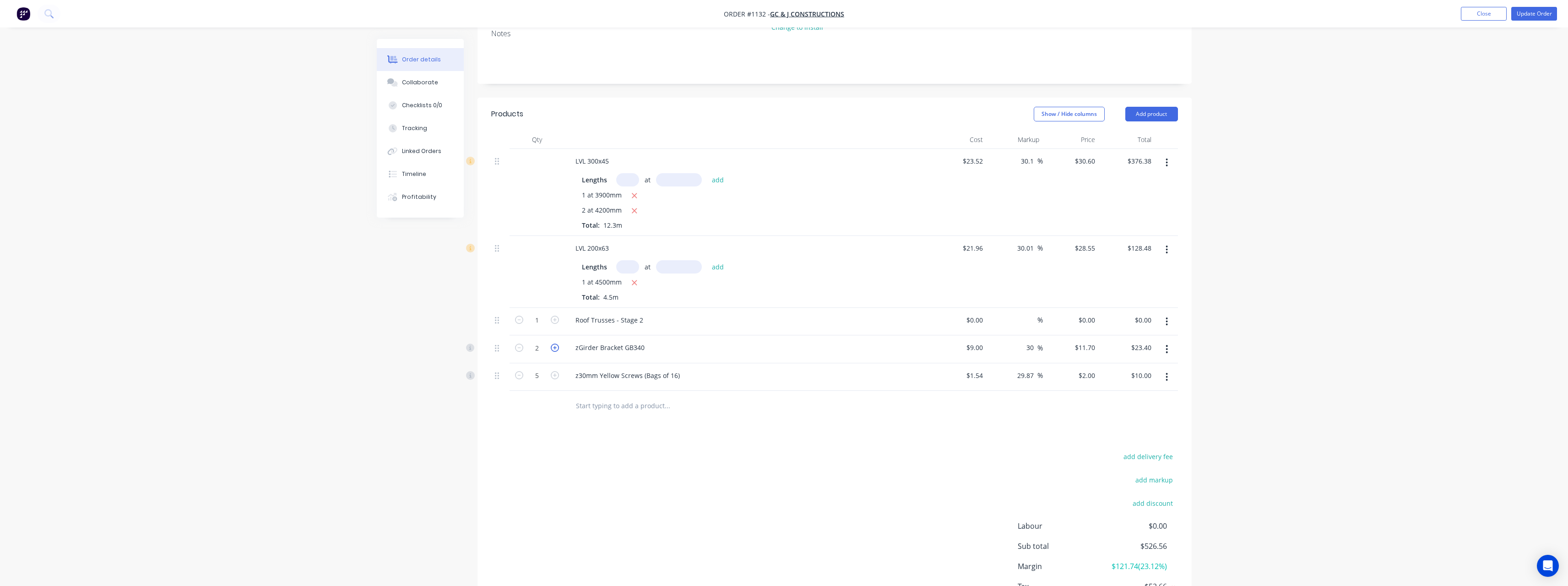
click at [557, 344] on icon "button" at bounding box center [554, 348] width 9 height 9
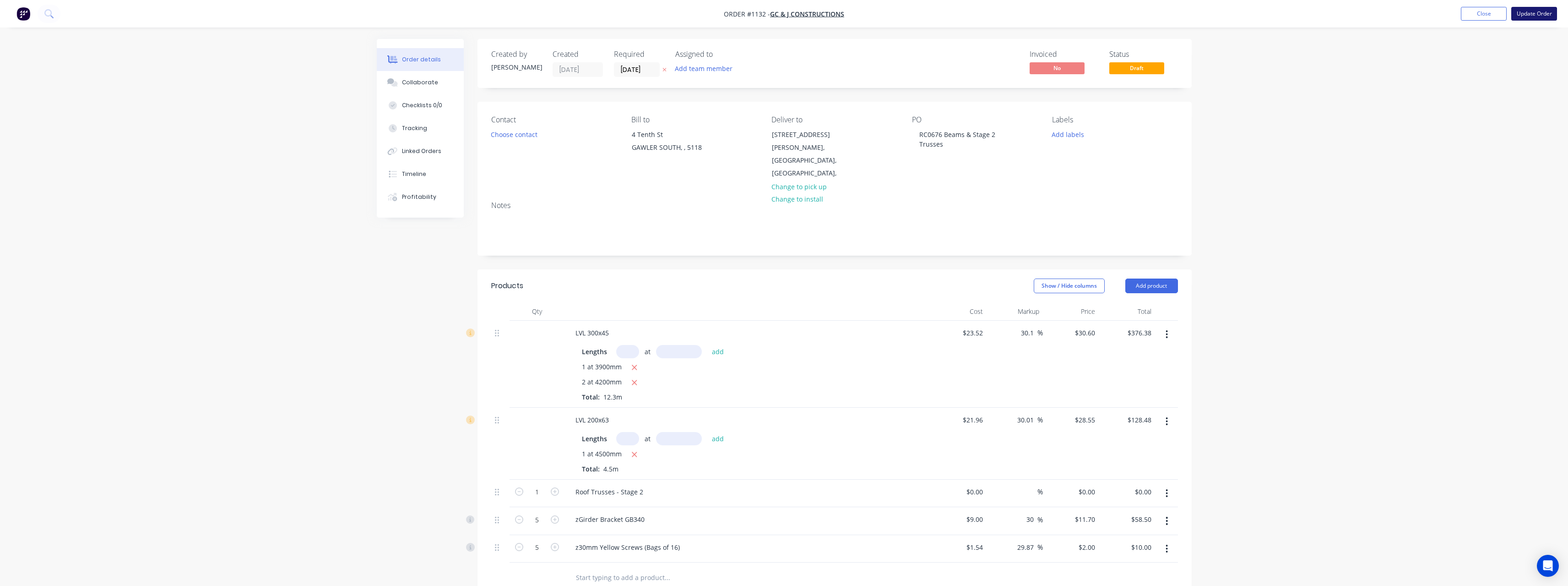
click at [1548, 16] on button "Update Order" at bounding box center [1534, 14] width 45 height 14
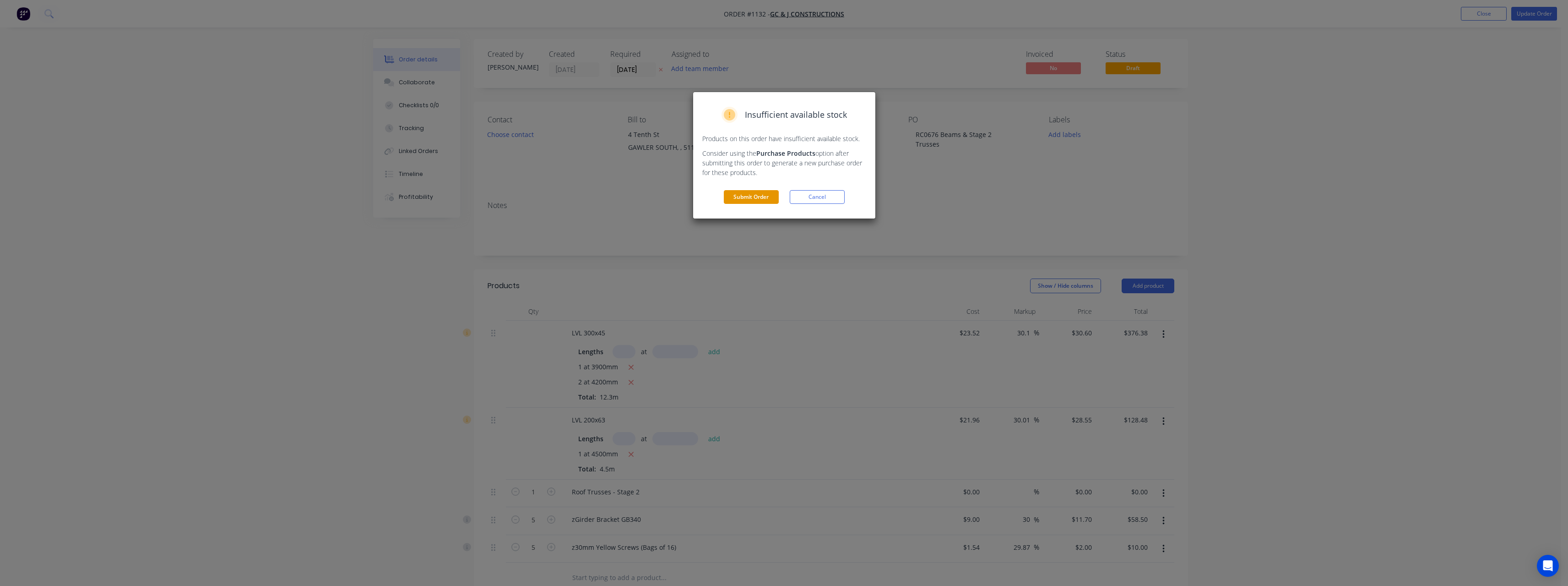
click at [731, 199] on button "Submit Order" at bounding box center [752, 197] width 55 height 14
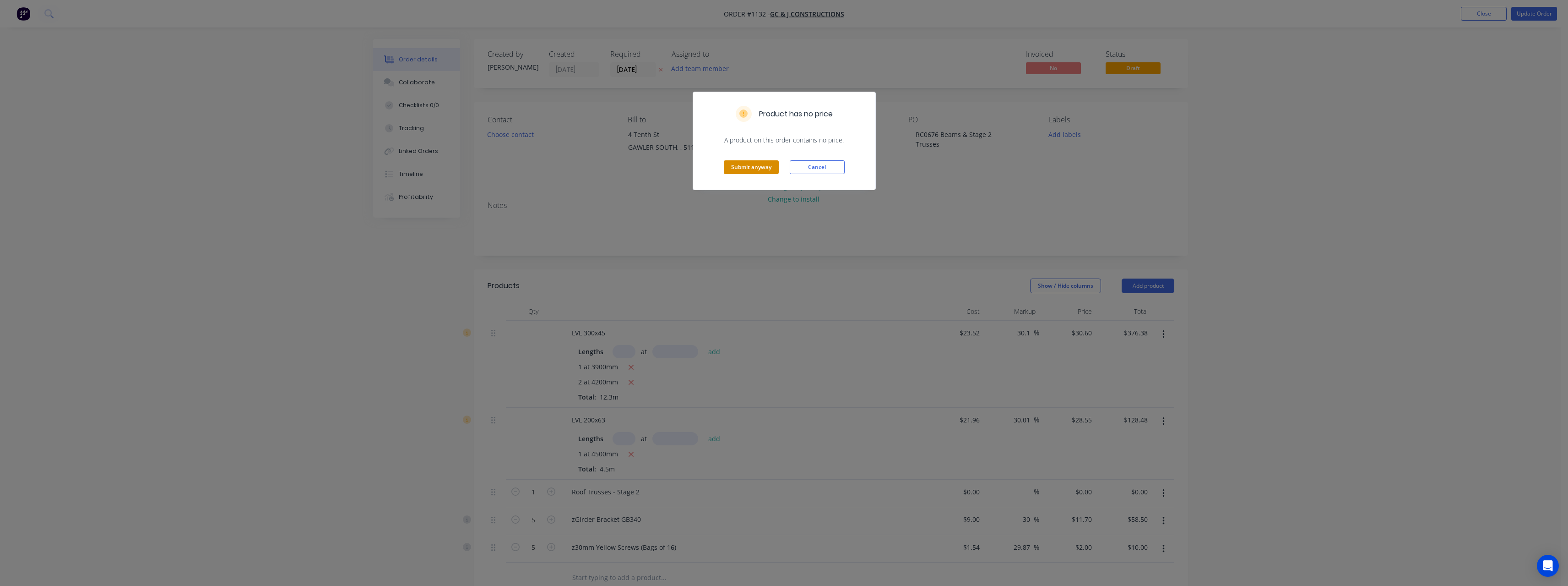
click at [769, 171] on button "Submit anyway" at bounding box center [752, 168] width 55 height 14
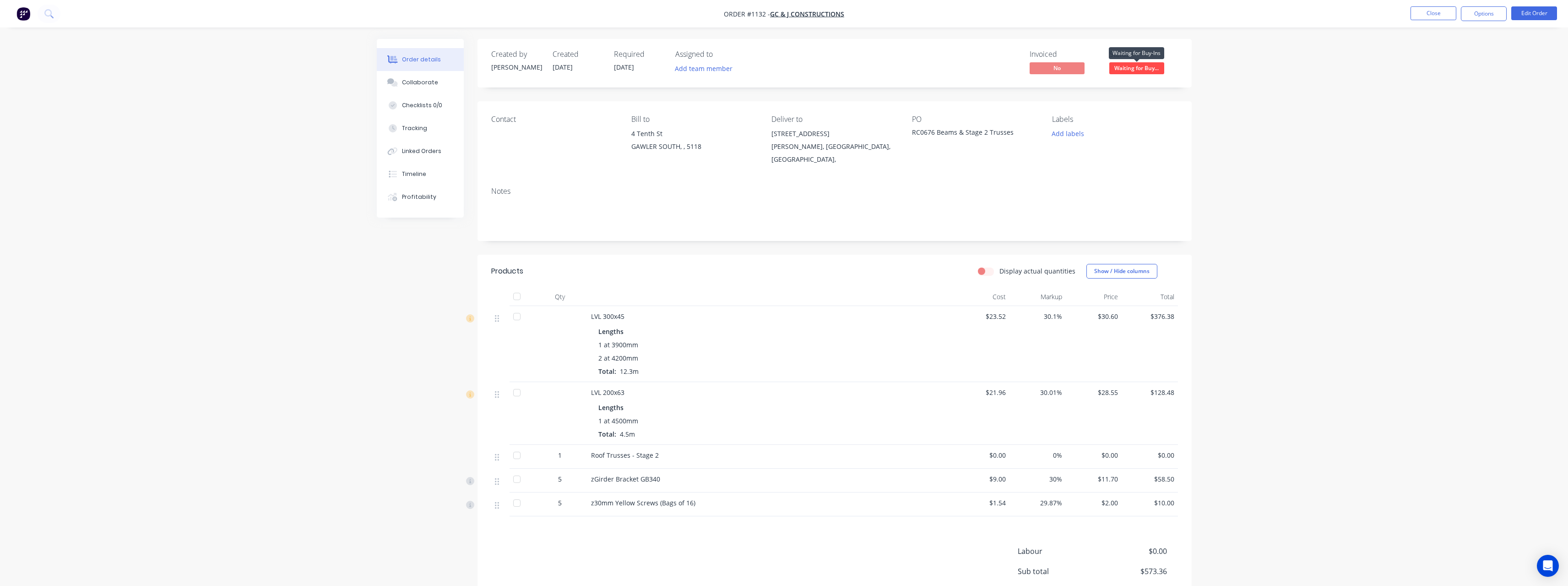
click at [1152, 69] on span "Waiting for Buy..." at bounding box center [1137, 68] width 55 height 12
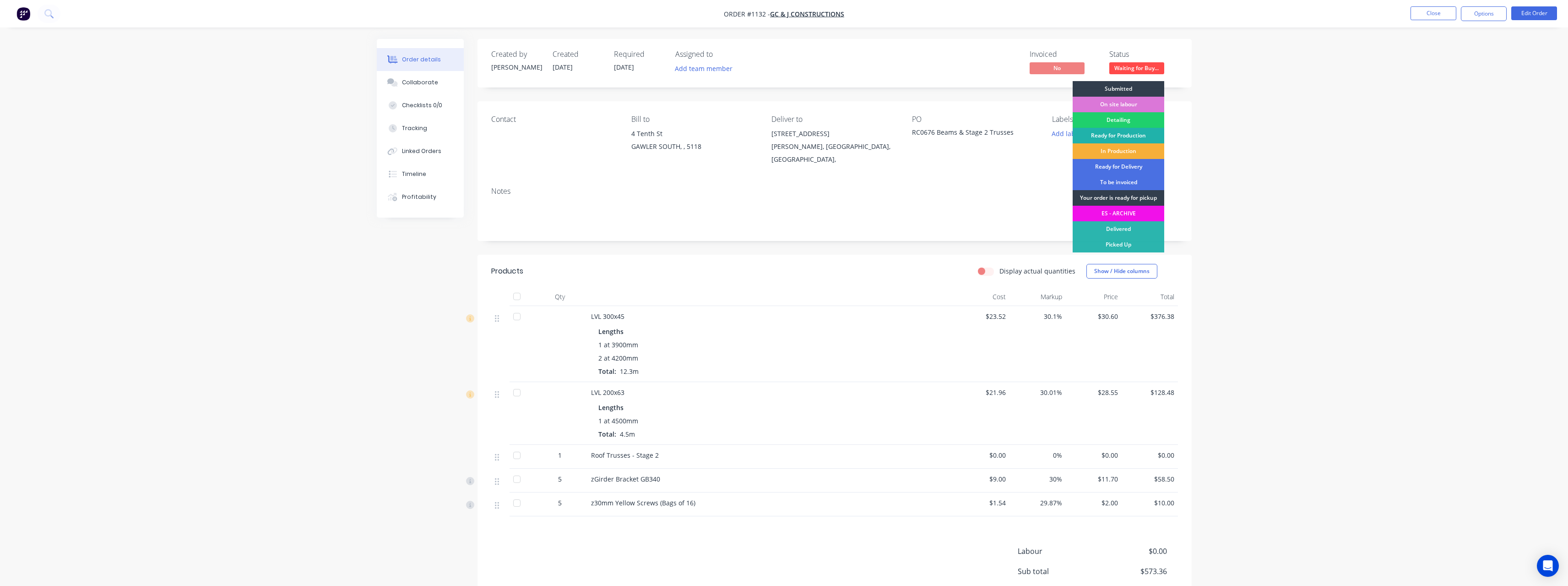
click at [1139, 132] on div "Ready for Production" at bounding box center [1118, 136] width 92 height 16
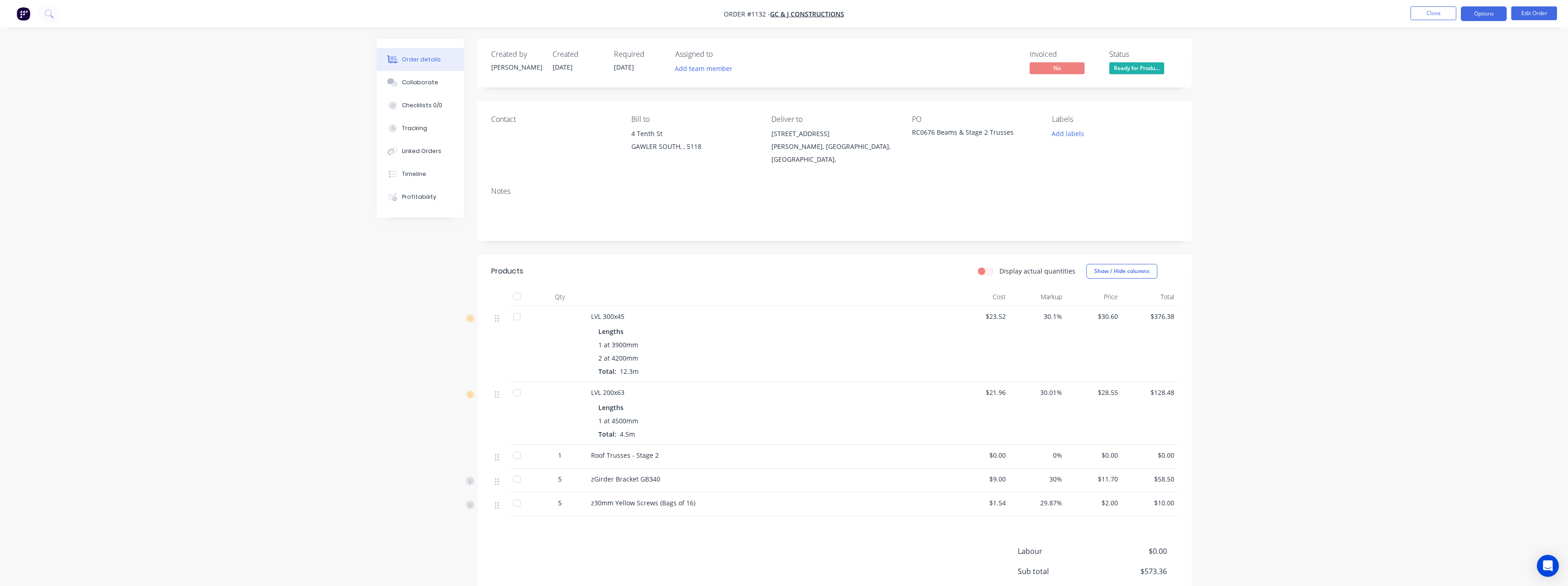
click at [1495, 9] on button "Options" at bounding box center [1483, 13] width 45 height 15
click at [1441, 129] on div "Delivery Docket" at bounding box center [1456, 128] width 85 height 13
click at [1436, 94] on div "Without pricing" at bounding box center [1456, 92] width 85 height 13
click at [1447, 110] on div "Work Order" at bounding box center [1456, 110] width 85 height 13
click at [1441, 96] on div "Without pricing" at bounding box center [1456, 92] width 85 height 13
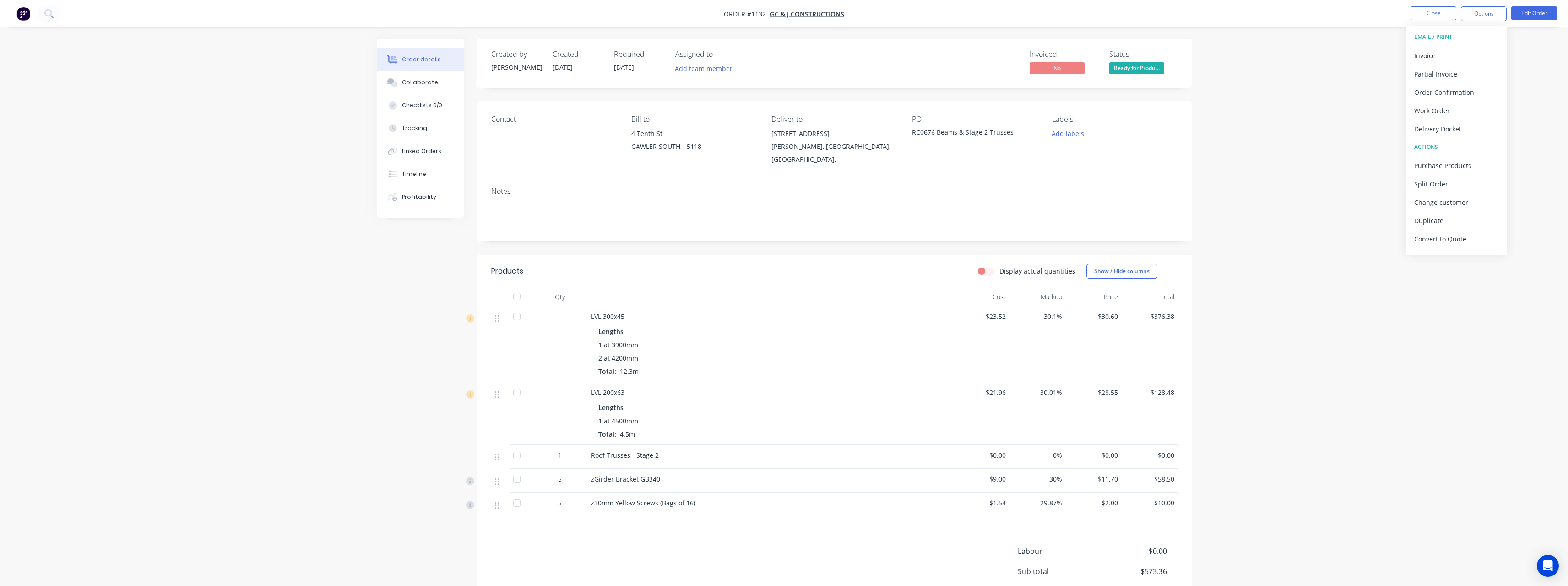
click at [134, 148] on div "Order details Collaborate Checklists 0/0 Tracking Linked Orders Timeline Profit…" at bounding box center [784, 339] width 1568 height 679
click at [1428, 16] on button "Close" at bounding box center [1433, 13] width 45 height 14
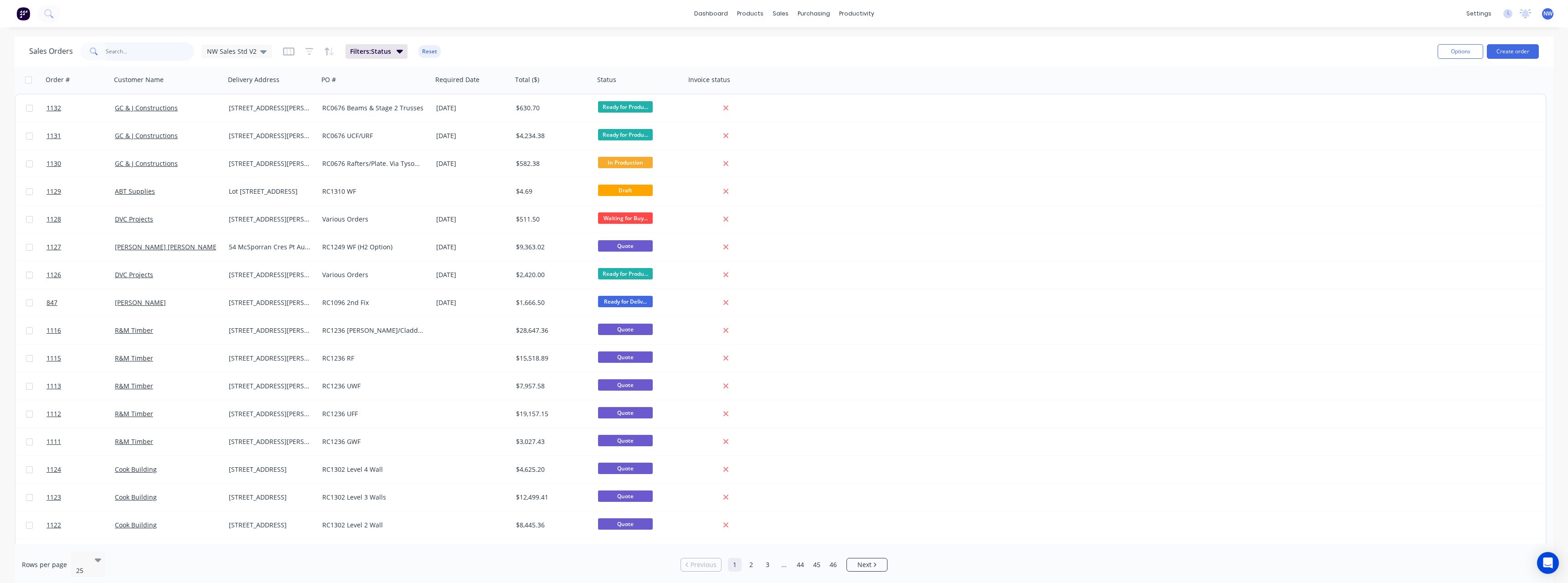
click at [125, 58] on input "text" at bounding box center [150, 51] width 89 height 18
